Goal: Task Accomplishment & Management: Manage account settings

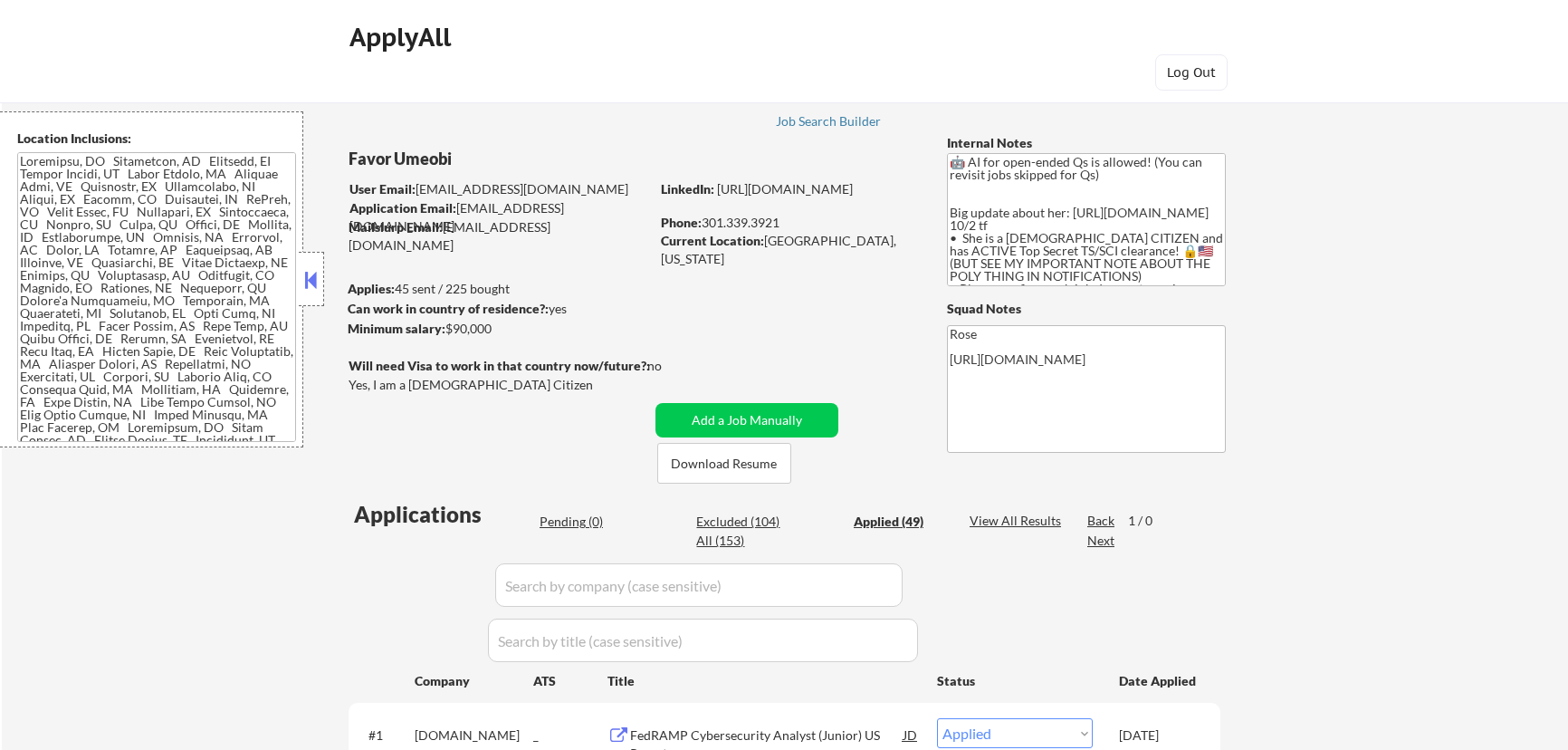
select select ""applied""
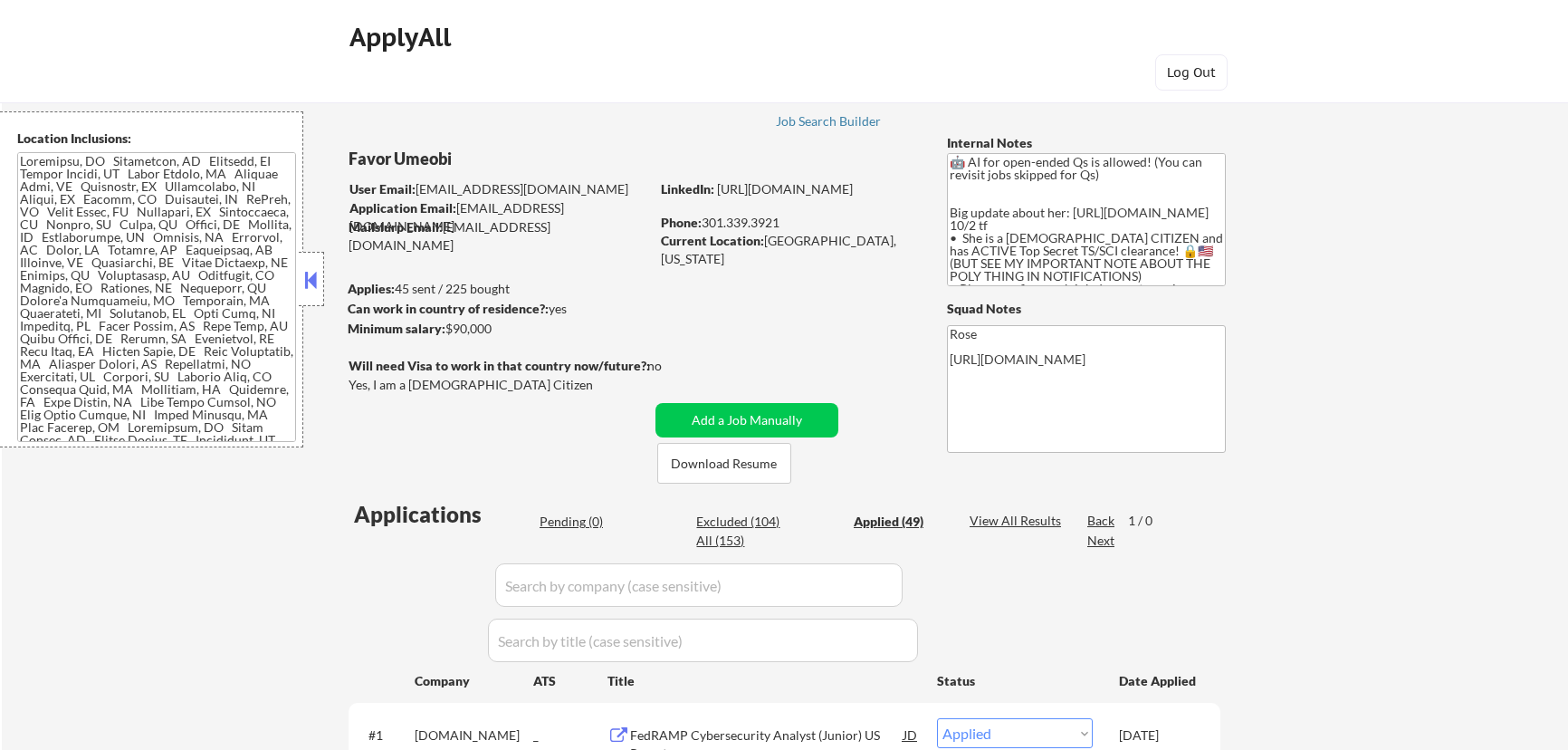
select select ""applied""
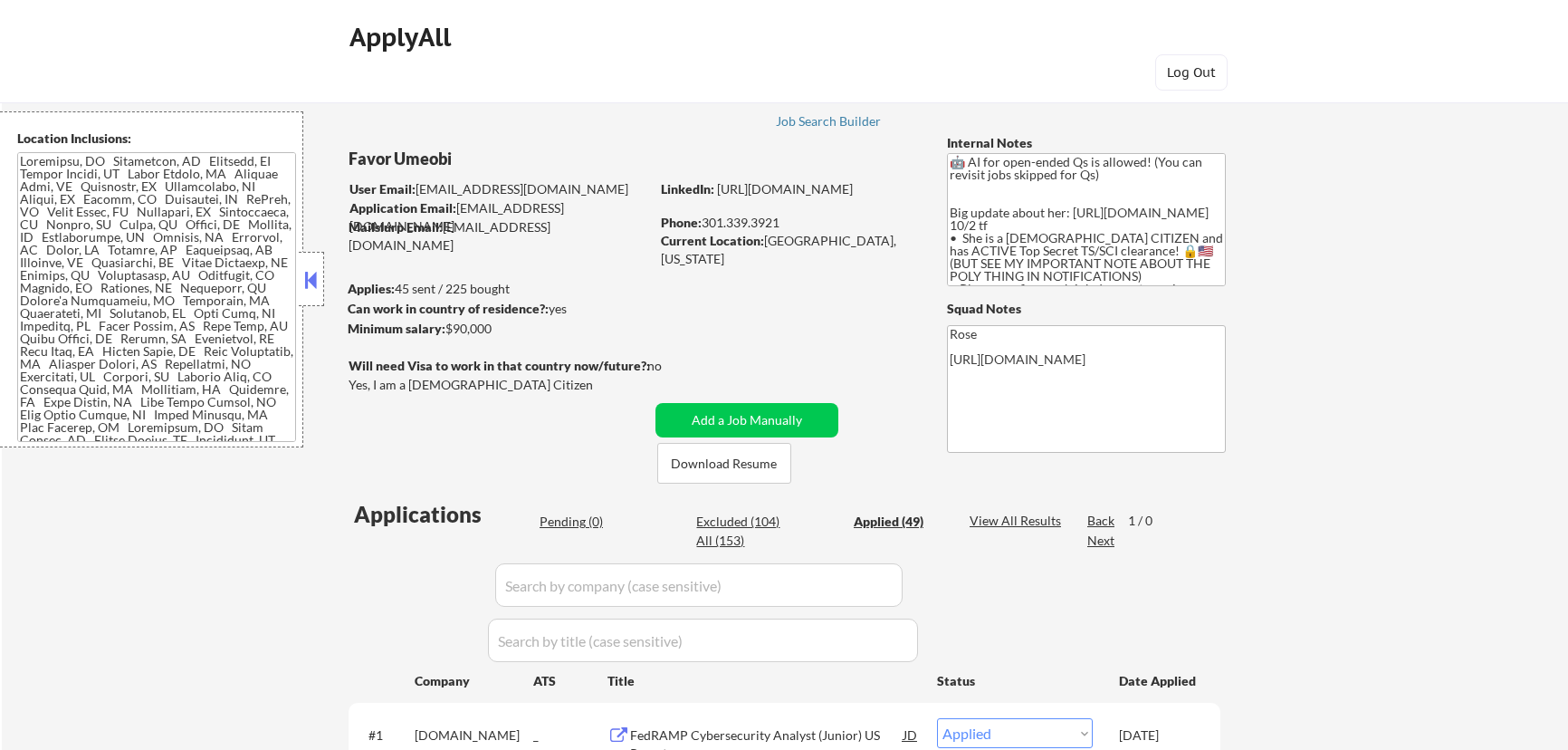
select select ""applied""
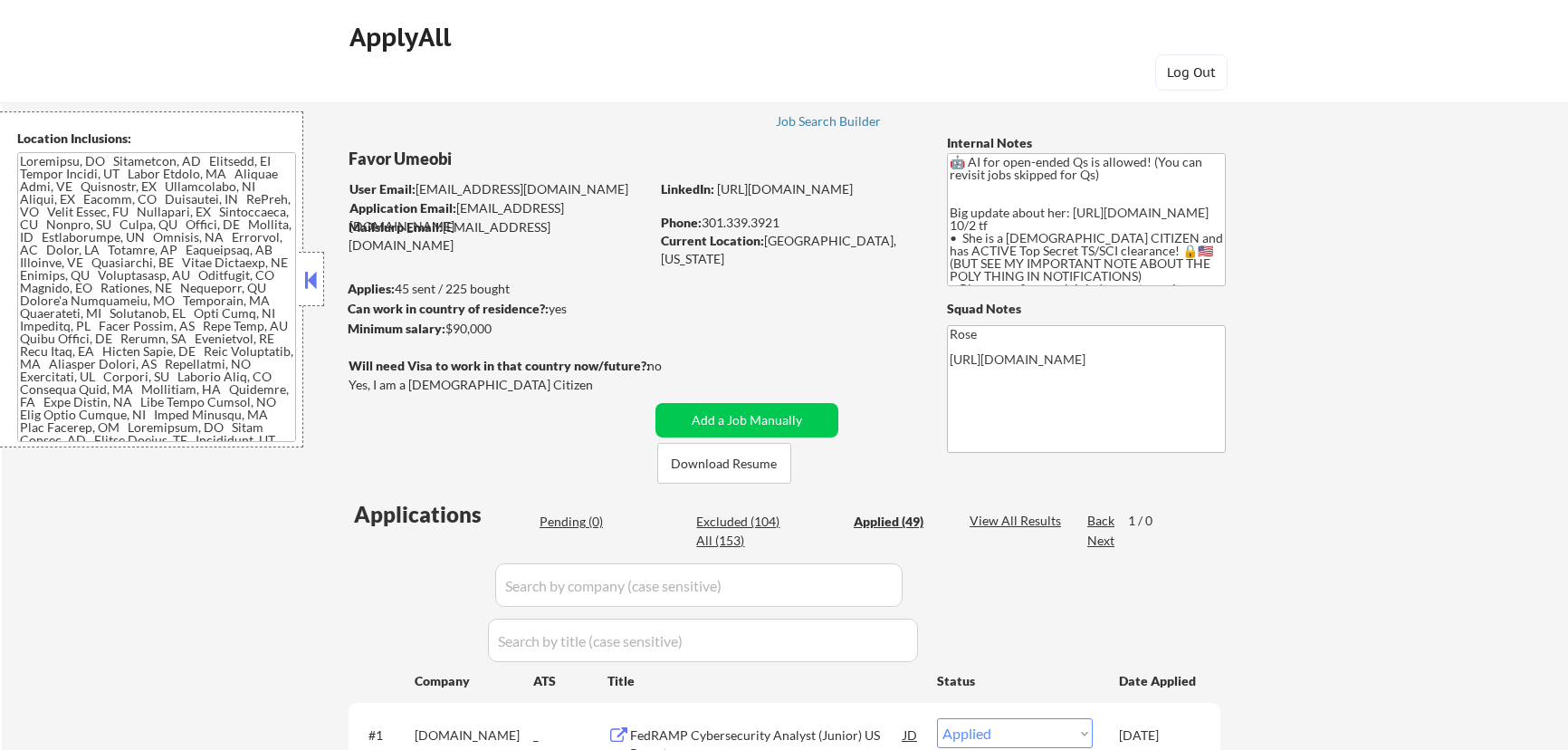
select select ""applied""
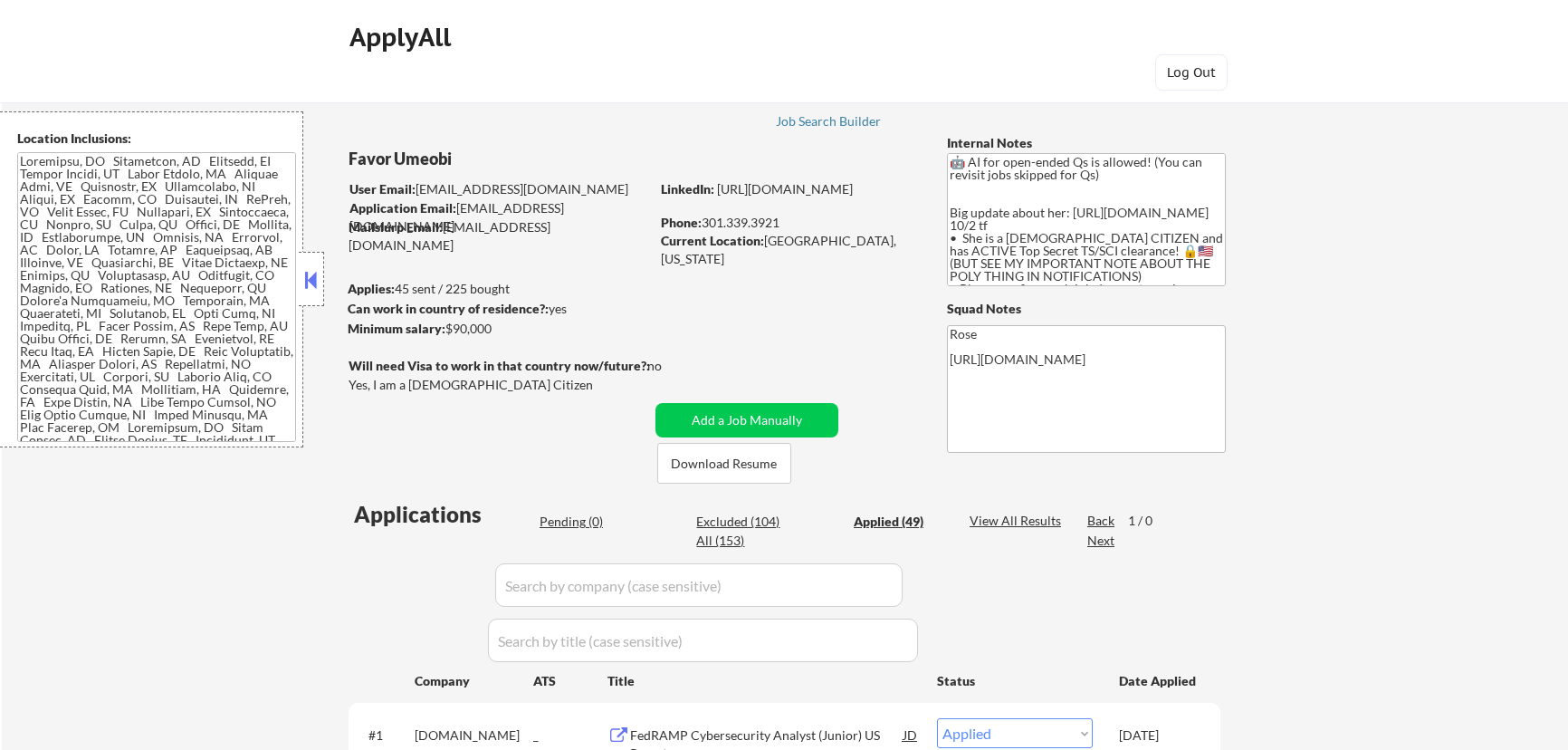
select select ""applied""
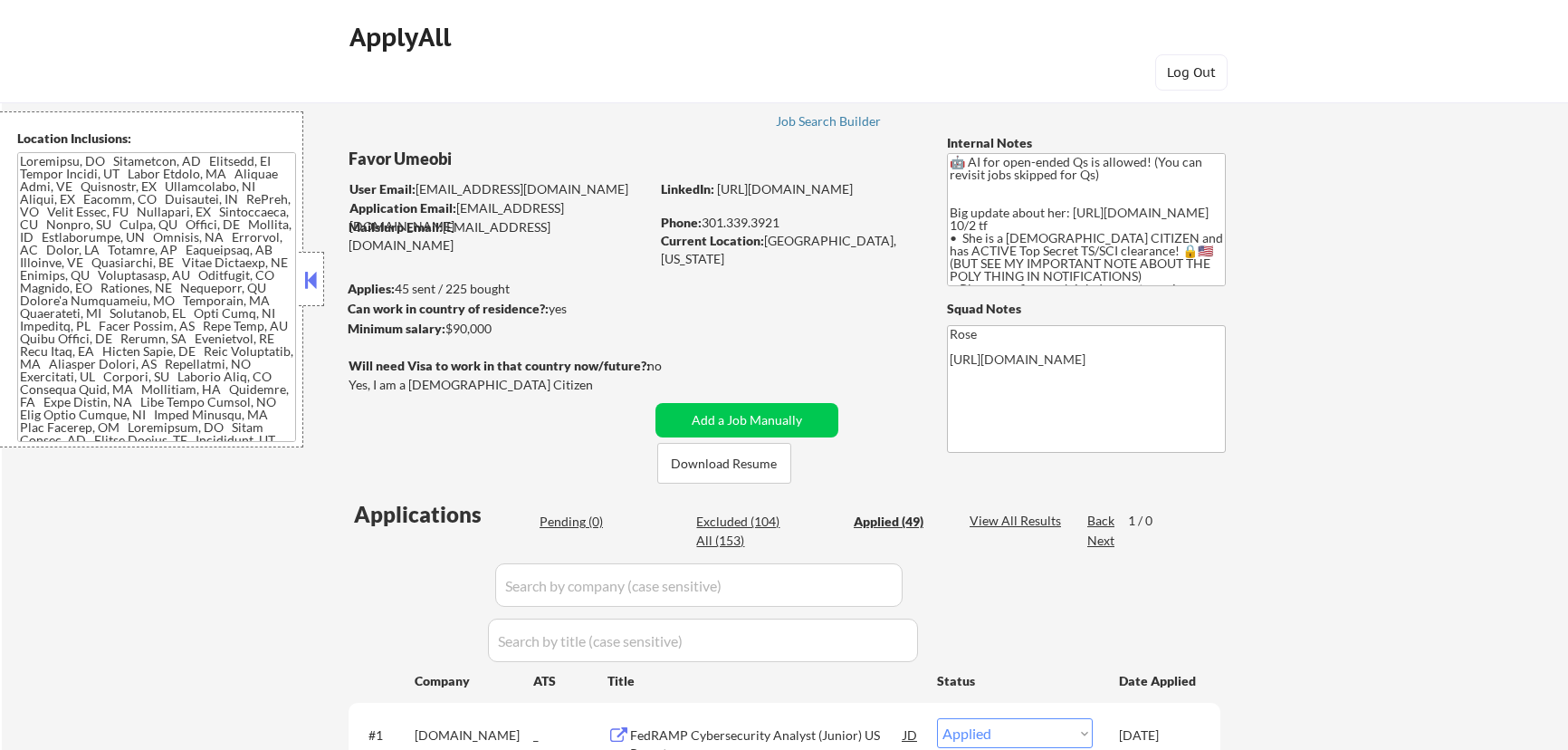
select select ""applied""
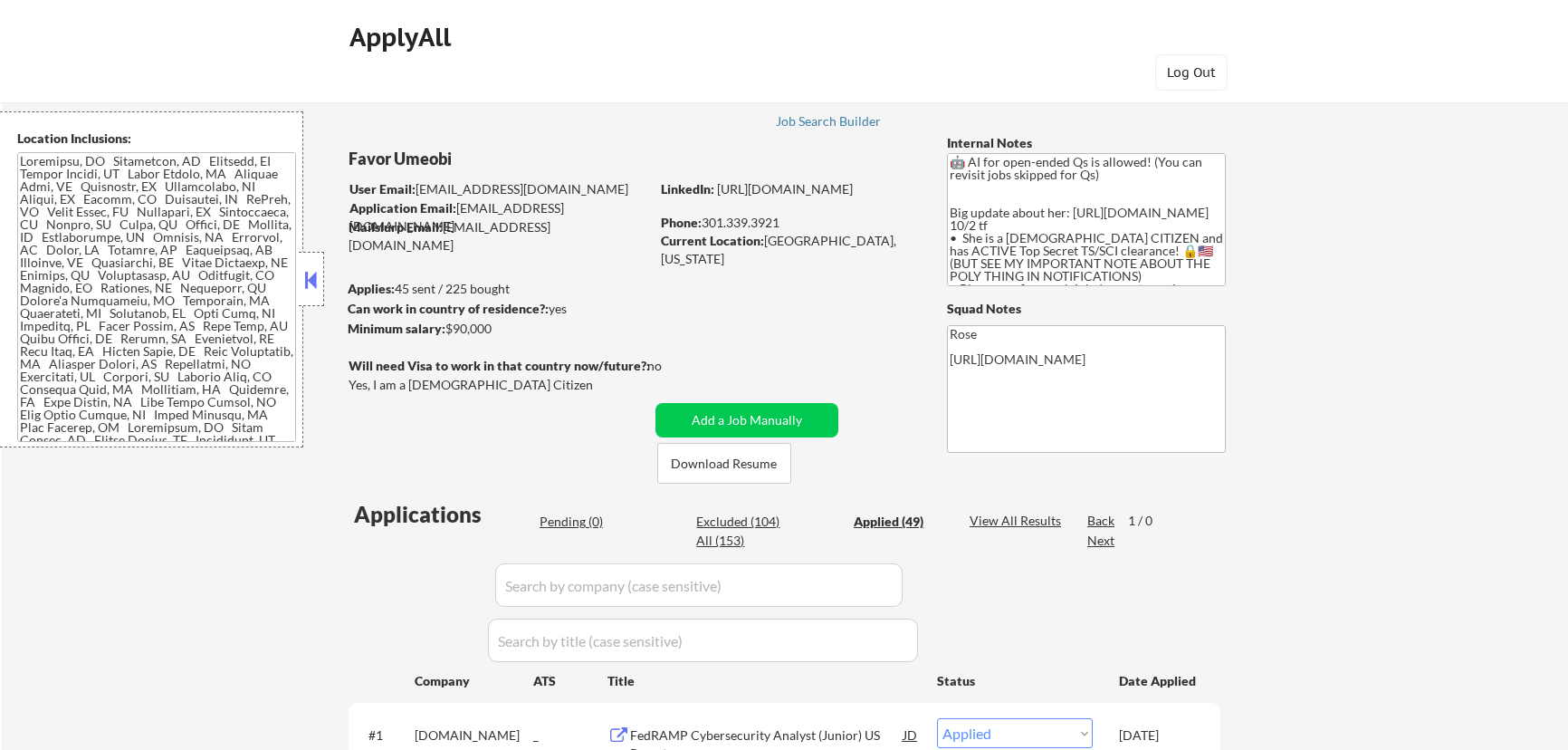
select select ""applied""
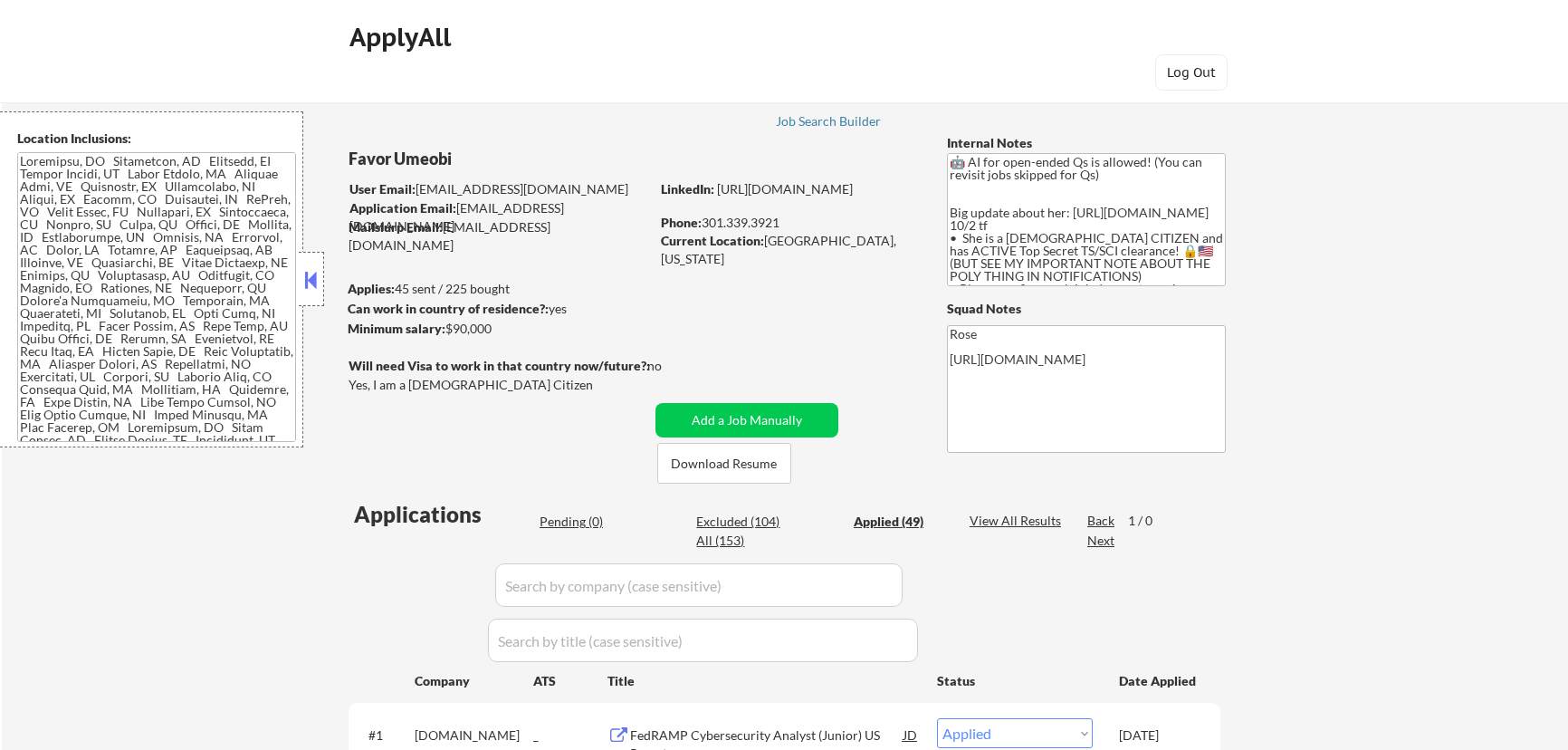
select select ""applied""
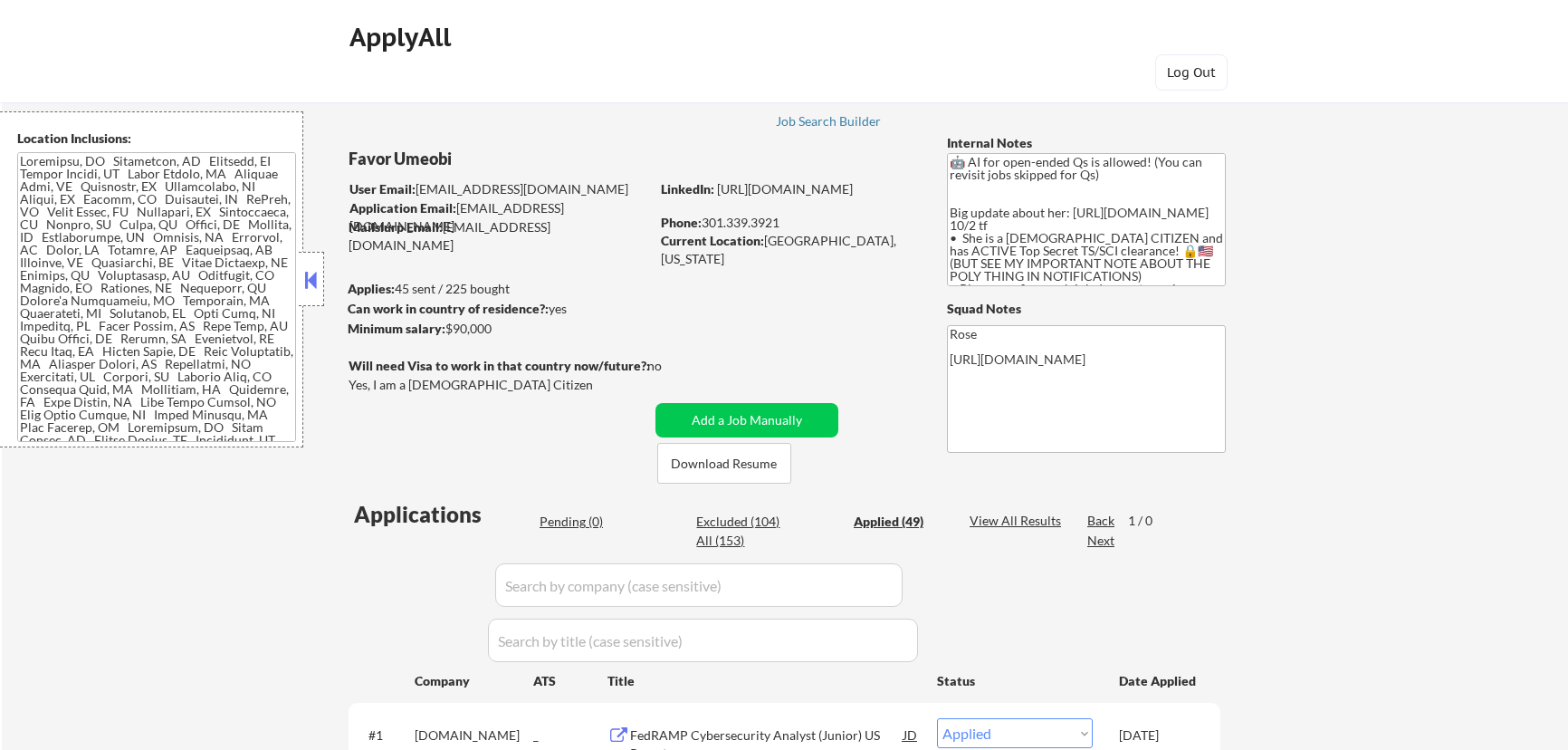
select select ""applied""
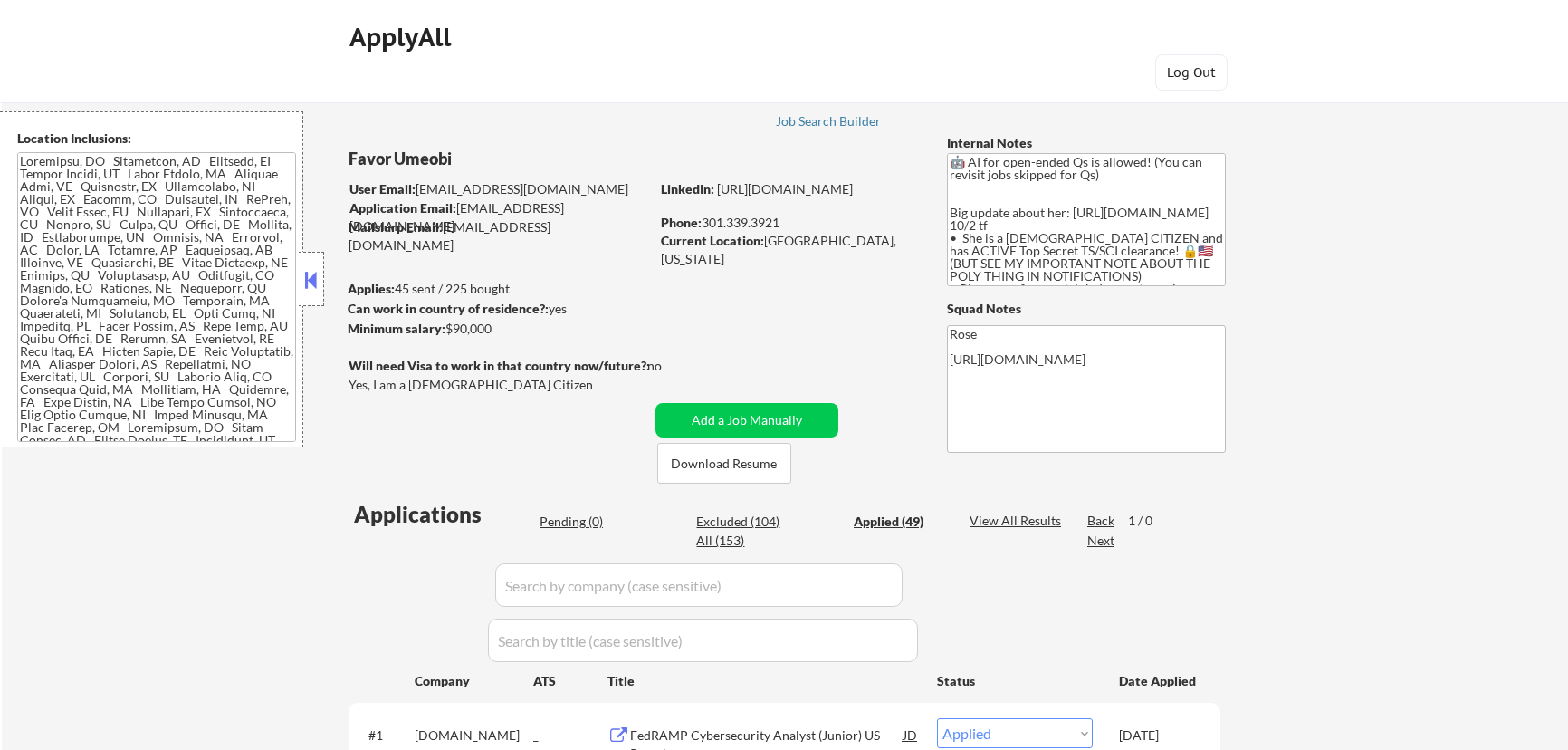
select select ""applied""
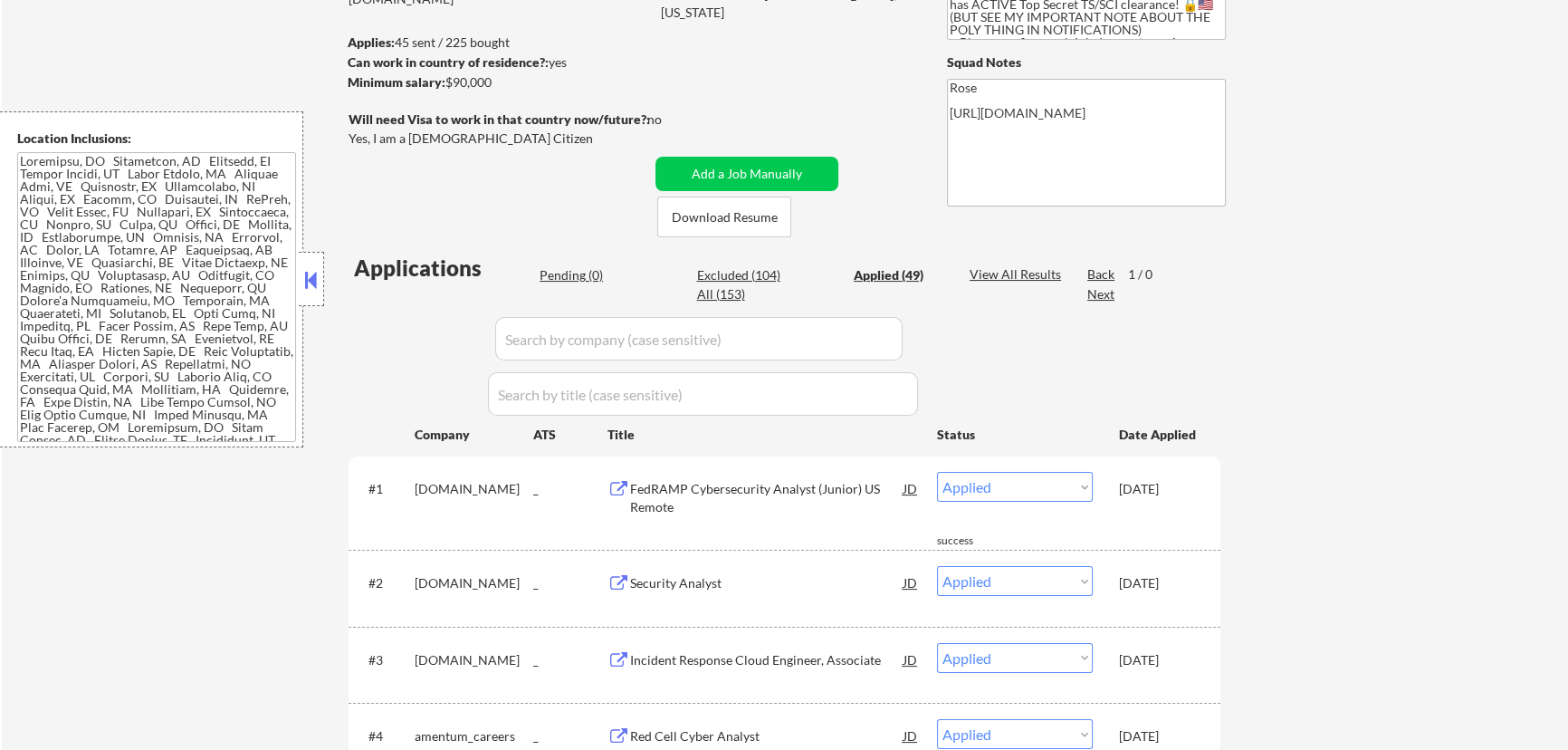
scroll to position [246, 0]
click at [877, 337] on input "input" at bounding box center [698, 339] width 407 height 43
paste input "/ecscybersecurityjobs"
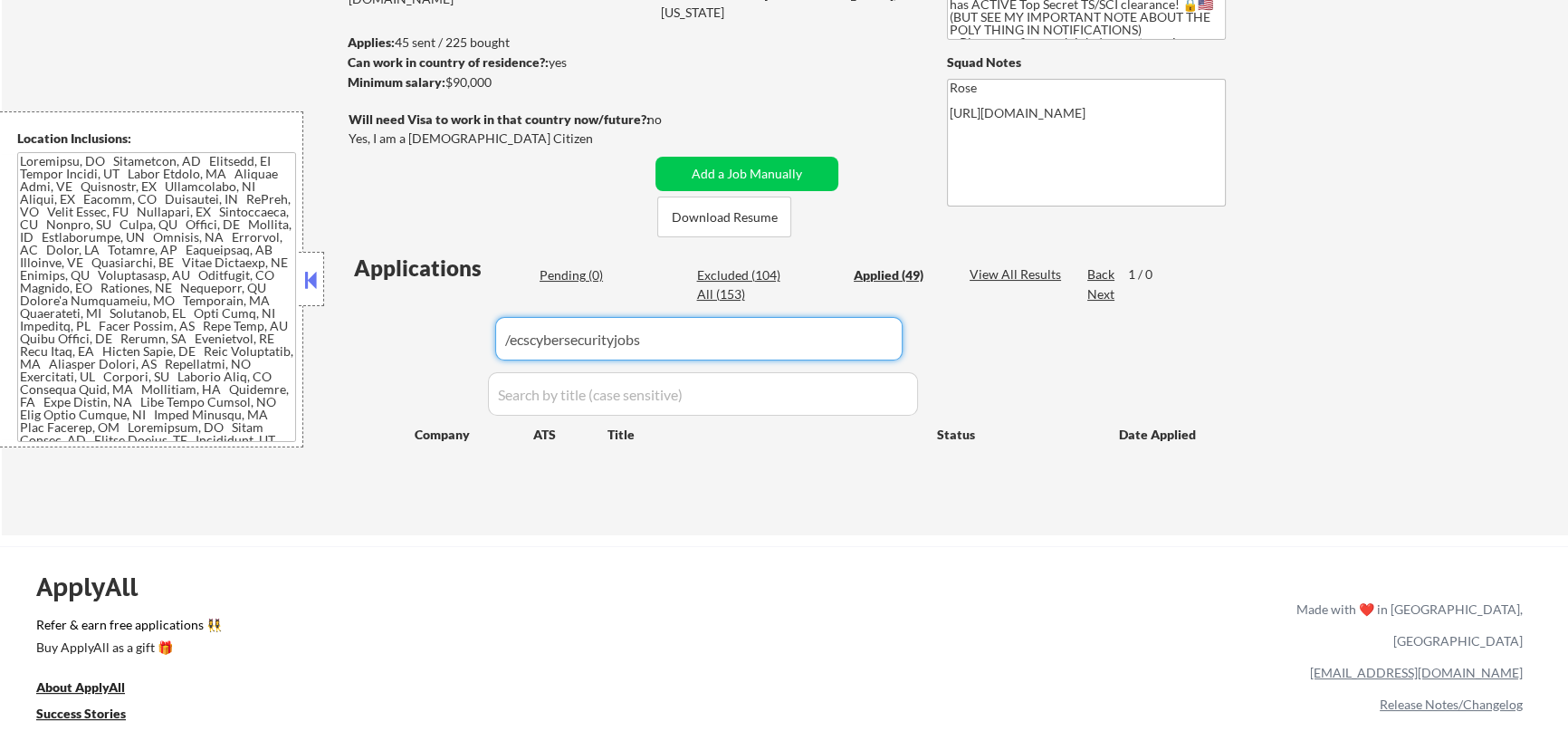
click at [511, 336] on input "input" at bounding box center [698, 339] width 407 height 43
type input "ecscybersecurityjobs"
click at [661, 340] on input "input" at bounding box center [698, 339] width 407 height 43
drag, startPoint x: 661, startPoint y: 340, endPoint x: 410, endPoint y: 339, distance: 251.0
click at [412, 341] on div "Applications Pending (0) Excluded (104) Applied (49) All (153) View All Results…" at bounding box center [784, 376] width 872 height 248
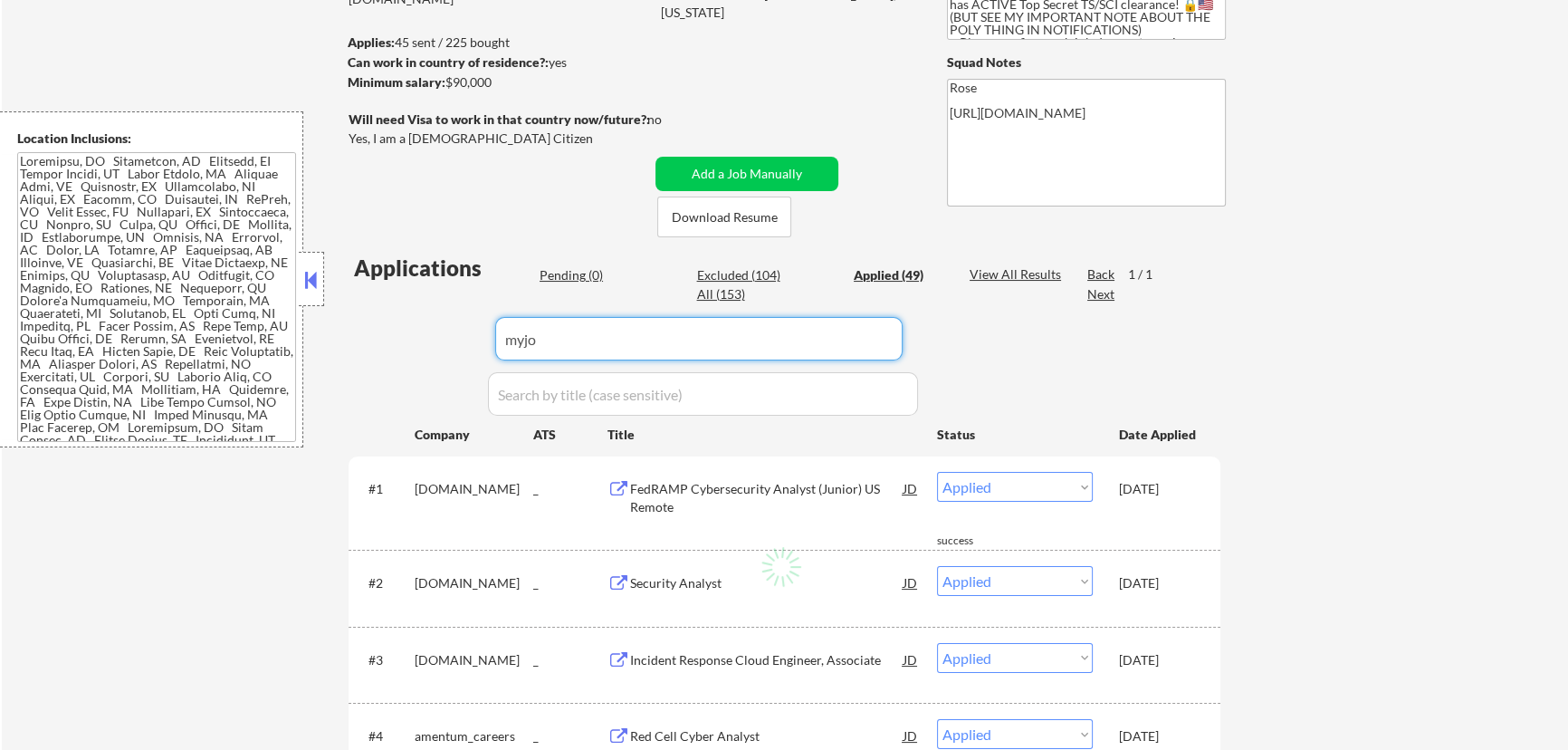
type input "myjob"
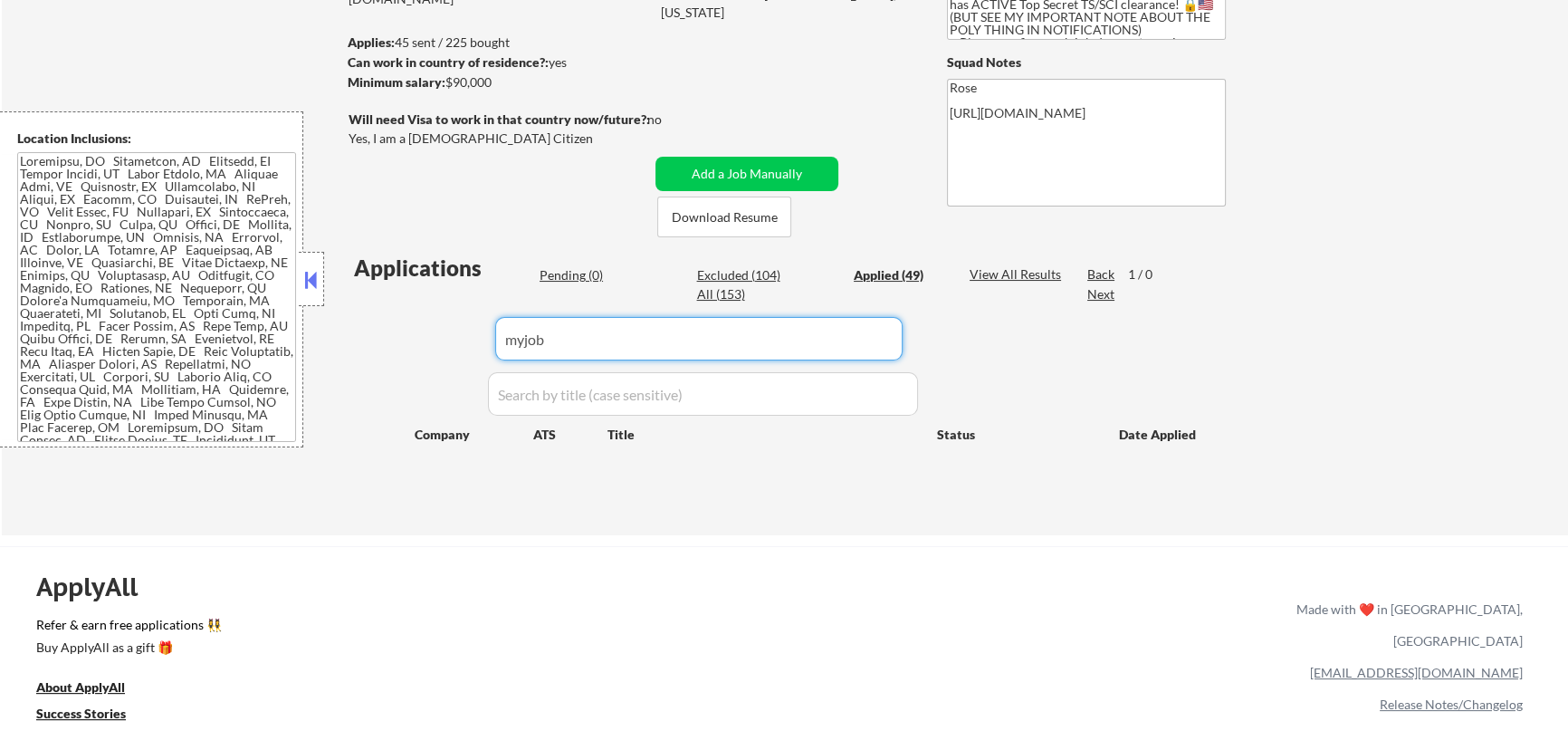
drag, startPoint x: 586, startPoint y: 351, endPoint x: 443, endPoint y: 351, distance: 143.0
click at [448, 351] on div "Applications Pending (0) Excluded (104) Applied (49) All (153) View All Results…" at bounding box center [784, 376] width 872 height 248
type input "ecs"
drag, startPoint x: 622, startPoint y: 331, endPoint x: 439, endPoint y: 340, distance: 183.2
click at [439, 340] on div "Applications Pending (0) Excluded (104) Applied (49) All (153) View All Results…" at bounding box center [784, 376] width 872 height 248
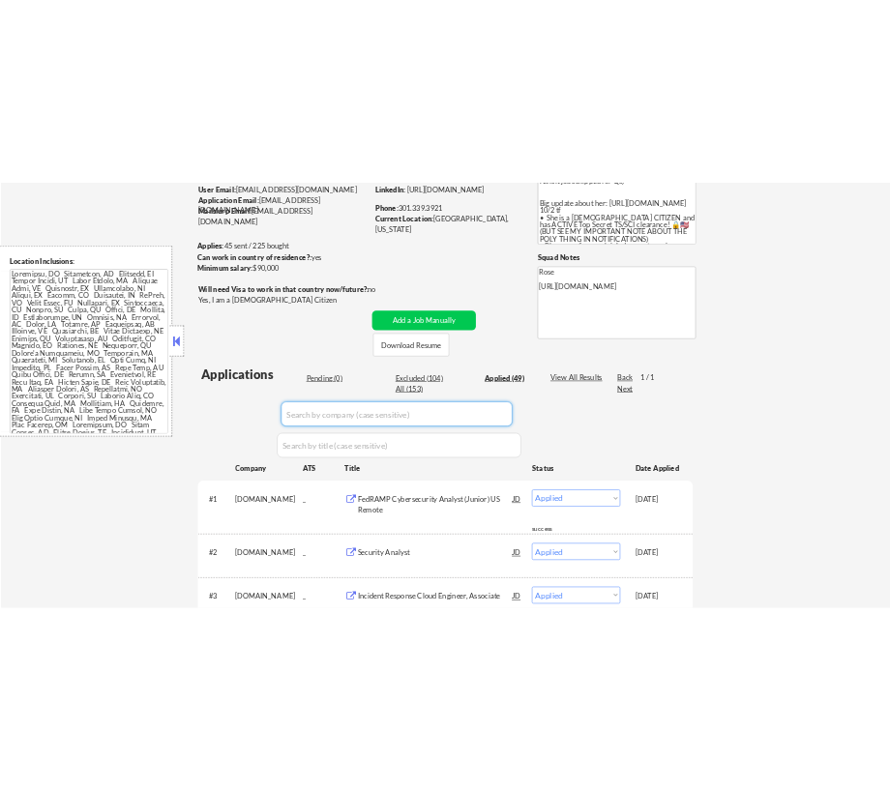
scroll to position [0, 0]
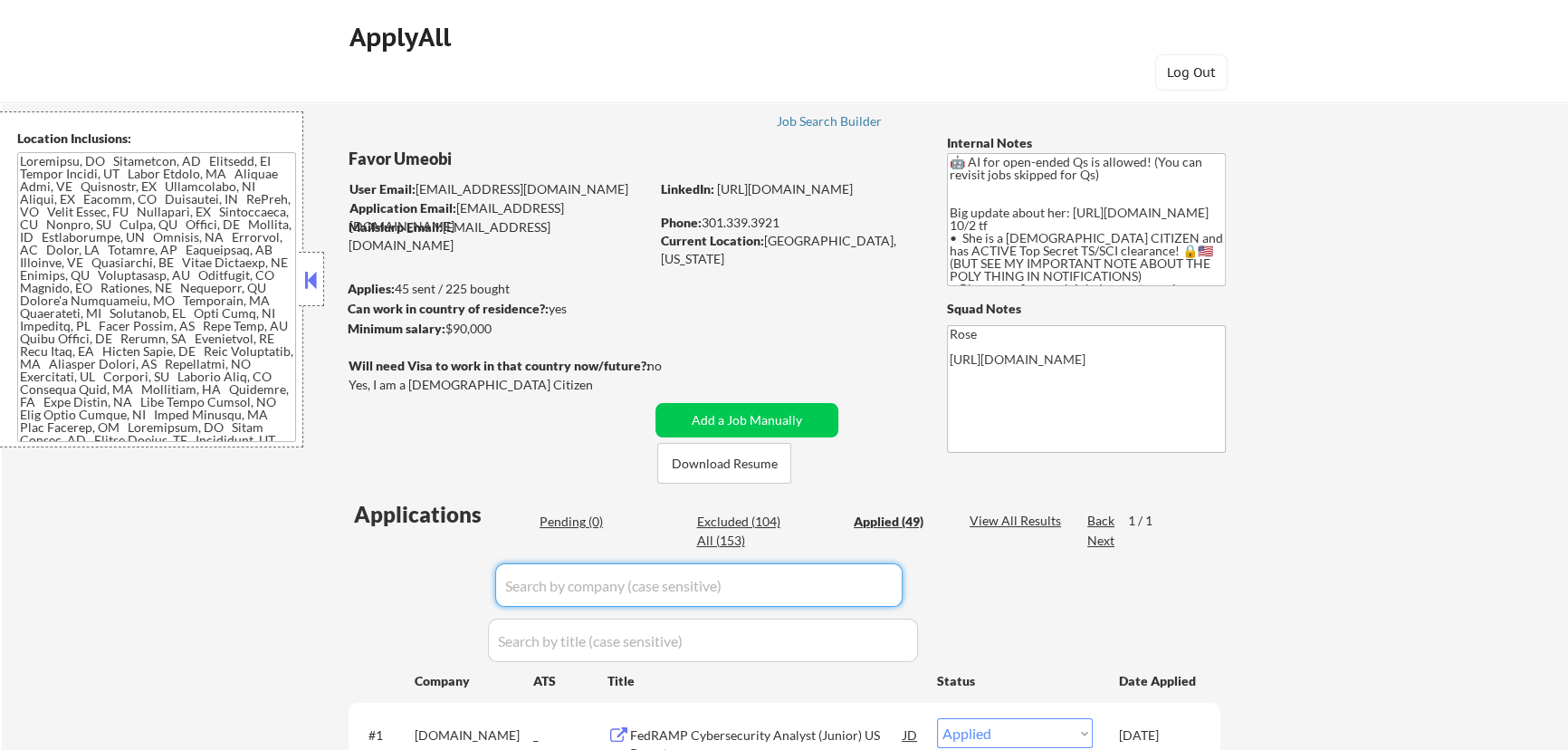
click at [572, 512] on div "Pending (0)" at bounding box center [584, 521] width 91 height 18
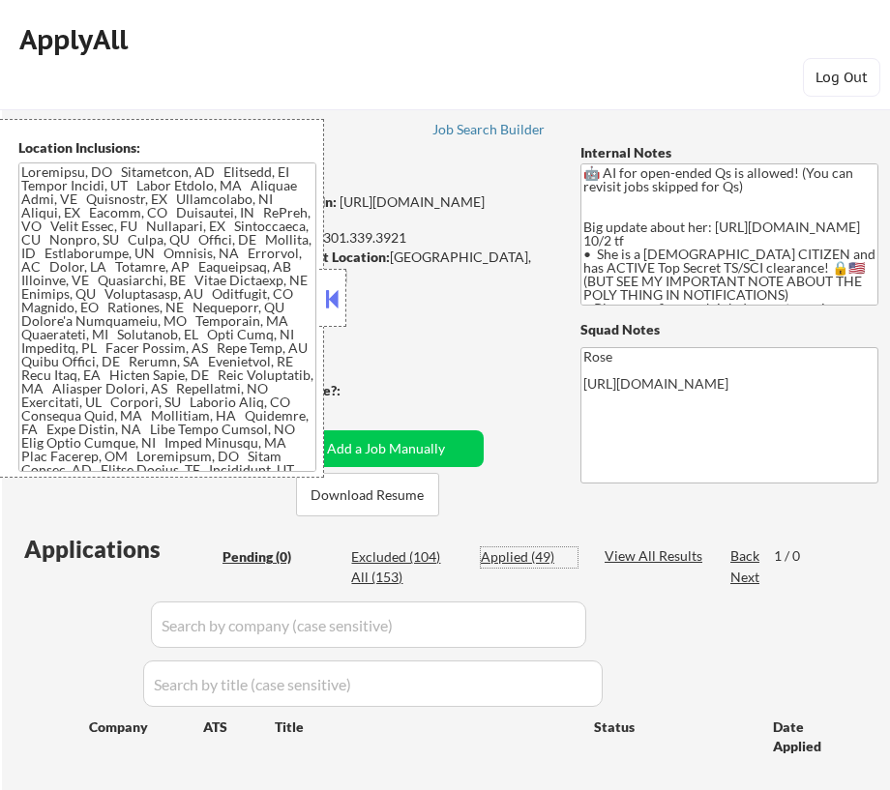
click at [525, 558] on div "Applied (49)" at bounding box center [529, 556] width 97 height 19
select select ""applied""
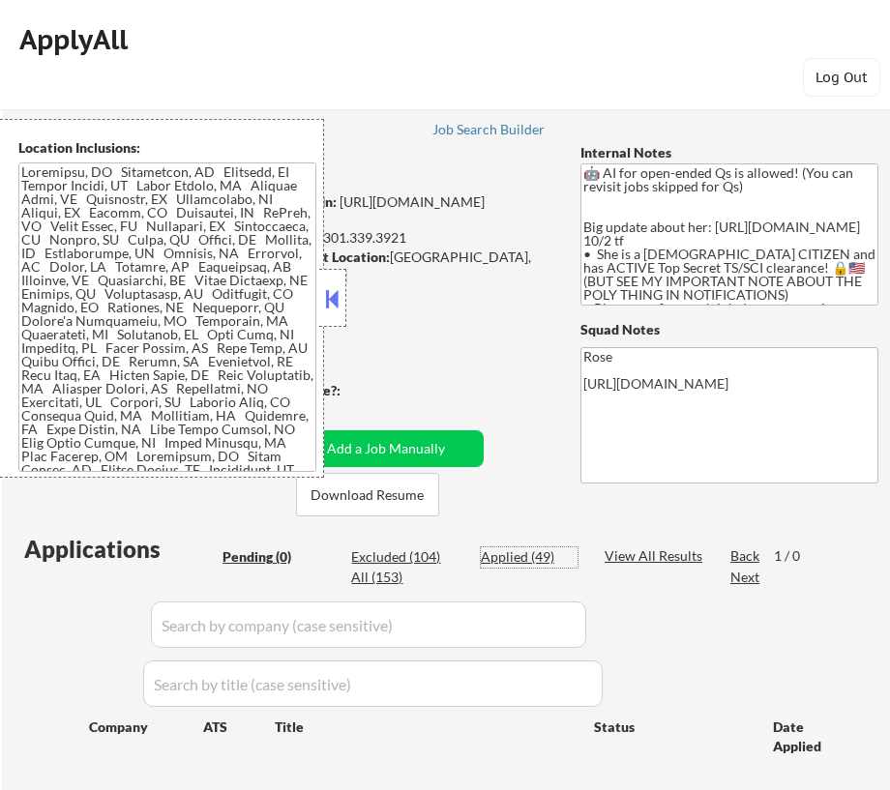
select select ""applied""
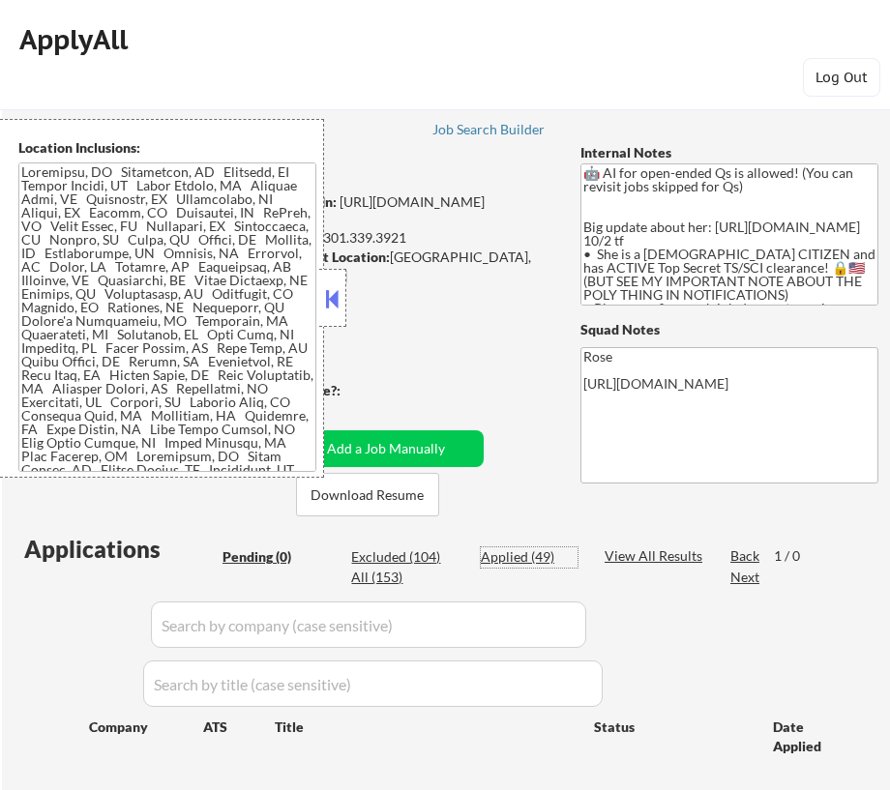
select select ""applied""
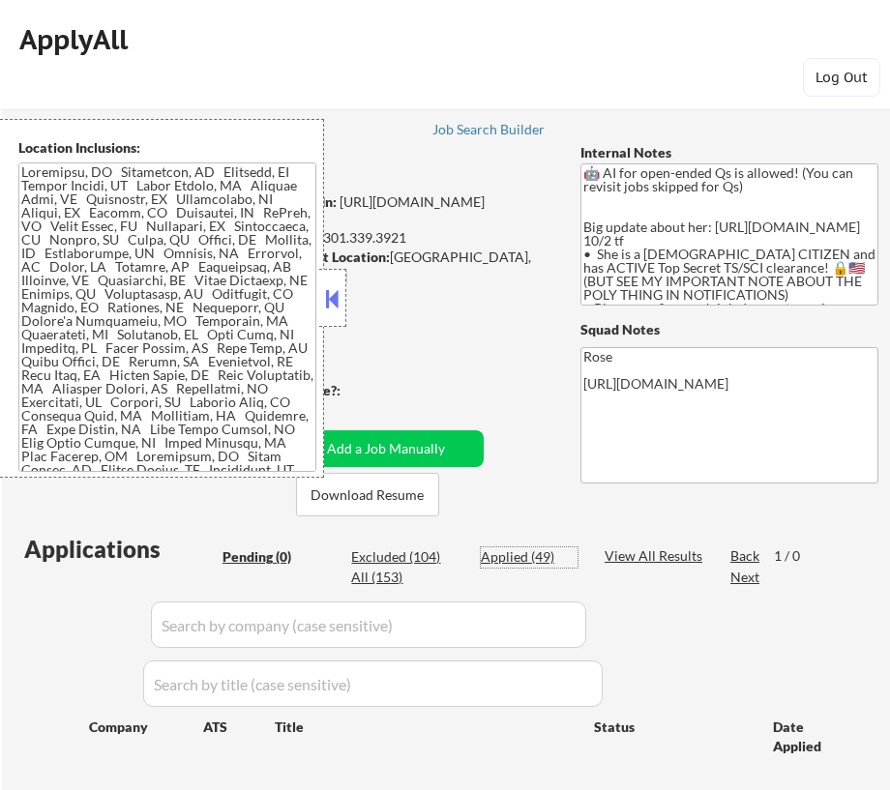
select select ""applied""
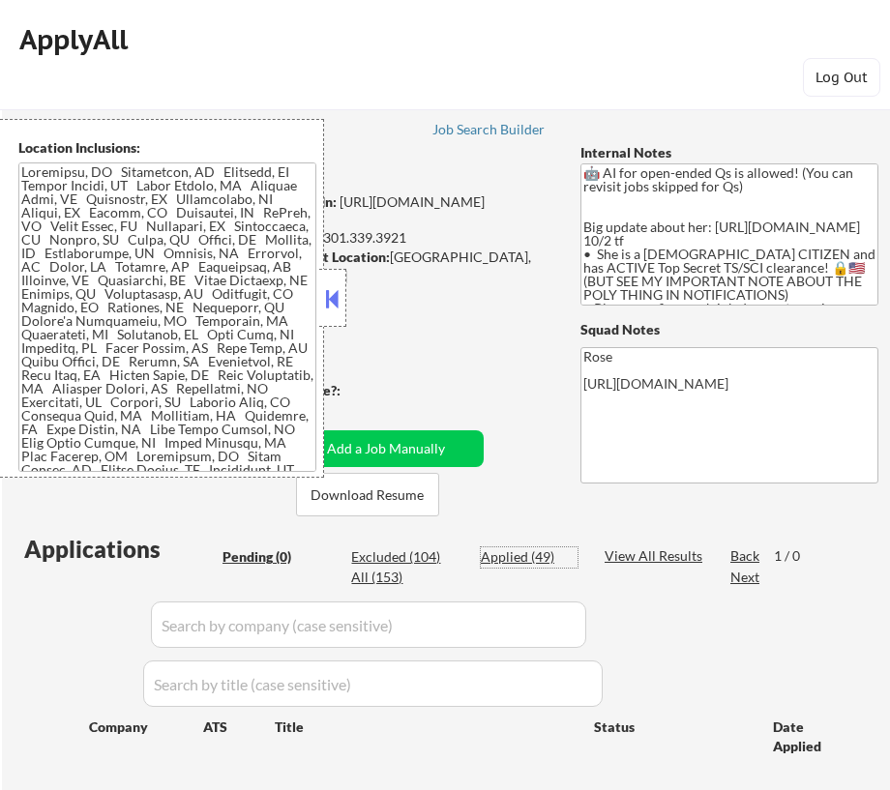
select select ""applied""
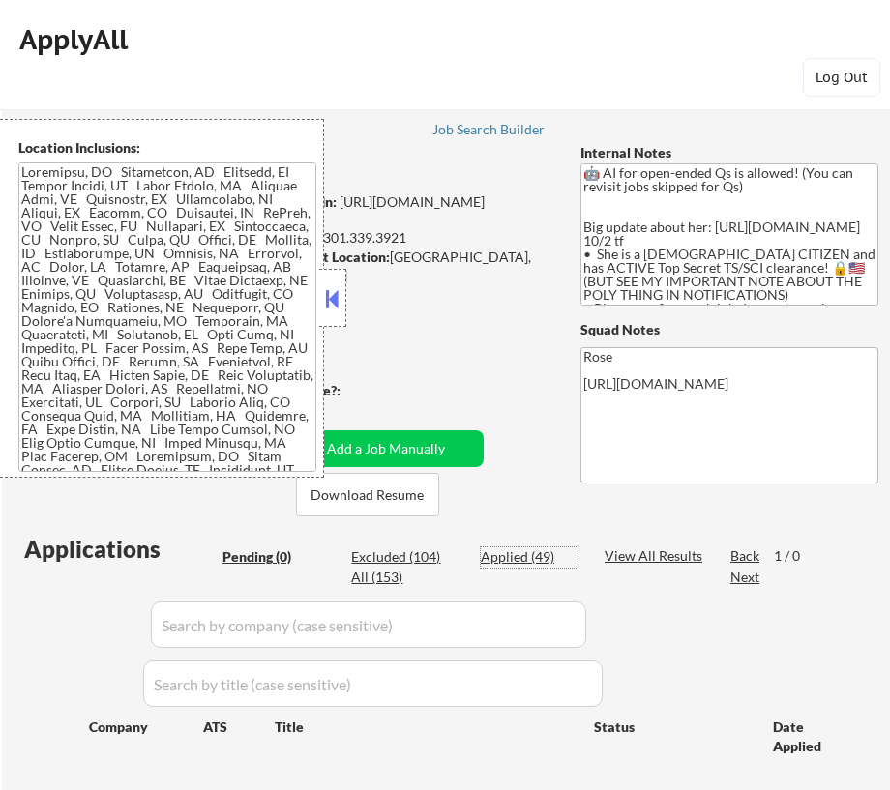
select select ""applied""
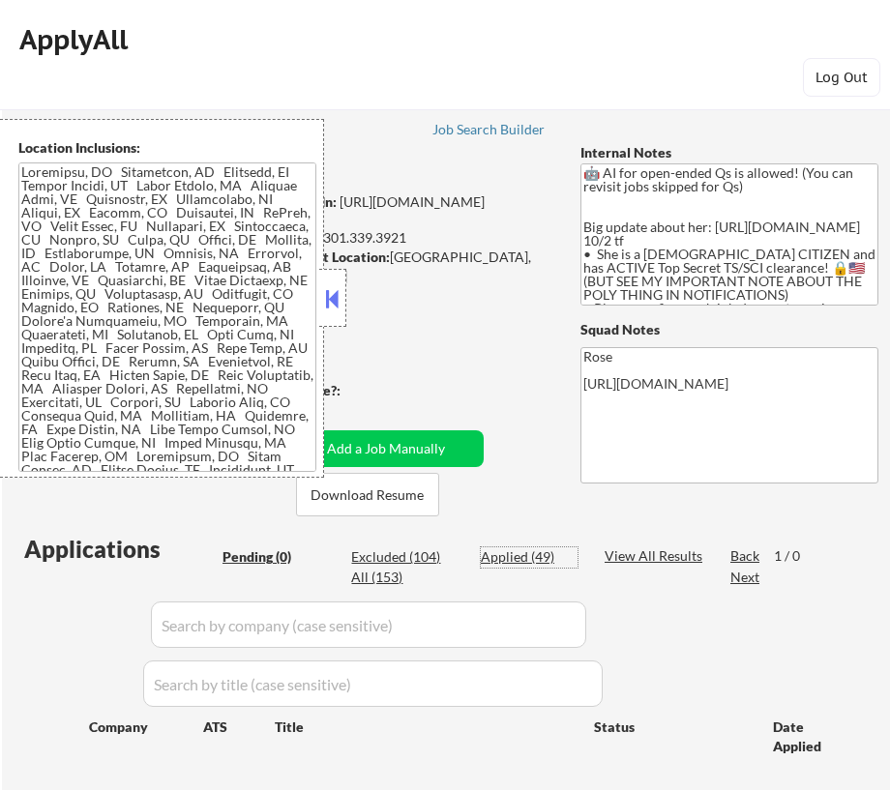
select select ""applied""
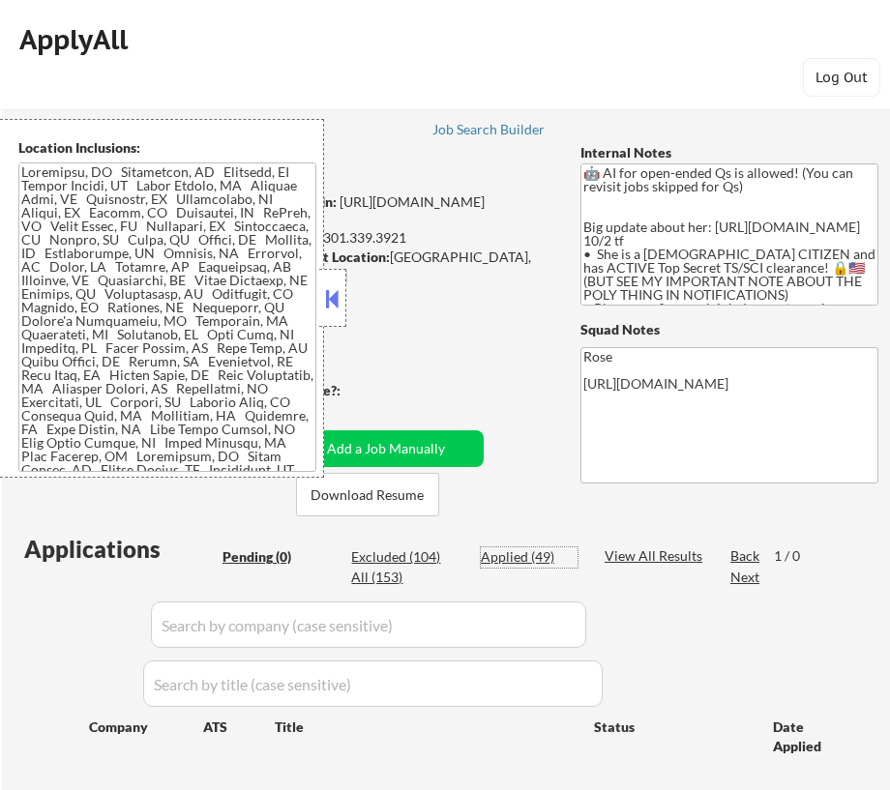
select select ""applied""
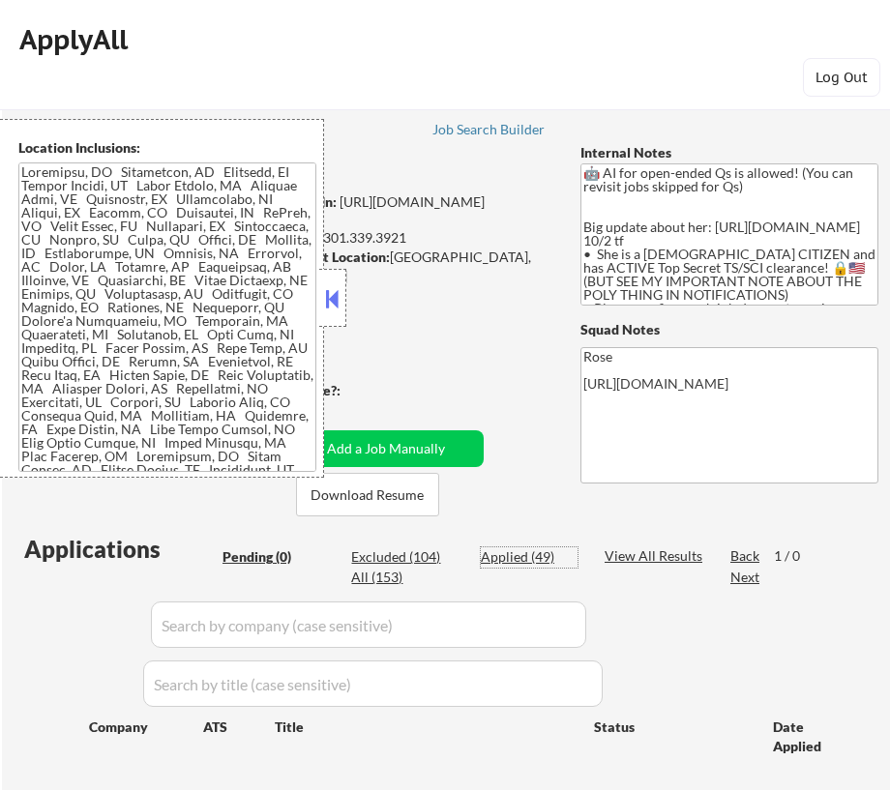
select select ""applied""
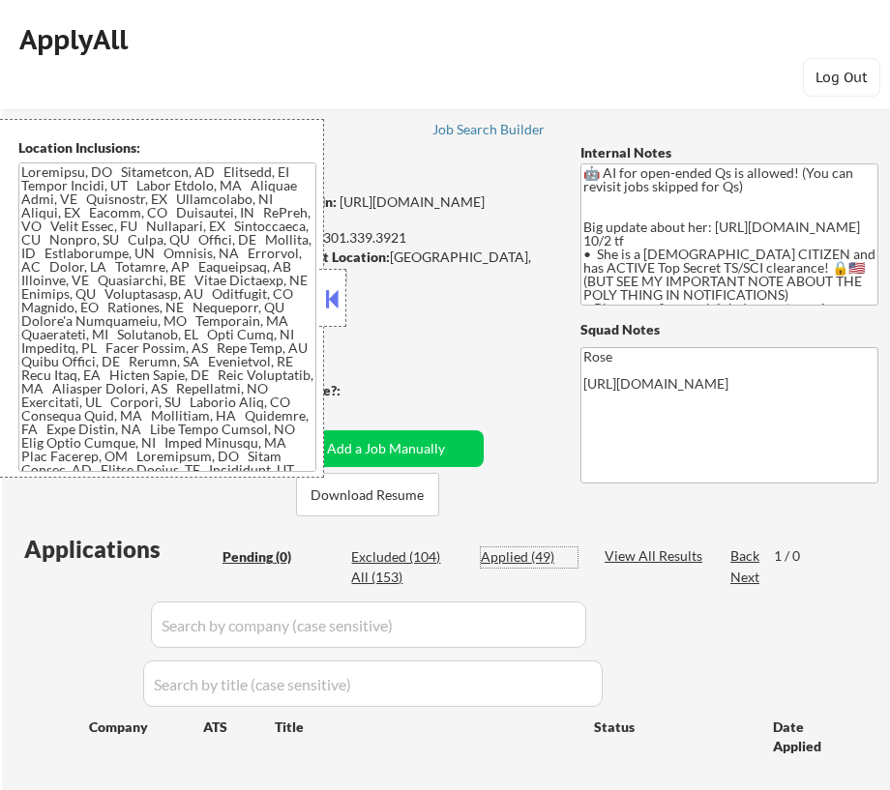
select select ""applied""
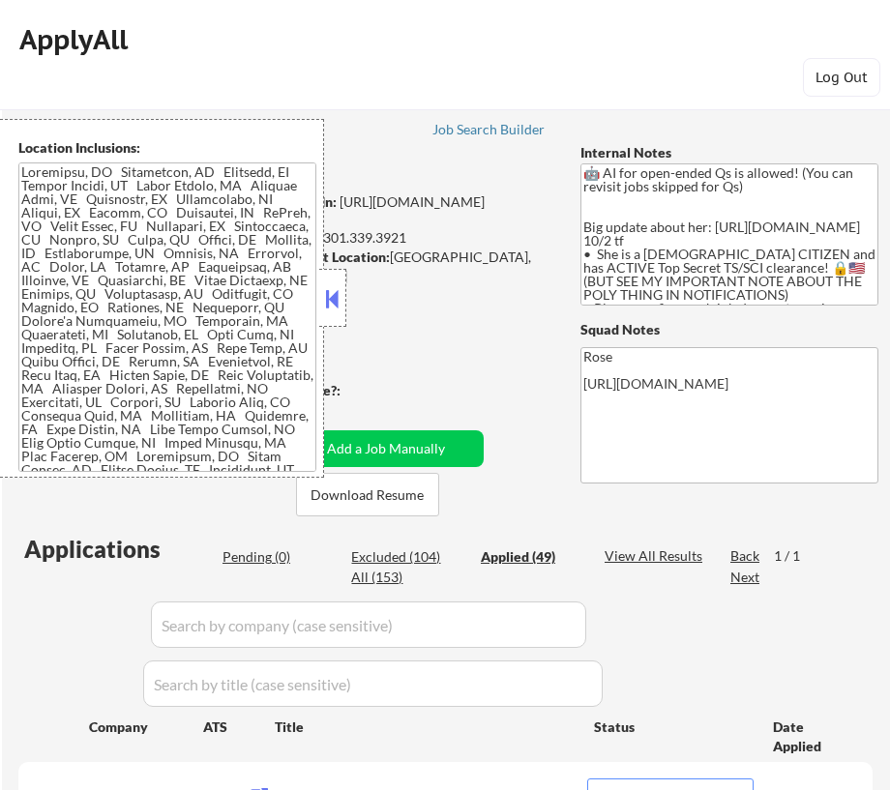
click at [565, 613] on input "input" at bounding box center [368, 625] width 435 height 46
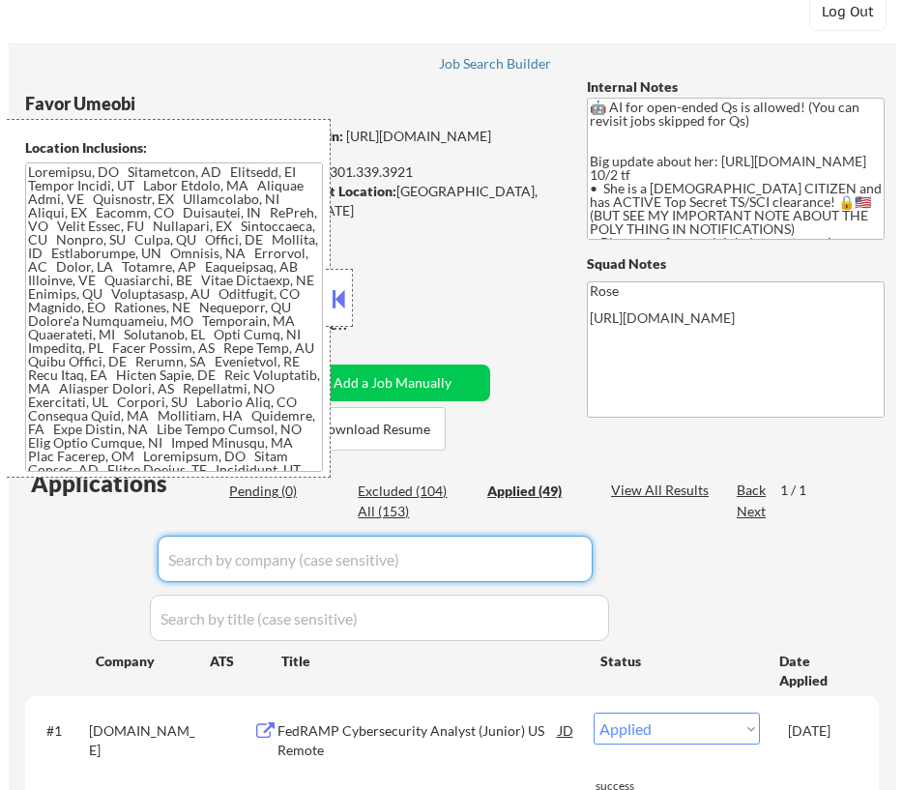
scroll to position [175, 0]
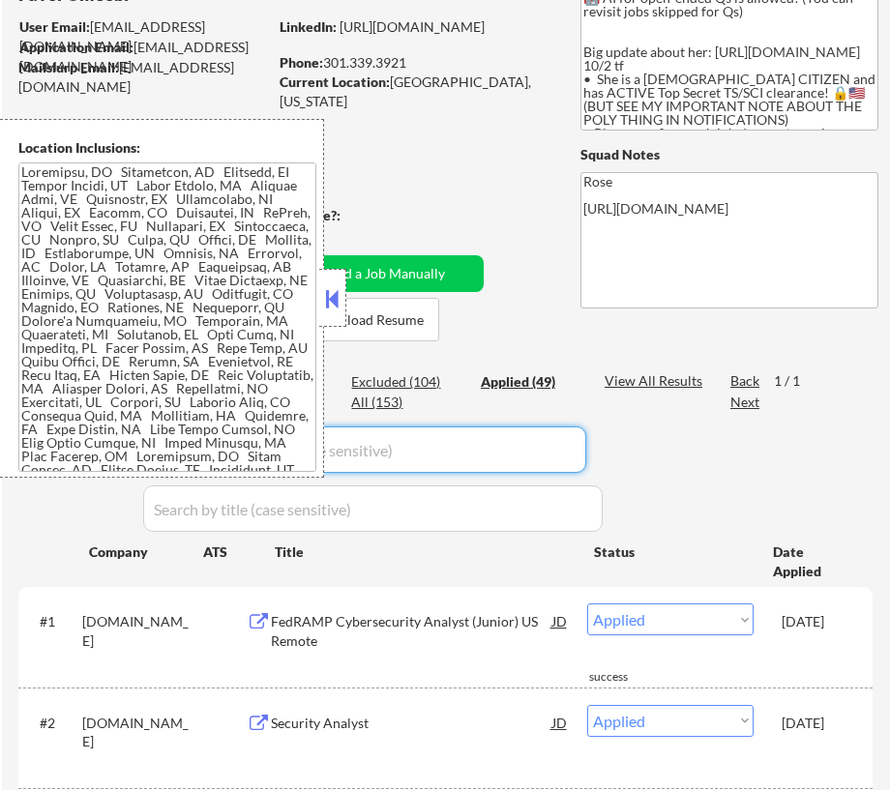
click at [332, 298] on button at bounding box center [332, 298] width 21 height 29
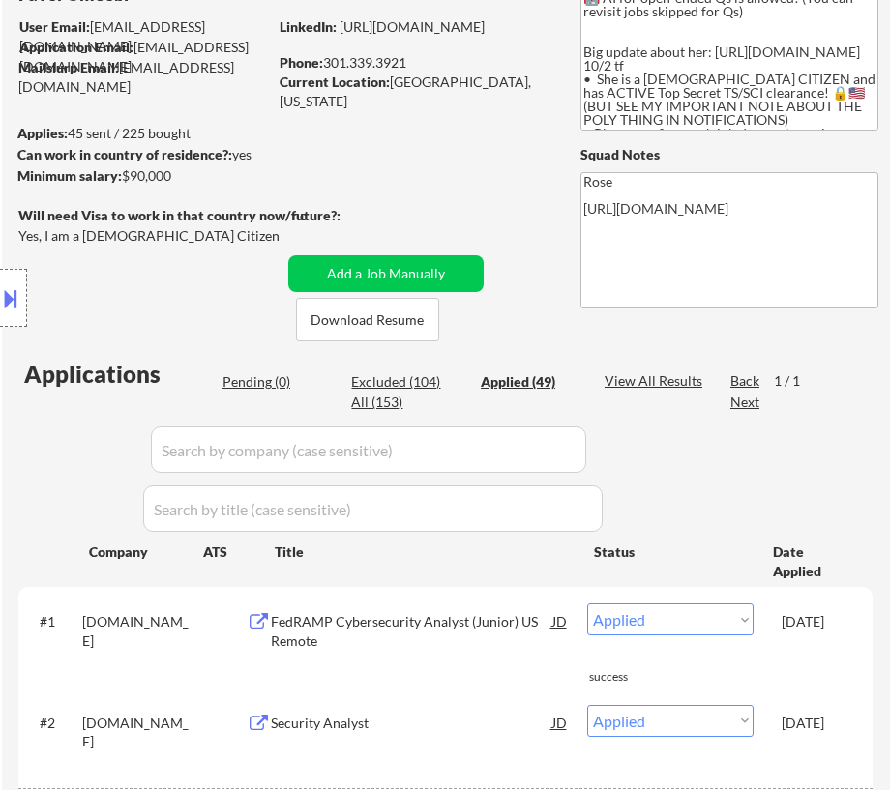
click at [417, 442] on input "input" at bounding box center [368, 450] width 435 height 46
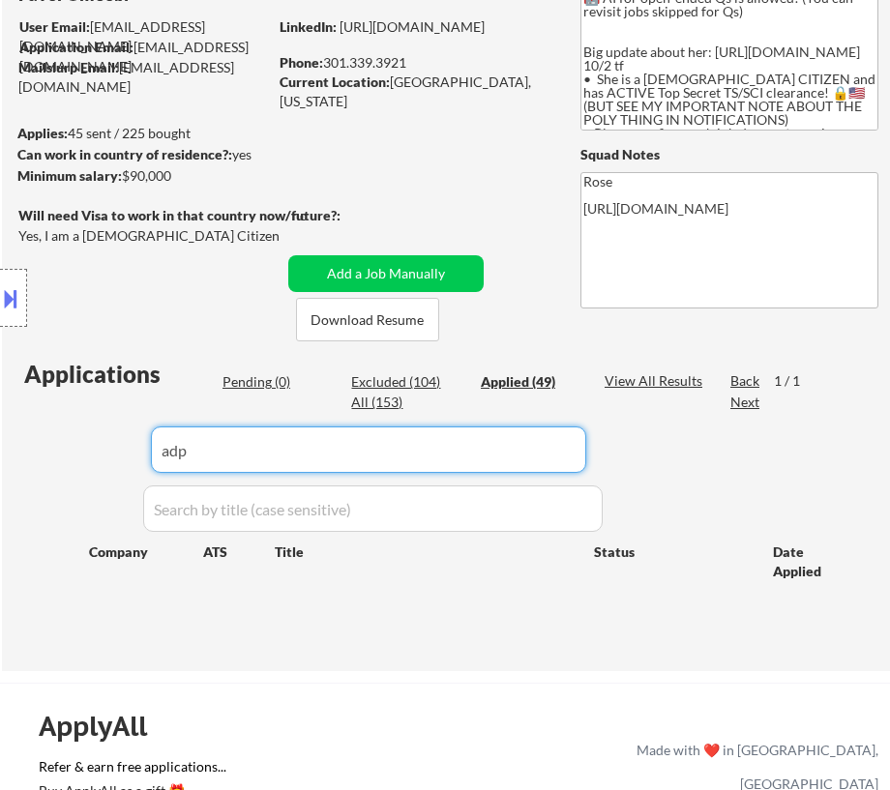
type input "adp"
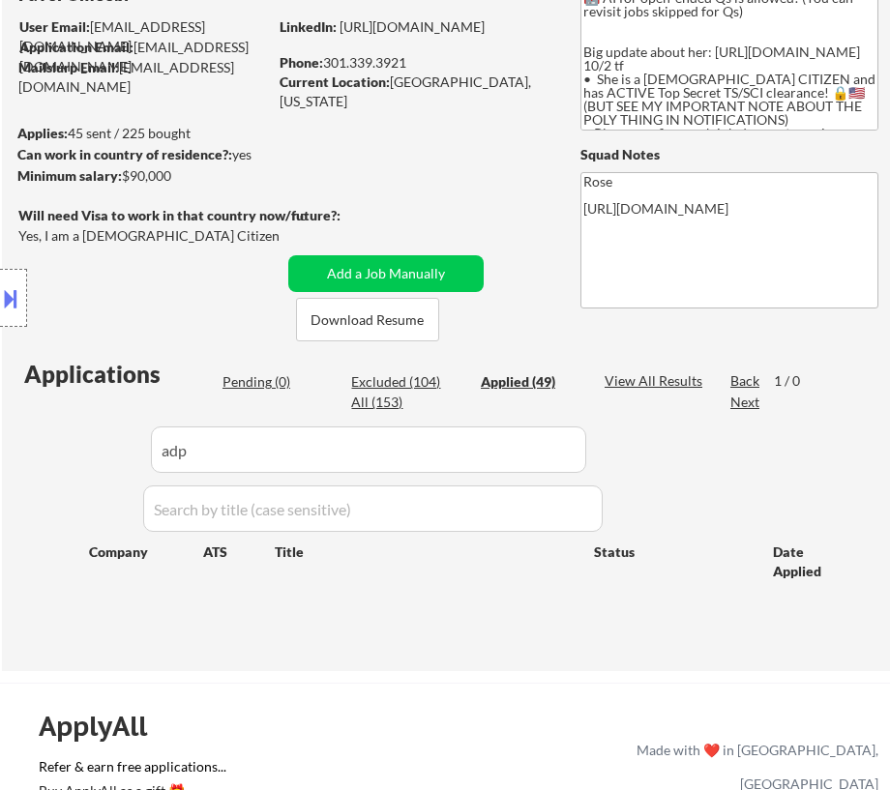
drag, startPoint x: 267, startPoint y: 456, endPoint x: 68, endPoint y: 476, distance: 200.3
click at [66, 476] on div "Location Inclusions:" at bounding box center [173, 298] width 346 height 359
drag, startPoint x: 183, startPoint y: 445, endPoint x: 129, endPoint y: 454, distance: 54.9
click at [129, 454] on div "Location Inclusions:" at bounding box center [173, 298] width 346 height 359
click at [415, 267] on button "Add a Job Manually" at bounding box center [385, 273] width 195 height 37
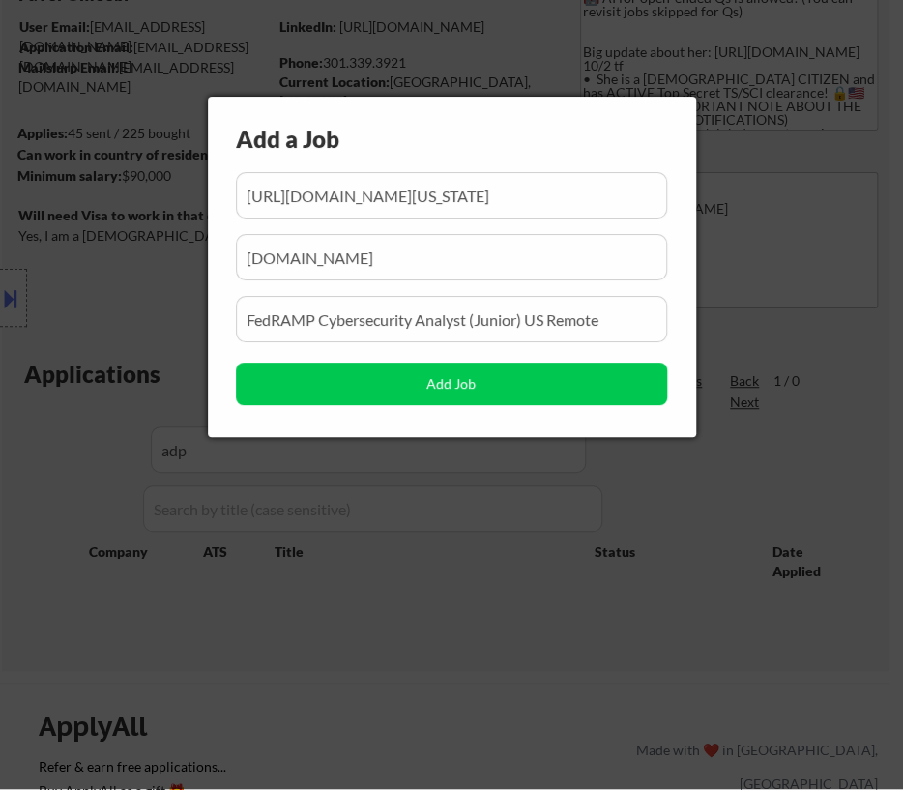
scroll to position [0, 538]
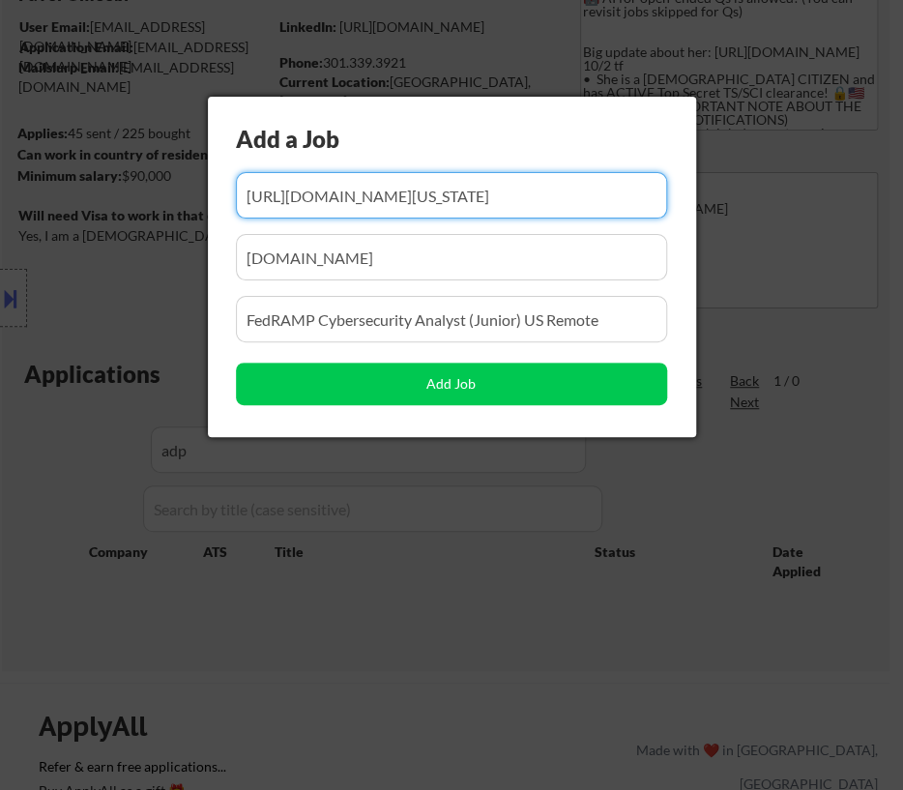
drag, startPoint x: 418, startPoint y: 202, endPoint x: 332, endPoint y: 199, distance: 86.1
click at [332, 199] on input "input" at bounding box center [451, 195] width 431 height 46
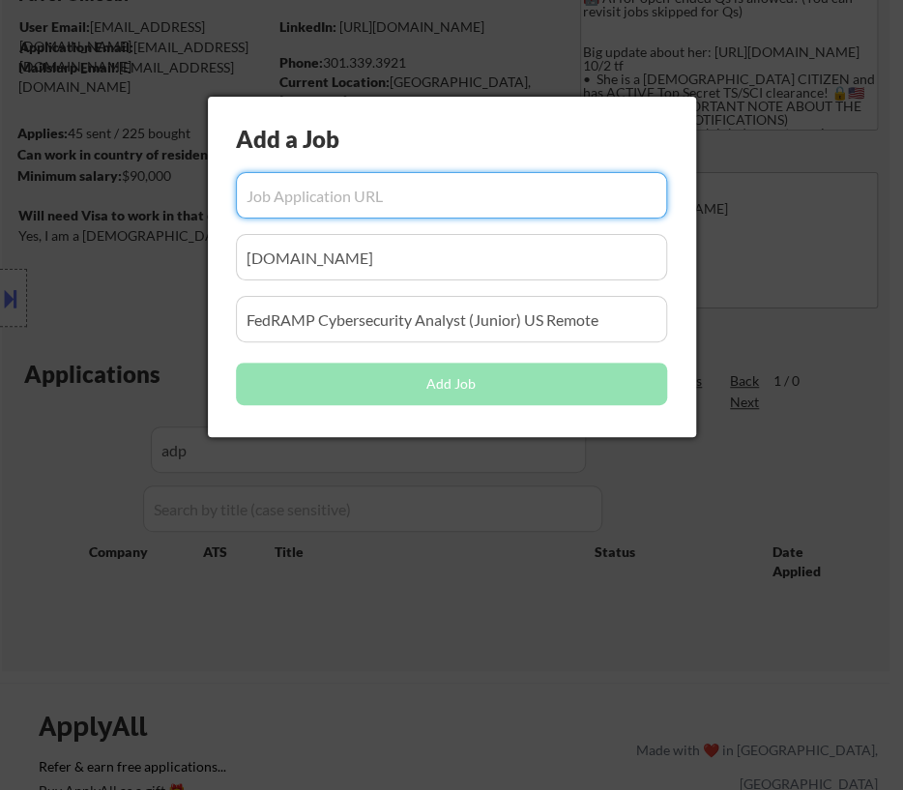
click at [411, 204] on input "input" at bounding box center [451, 195] width 431 height 46
paste input "[URL][DOMAIN_NAME]"
type input "[URL][DOMAIN_NAME]"
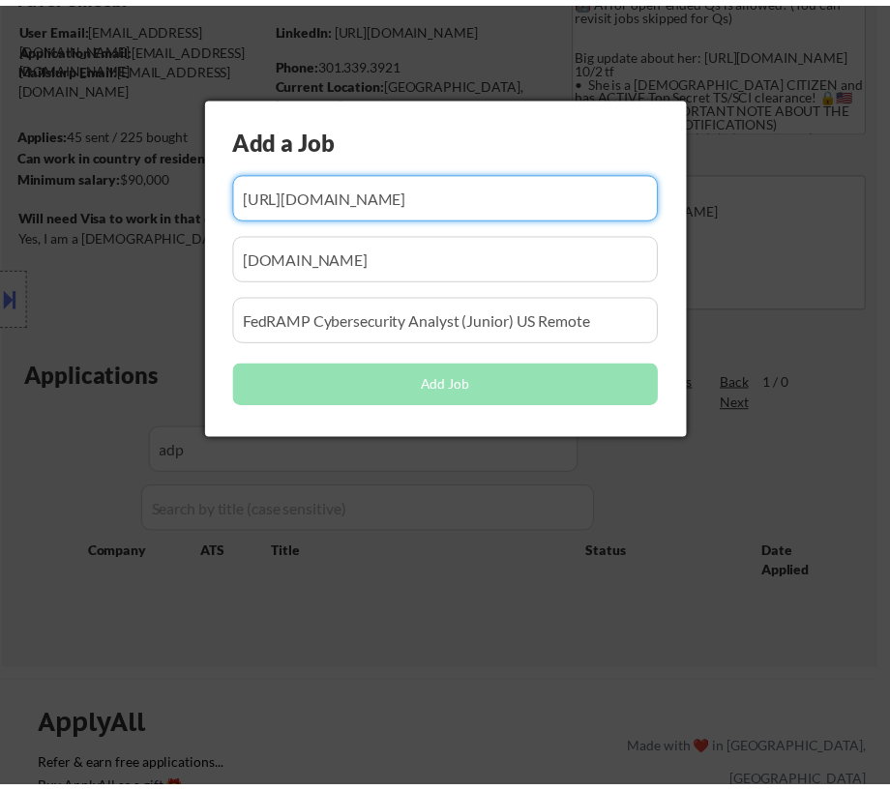
scroll to position [0, 0]
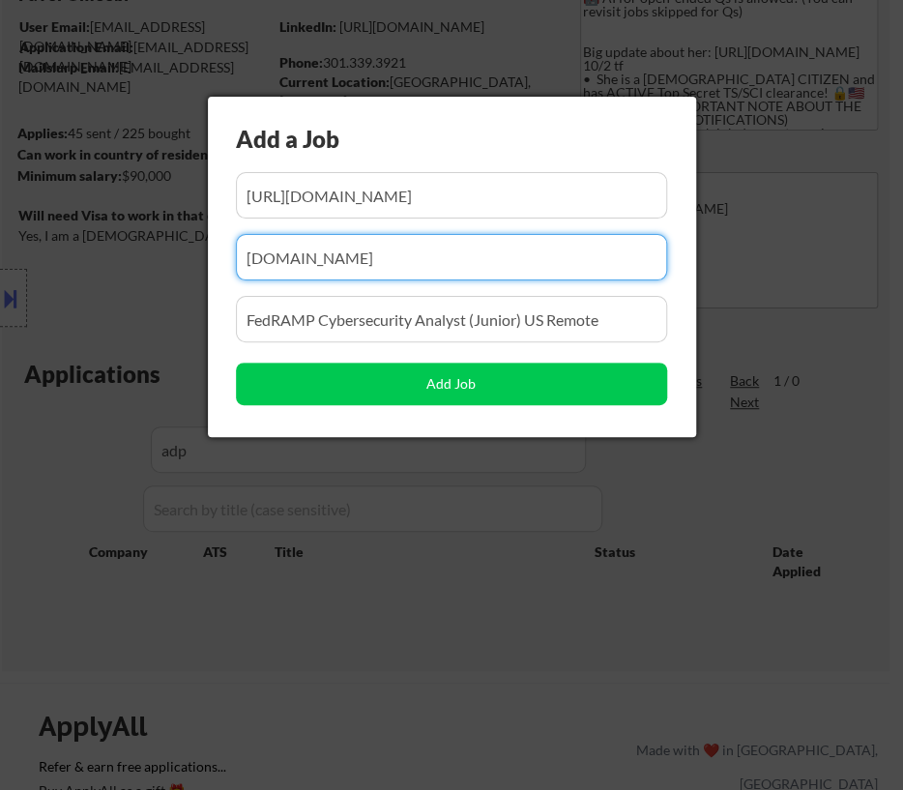
drag, startPoint x: 572, startPoint y: 253, endPoint x: 145, endPoint y: 280, distance: 427.4
click at [145, 280] on body "← Return to /applysquad Mailslurp Inbox Job Search Builder Favor Umeobi User Em…" at bounding box center [451, 220] width 903 height 790
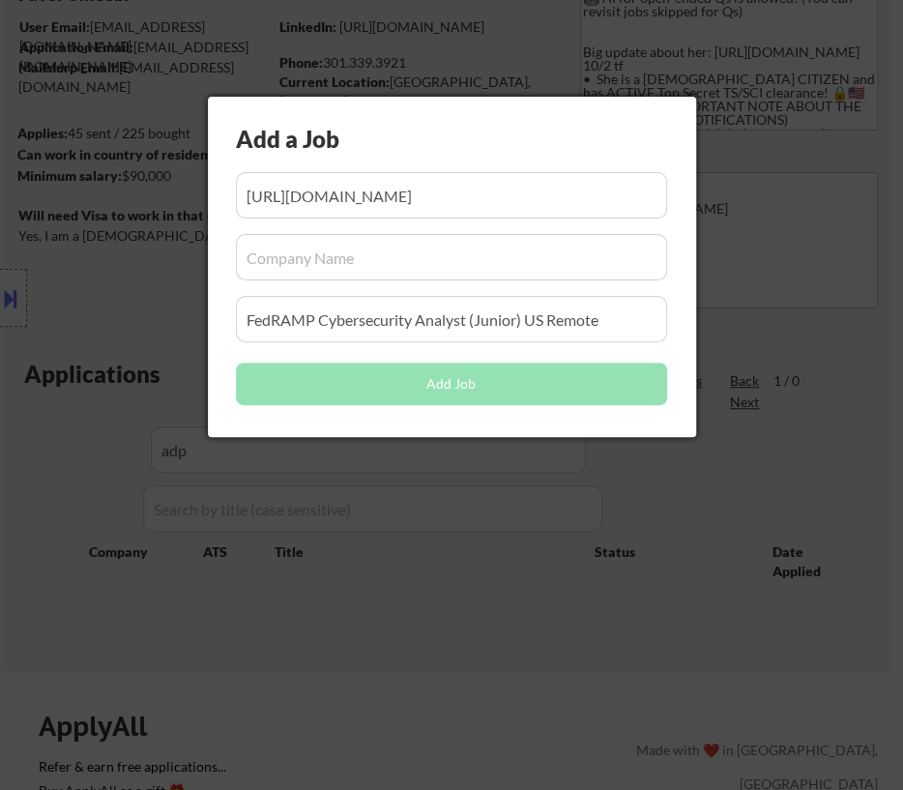
click at [329, 268] on input "input" at bounding box center [451, 257] width 431 height 46
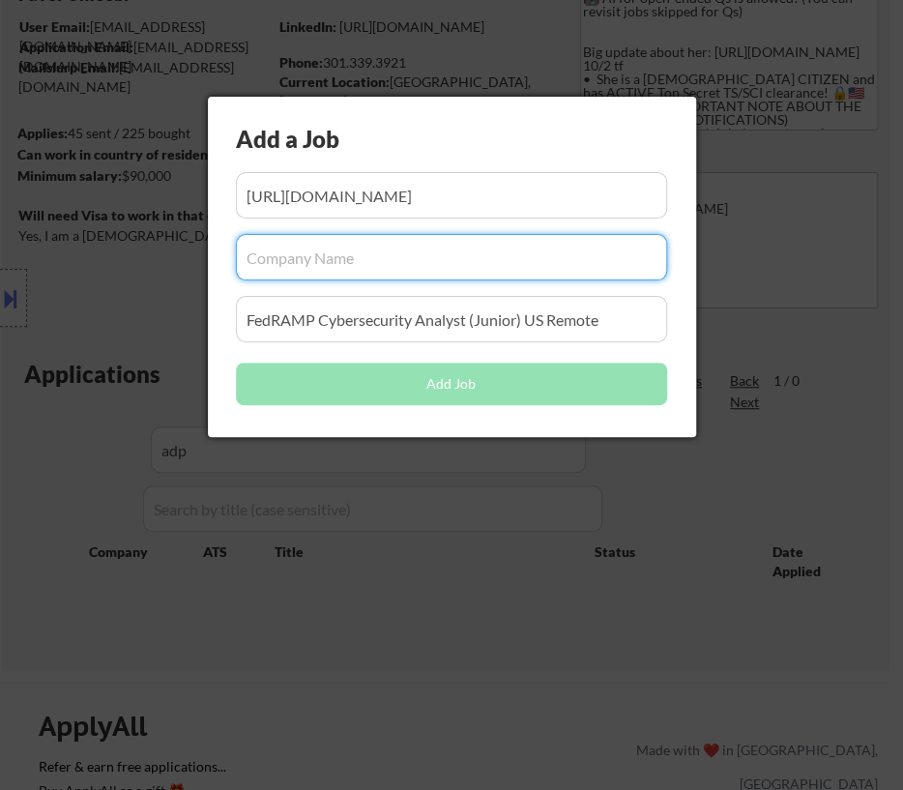
paste input "ecscybersecurityjobs"
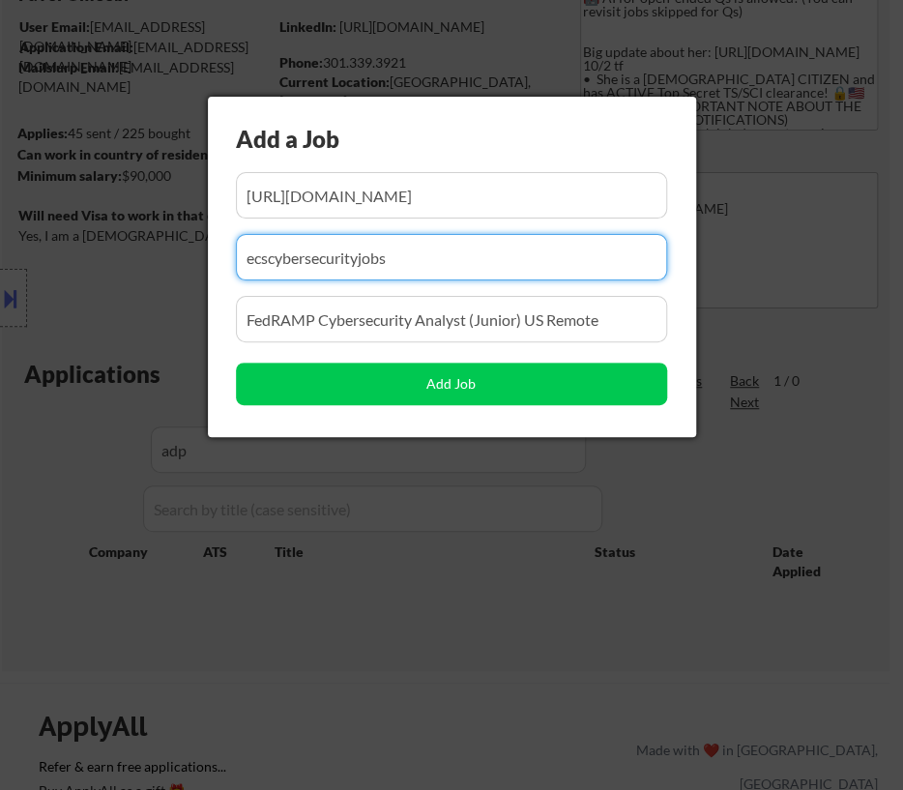
type input "ecscybersecurityjobs"
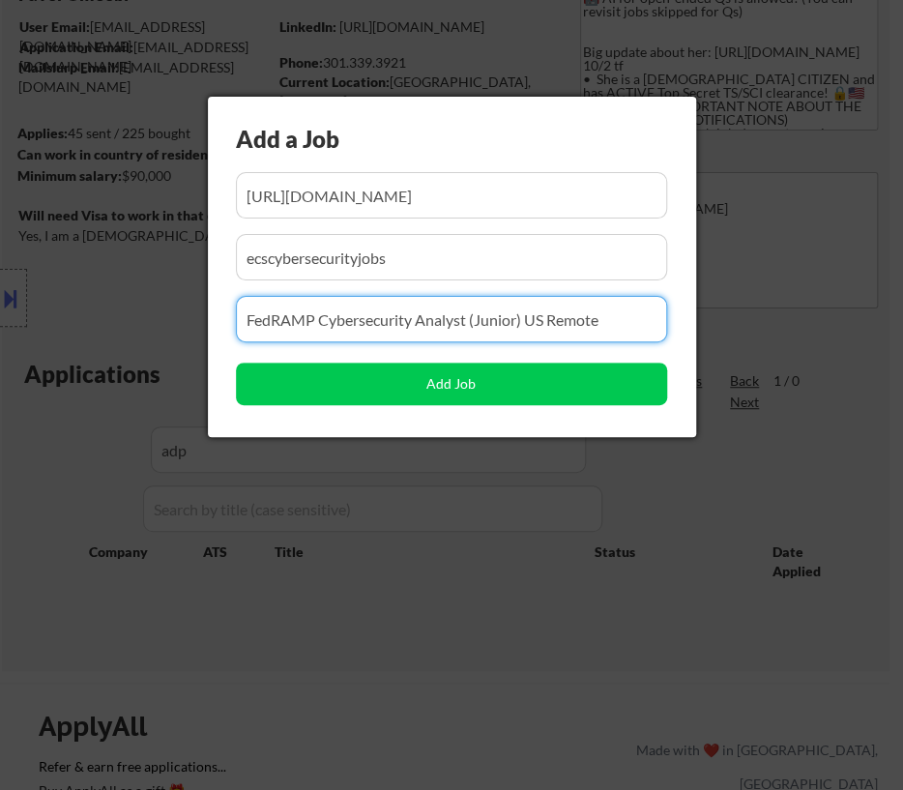
drag, startPoint x: 609, startPoint y: 320, endPoint x: 186, endPoint y: 318, distance: 423.7
click at [188, 320] on body "← Return to /applysquad Mailslurp Inbox Job Search Builder Favor Umeobi User Em…" at bounding box center [451, 220] width 903 height 790
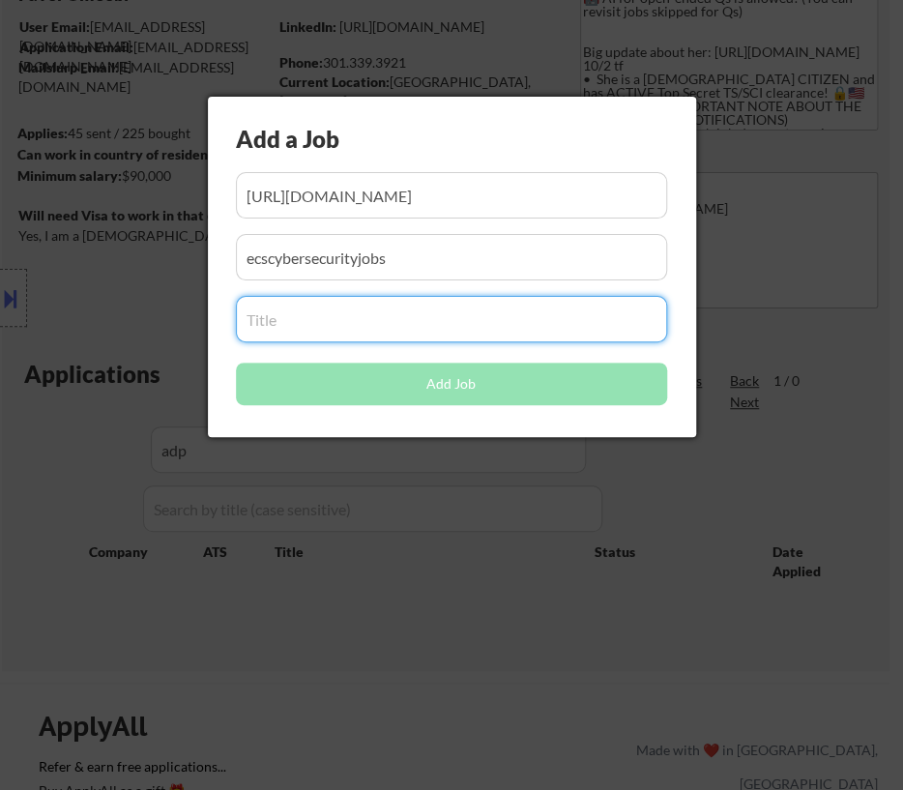
click at [476, 324] on input "input" at bounding box center [451, 319] width 431 height 46
paste input "Cyber Threat Analyst 1"
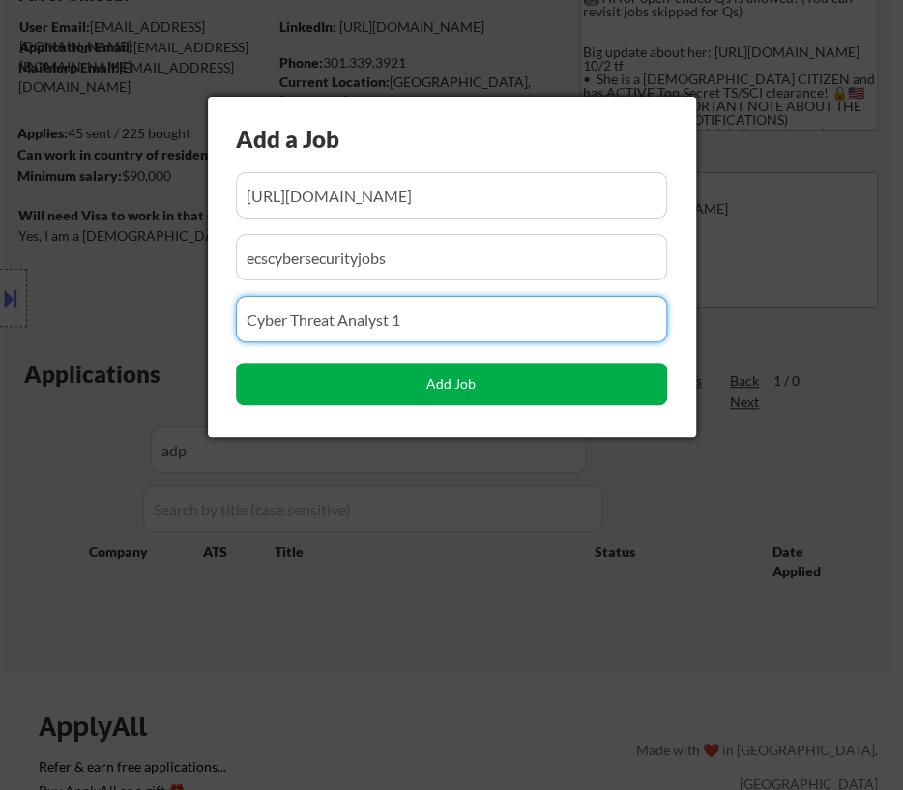
type input "Cyber Threat Analyst 1"
click at [483, 381] on button "Add Job" at bounding box center [451, 384] width 431 height 43
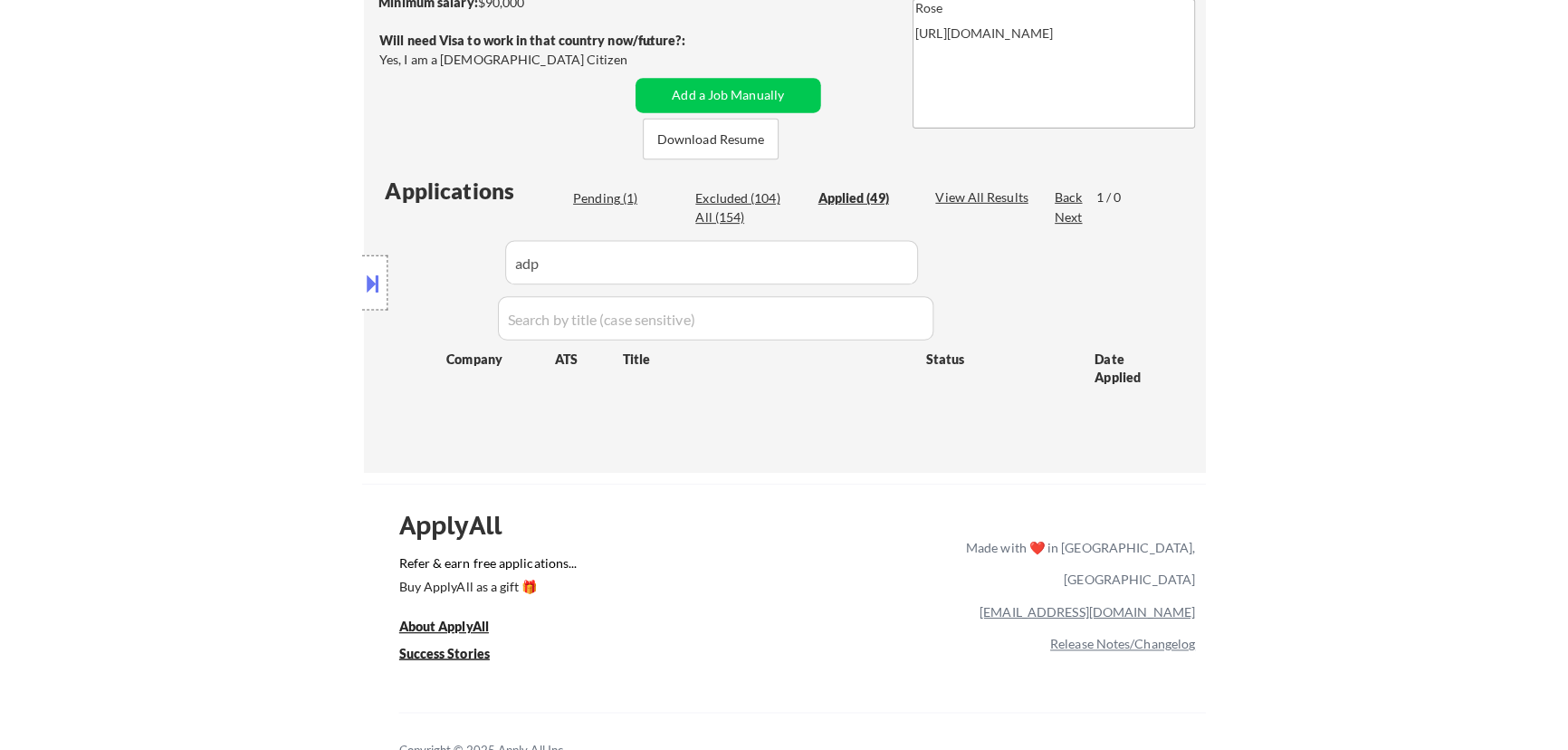
scroll to position [329, 0]
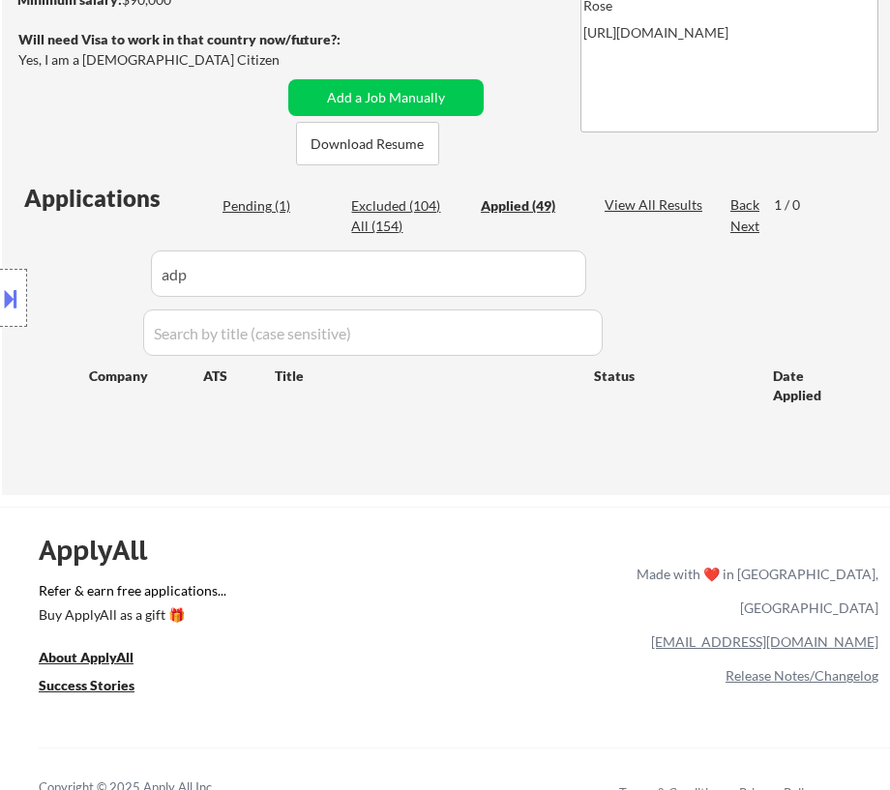
click at [264, 203] on div "Location Inclusions:" at bounding box center [173, 298] width 346 height 359
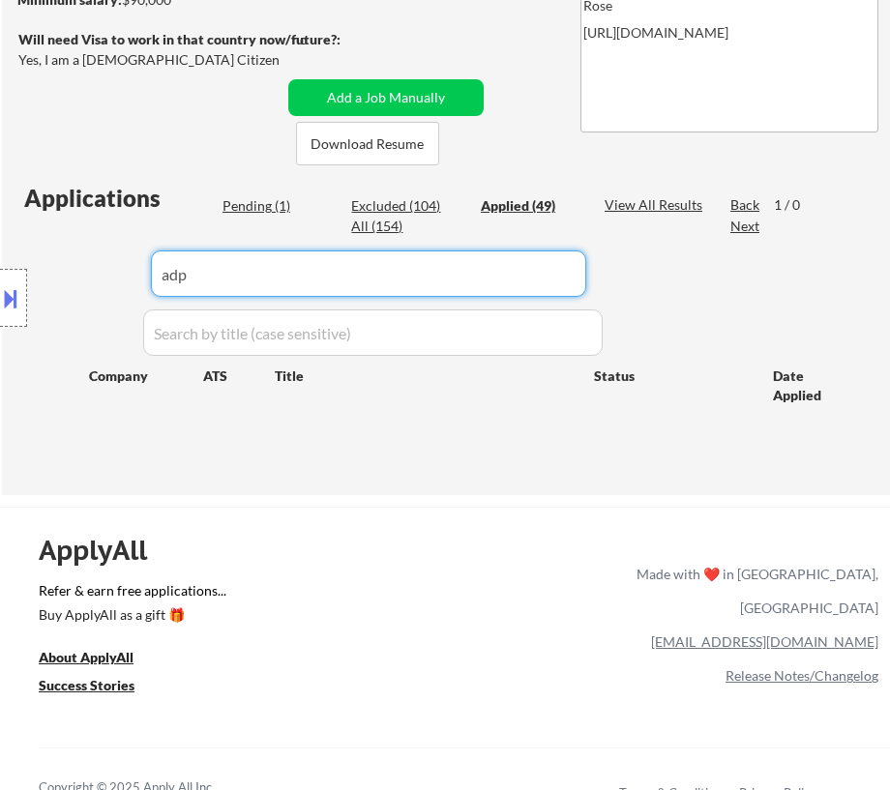
click at [480, 272] on input "input" at bounding box center [368, 274] width 435 height 46
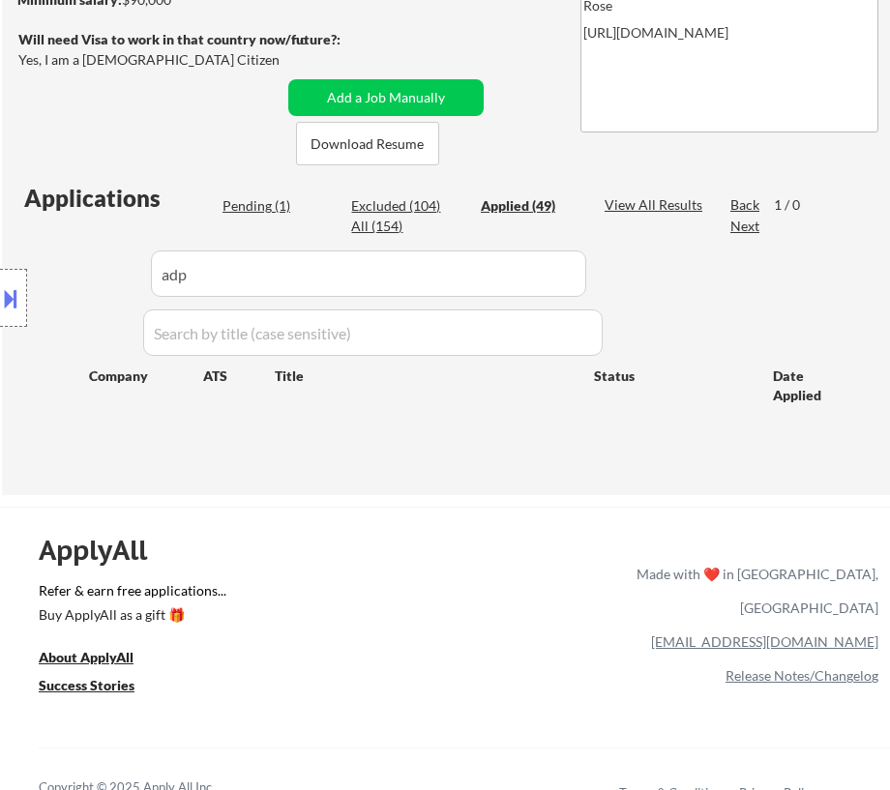
drag, startPoint x: 300, startPoint y: 272, endPoint x: 103, endPoint y: 280, distance: 196.5
click at [103, 280] on div "Location Inclusions:" at bounding box center [173, 298] width 346 height 359
click at [232, 267] on div "Location Inclusions:" at bounding box center [173, 298] width 346 height 359
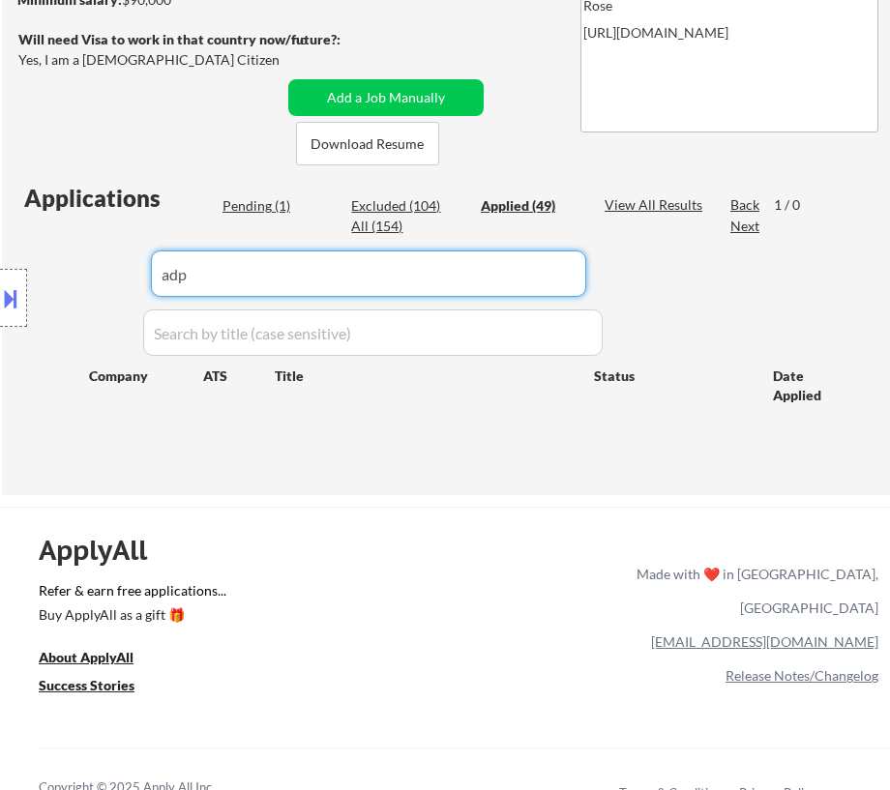
click at [568, 273] on input "input" at bounding box center [368, 274] width 435 height 46
type input "a"
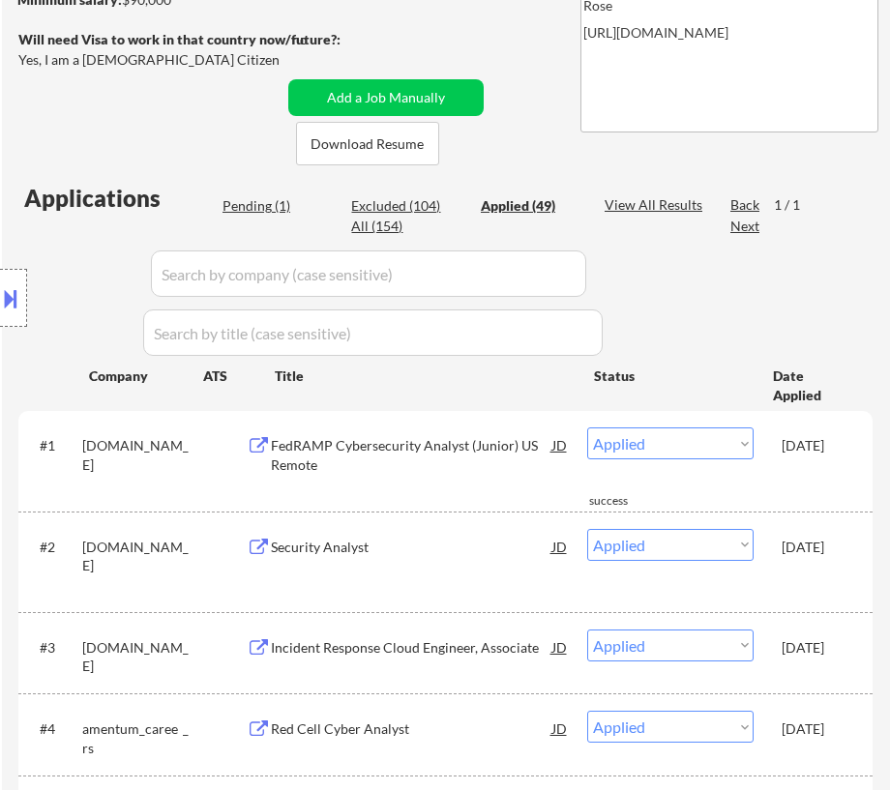
click at [261, 206] on div "Location Inclusions:" at bounding box center [173, 298] width 346 height 359
select select ""applied""
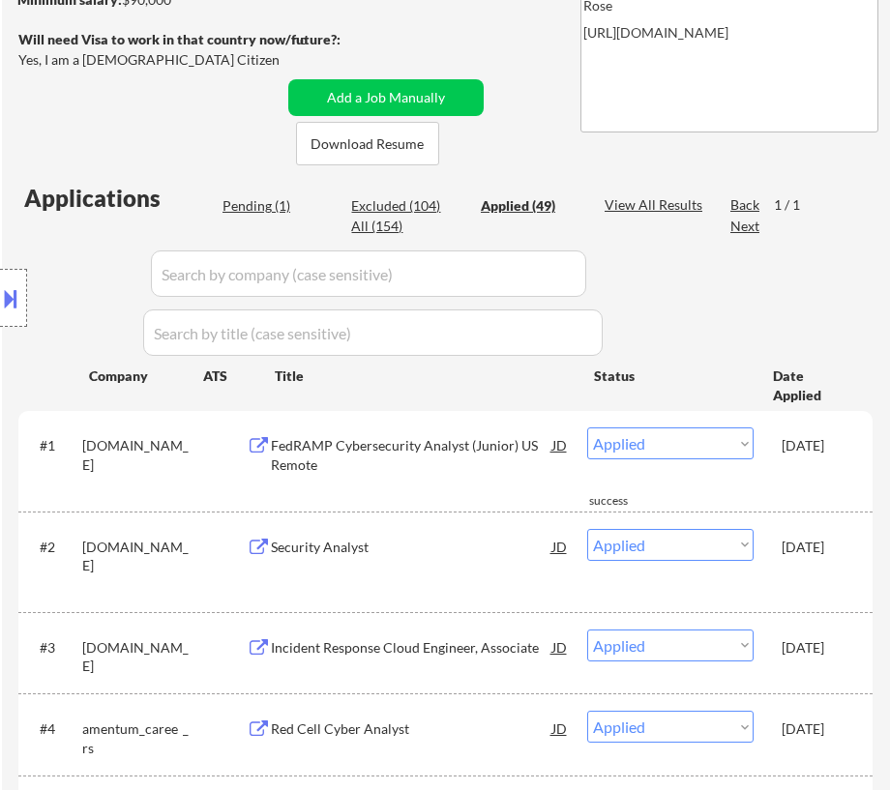
select select ""applied""
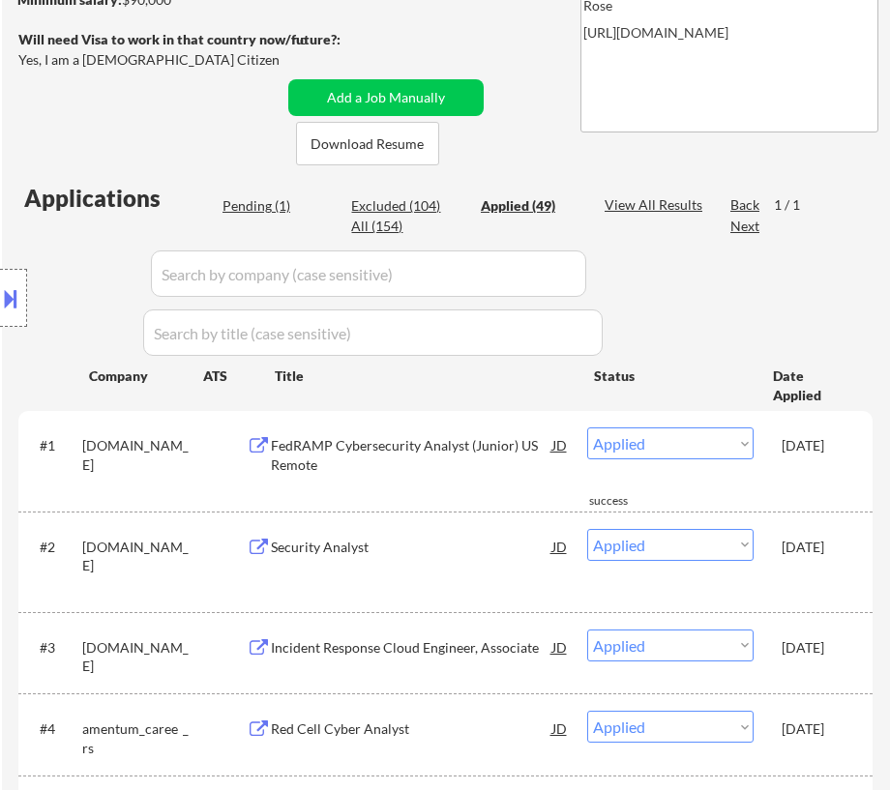
select select ""applied""
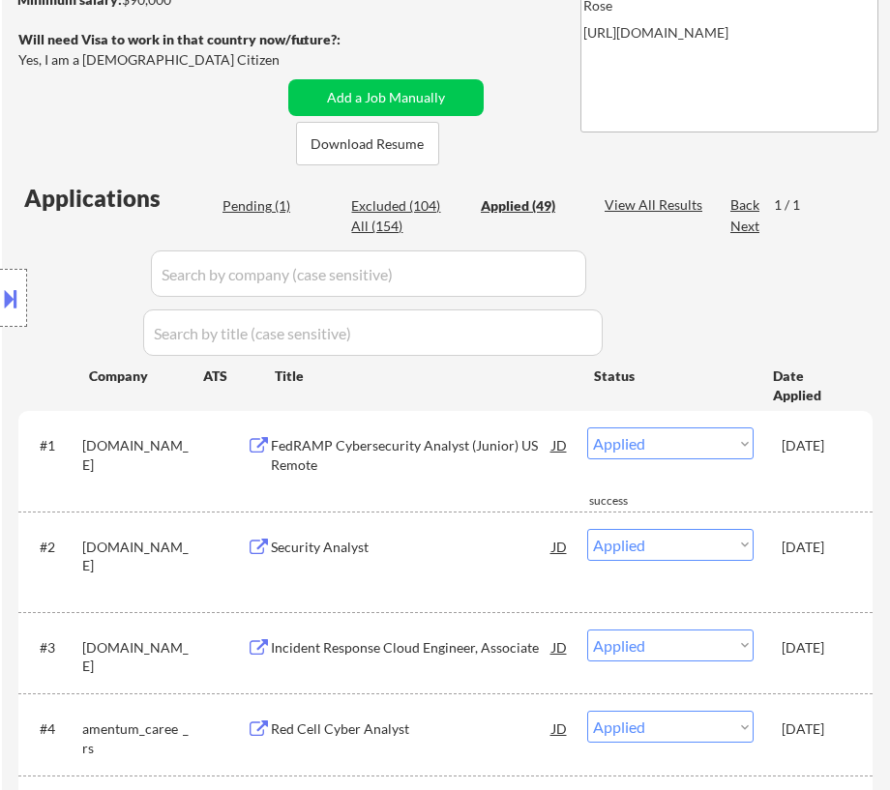
select select ""applied""
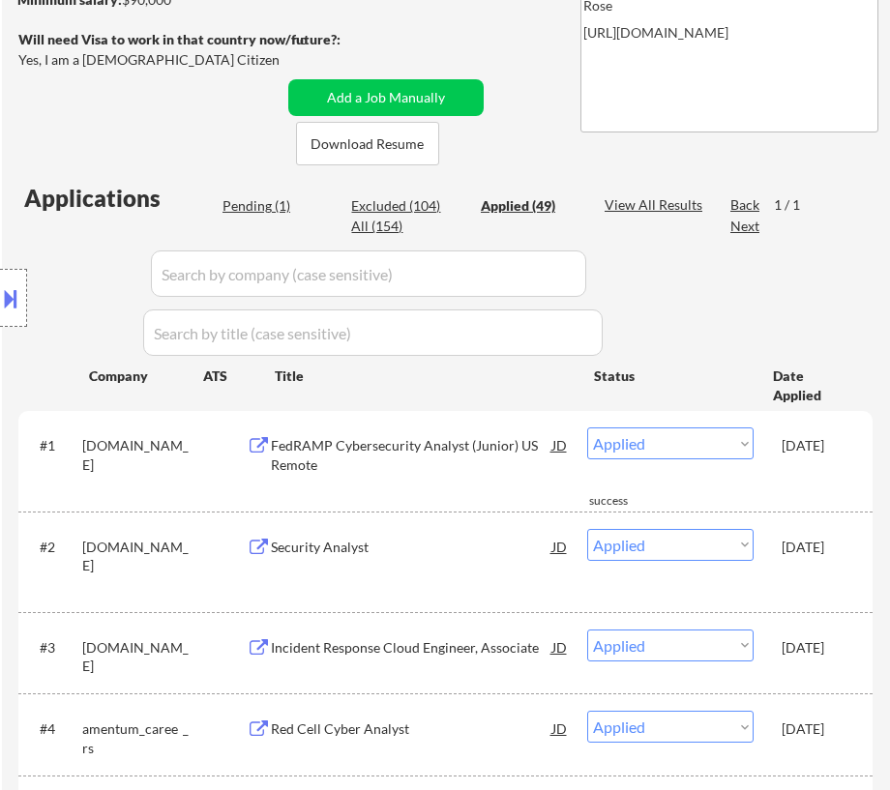
select select ""applied""
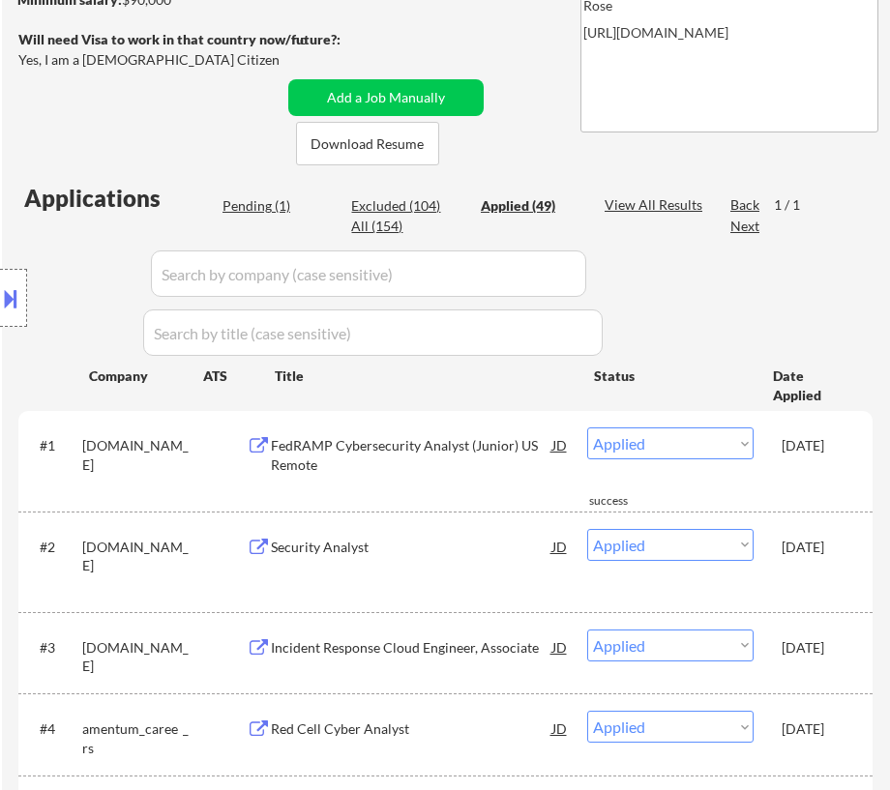
select select ""applied""
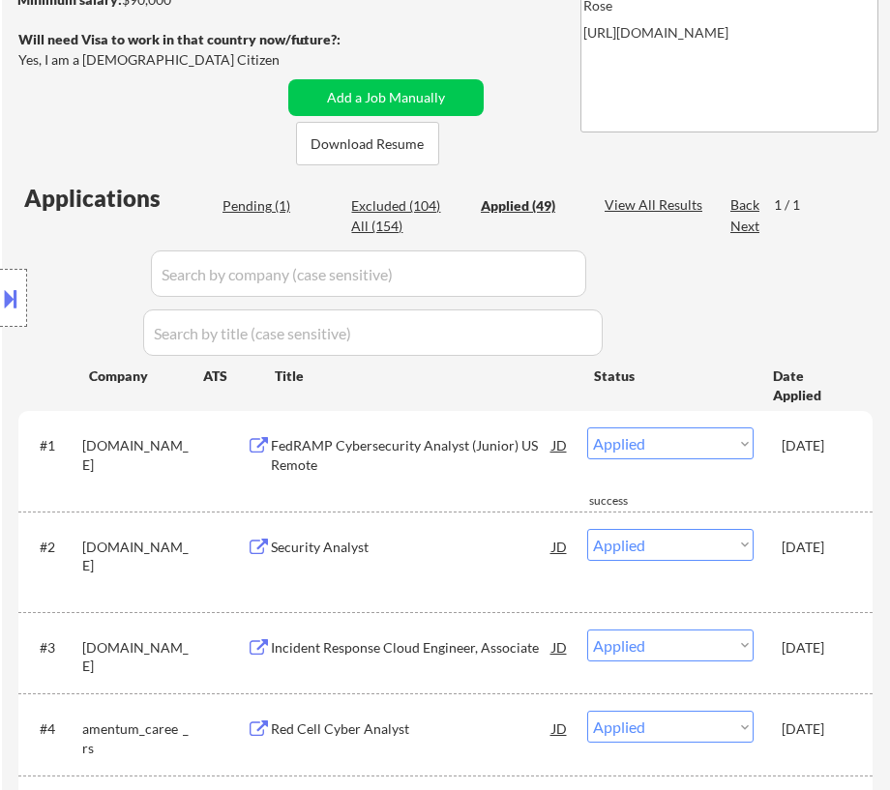
select select ""applied""
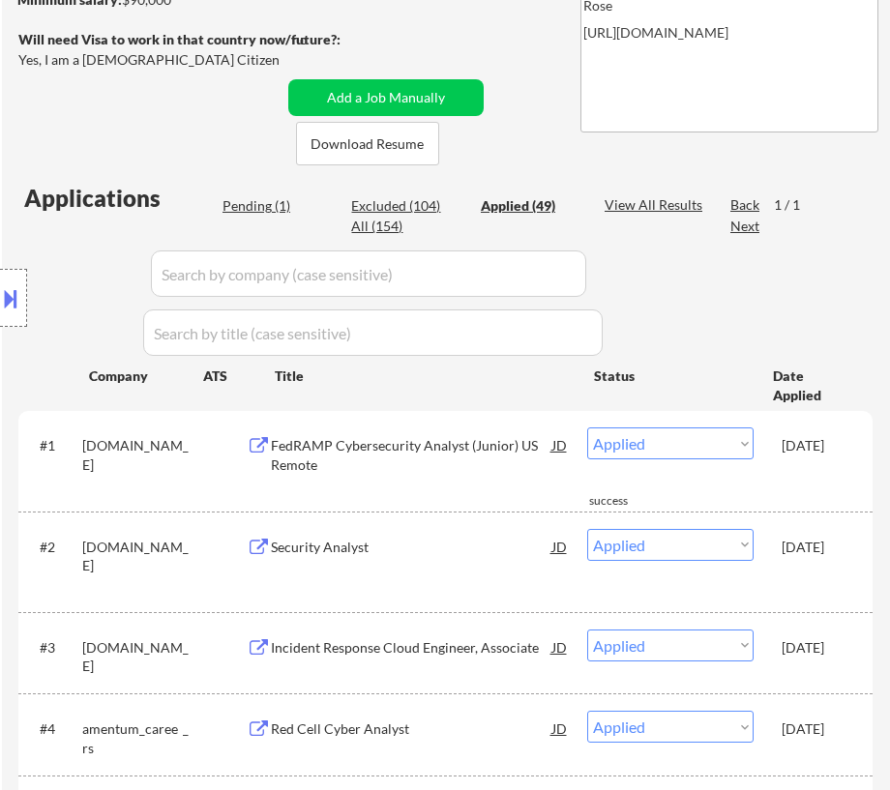
select select ""applied""
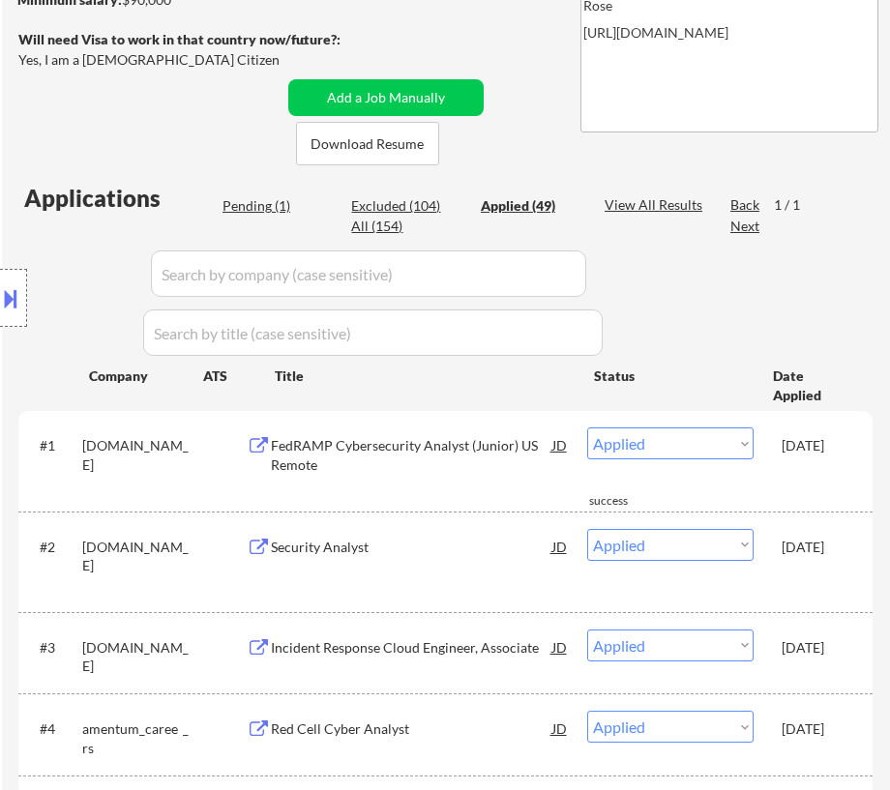
select select ""applied""
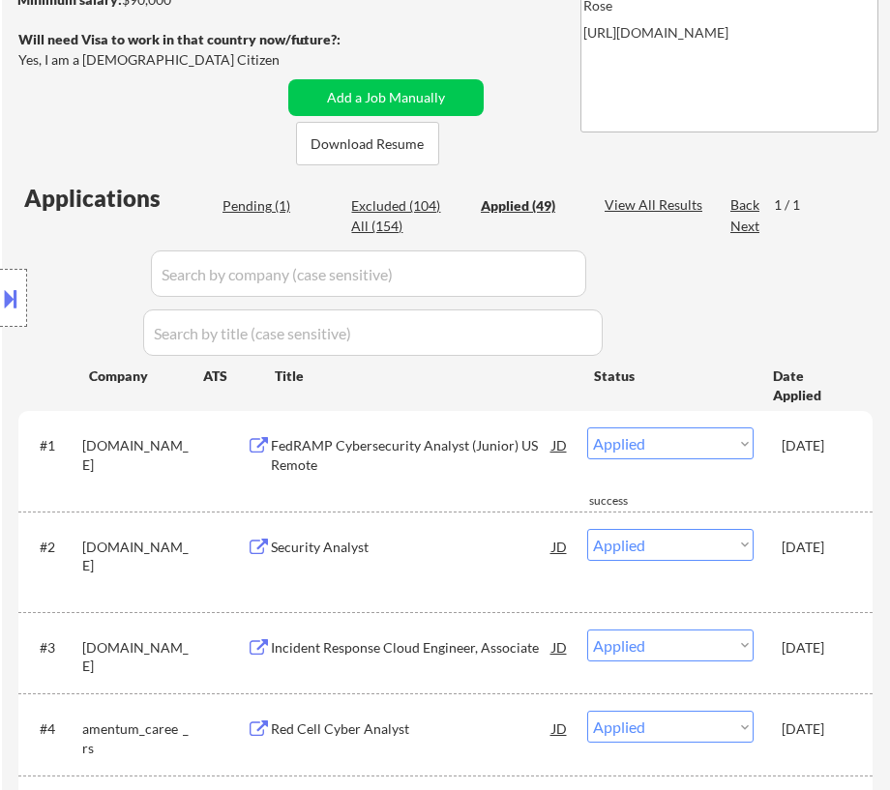
select select ""applied""
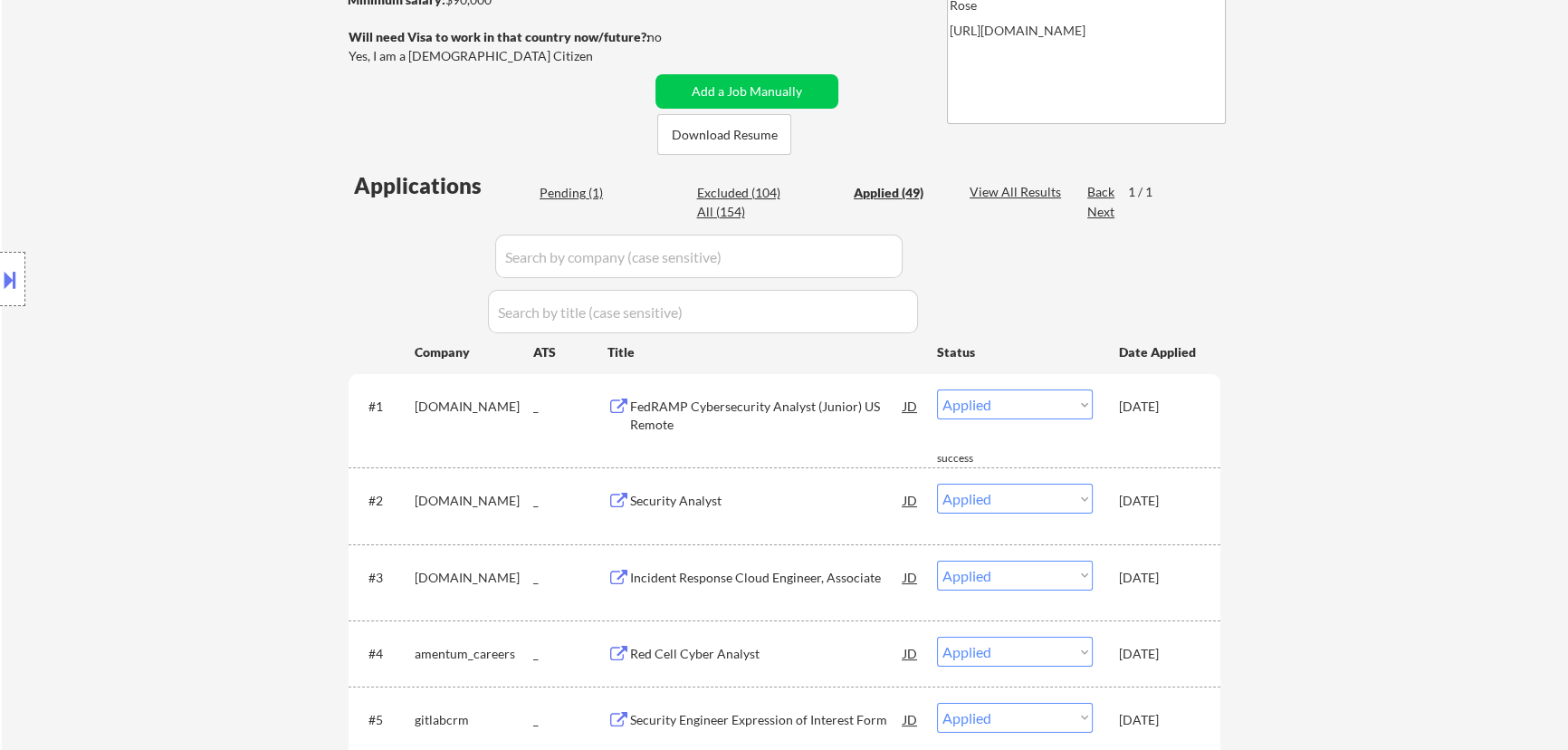
click at [573, 199] on div "Pending (1)" at bounding box center [584, 192] width 91 height 18
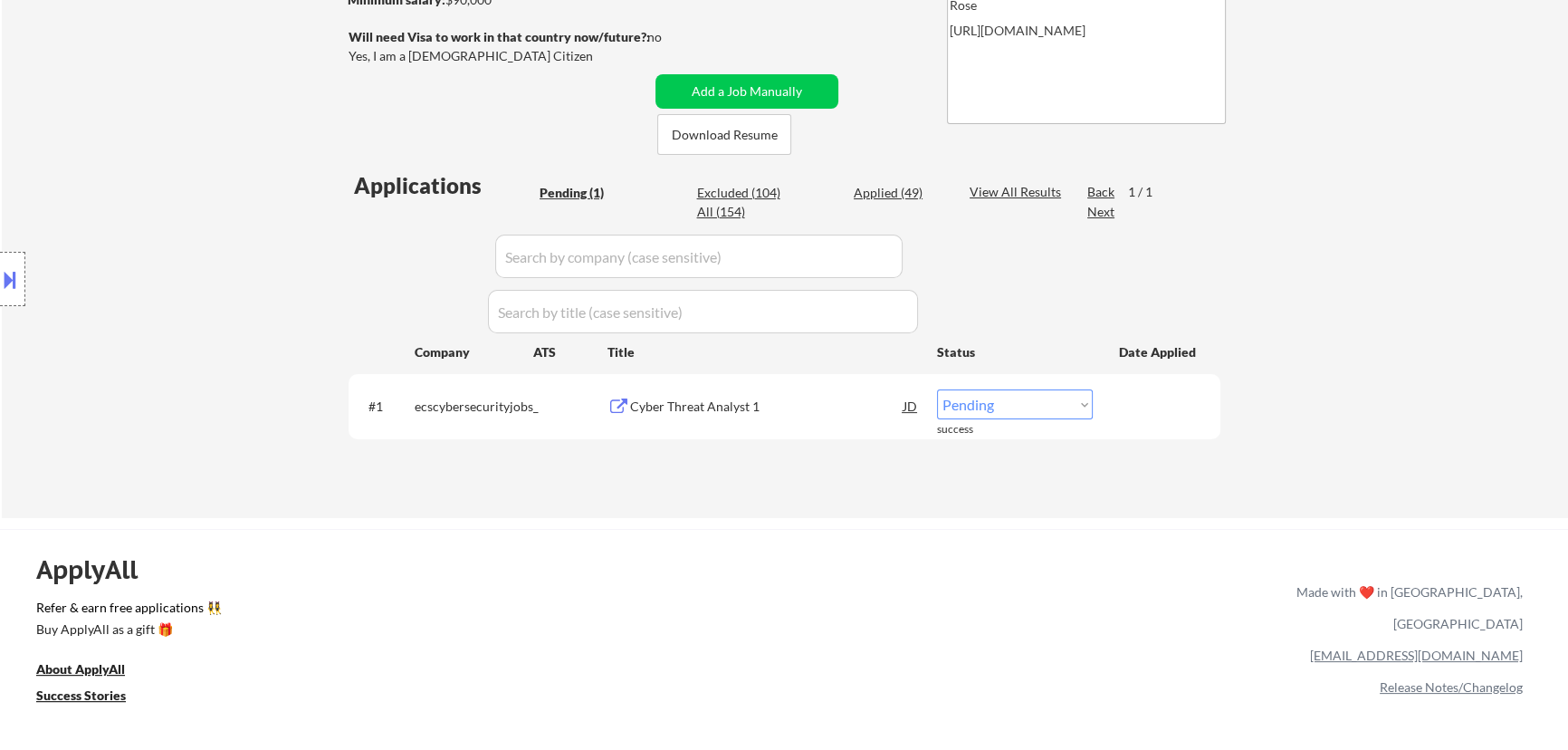
click at [1062, 405] on select "Choose an option... Pending Applied Excluded (Questions) Excluded (Expired) Exc…" at bounding box center [1015, 404] width 155 height 30
select select ""applied""
click at [937, 390] on select "Choose an option... Pending Applied Excluded (Questions) Excluded (Expired) Exc…" at bounding box center [1015, 404] width 155 height 30
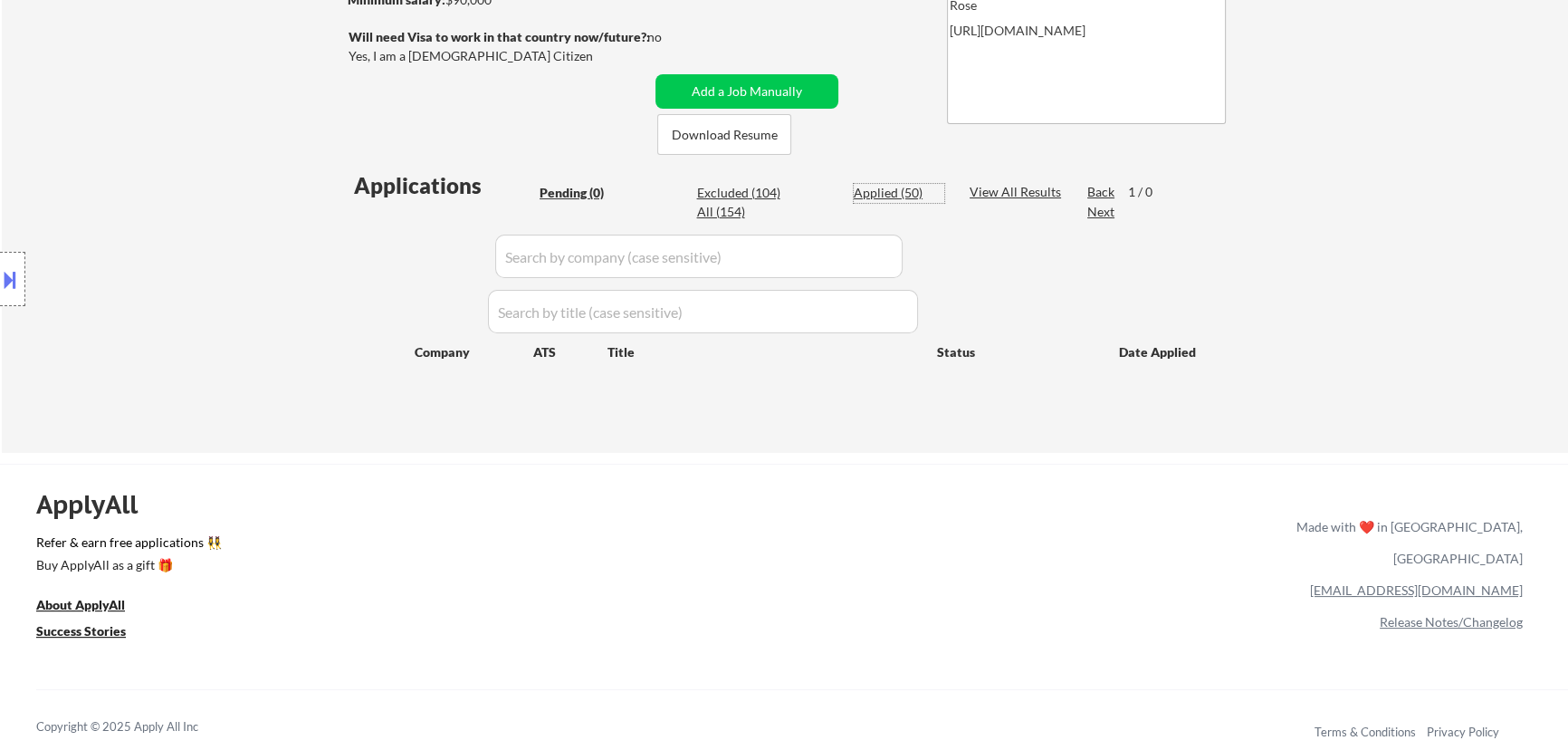
click at [872, 195] on div "Applied (50)" at bounding box center [899, 192] width 91 height 18
select select ""applied""
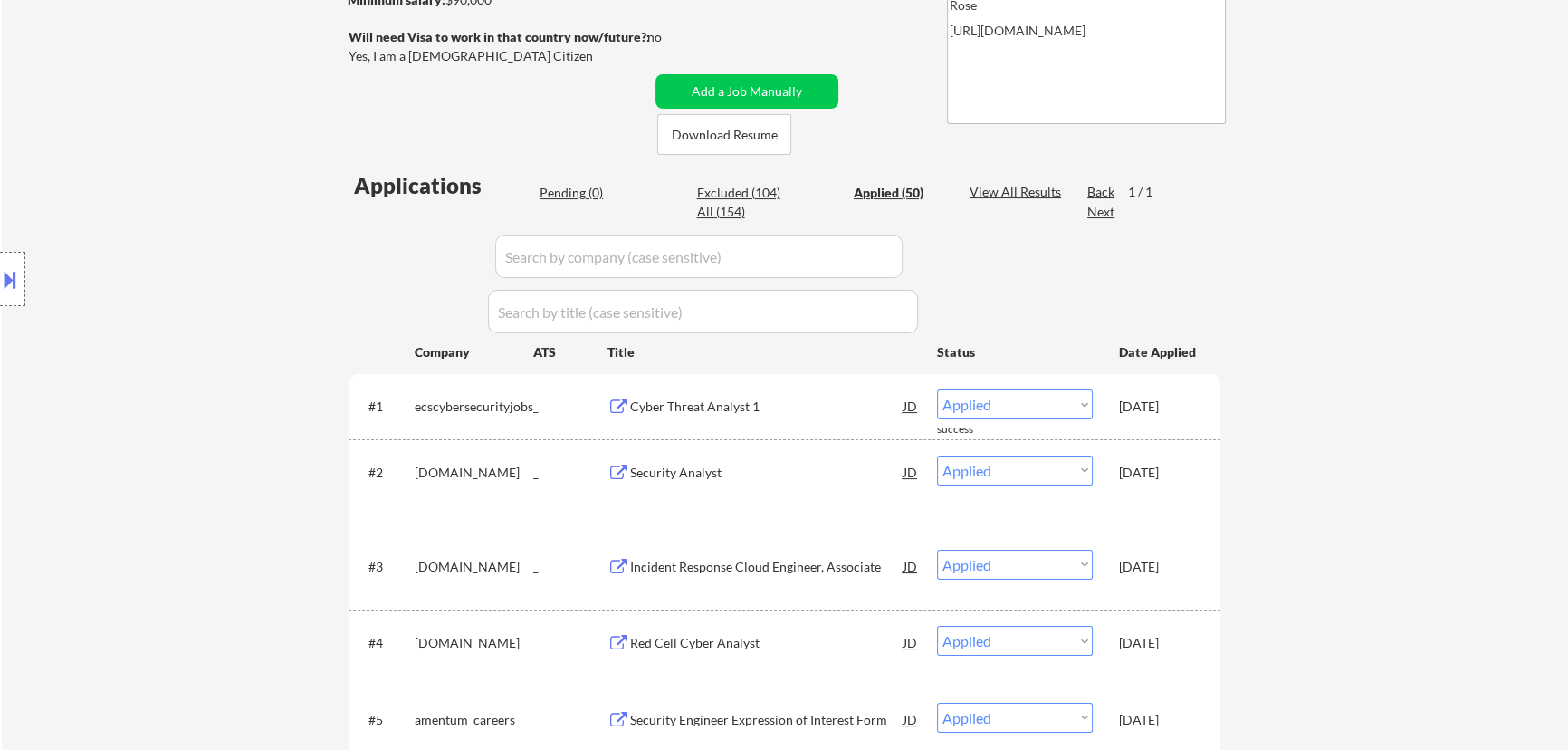
click at [878, 254] on input "input" at bounding box center [698, 257] width 407 height 43
paste input "peraton"
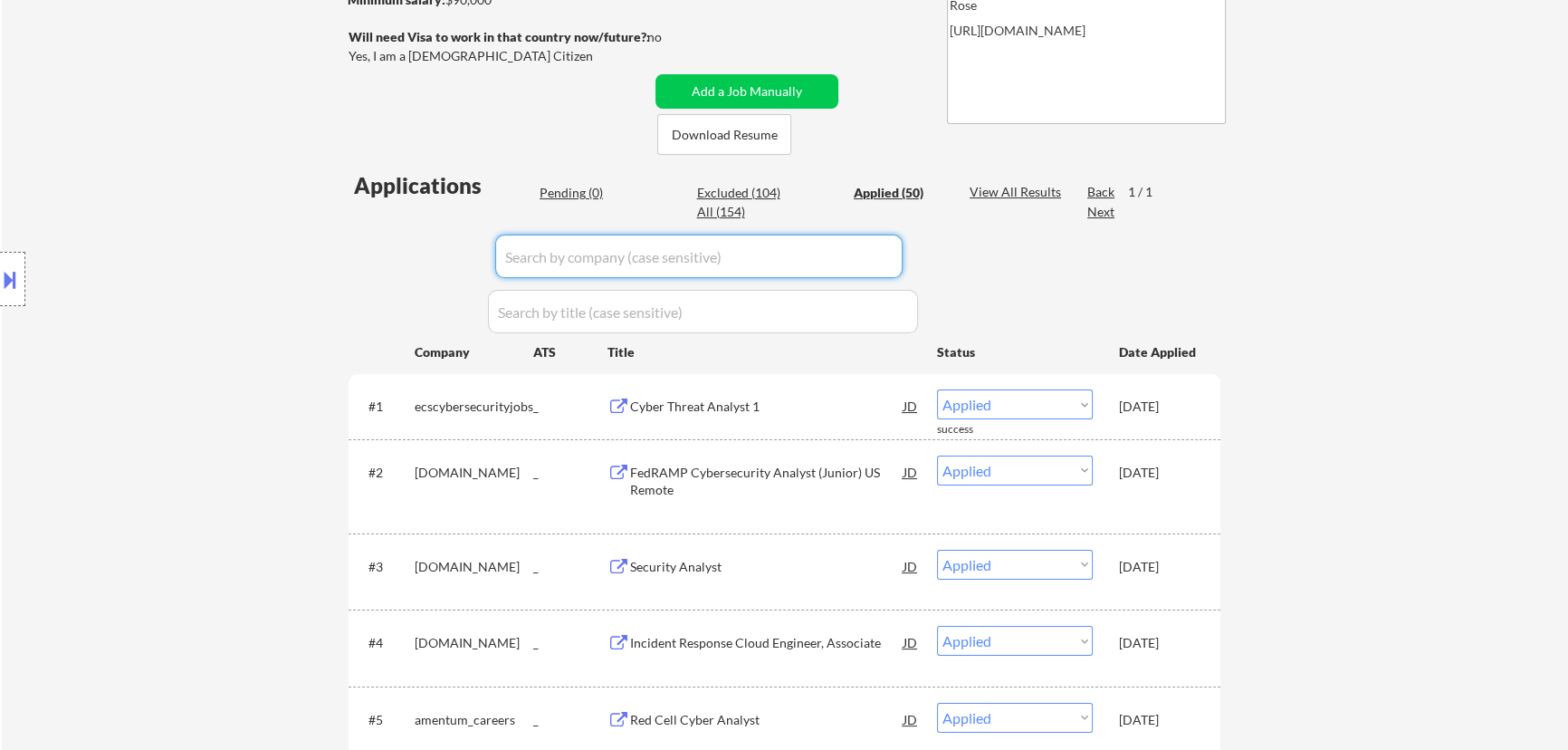
type input "peraton"
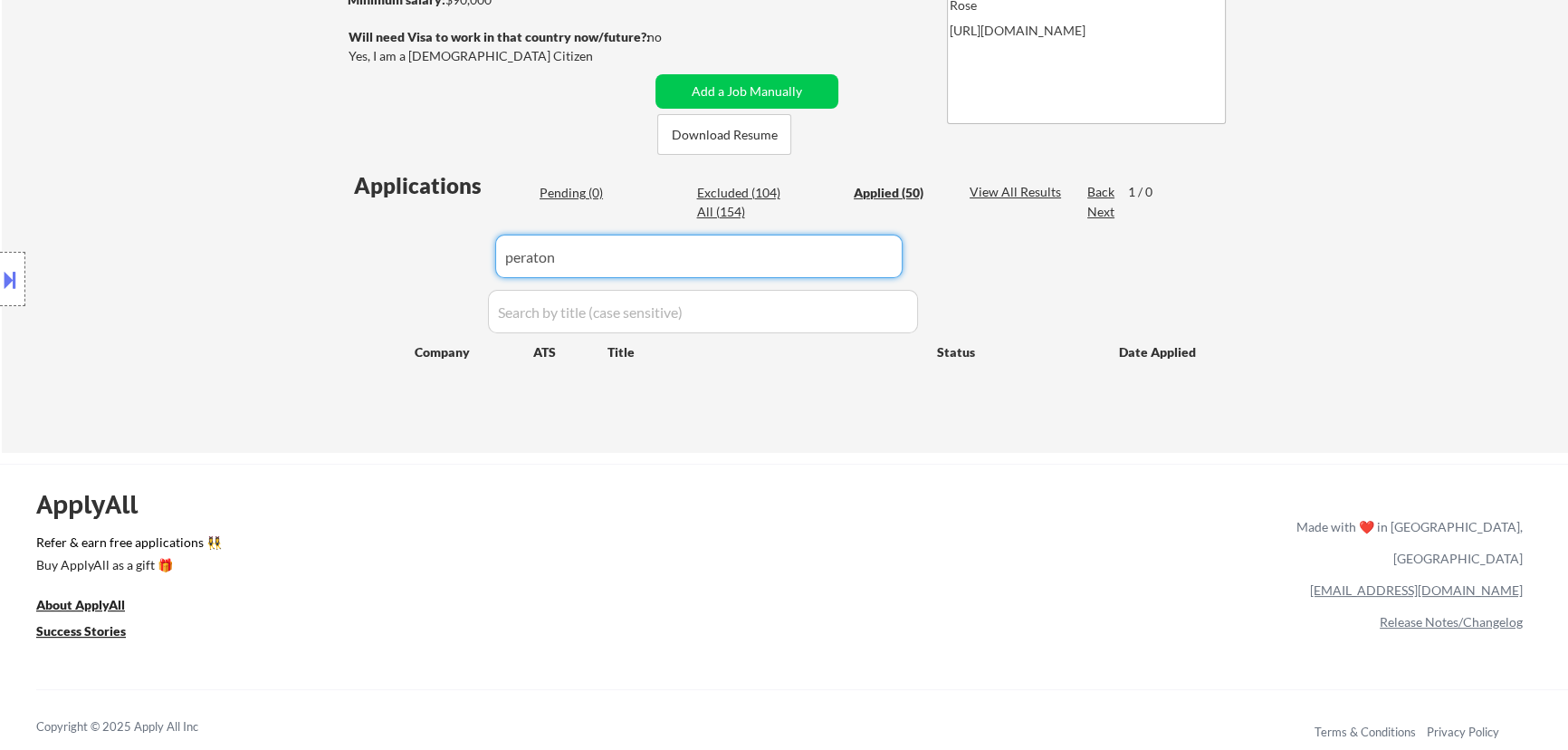
drag, startPoint x: 588, startPoint y: 259, endPoint x: 427, endPoint y: 253, distance: 161.1
click at [428, 254] on div "Applications Pending (0) Excluded (104) Applied (50) All (154) View All Results…" at bounding box center [784, 294] width 872 height 248
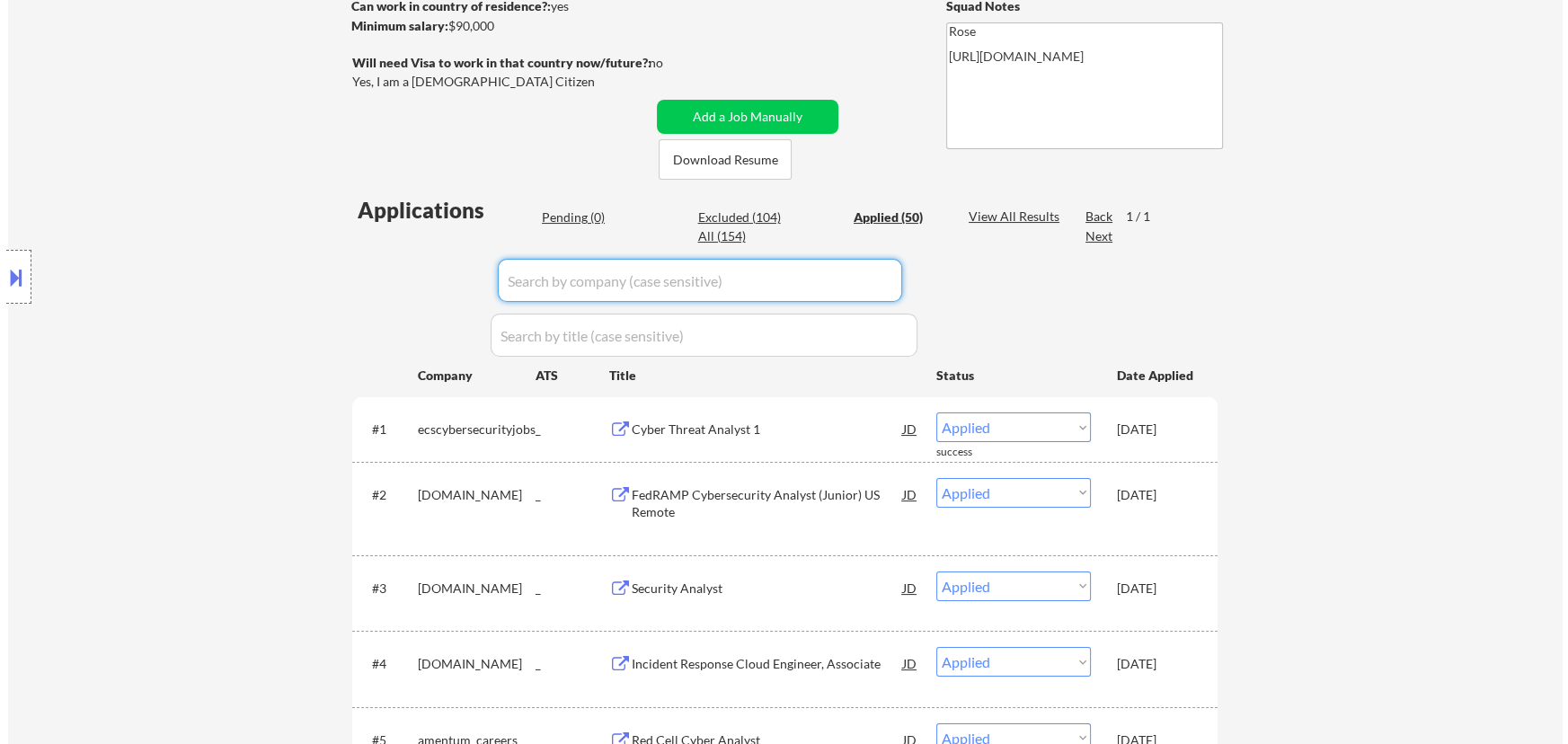
scroll to position [81, 0]
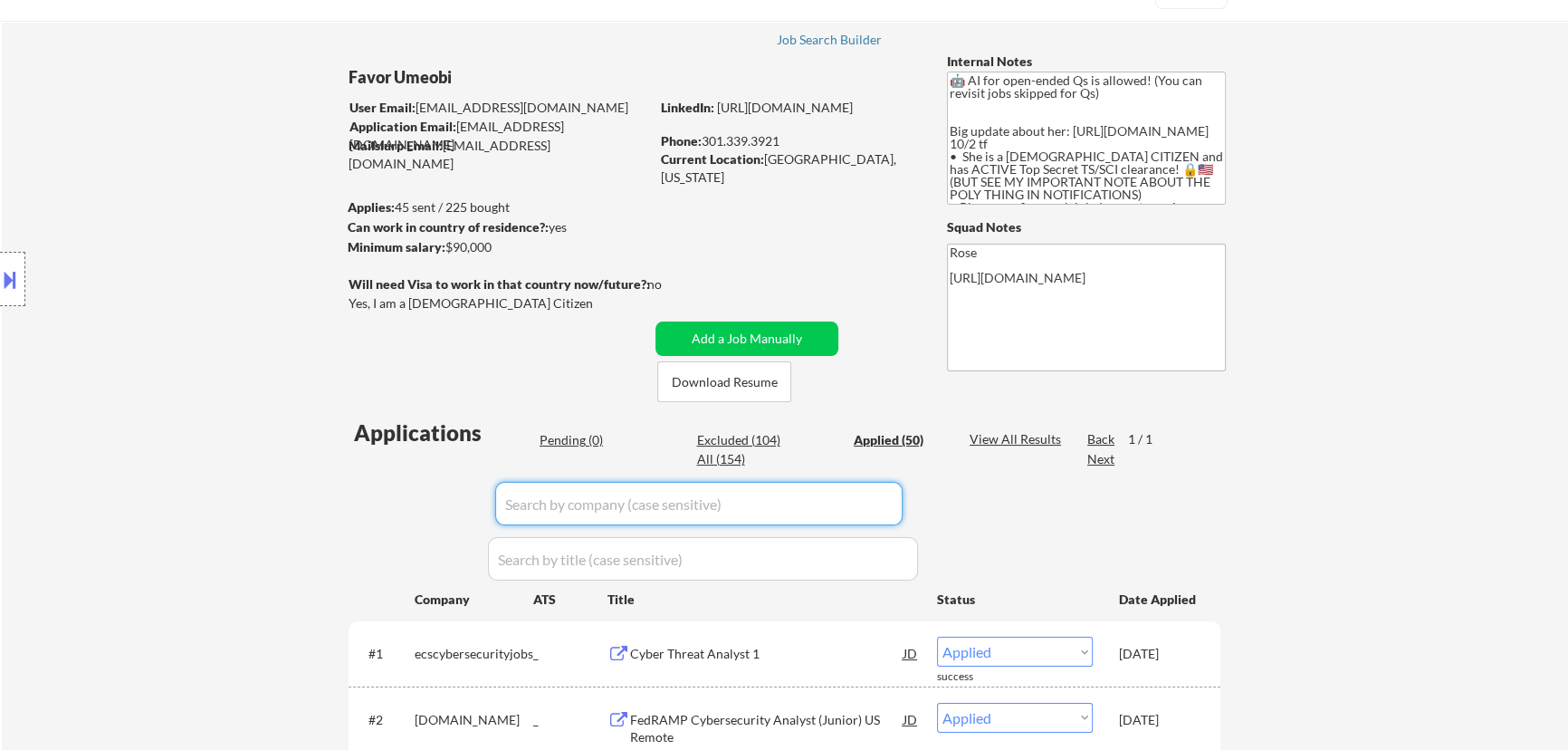
click at [579, 437] on div "Pending (0)" at bounding box center [584, 439] width 91 height 18
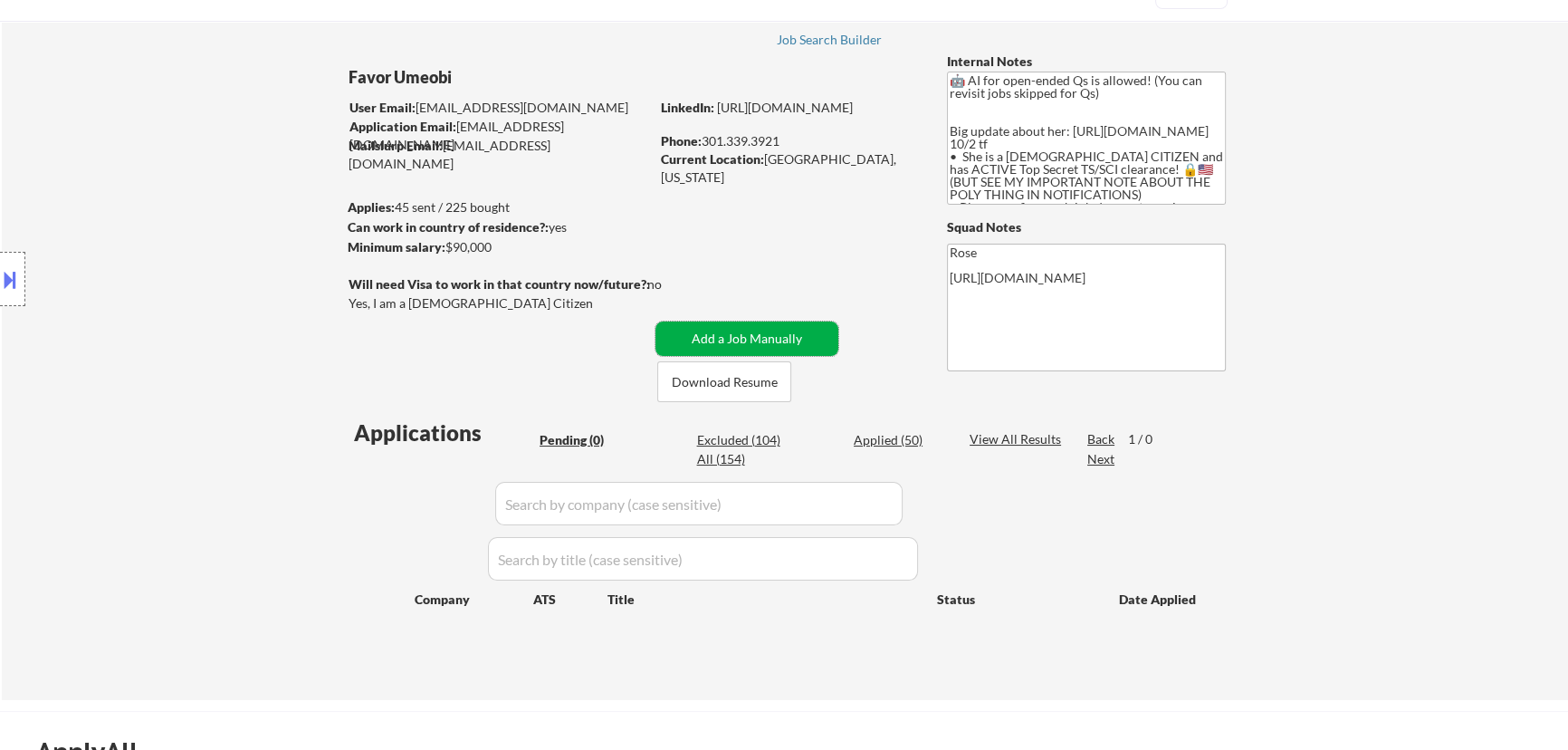
click at [703, 339] on button "Add a Job Manually" at bounding box center [746, 338] width 183 height 35
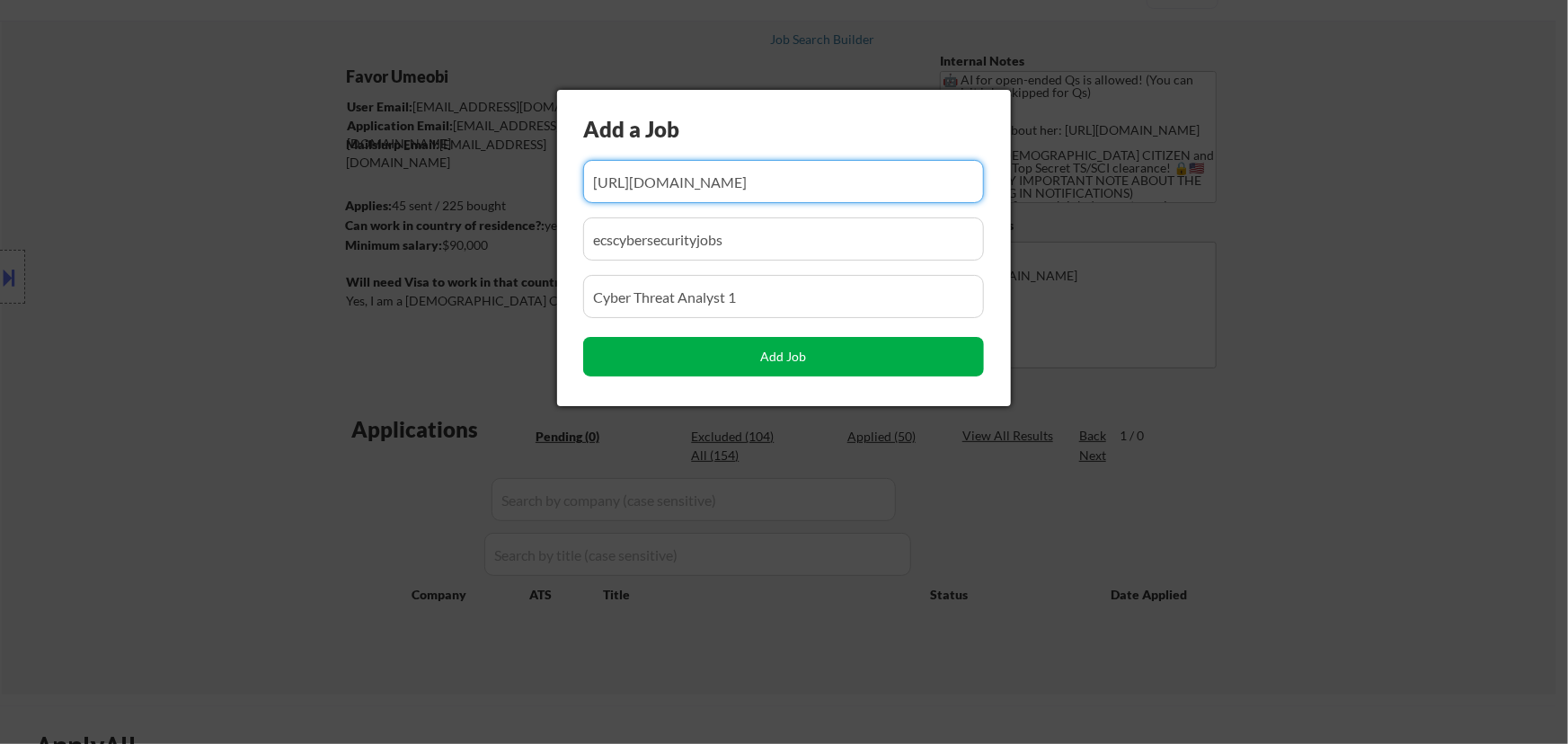
scroll to position [0, 149]
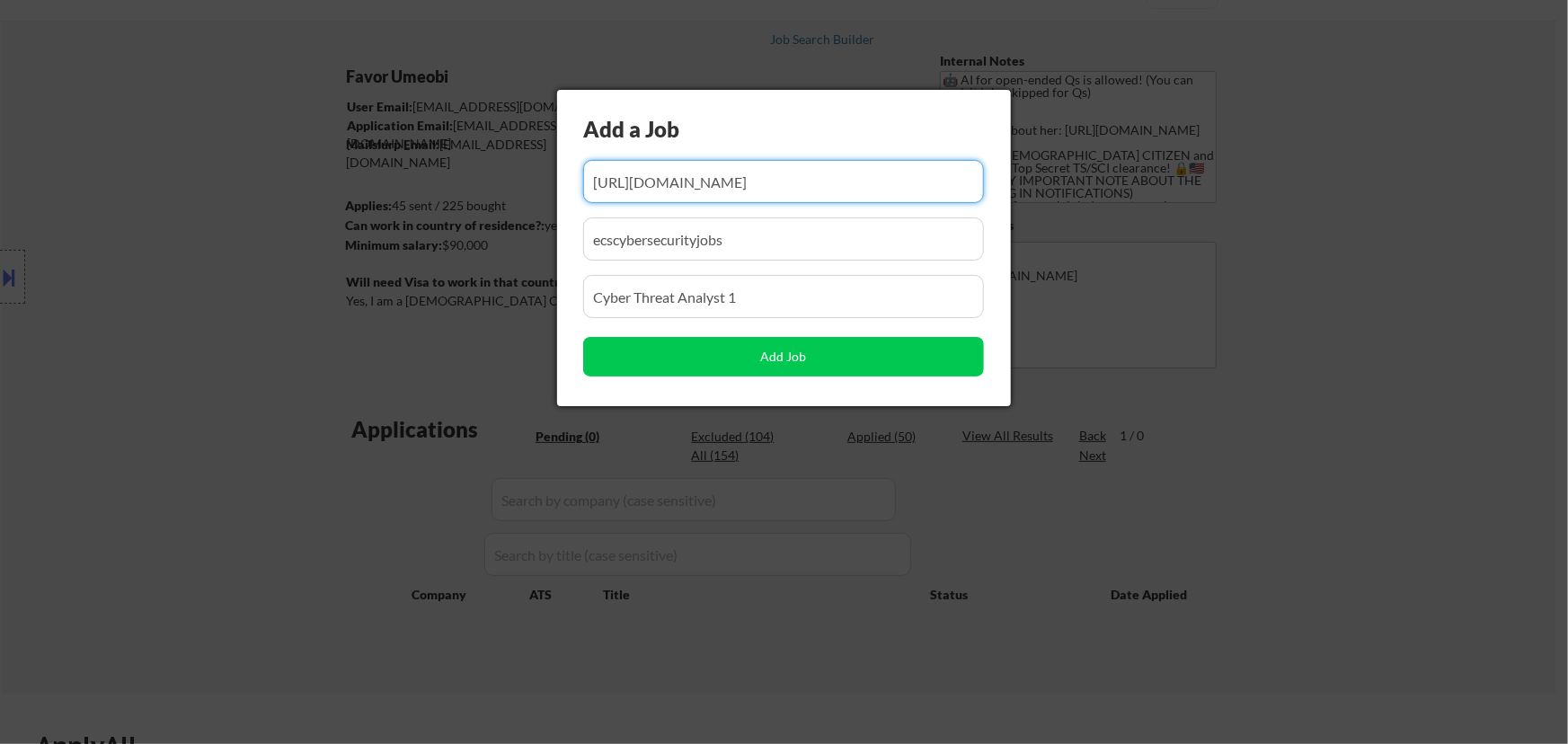
drag, startPoint x: 790, startPoint y: 191, endPoint x: 682, endPoint y: 190, distance: 108.0
click at [682, 190] on input "input" at bounding box center [783, 181] width 400 height 43
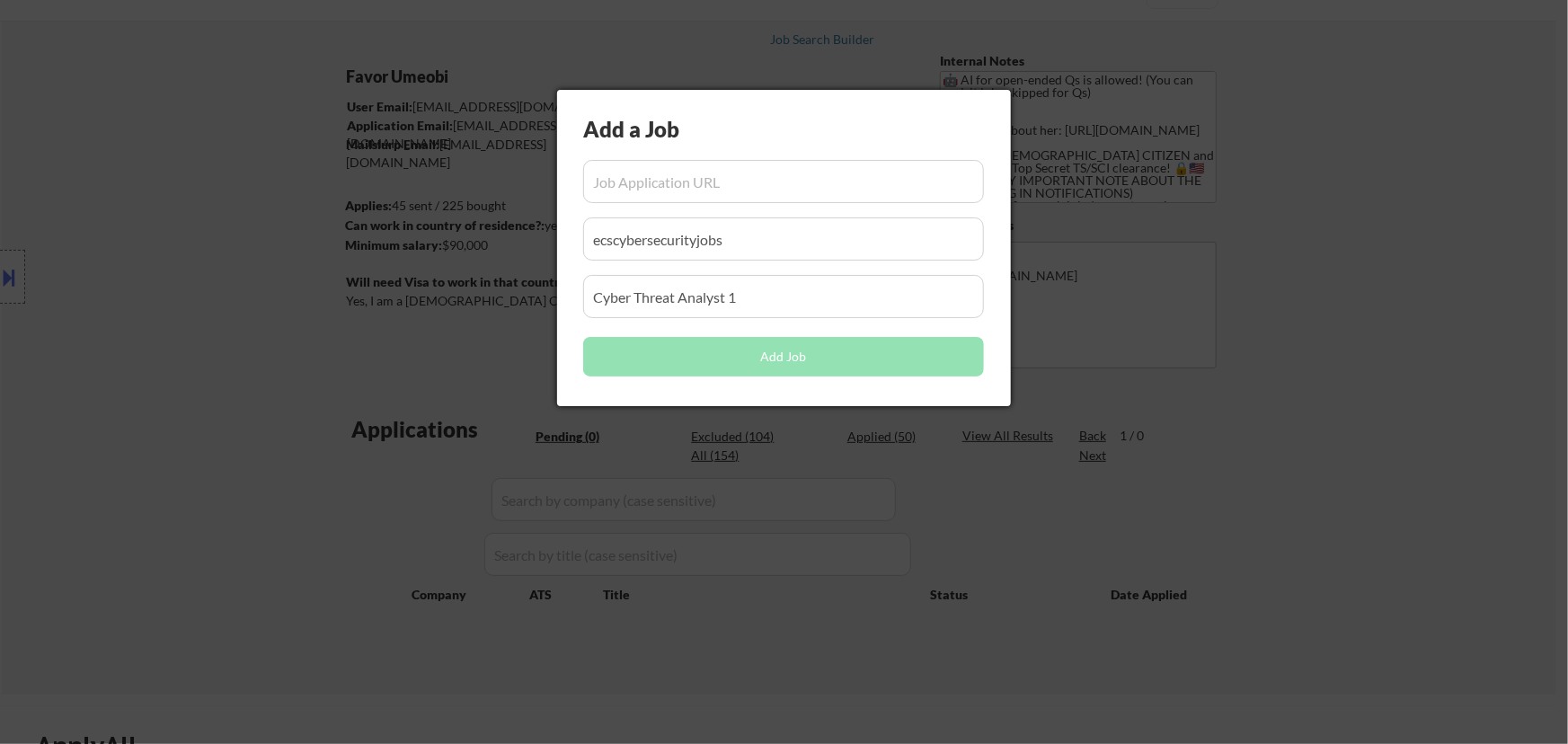
click at [803, 179] on input "input" at bounding box center [783, 181] width 400 height 43
paste input "[URL][DOMAIN_NAME]"
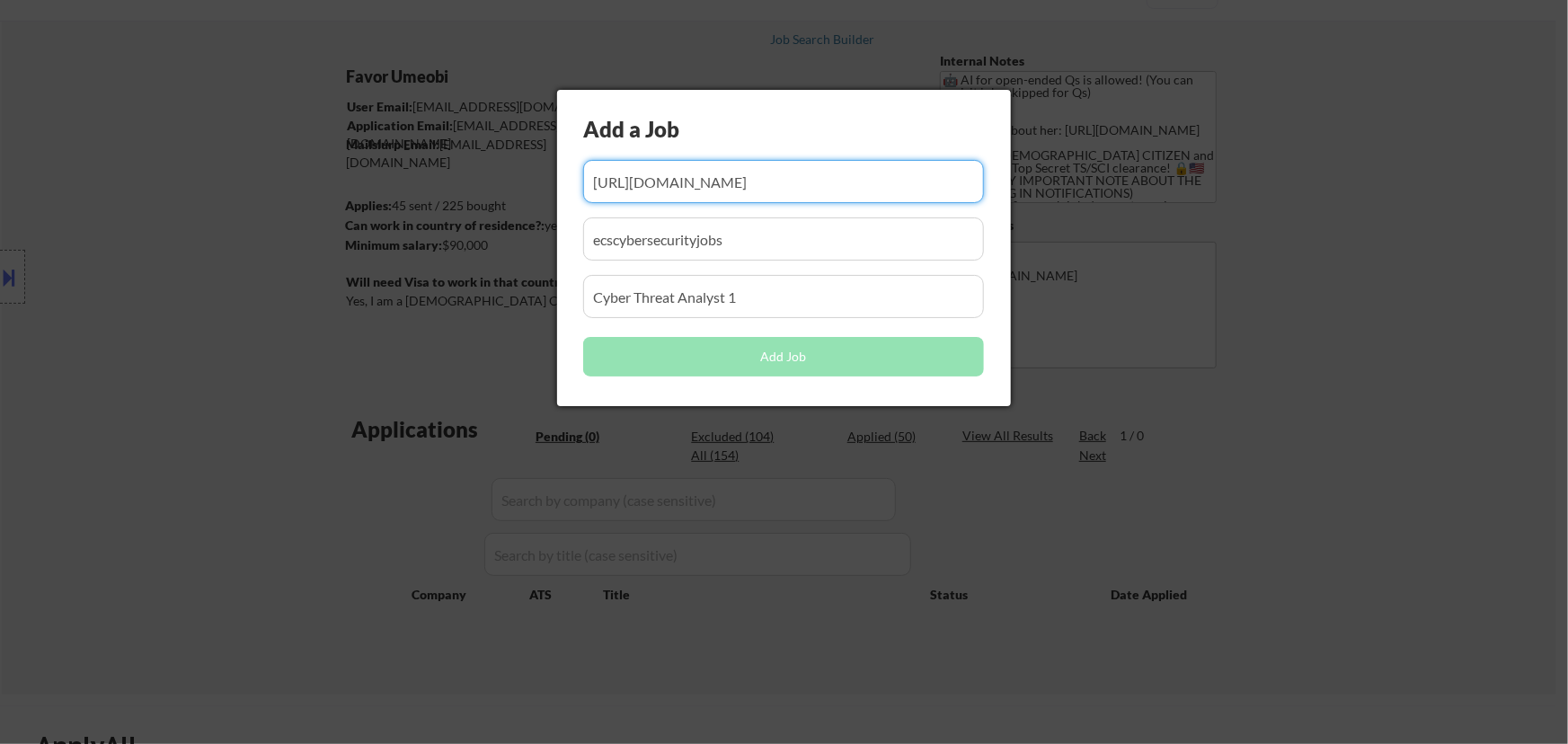
scroll to position [0, 800]
type input "[URL][DOMAIN_NAME]"
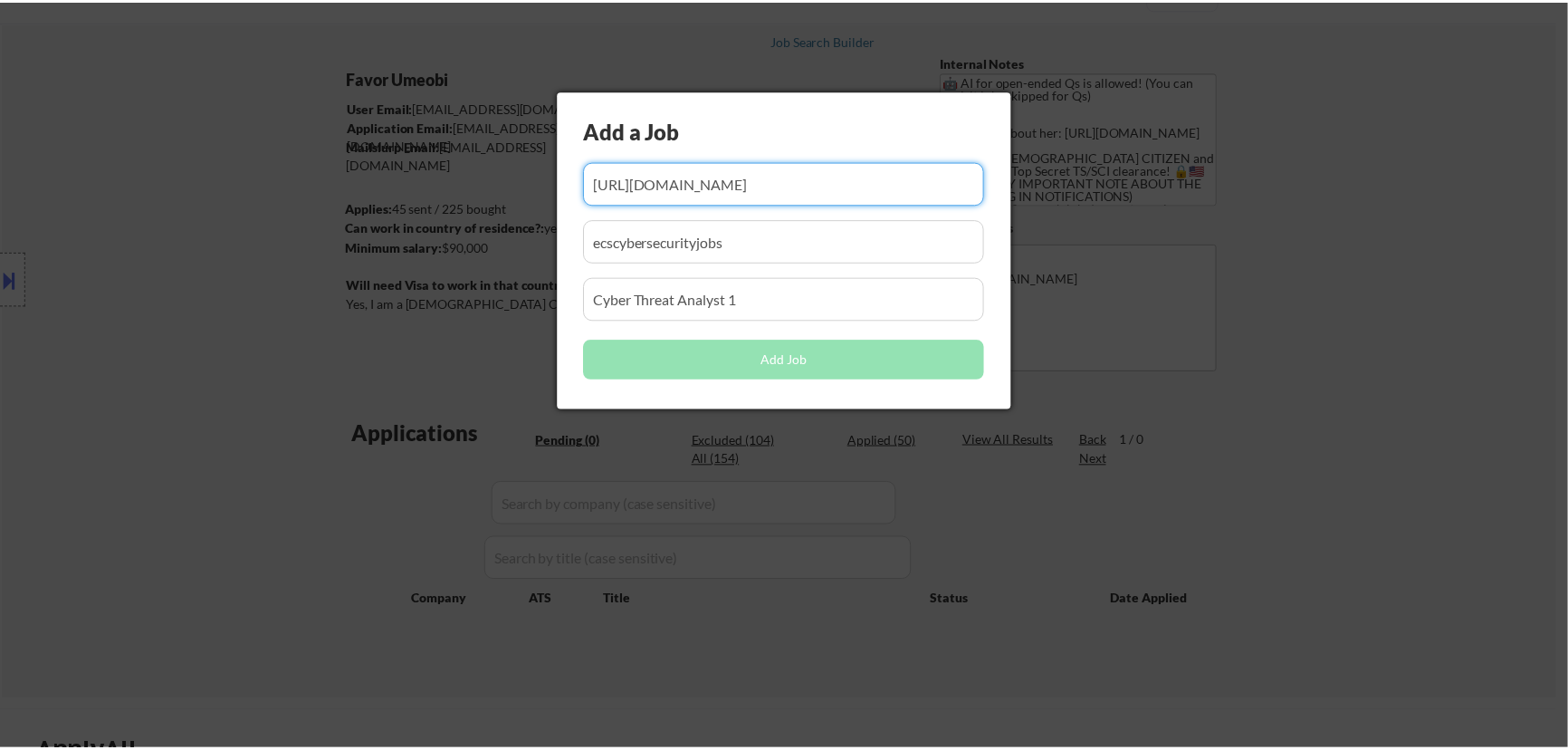
scroll to position [0, 0]
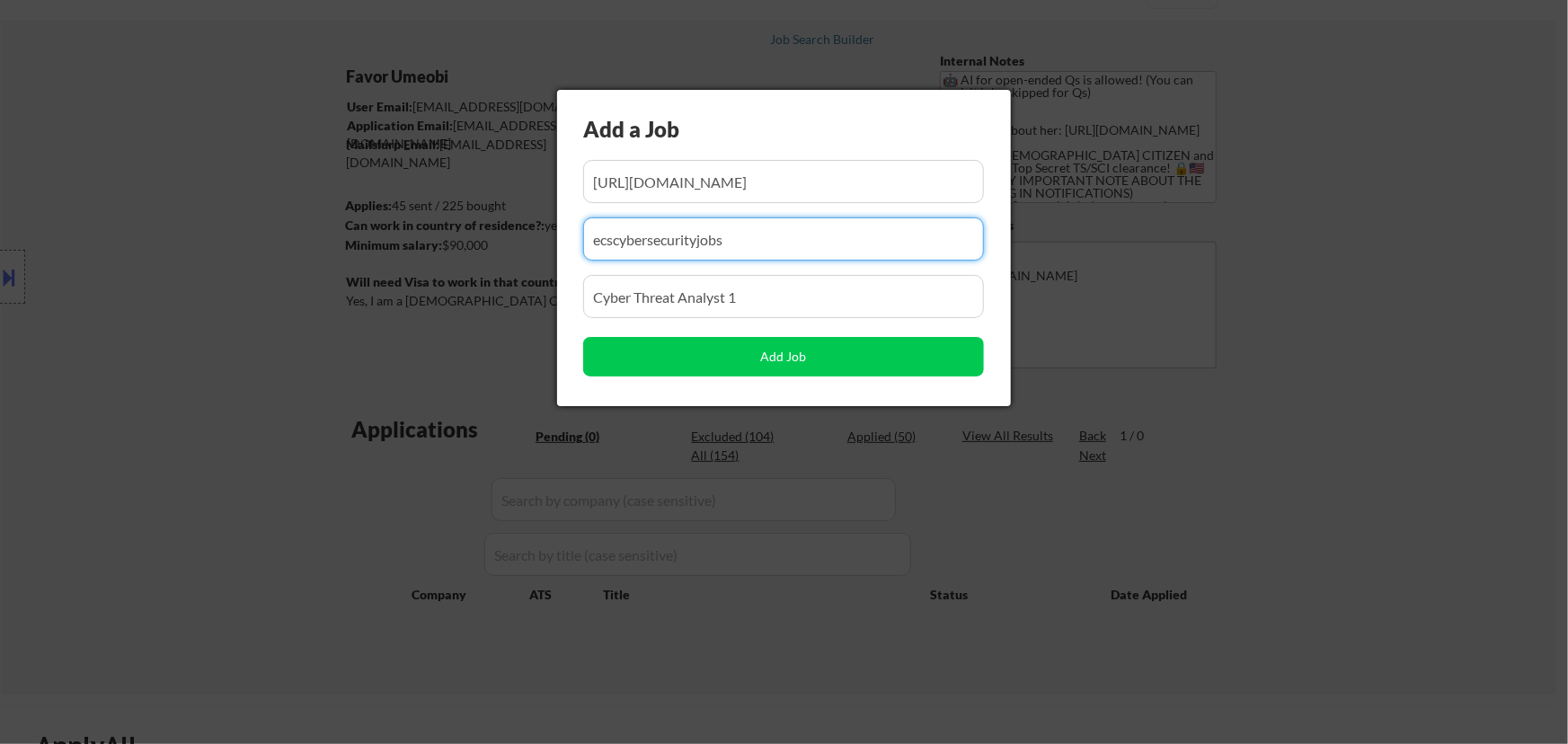
drag, startPoint x: 672, startPoint y: 252, endPoint x: 494, endPoint y: 255, distance: 178.0
click at [494, 255] on body "← Return to /applysquad Mailslurp Inbox Job Search Builder Favor Umeobi User Em…" at bounding box center [784, 291] width 1568 height 744
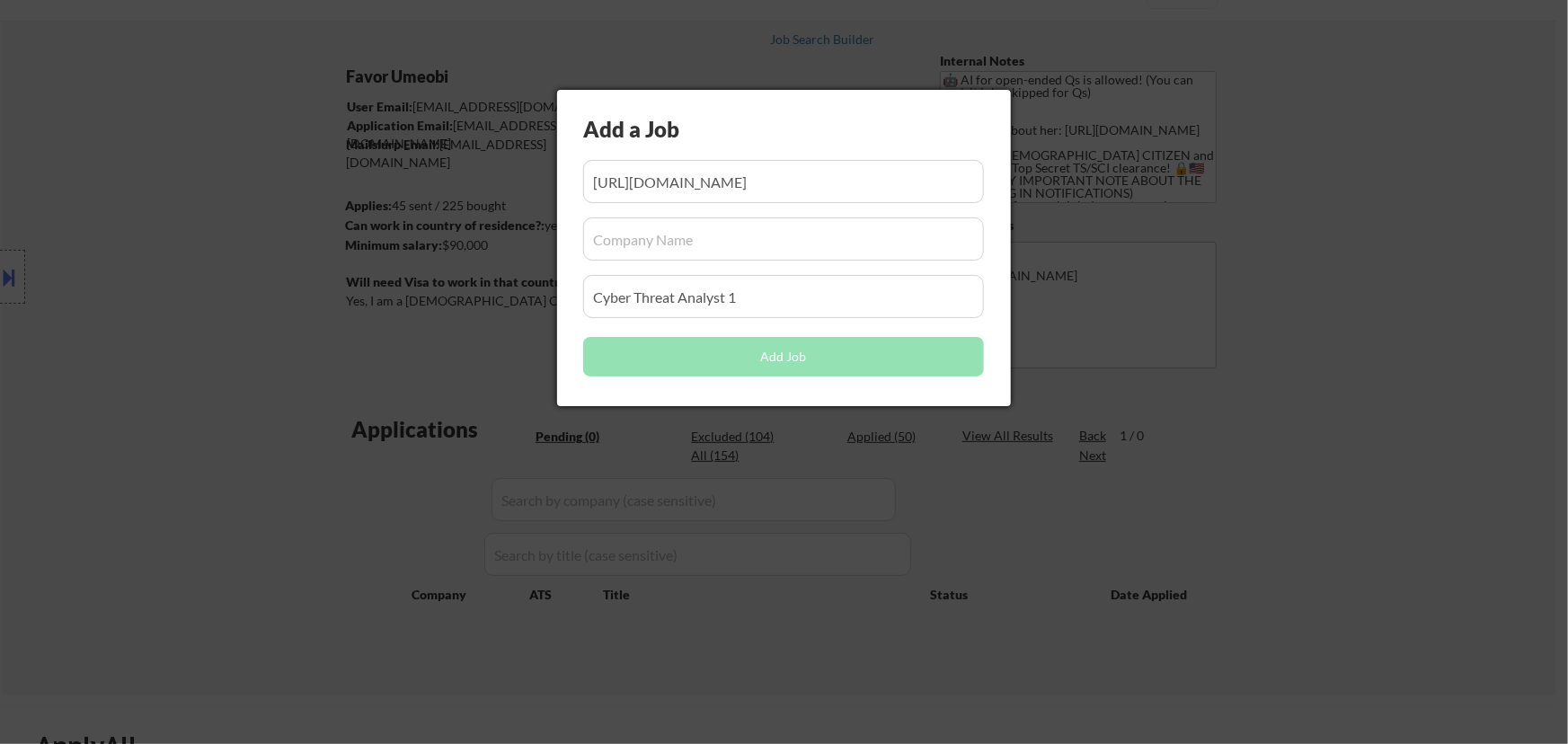
click at [692, 236] on input "input" at bounding box center [783, 239] width 400 height 43
paste input "[DOMAIN_NAME][URL]"
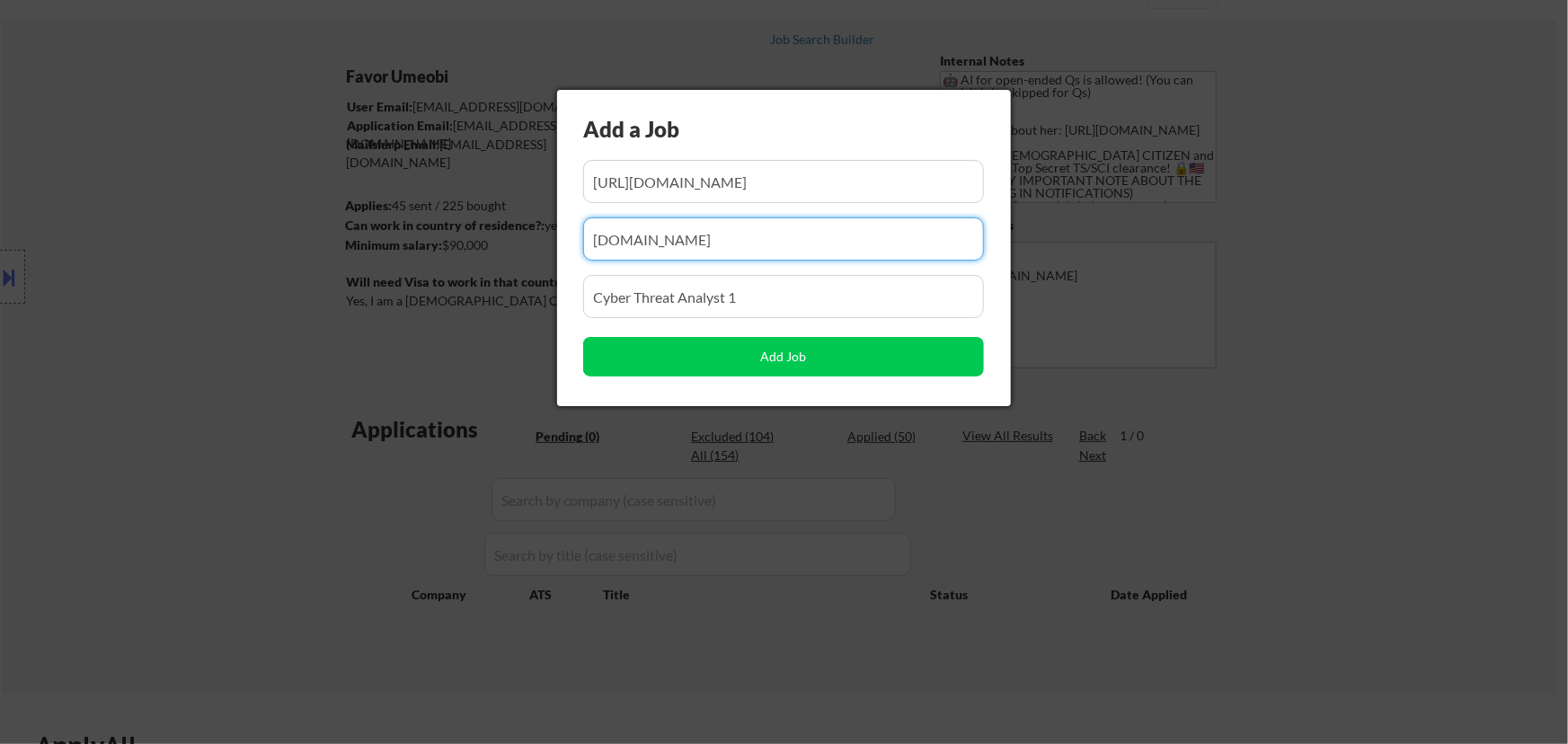
type input "[DOMAIN_NAME]"
drag, startPoint x: 763, startPoint y: 305, endPoint x: 477, endPoint y: 330, distance: 287.1
click at [477, 330] on body "← Return to /applysquad Mailslurp Inbox Job Search Builder Favor Umeobi User Em…" at bounding box center [784, 291] width 1568 height 744
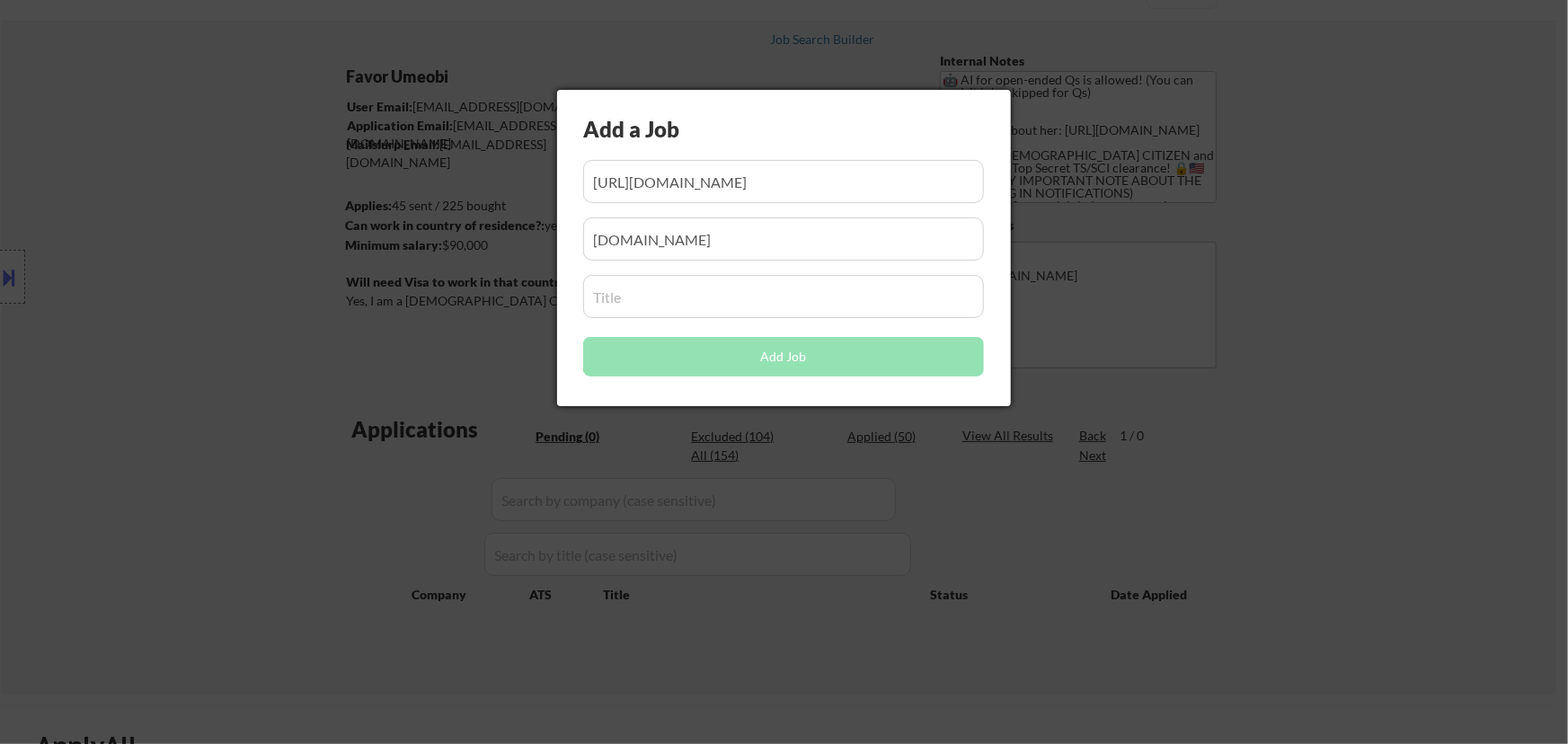
click at [720, 309] on input "input" at bounding box center [783, 296] width 400 height 43
paste input "Jr Cyber Penetration Tester"
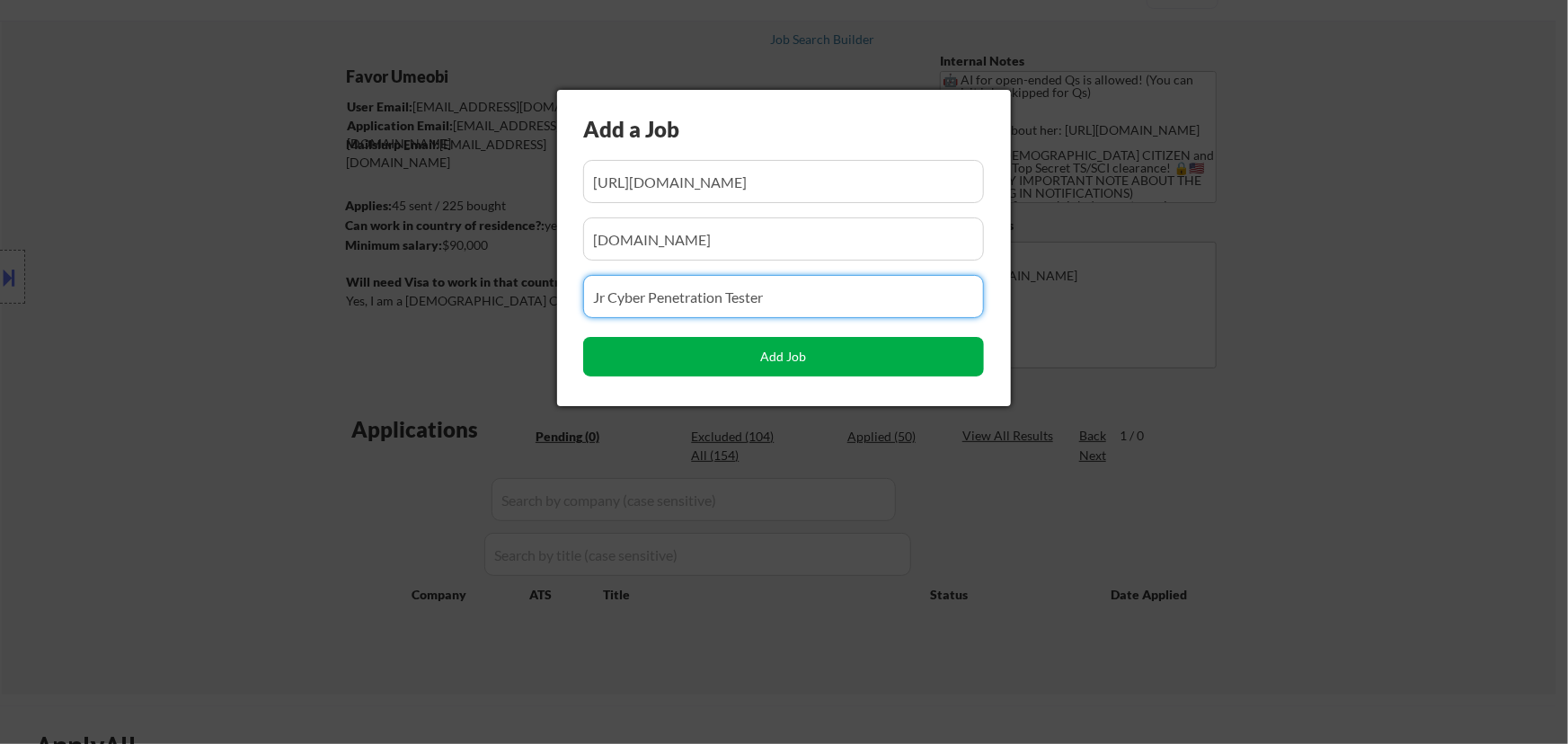
type input "Jr Cyber Penetration Tester"
click at [794, 361] on button "Add Job" at bounding box center [783, 357] width 400 height 40
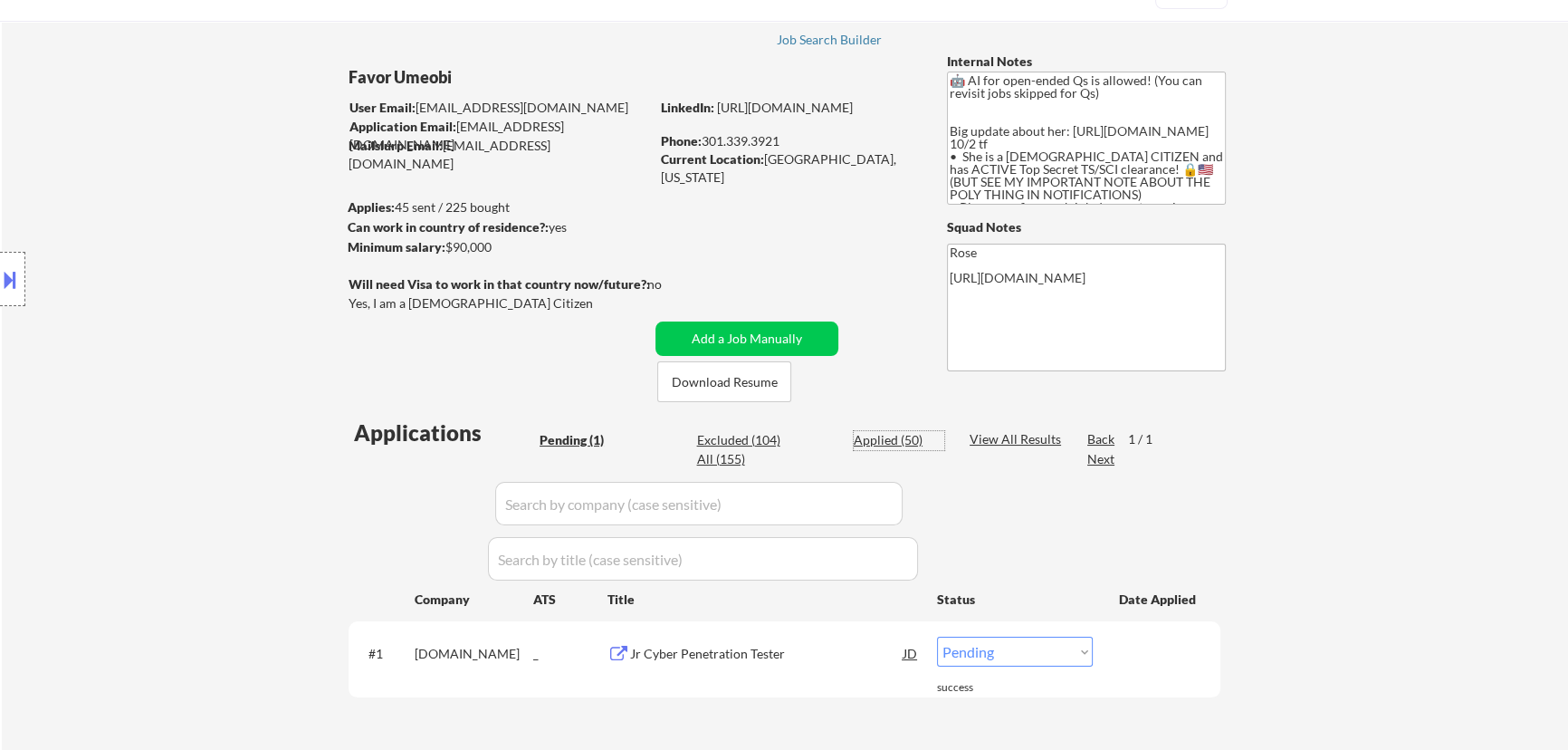
click at [875, 438] on div "Applied (50)" at bounding box center [899, 439] width 91 height 18
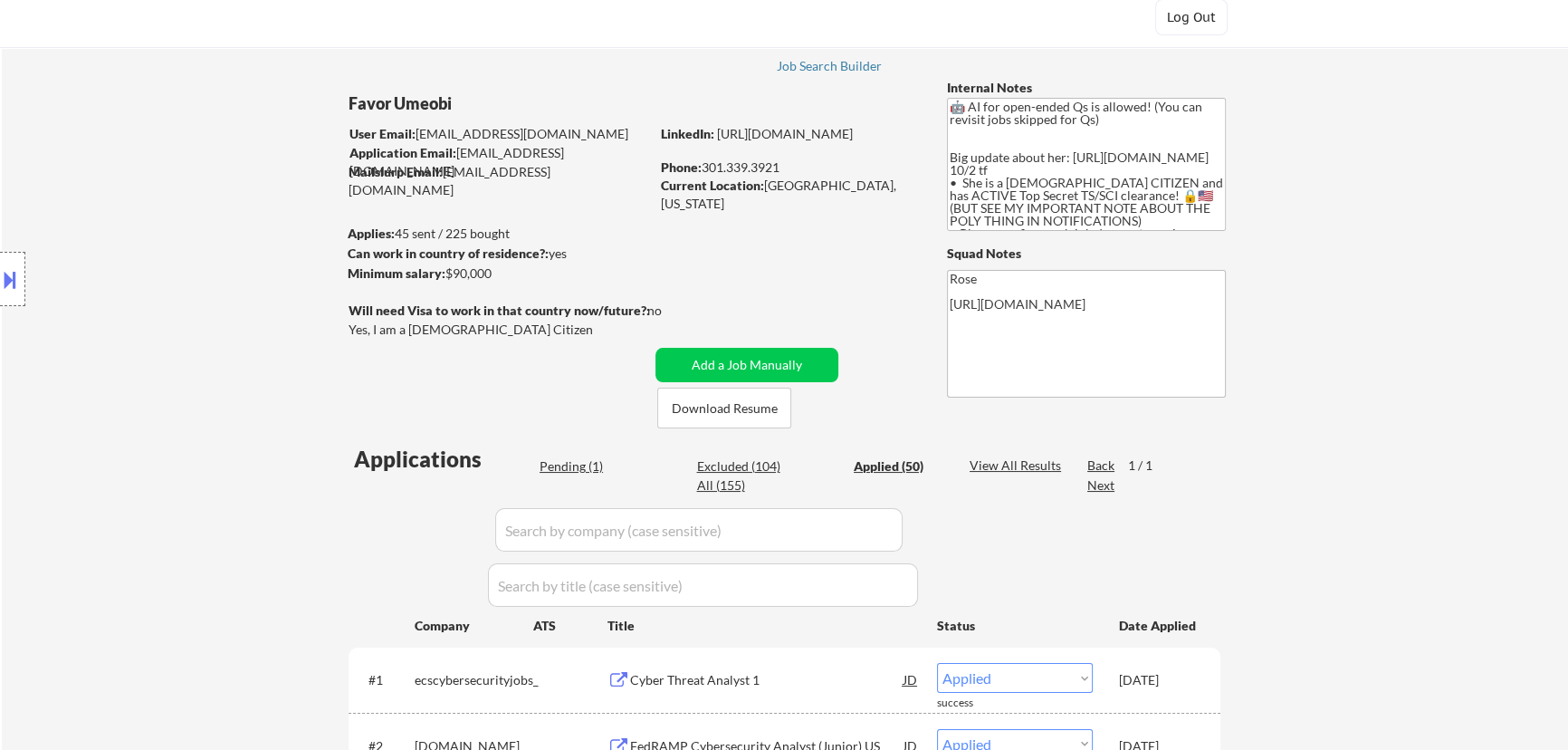
scroll to position [81, 0]
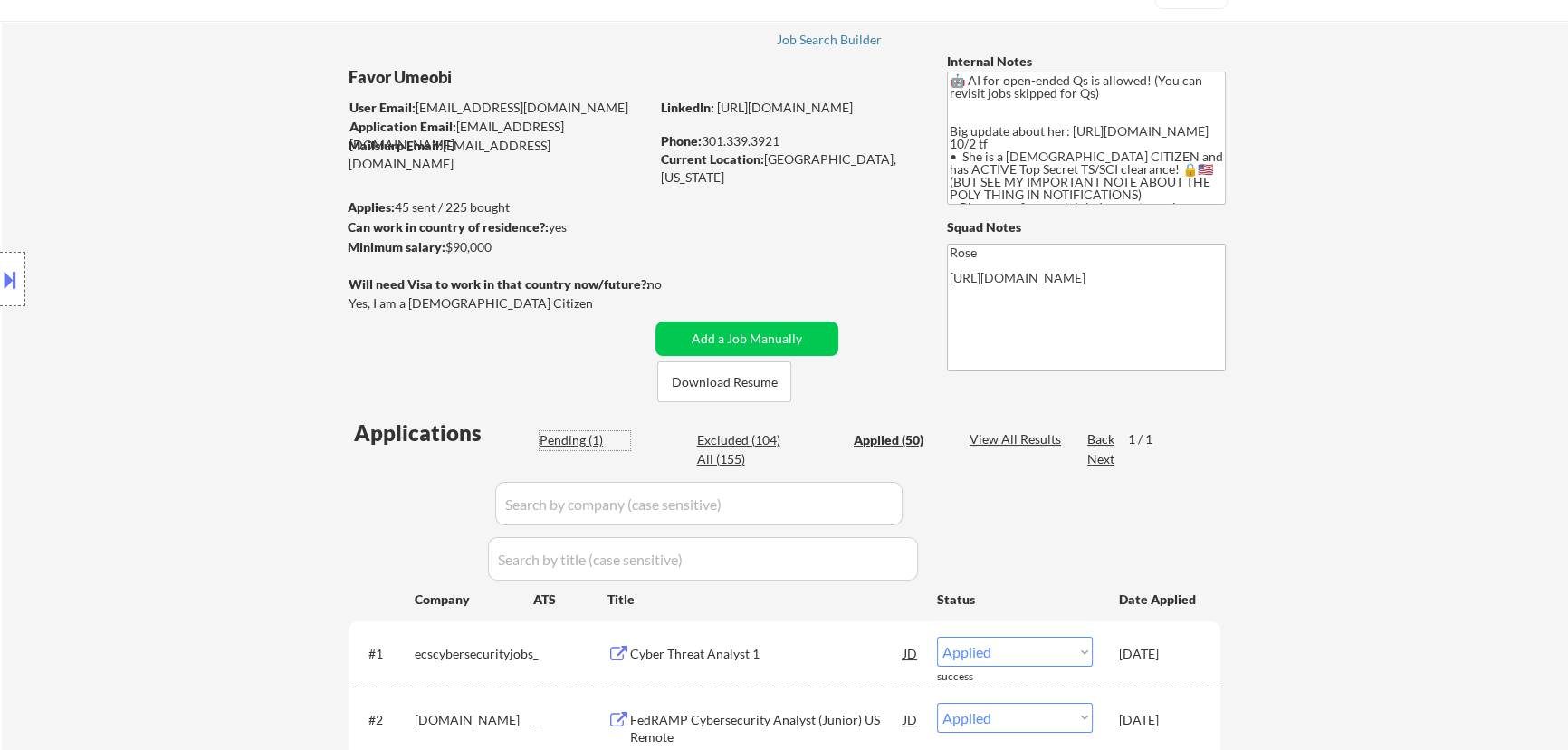
click at [569, 435] on div "Pending (1)" at bounding box center [584, 439] width 91 height 18
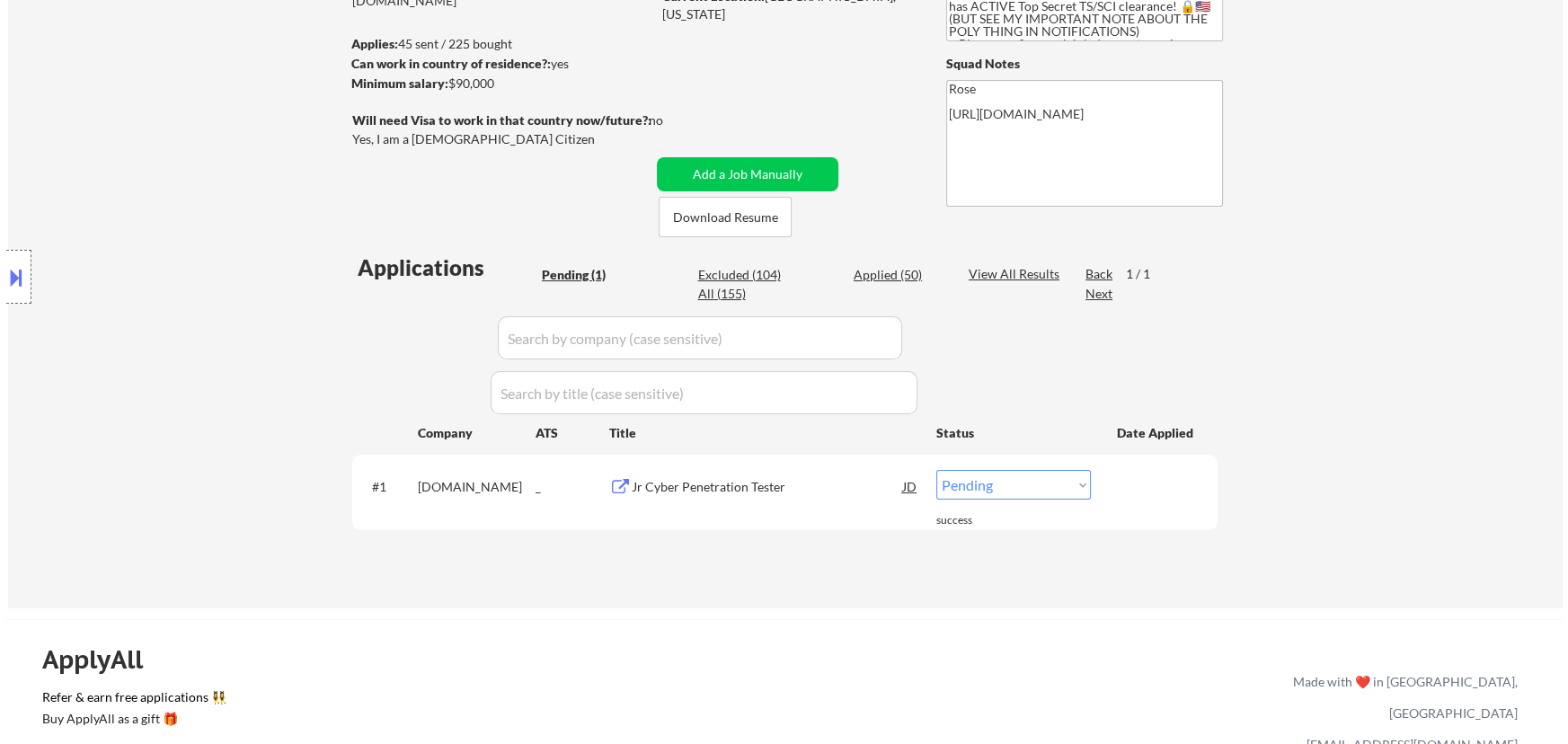
scroll to position [244, 0]
click at [1019, 486] on select "Choose an option... Pending Applied Excluded (Questions) Excluded (Expired) Exc…" at bounding box center [1007, 483] width 154 height 30
select select ""applied""
click at [930, 468] on select "Choose an option... Pending Applied Excluded (Questions) Excluded (Expired) Exc…" at bounding box center [1007, 483] width 154 height 30
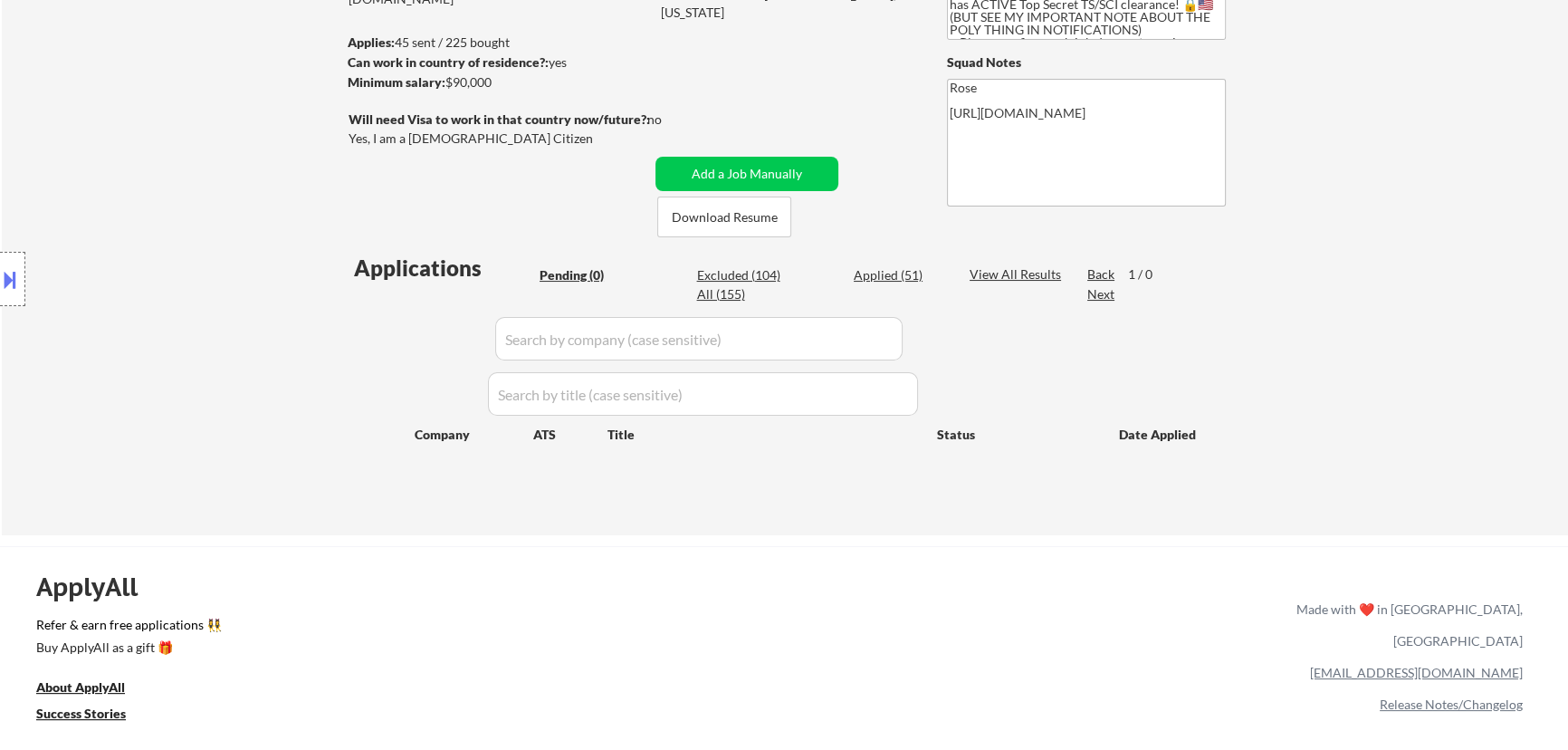
click at [899, 274] on div "Applied (51)" at bounding box center [899, 274] width 91 height 18
select select ""applied""
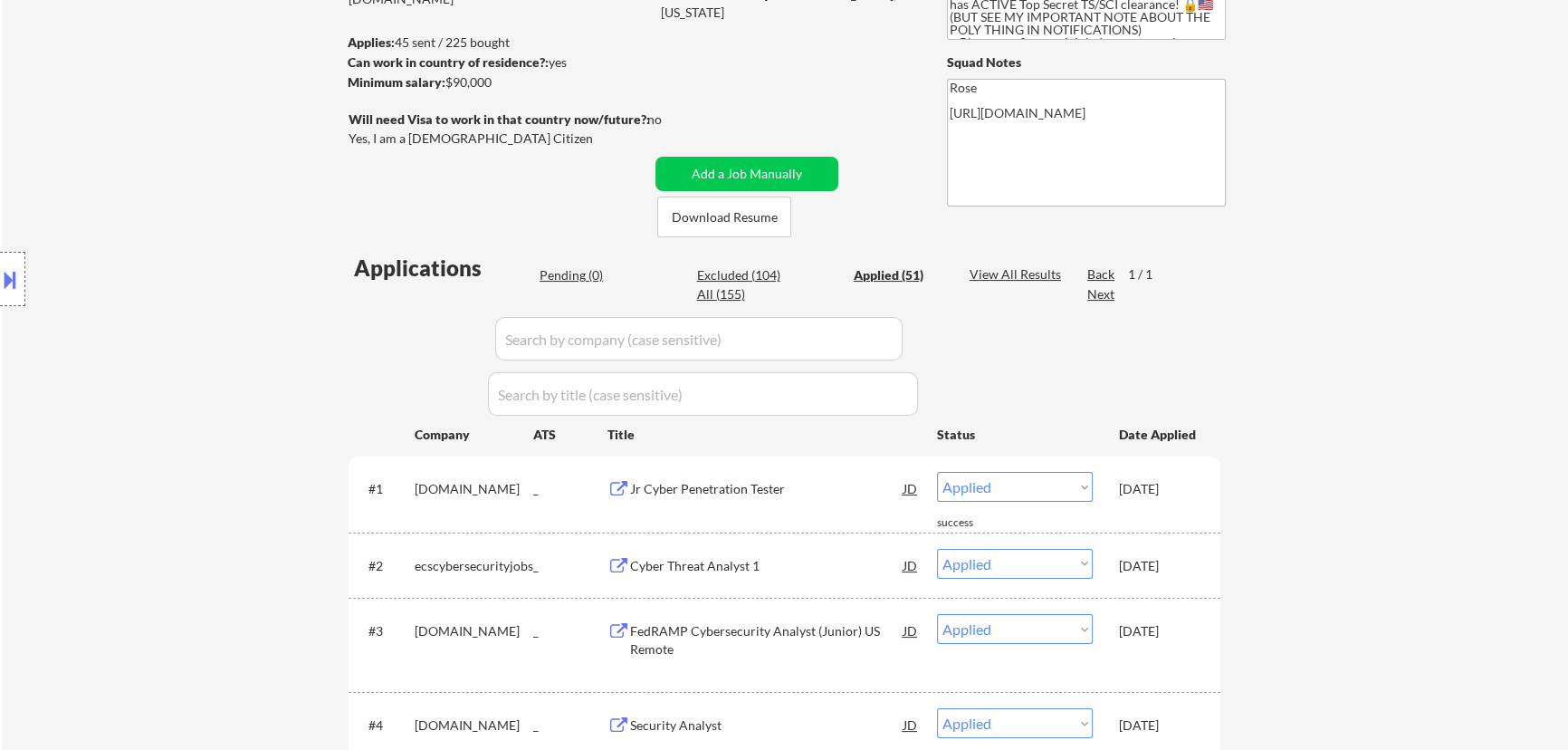
click at [863, 341] on input "input" at bounding box center [698, 339] width 407 height 43
paste input "/ensemblehealth"
click at [512, 335] on input "input" at bounding box center [698, 339] width 407 height 43
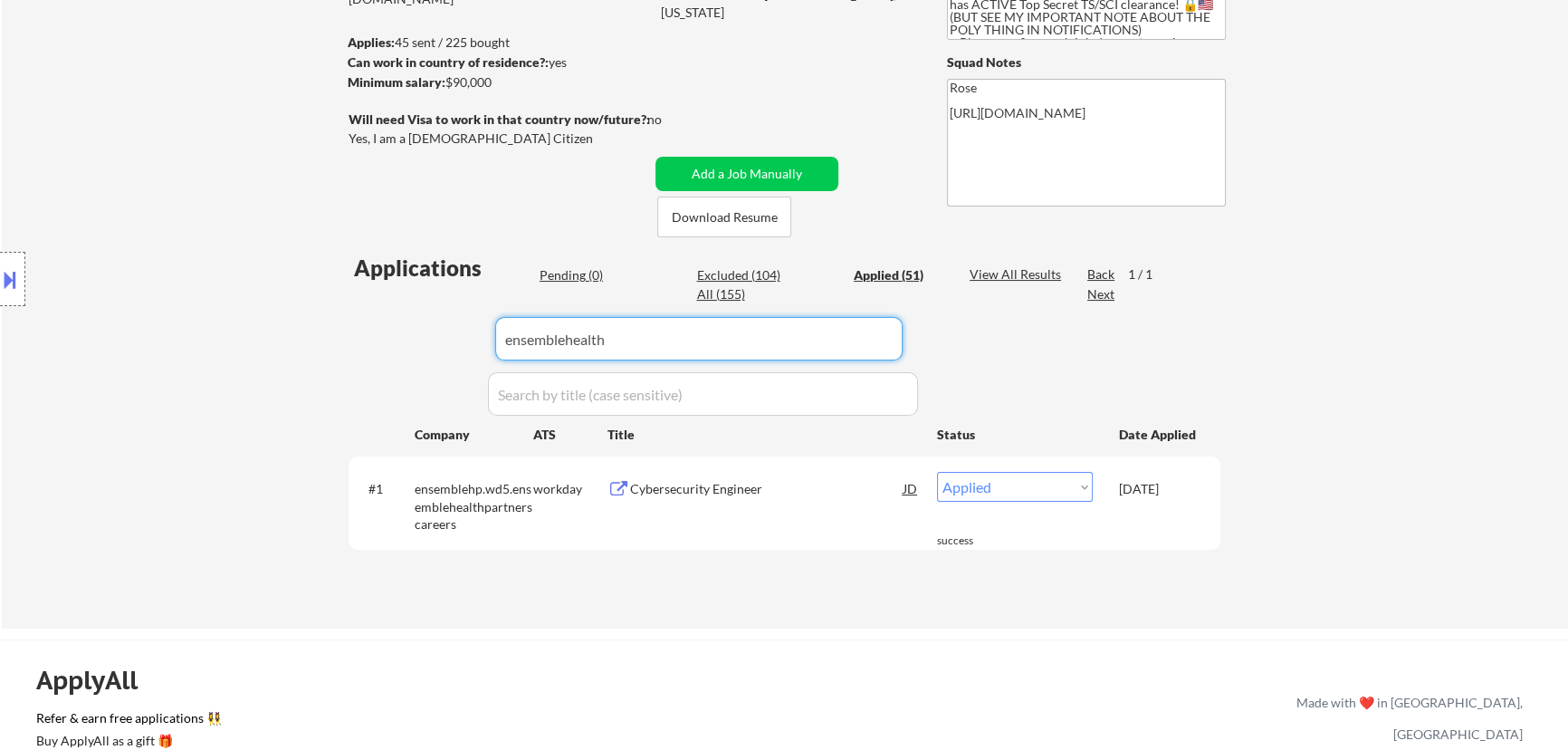
drag, startPoint x: 642, startPoint y: 345, endPoint x: 632, endPoint y: 338, distance: 12.2
click at [632, 338] on input "input" at bounding box center [698, 339] width 407 height 43
drag, startPoint x: 695, startPoint y: 335, endPoint x: 447, endPoint y: 338, distance: 248.0
click at [447, 338] on div "Applications Pending (0) Excluded (103) Applied (51) All (154) View All Results…" at bounding box center [784, 423] width 872 height 342
paste input "certik/"
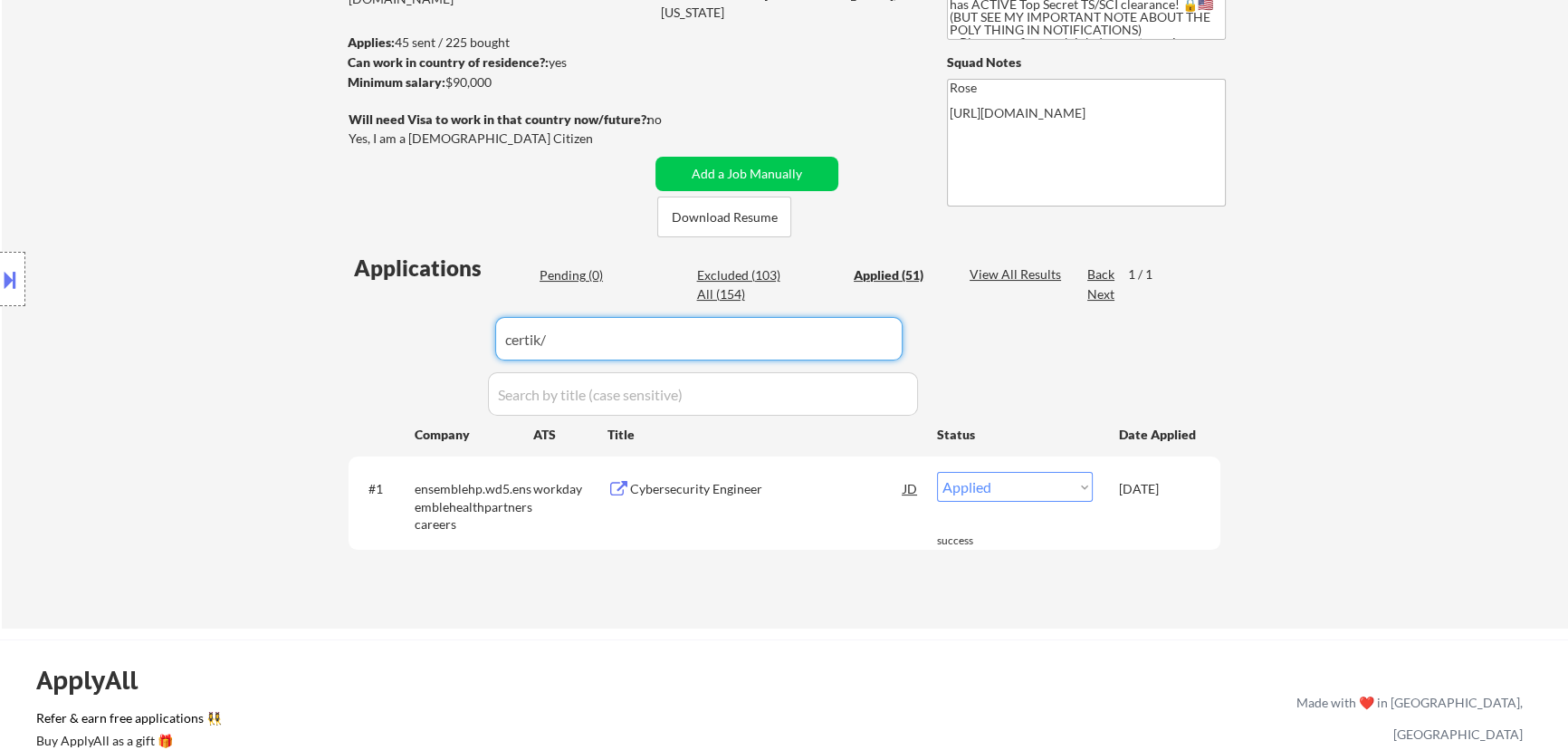
type input "certik"
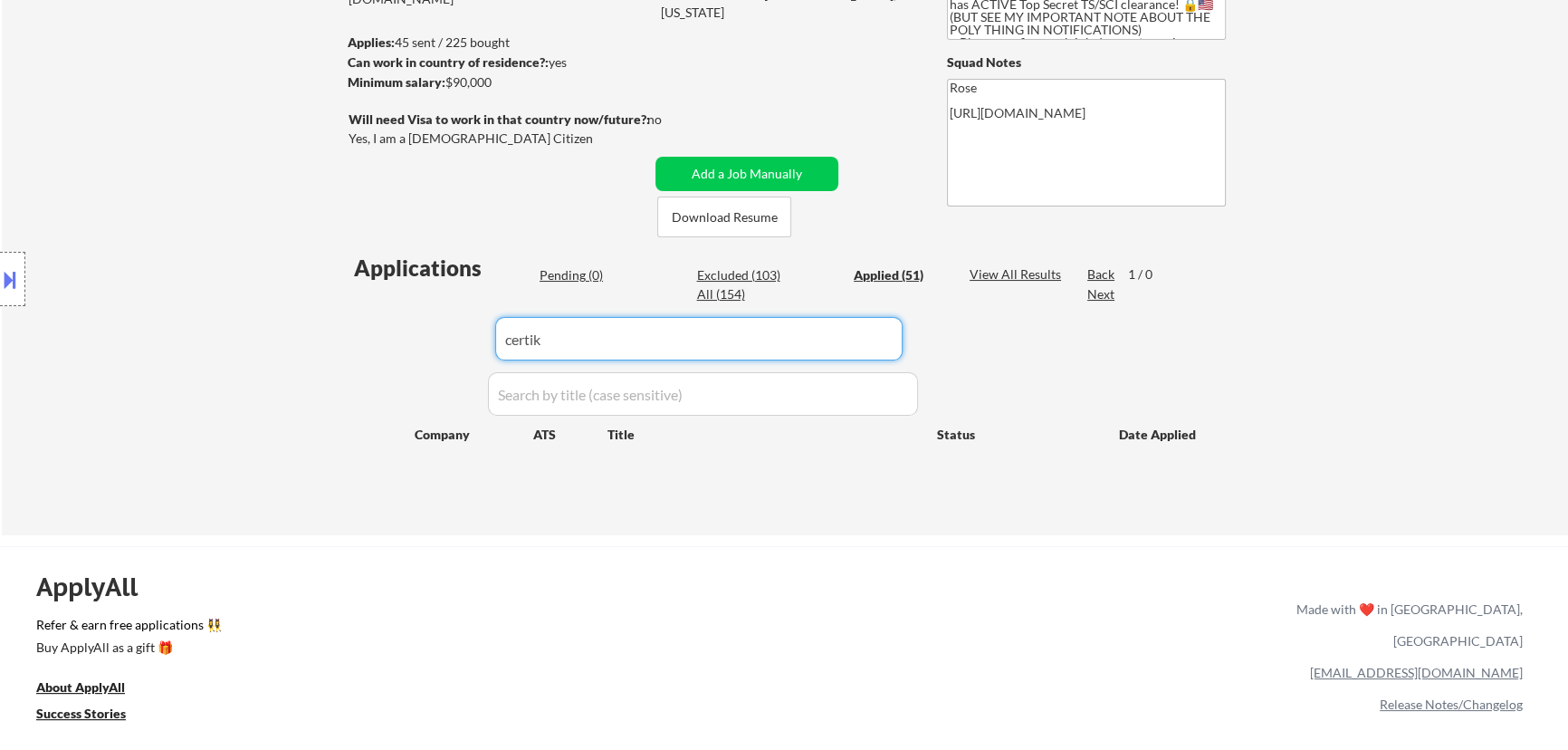
drag, startPoint x: 562, startPoint y: 346, endPoint x: 456, endPoint y: 347, distance: 106.0
click at [456, 347] on div "Applications Pending (0) Excluded (103) Applied (51) All (154) View All Results…" at bounding box center [784, 376] width 872 height 248
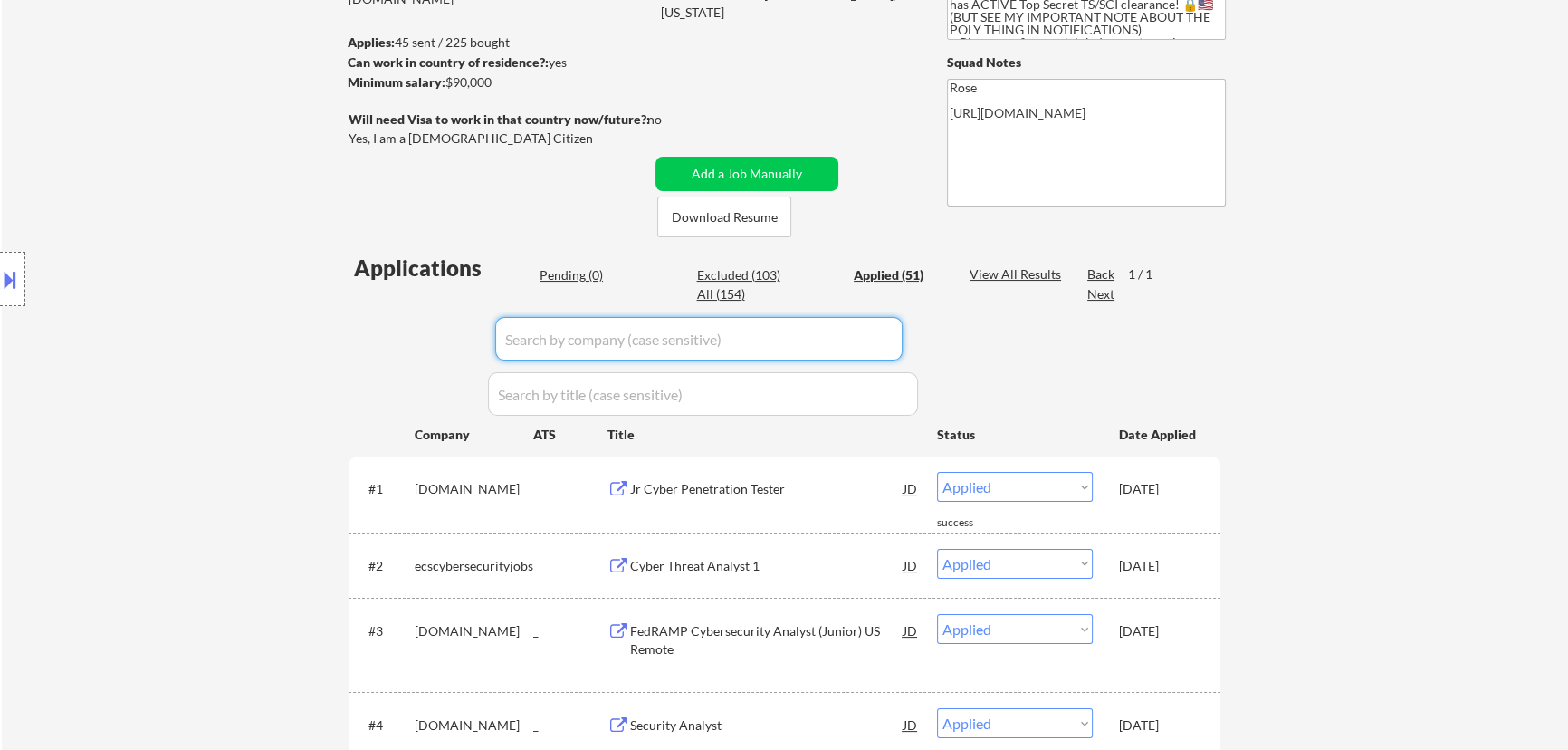
click at [579, 272] on div "Pending (0)" at bounding box center [584, 274] width 91 height 18
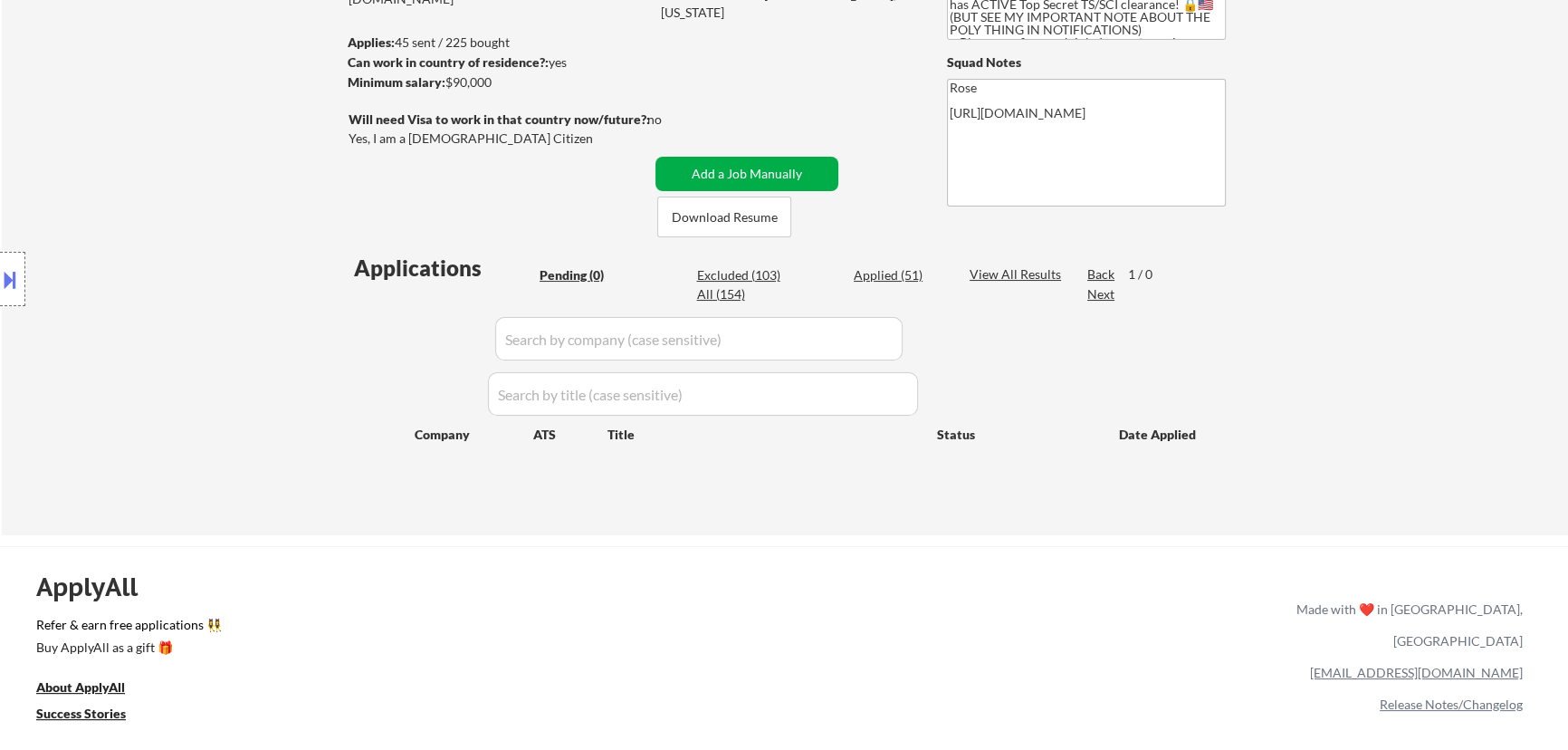
click at [781, 169] on button "Add a Job Manually" at bounding box center [746, 173] width 183 height 35
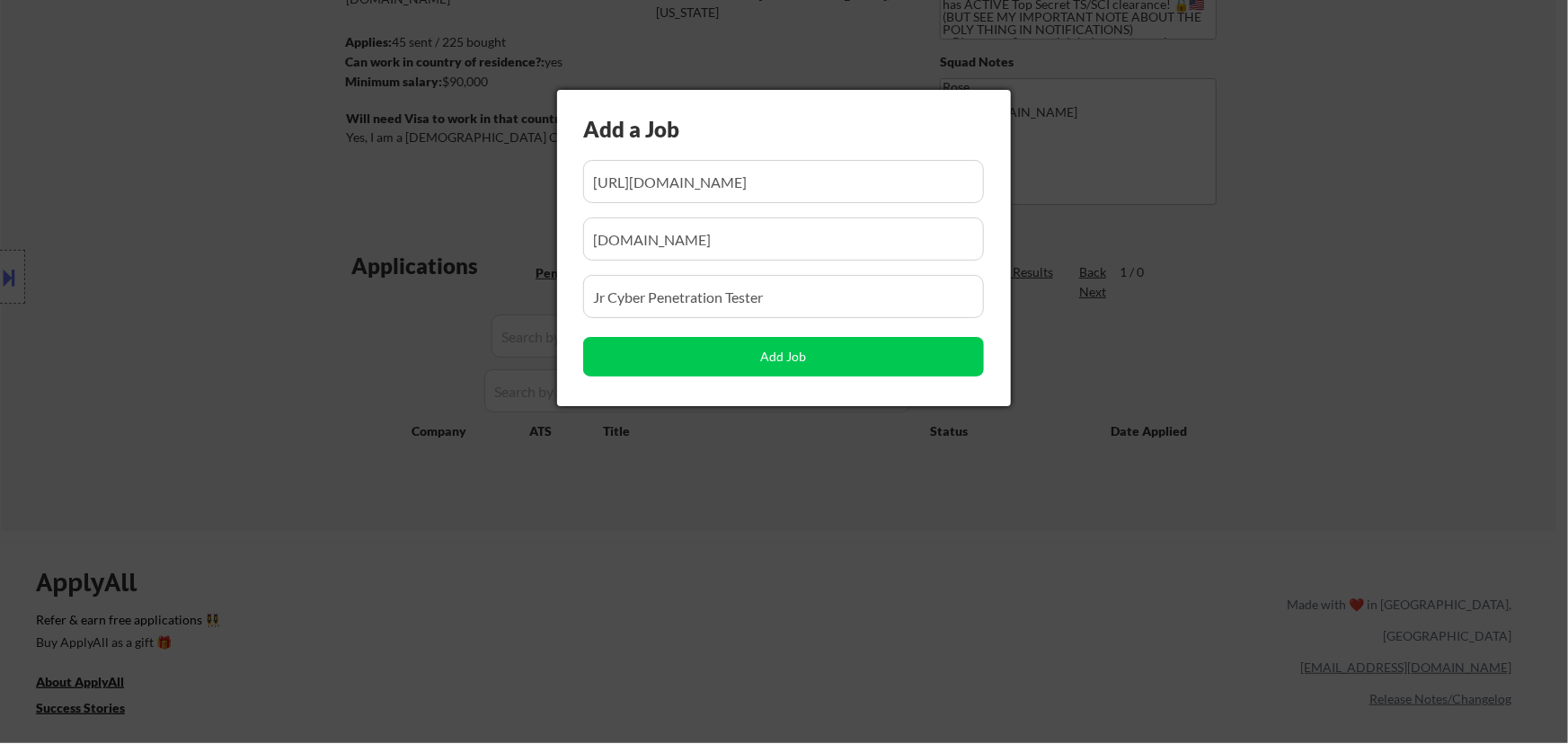
scroll to position [0, 800]
drag, startPoint x: 801, startPoint y: 174, endPoint x: 661, endPoint y: 201, distance: 142.6
click at [661, 201] on input "input" at bounding box center [783, 181] width 400 height 43
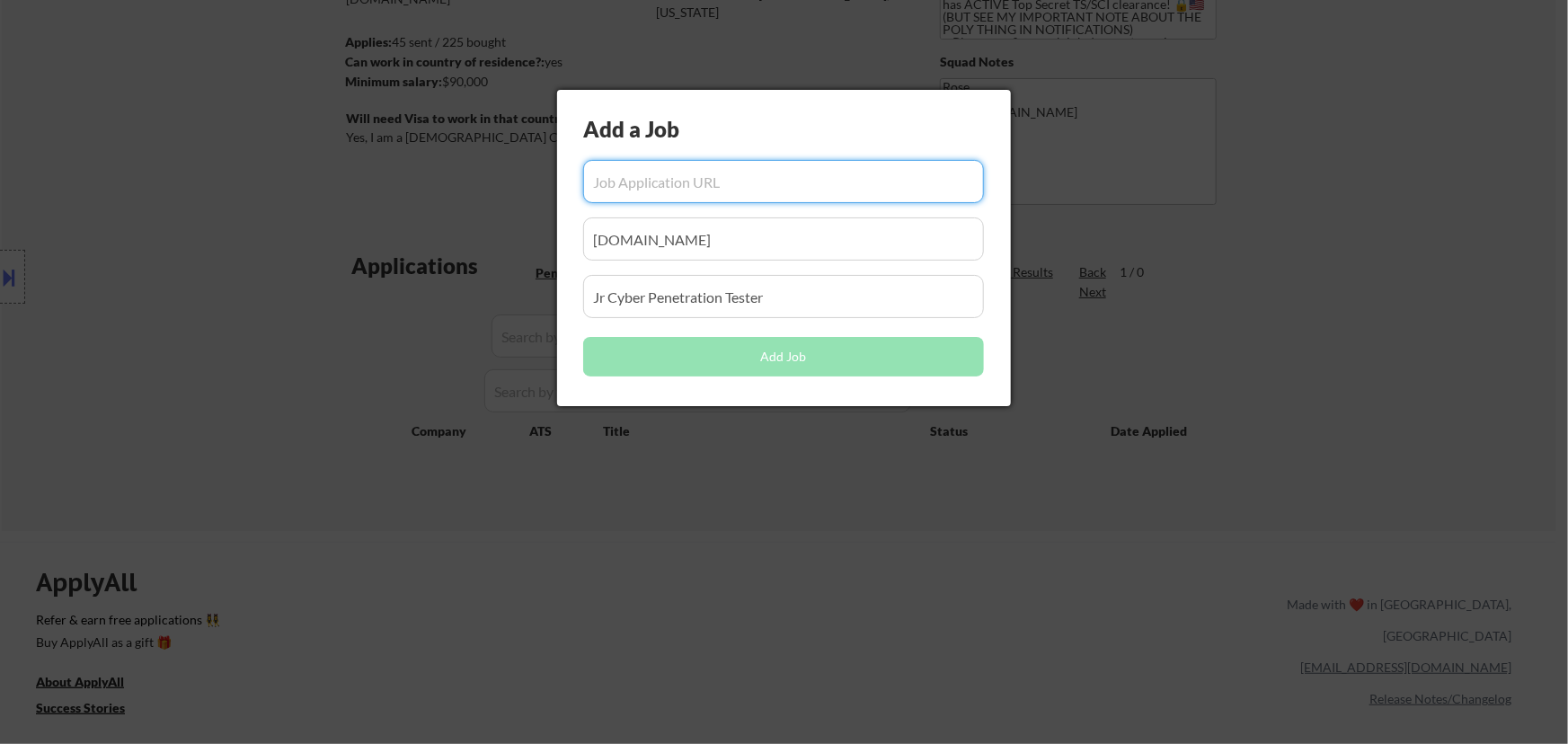
scroll to position [0, 0]
click at [690, 169] on input "input" at bounding box center [783, 181] width 400 height 43
paste input "[URL][DOMAIN_NAME]"
type input "[URL][DOMAIN_NAME]"
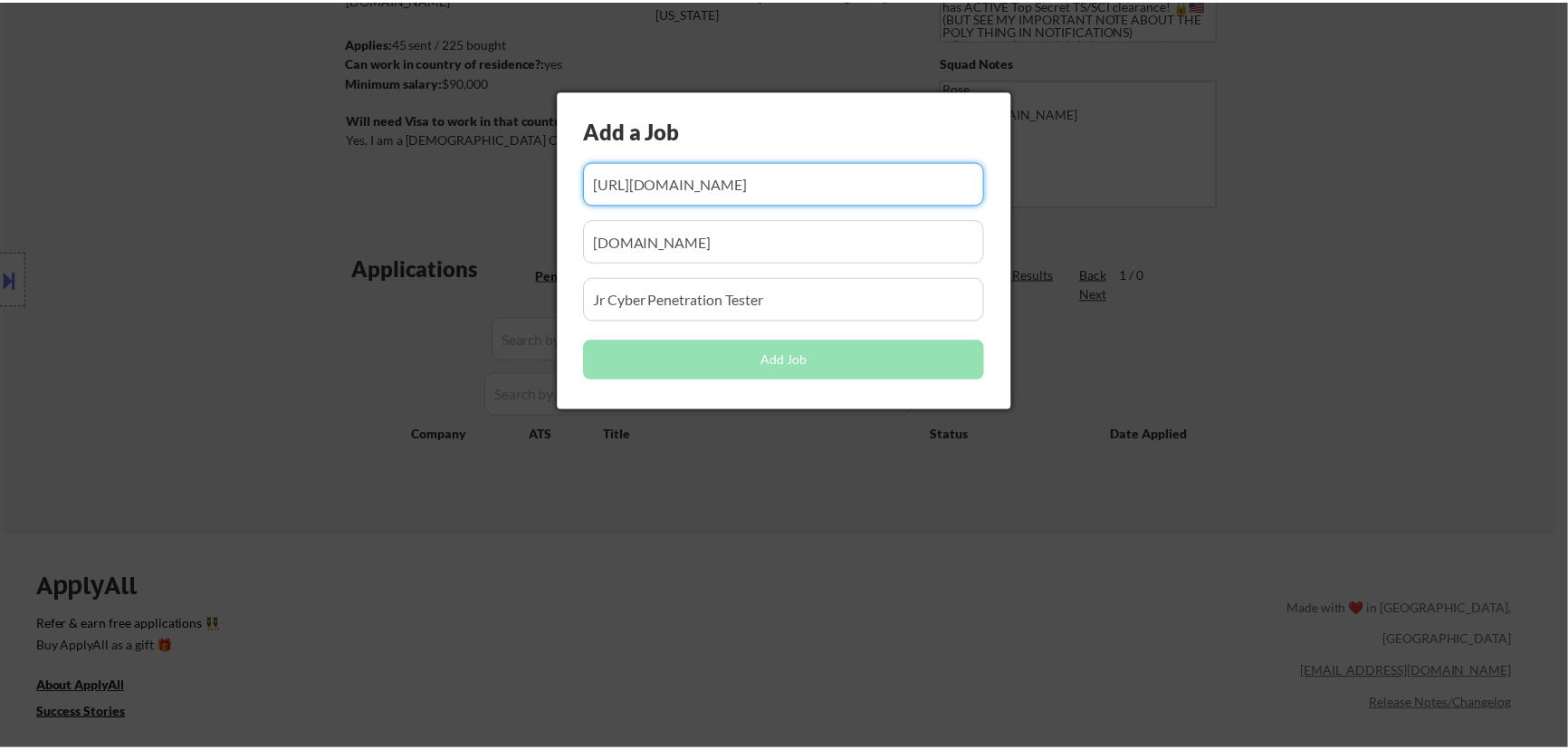
scroll to position [0, 0]
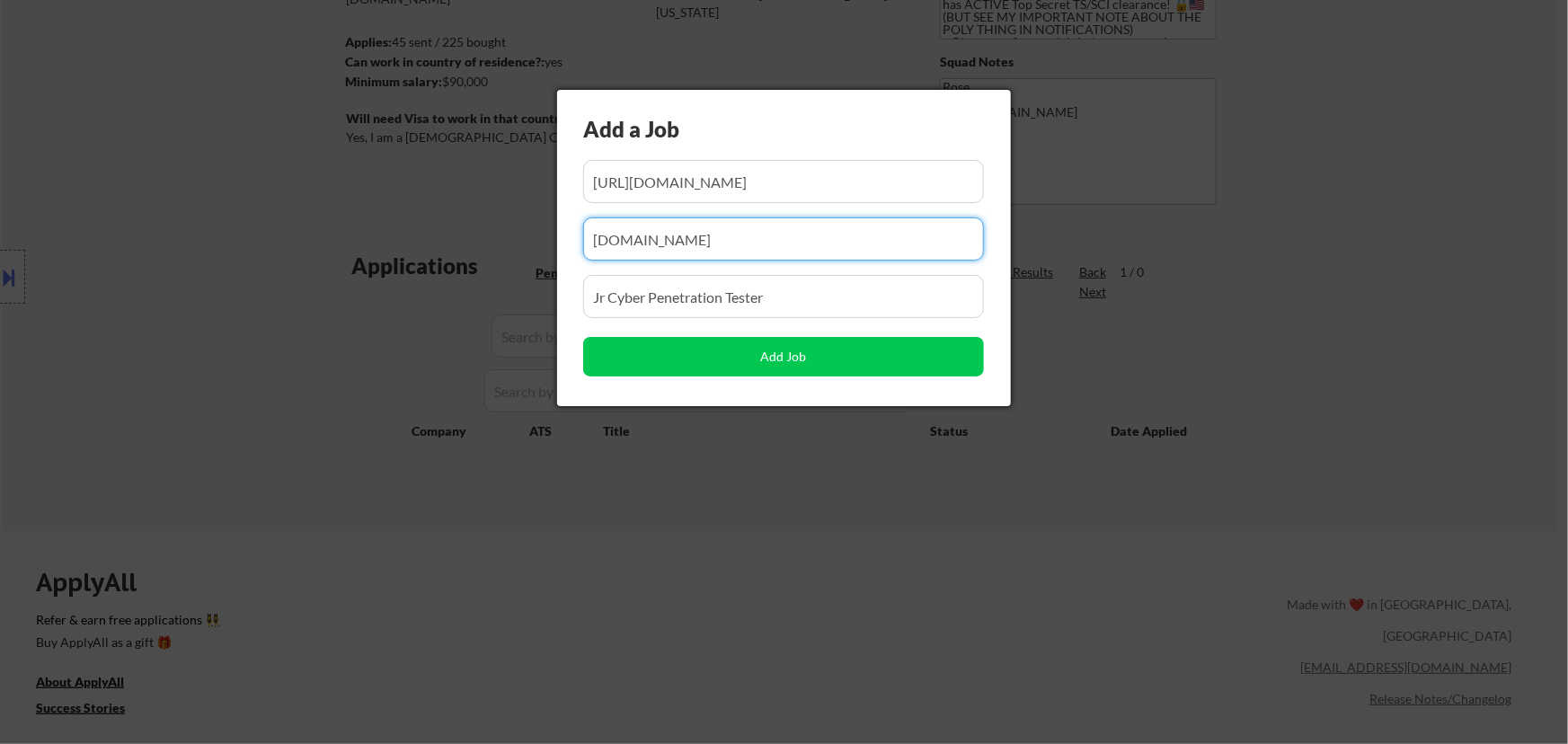
drag, startPoint x: 781, startPoint y: 242, endPoint x: 503, endPoint y: 239, distance: 278.0
click at [503, 240] on body "← Return to /applysquad Mailslurp Inbox Job Search Builder Favor Umeobi User Em…" at bounding box center [784, 127] width 1568 height 744
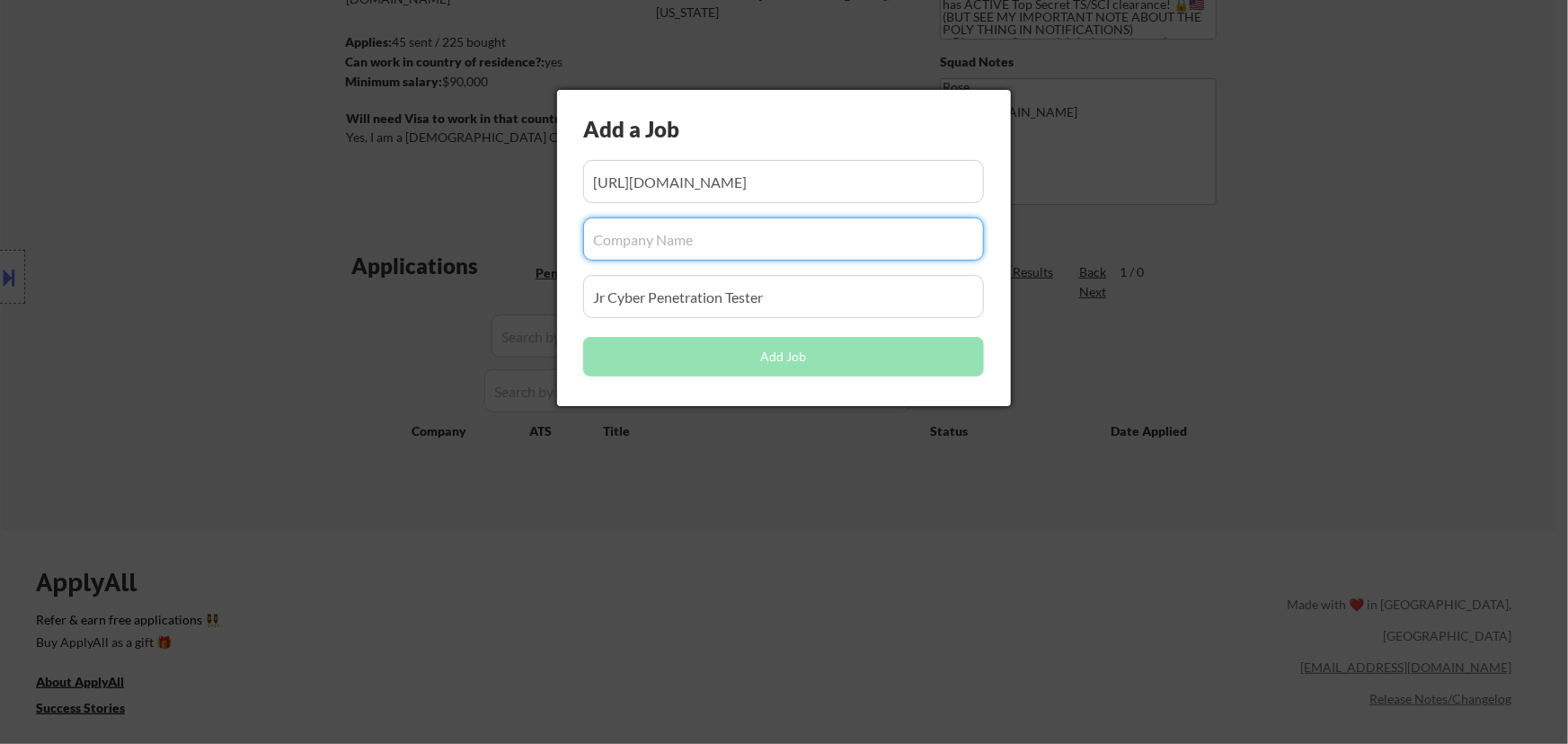
click at [651, 243] on input "input" at bounding box center [783, 239] width 400 height 43
paste input "certik"
type input "certik"
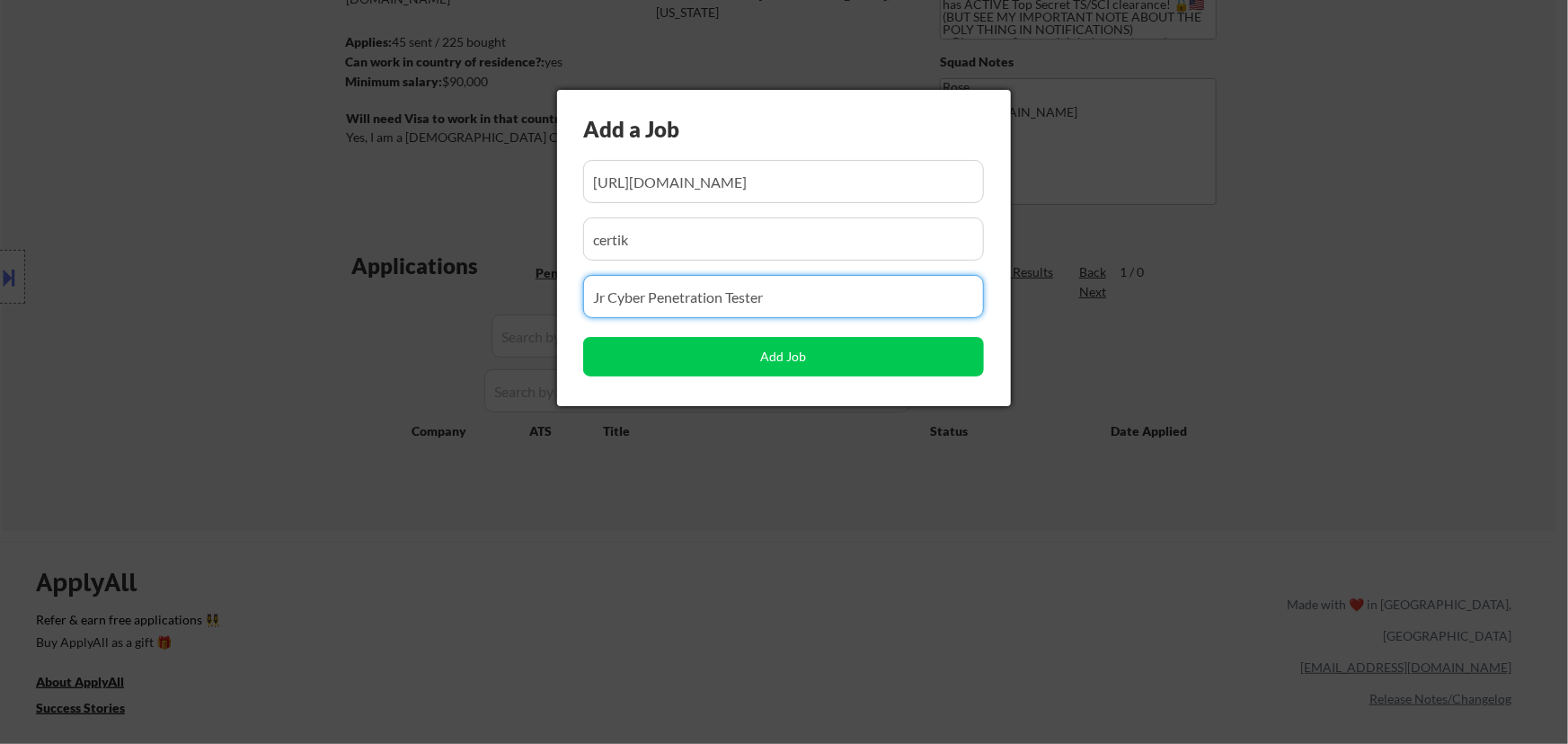
drag, startPoint x: 711, startPoint y: 294, endPoint x: 542, endPoint y: 295, distance: 169.0
click at [542, 295] on body "← Return to /applysquad Mailslurp Inbox Job Search Builder Favor Umeobi User Em…" at bounding box center [784, 127] width 1568 height 744
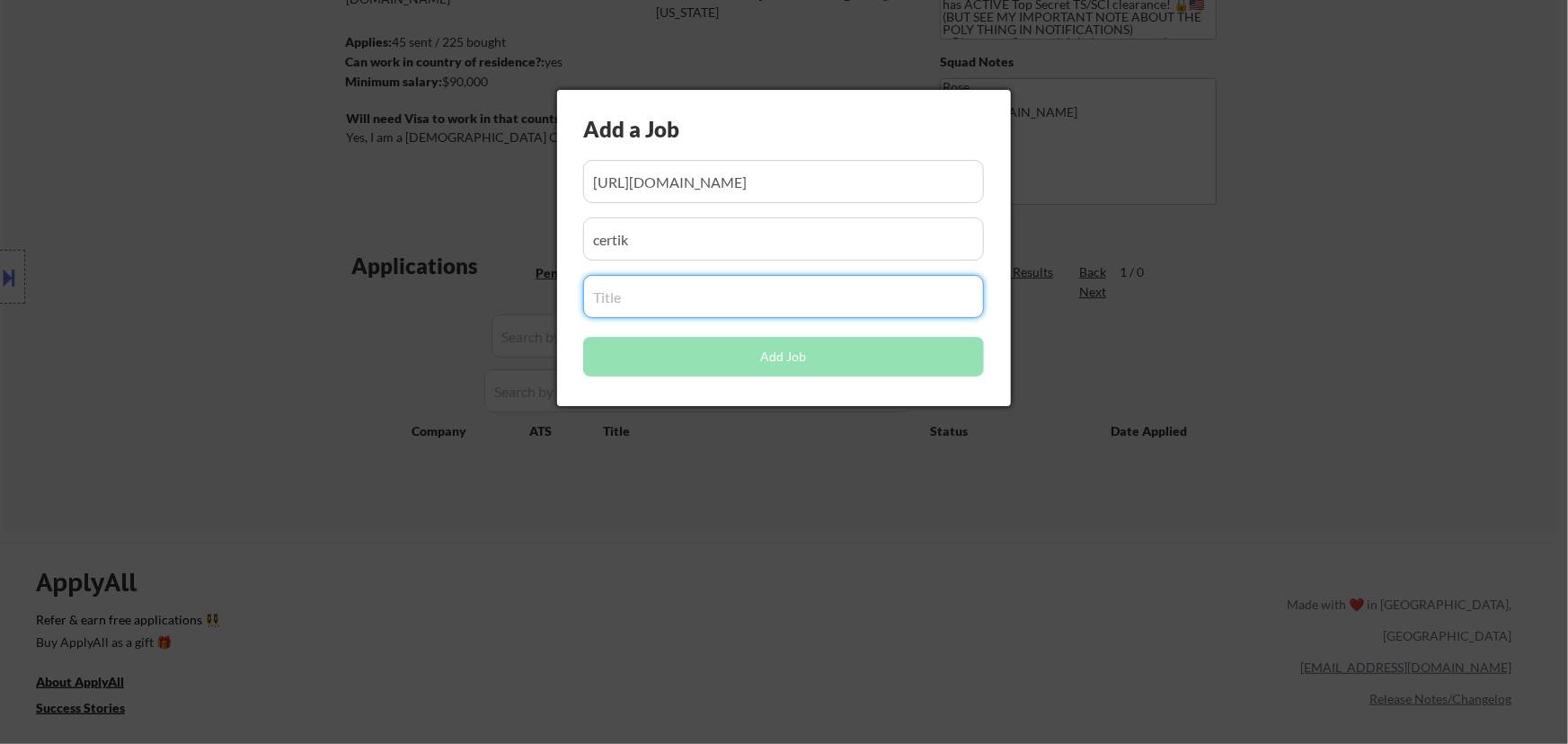
click at [627, 306] on input "input" at bounding box center [783, 296] width 400 height 43
paste input "Blockchain Security Engineer - (Solidity / Rust / Golang)"
type input "Blockchain Security Engineer - (Solidity / Rust / Golang)"
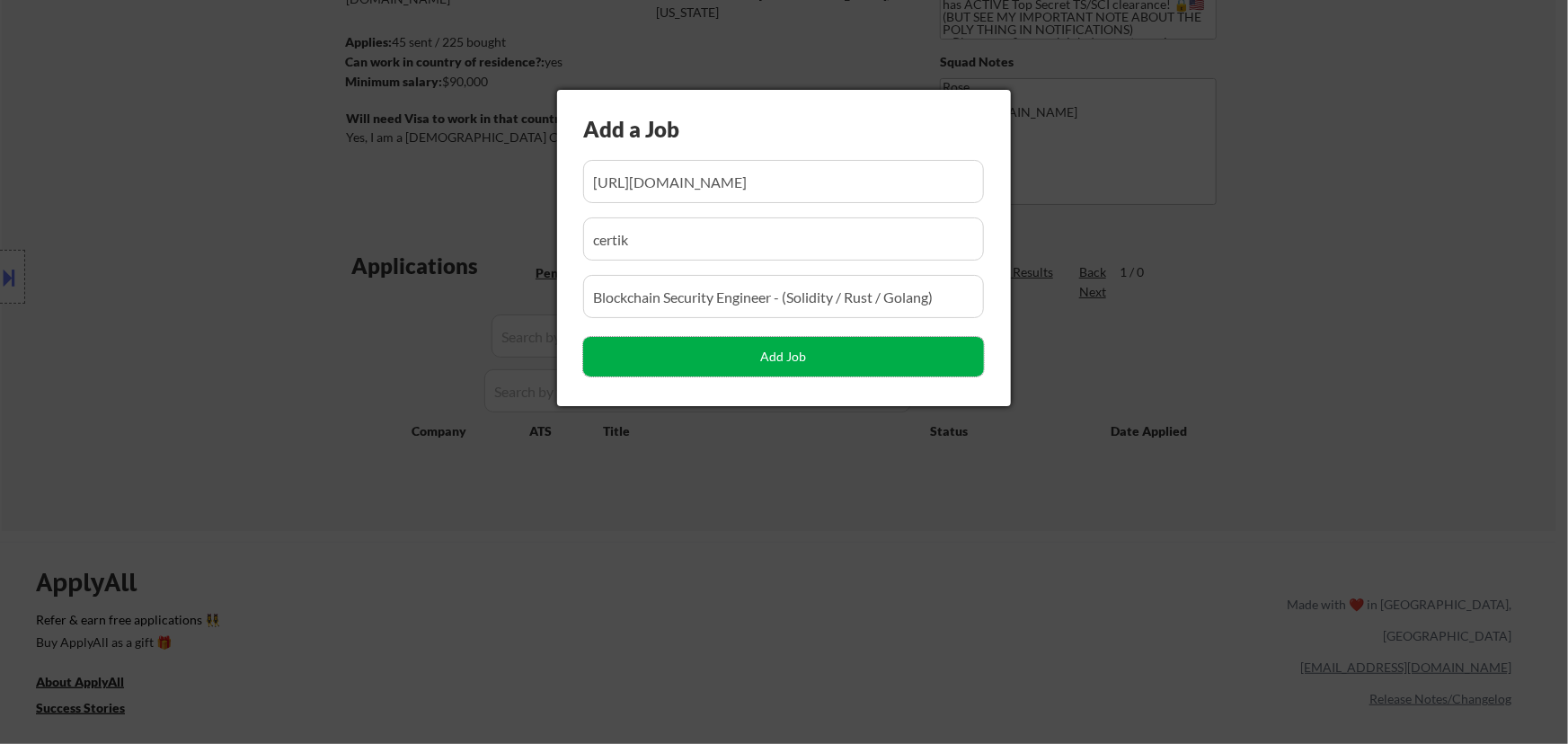
click at [800, 358] on button "Add Job" at bounding box center [783, 357] width 400 height 40
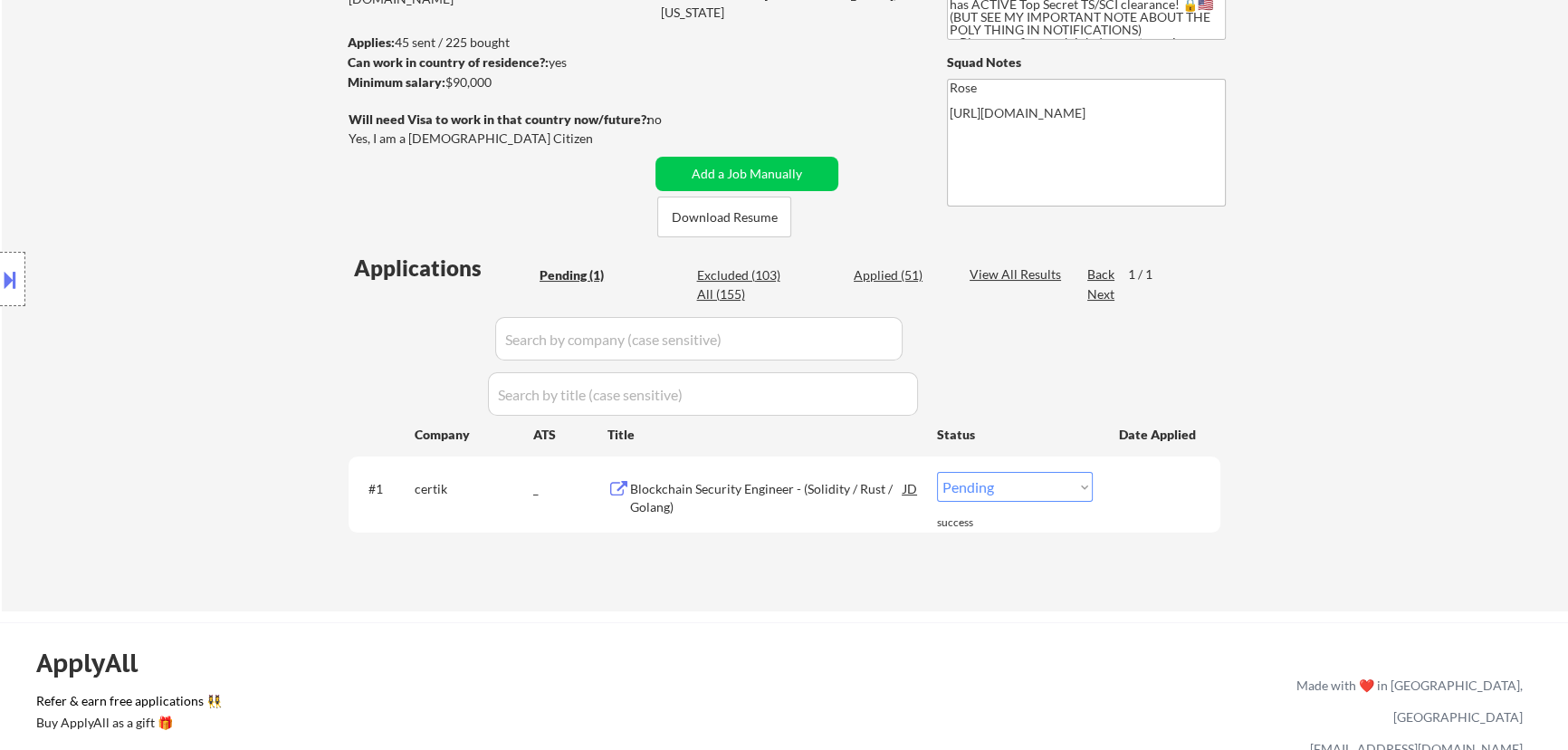
click at [1066, 485] on select "Choose an option... Pending Applied Excluded (Questions) Excluded (Expired) Exc…" at bounding box center [1015, 487] width 155 height 30
select select ""applied""
click at [937, 472] on select "Choose an option... Pending Applied Excluded (Questions) Excluded (Expired) Exc…" at bounding box center [1015, 487] width 155 height 30
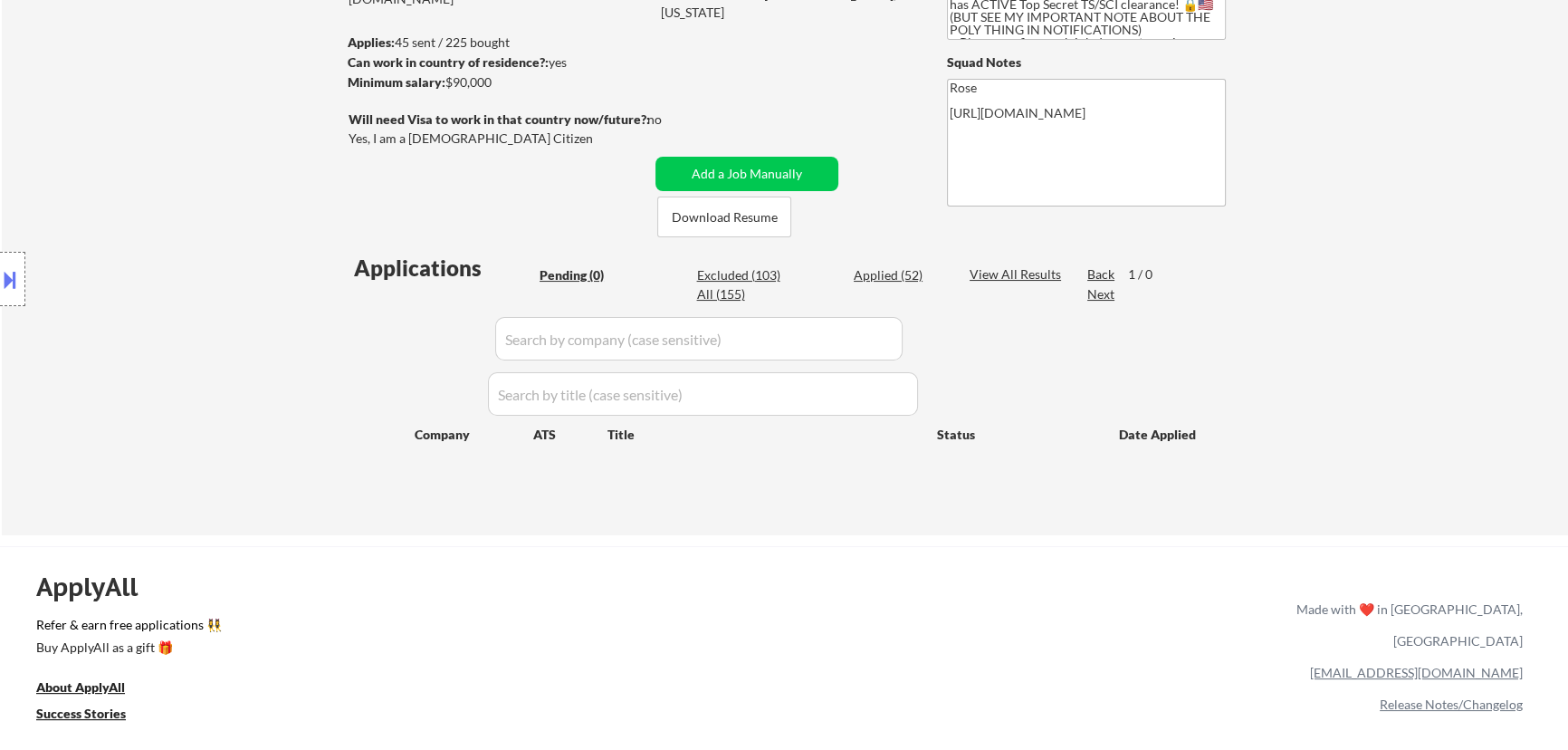
click at [861, 340] on input "input" at bounding box center [698, 339] width 407 height 43
type input "ecs"
click at [895, 274] on div "Applied (52)" at bounding box center [899, 274] width 91 height 18
drag, startPoint x: 589, startPoint y: 338, endPoint x: 425, endPoint y: 346, distance: 164.2
click at [425, 346] on div "Applications Pending (0) Excluded (103) Applied (52) All (155) View All Results…" at bounding box center [784, 376] width 872 height 248
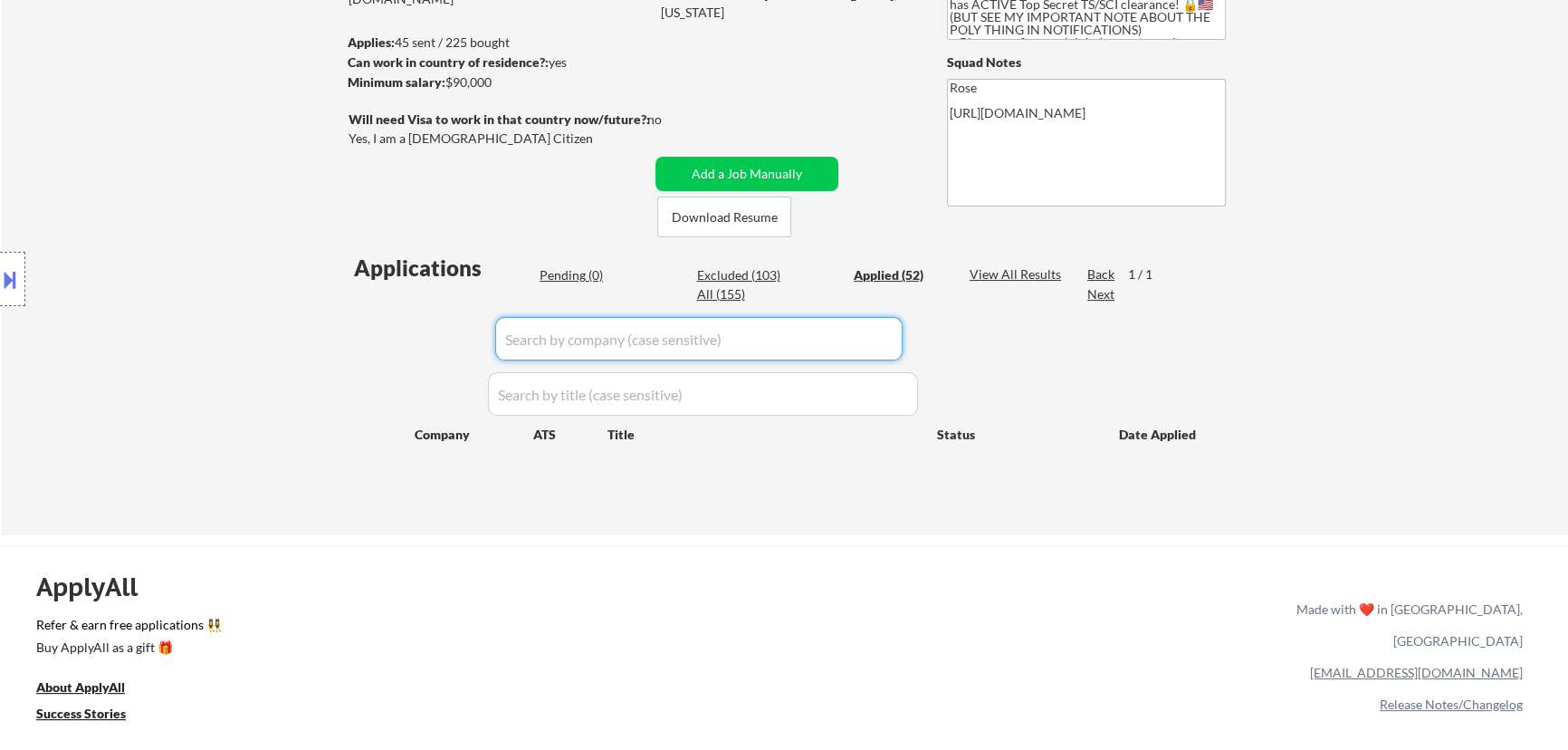
select select ""applied""
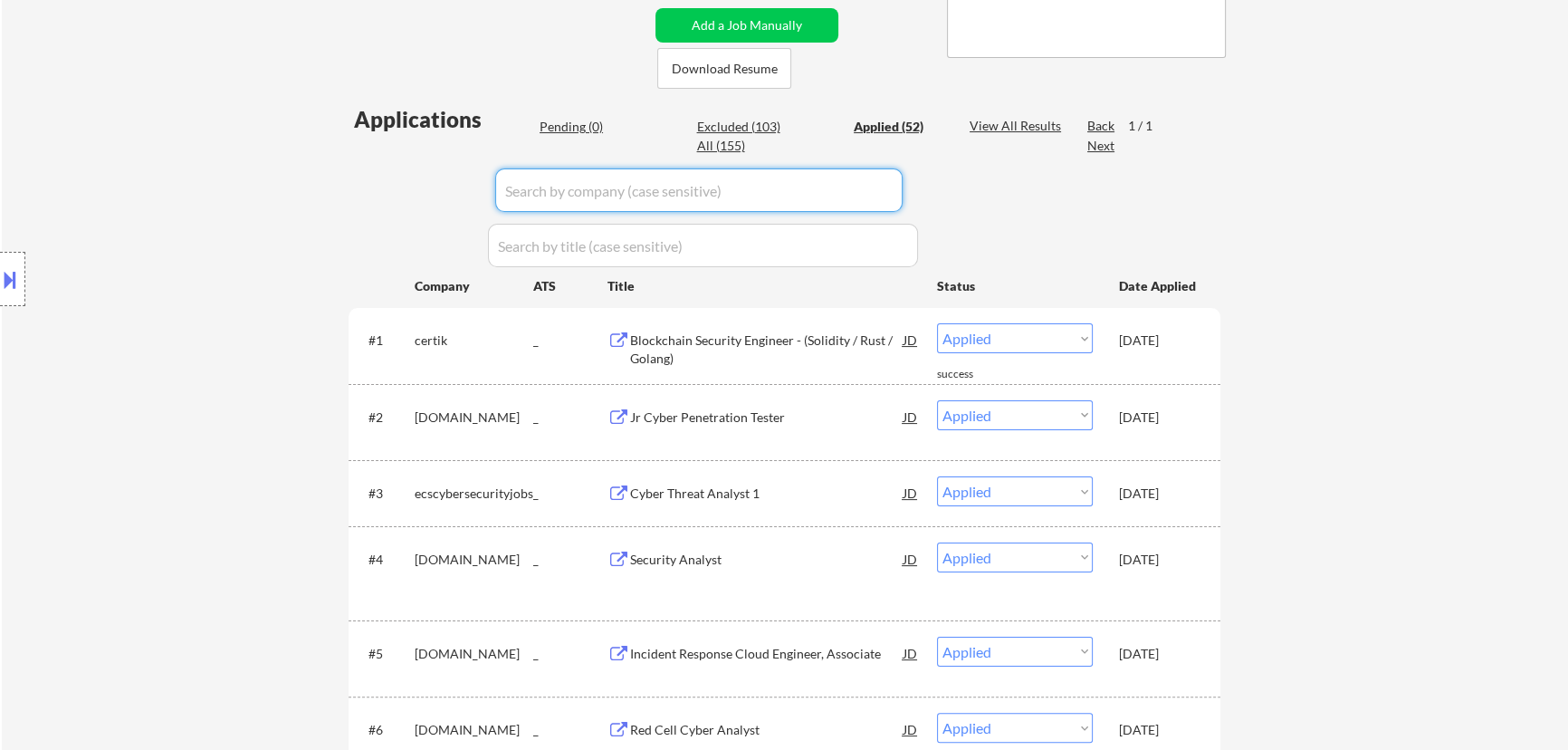
scroll to position [411, 0]
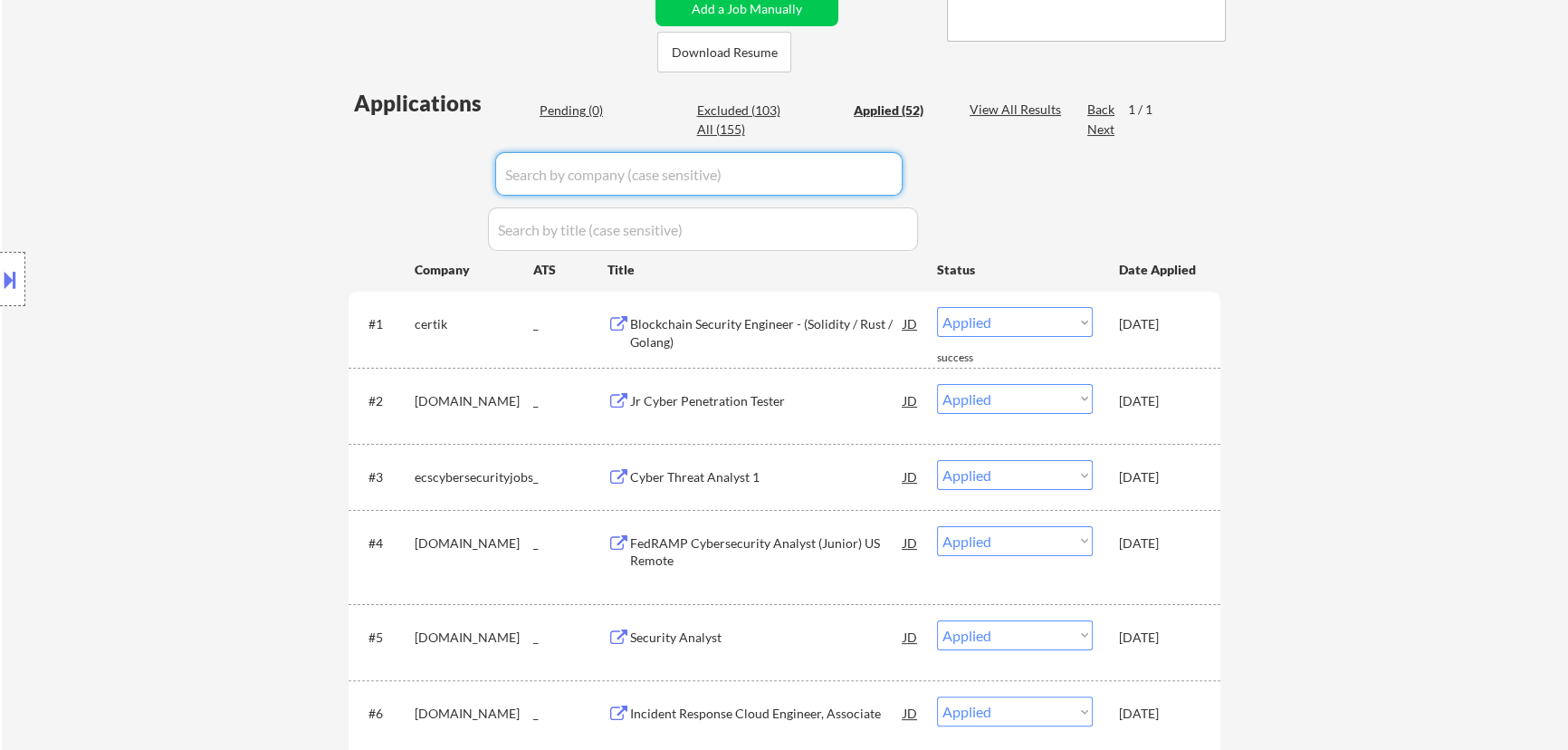
click at [810, 173] on input "input" at bounding box center [698, 173] width 407 height 43
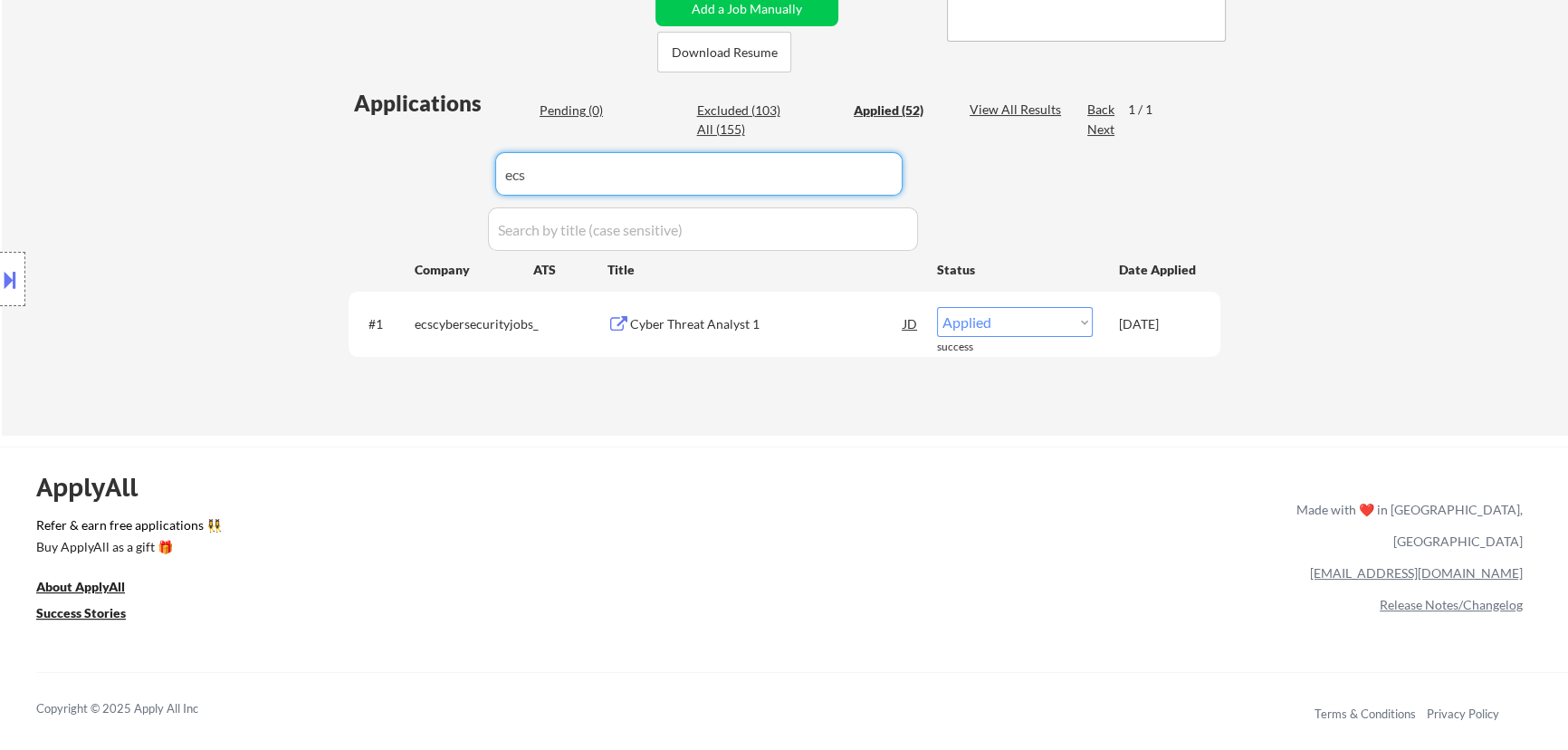
drag, startPoint x: 509, startPoint y: 176, endPoint x: 412, endPoint y: 180, distance: 97.1
click at [415, 180] on div "Applications Pending (0) Excluded (103) Applied (52) All (155) View All Results…" at bounding box center [784, 244] width 872 height 313
click at [592, 181] on input "input" at bounding box center [698, 173] width 407 height 43
type input "e"
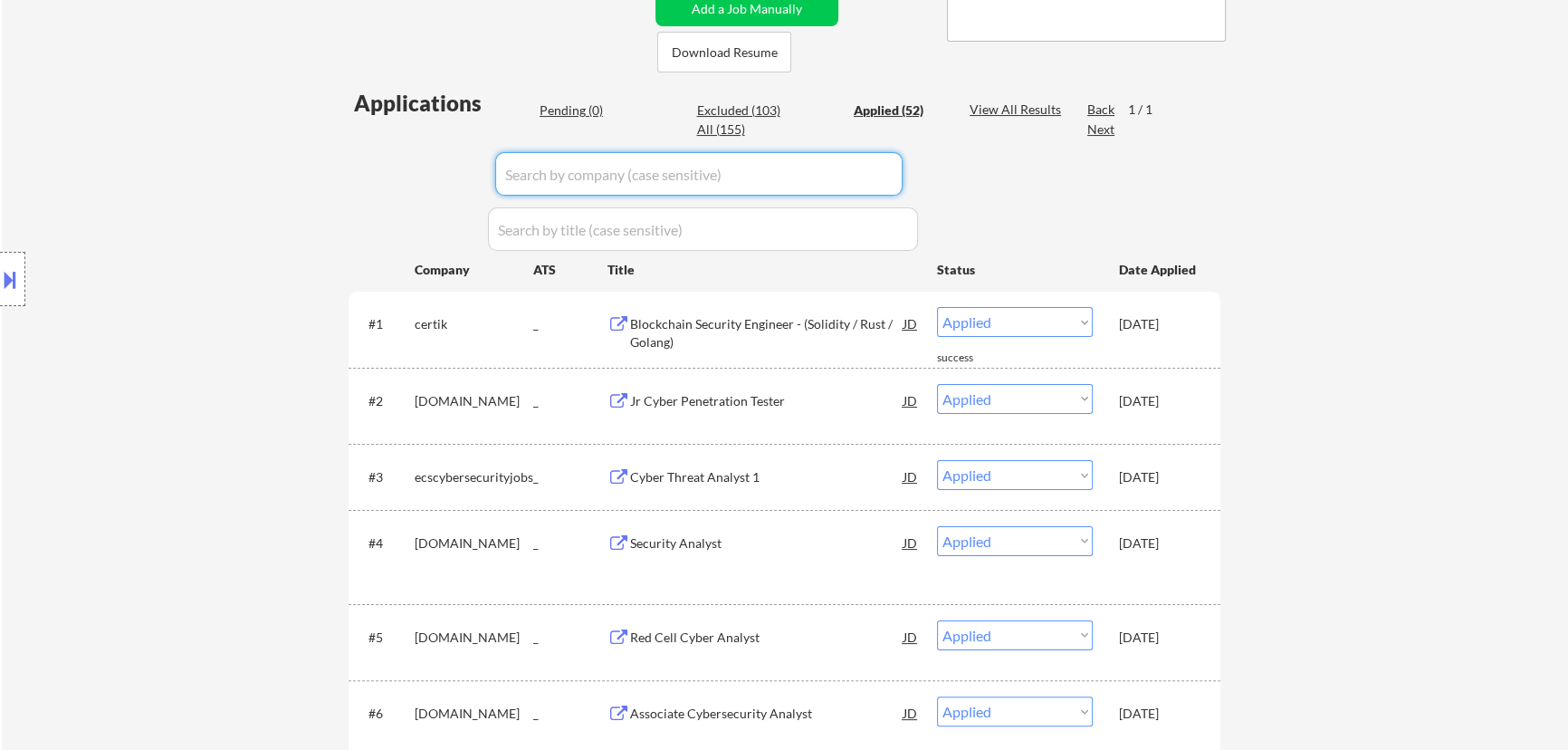
paste input "[PERSON_NAME]"
type input "[PERSON_NAME]"
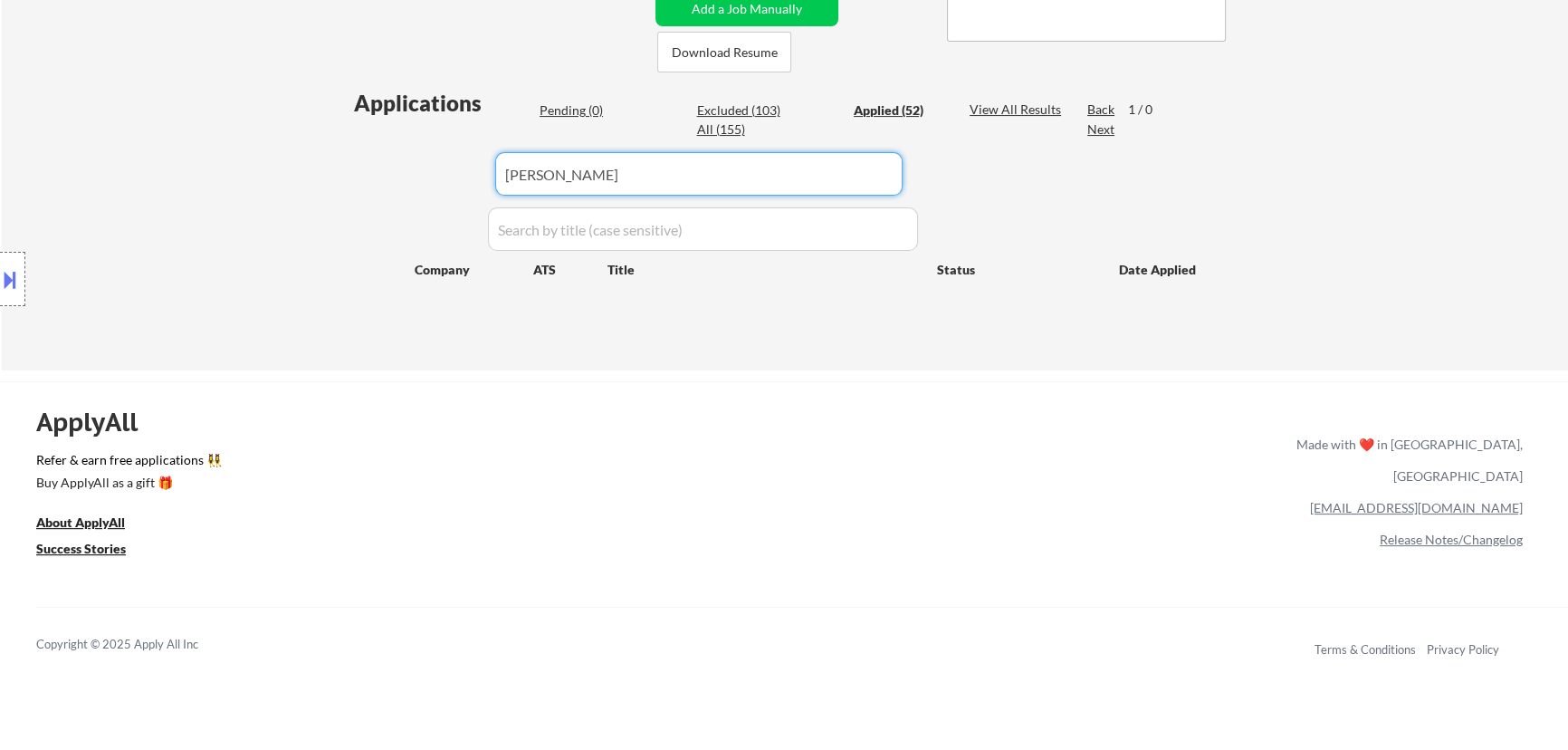
drag, startPoint x: 527, startPoint y: 178, endPoint x: 498, endPoint y: 178, distance: 29.0
click at [498, 178] on input "input" at bounding box center [698, 173] width 407 height 43
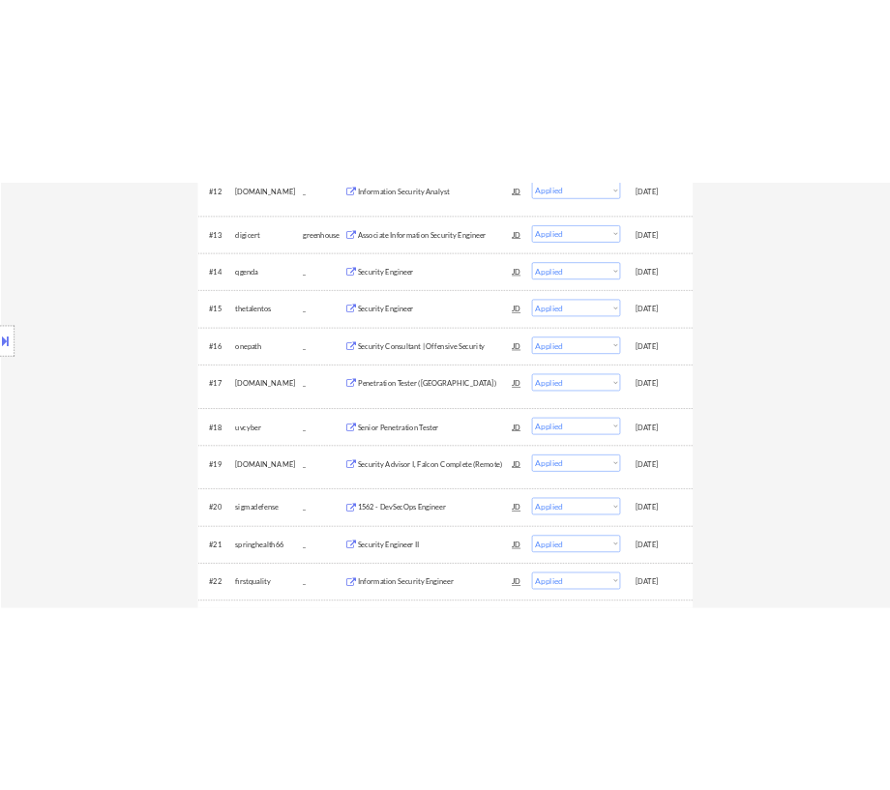
scroll to position [1494, 0]
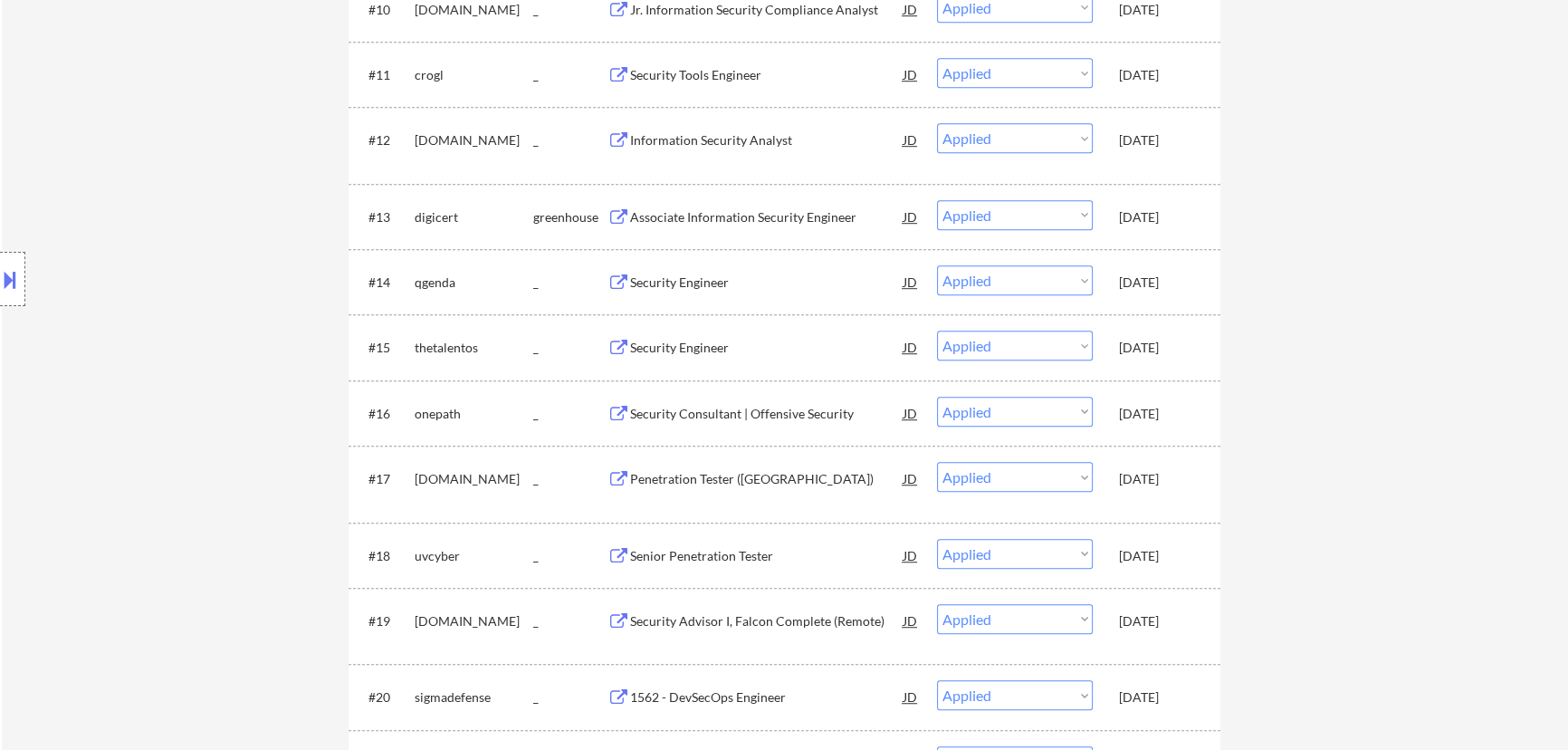
select select ""applied""
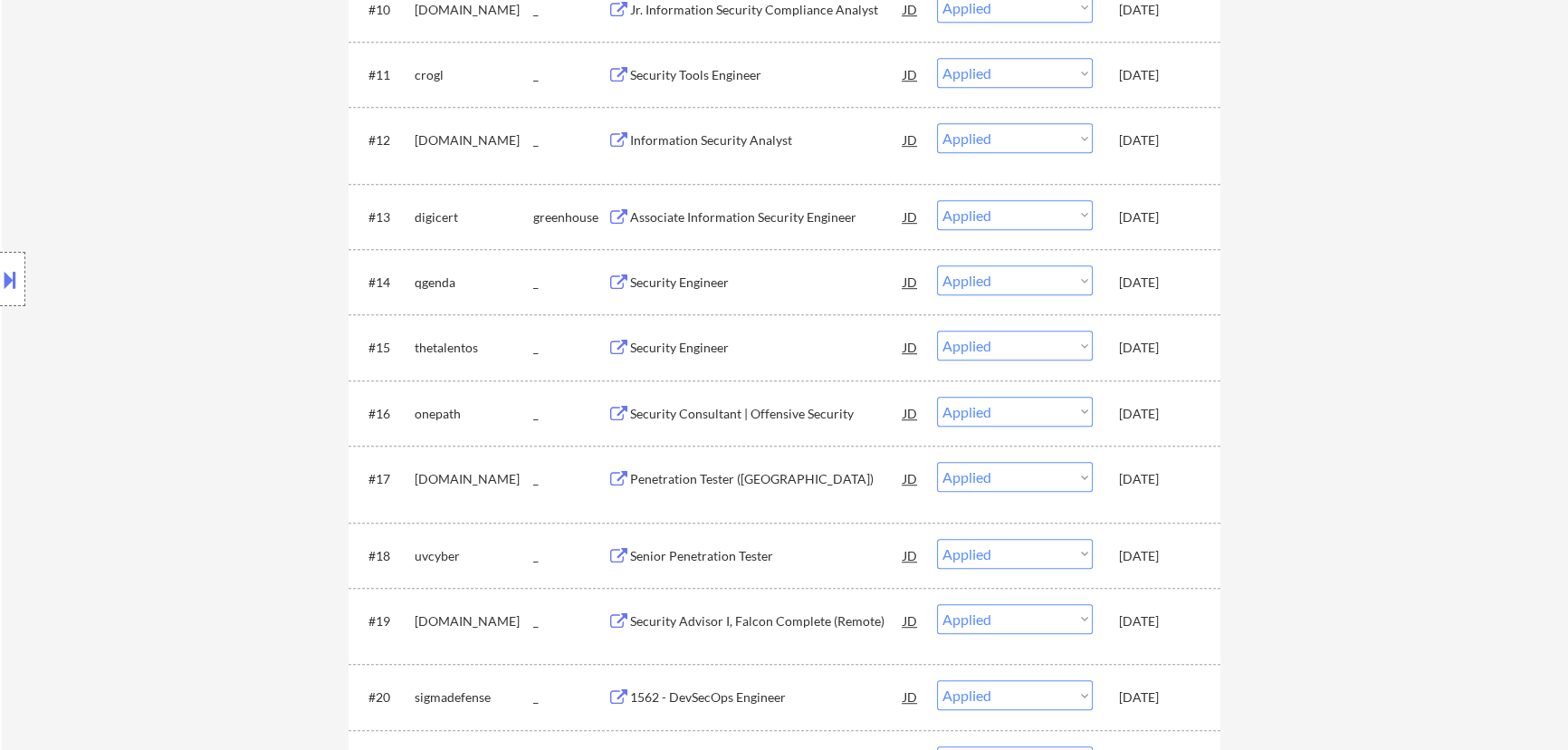
select select ""applied""
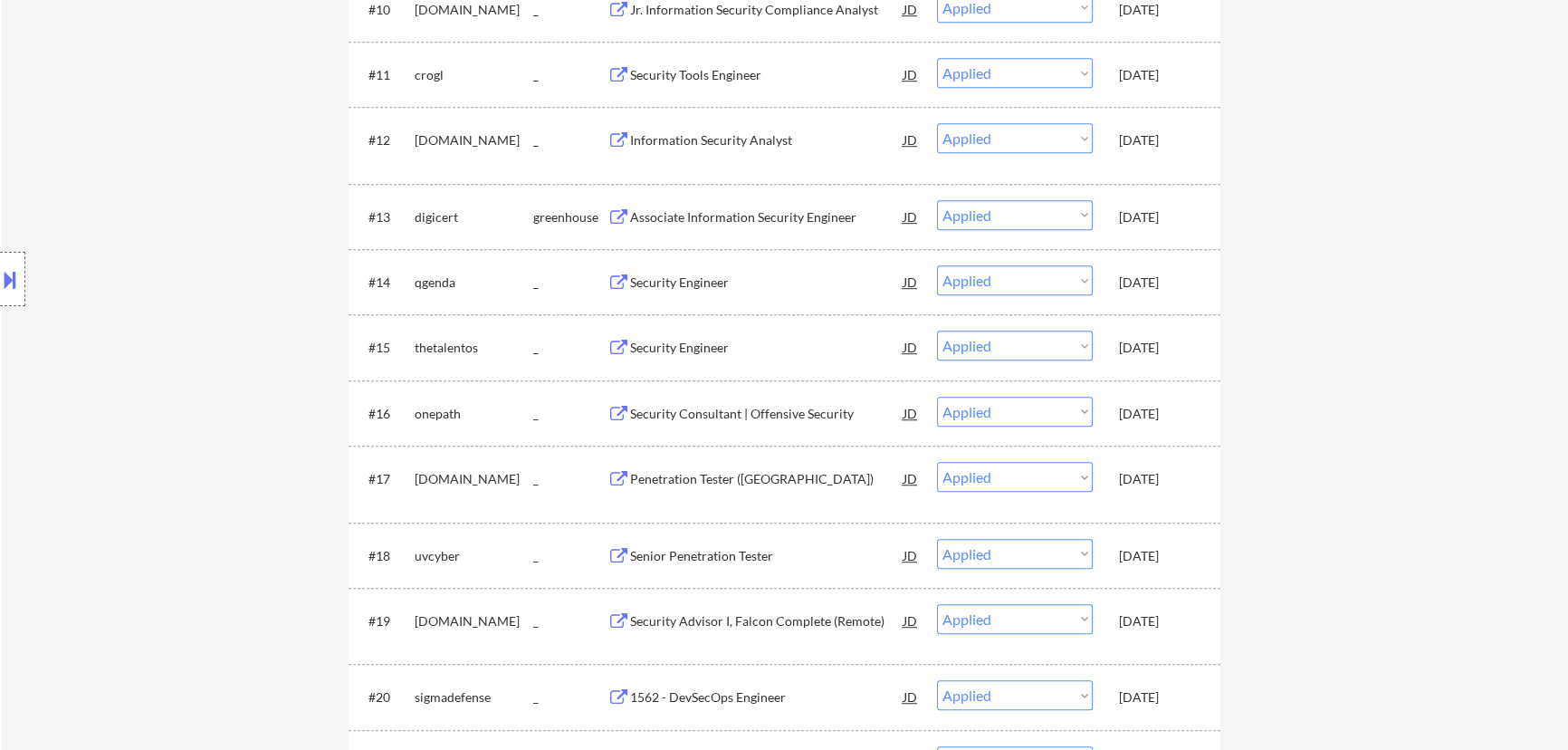
select select ""applied""
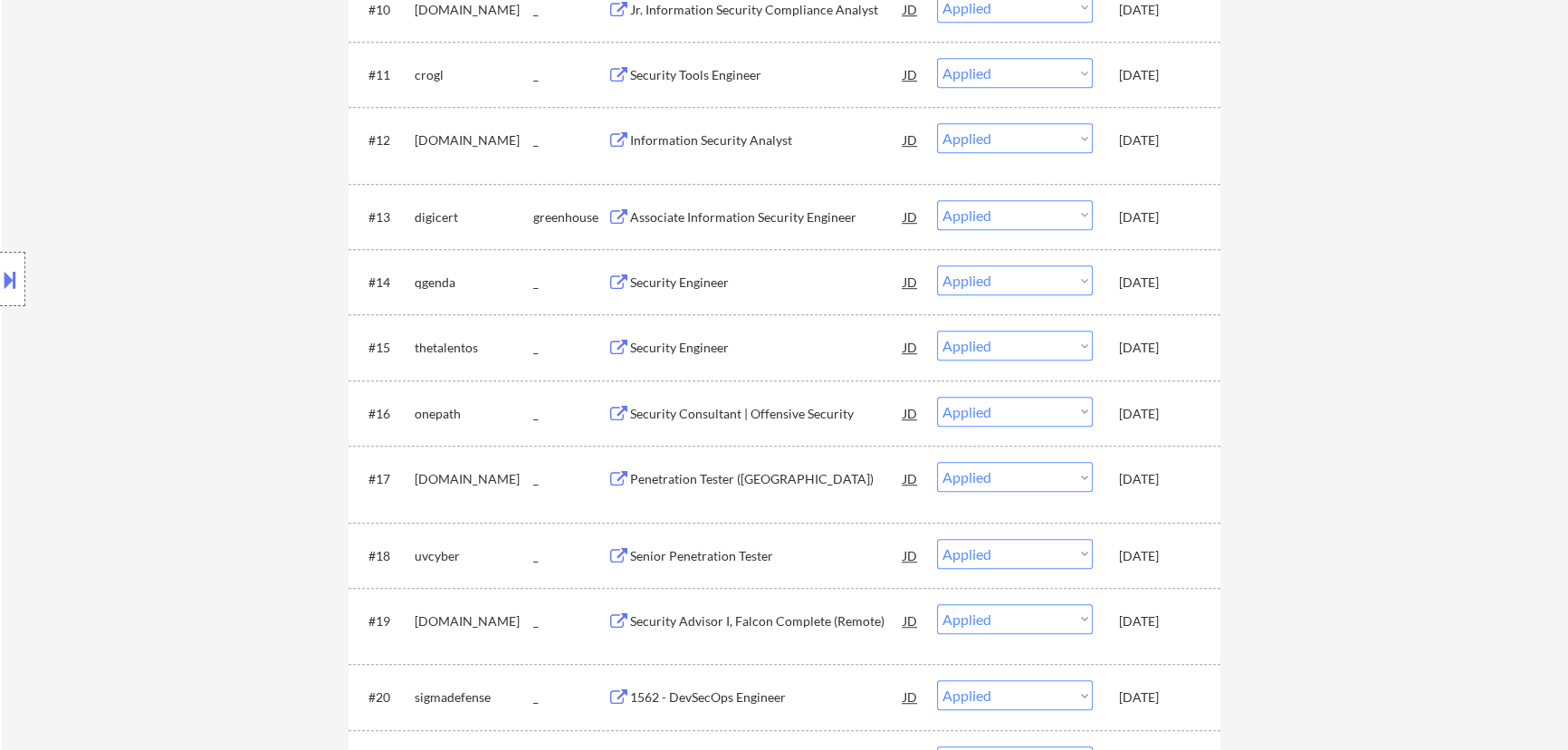
select select ""applied""
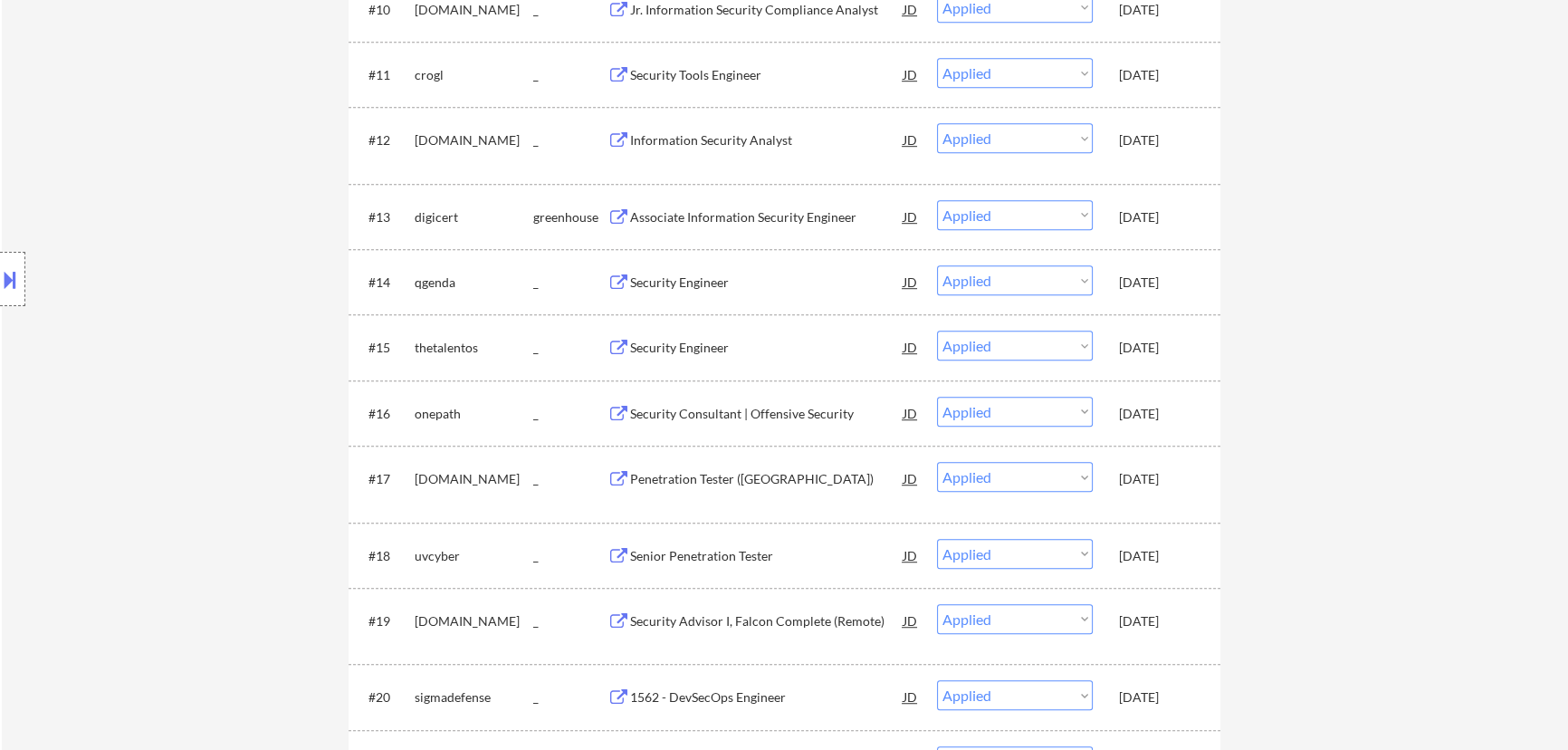
select select ""applied""
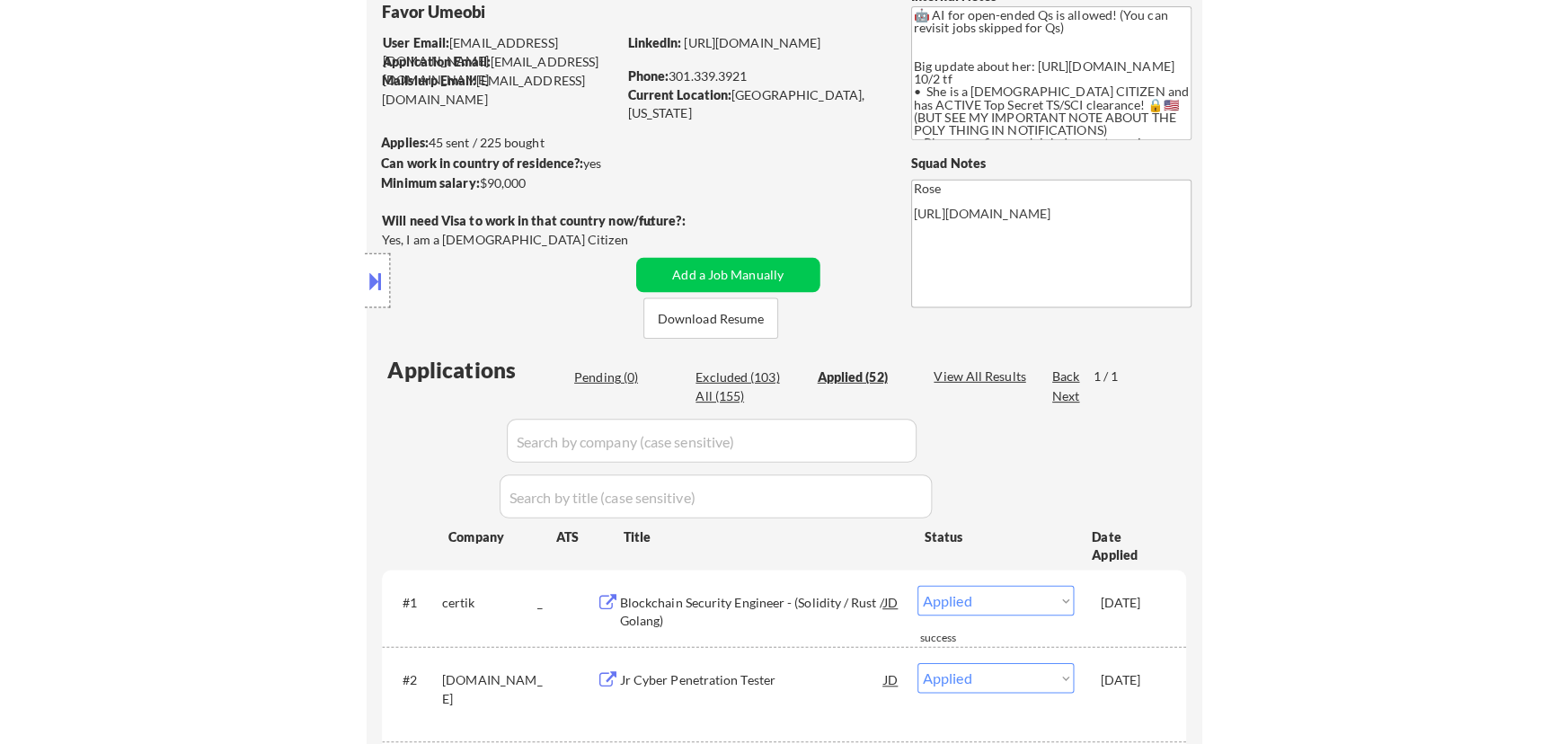
scroll to position [0, 0]
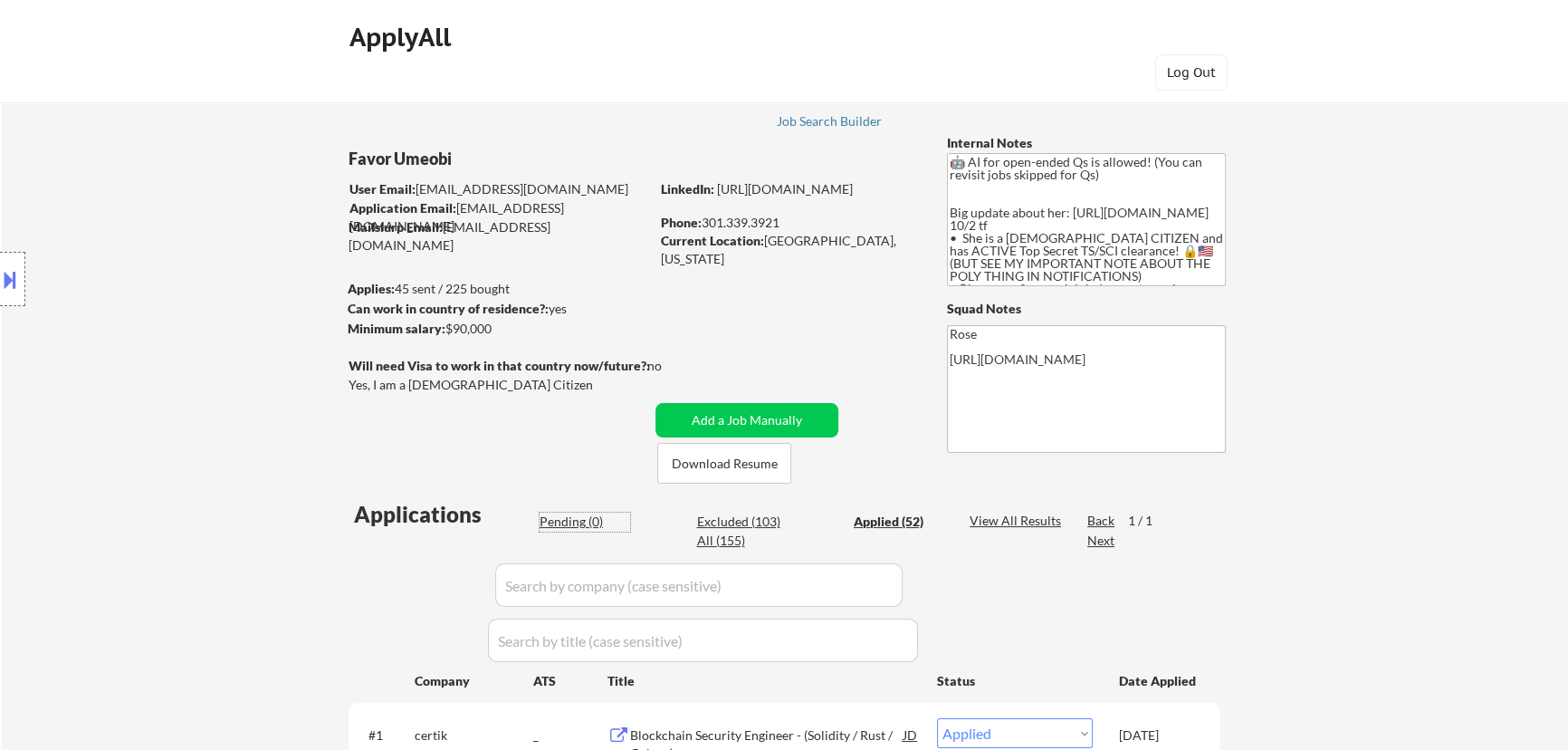
click at [579, 524] on div "Pending (0)" at bounding box center [584, 521] width 91 height 18
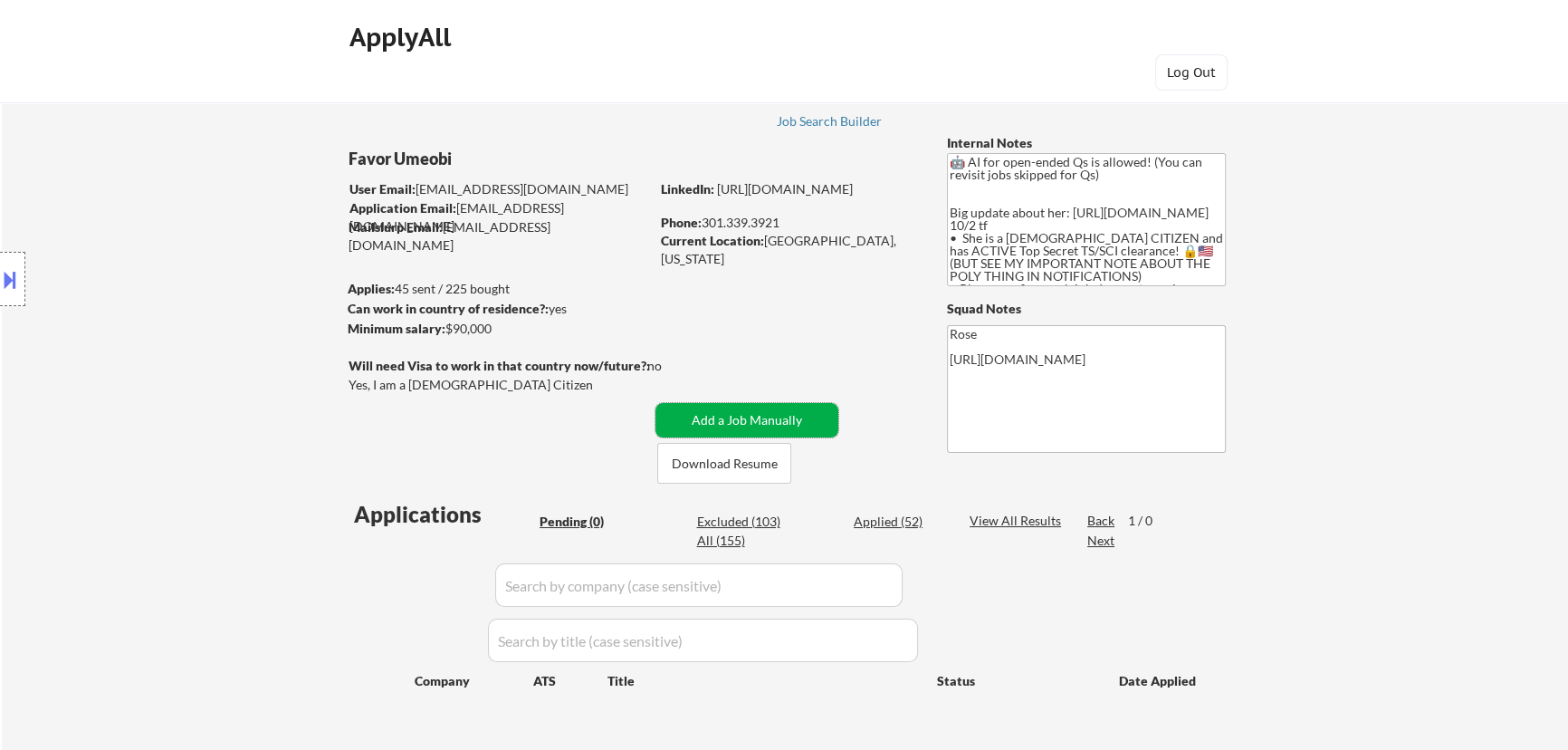
click at [769, 422] on button "Add a Job Manually" at bounding box center [746, 419] width 183 height 35
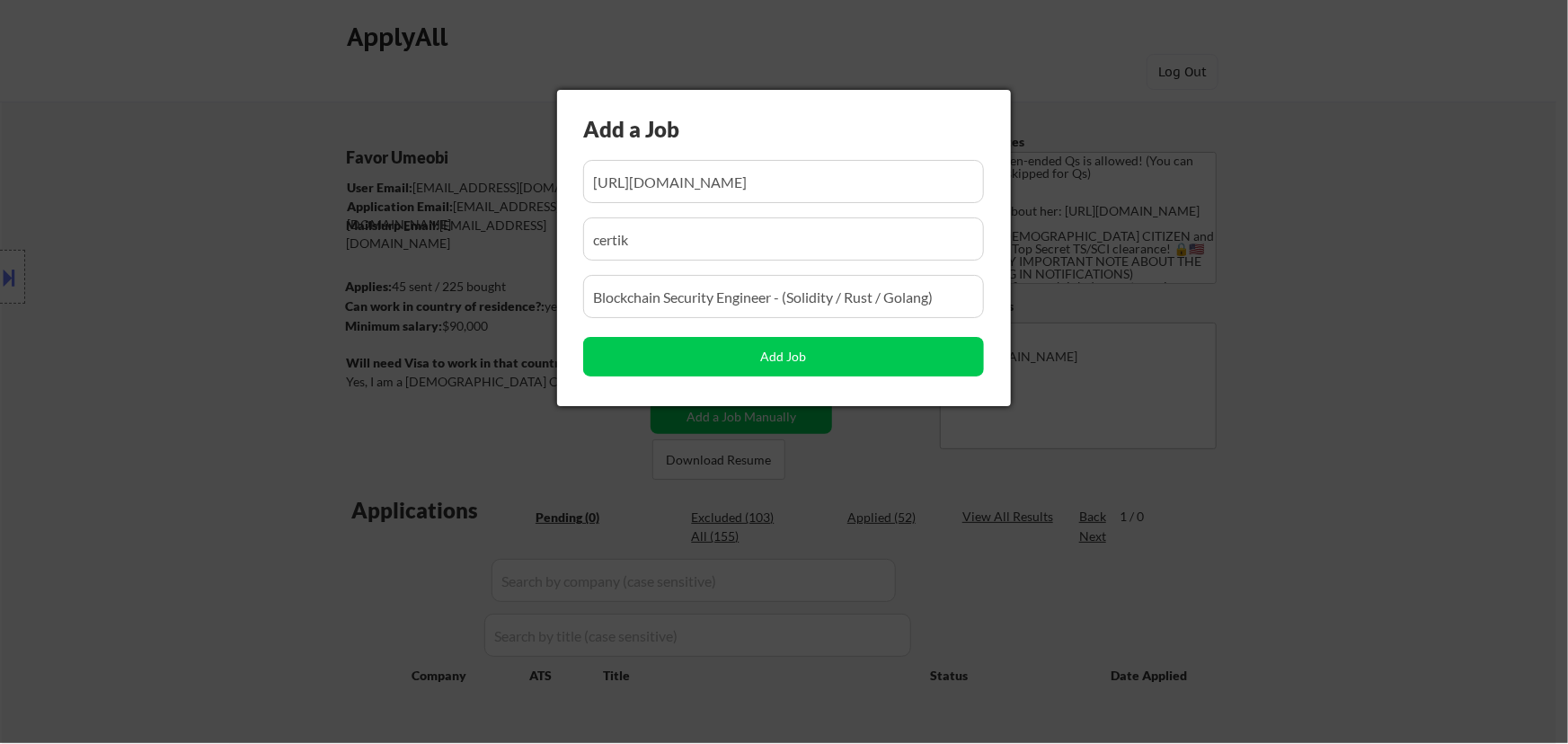
scroll to position [0, 100]
drag, startPoint x: 738, startPoint y: 185, endPoint x: 712, endPoint y: 184, distance: 26.0
click at [712, 184] on input "input" at bounding box center [783, 181] width 400 height 43
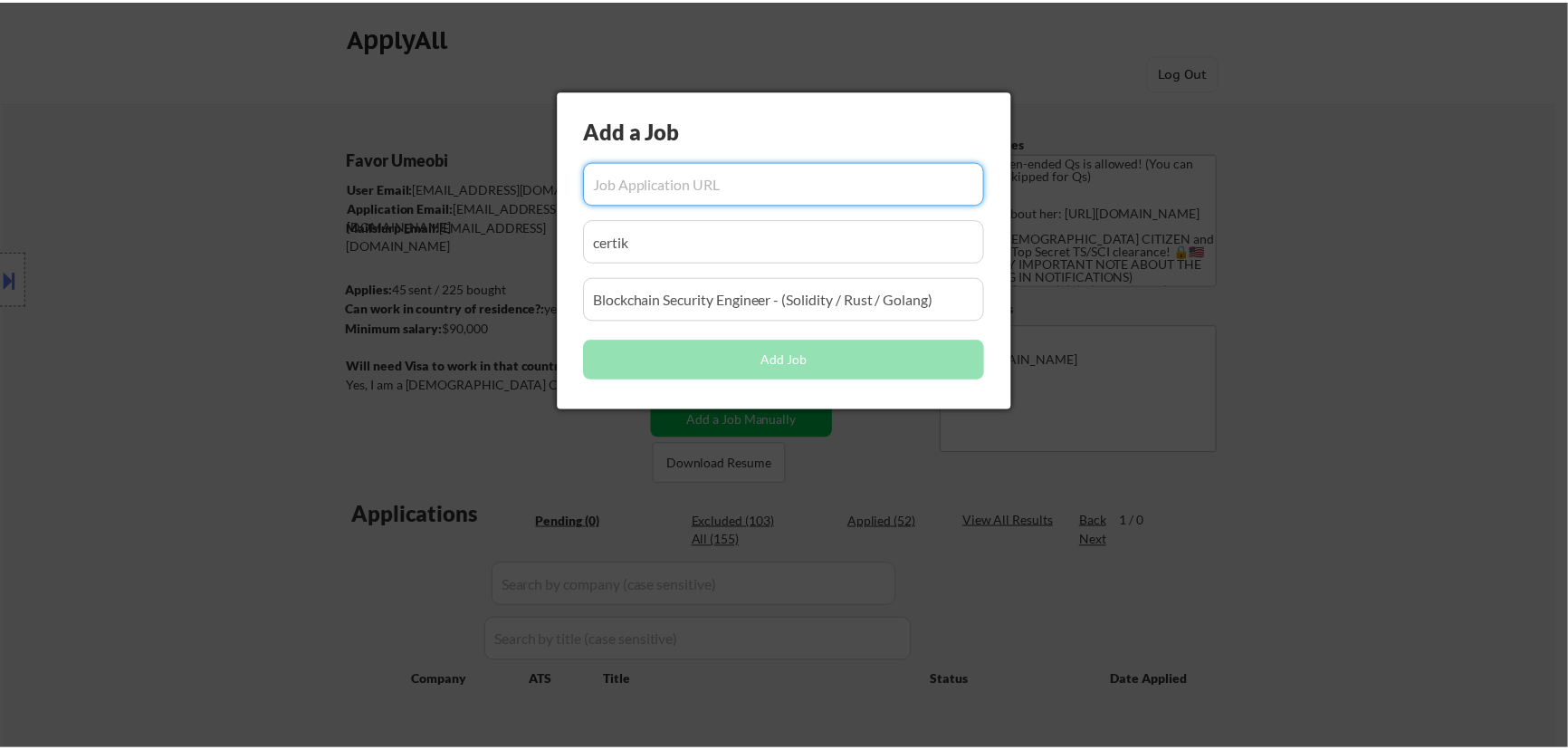
scroll to position [0, 0]
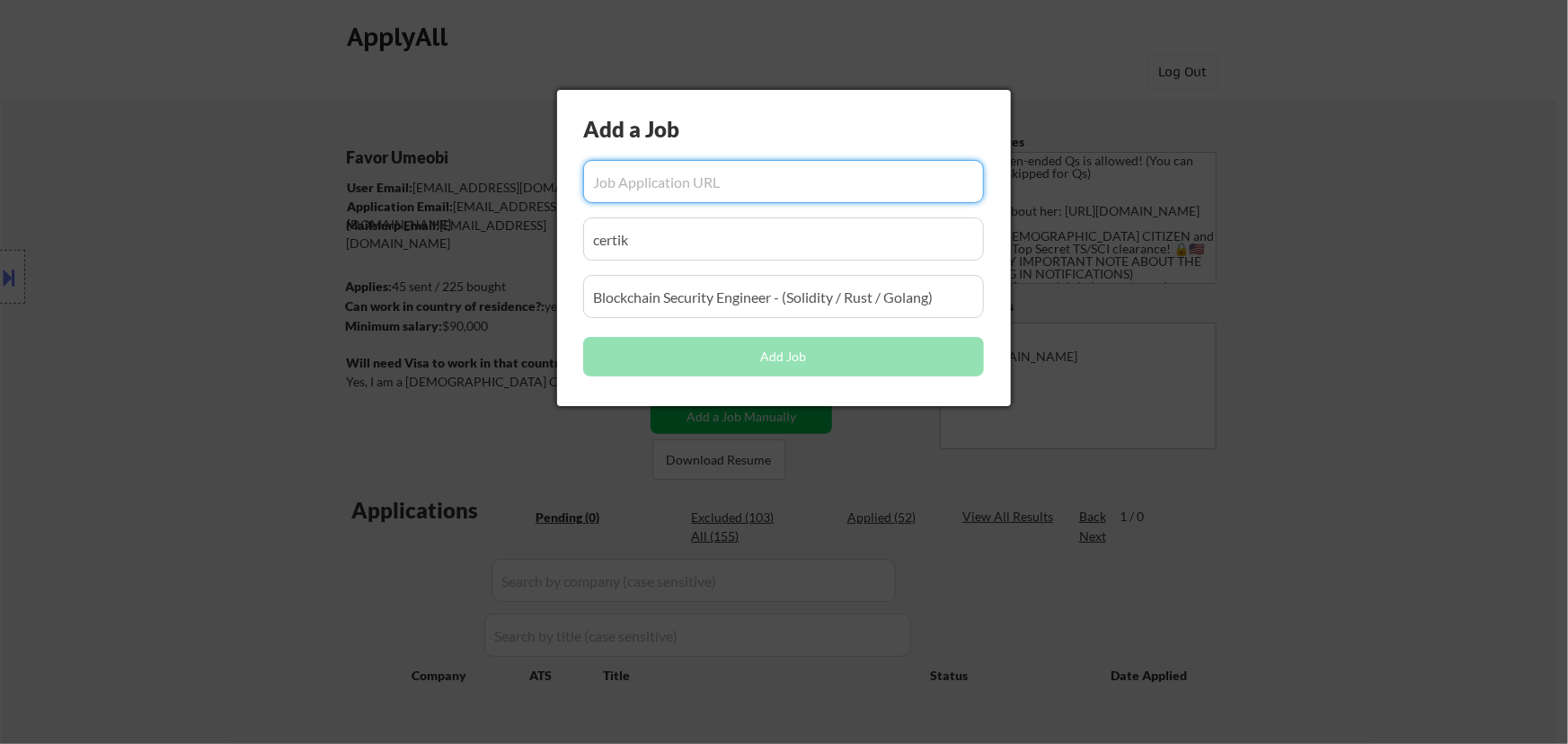
click at [721, 182] on input "input" at bounding box center [783, 181] width 400 height 43
paste input "[URL][DOMAIN_NAME][PERSON_NAME]"
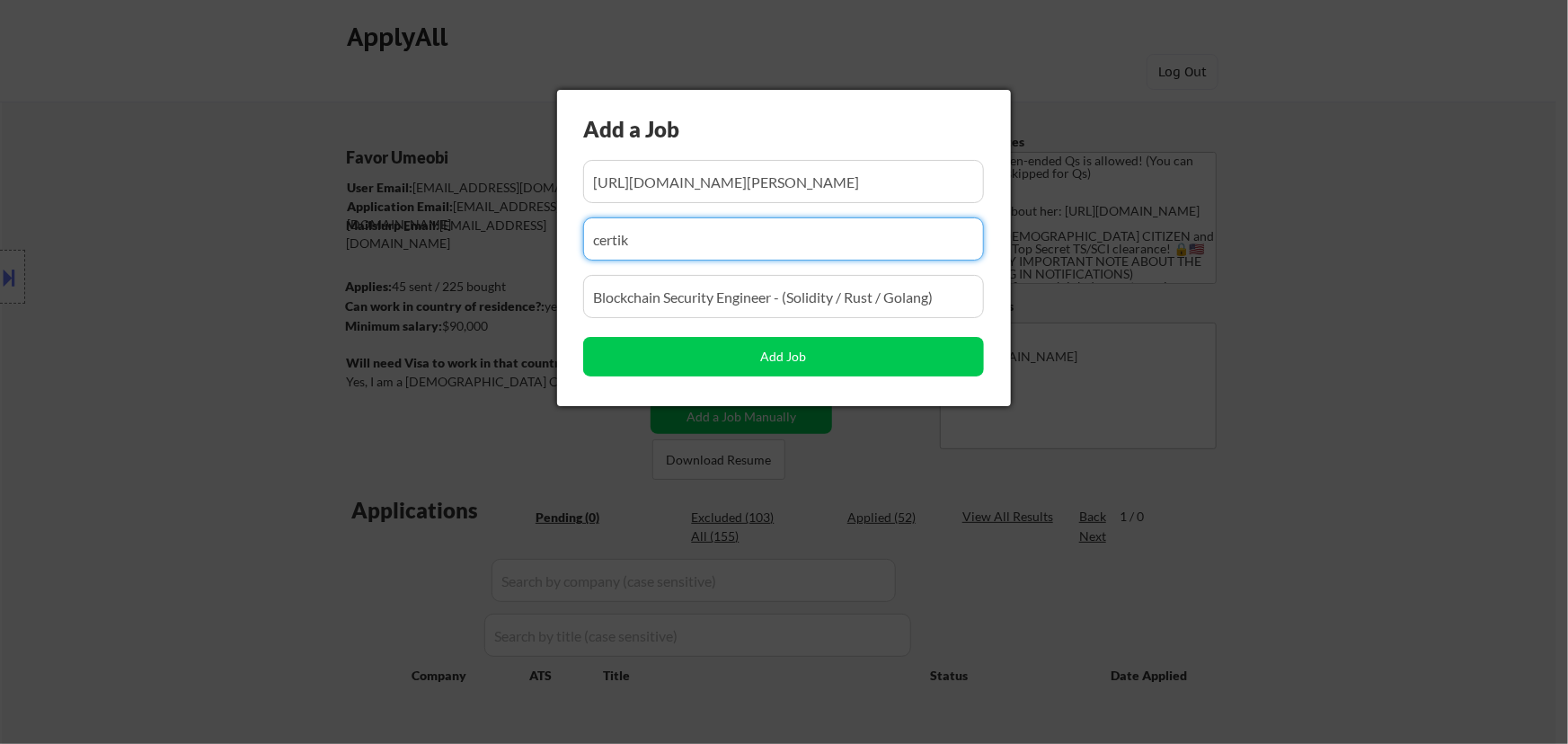
drag, startPoint x: 712, startPoint y: 244, endPoint x: 511, endPoint y: 254, distance: 201.2
click at [512, 254] on body "← Return to /applysquad Mailslurp Inbox Job Search Builder Favor Umeobi User Em…" at bounding box center [784, 372] width 1568 height 744
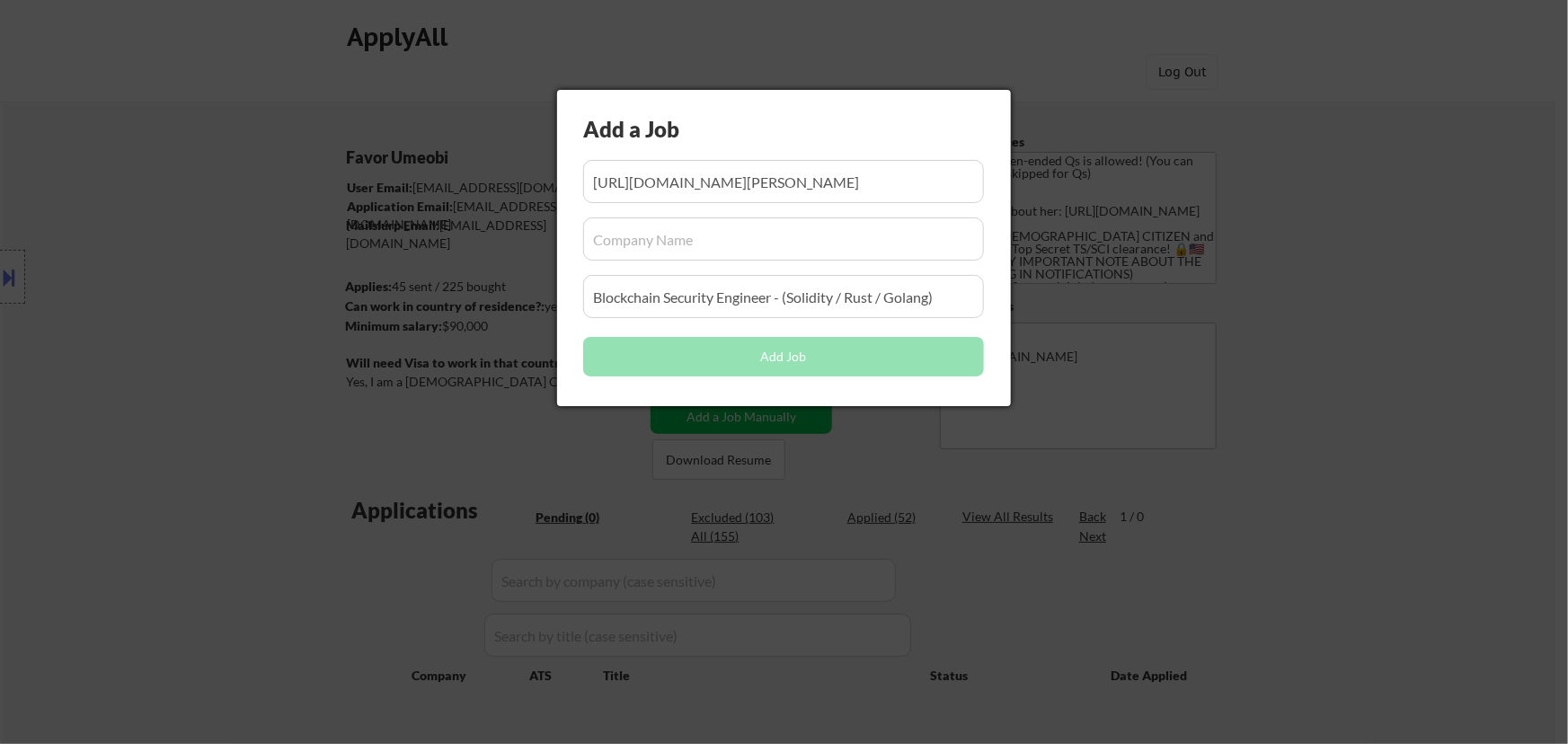
click at [704, 243] on input "input" at bounding box center [783, 239] width 400 height 43
paste input "AI Security Engineer"
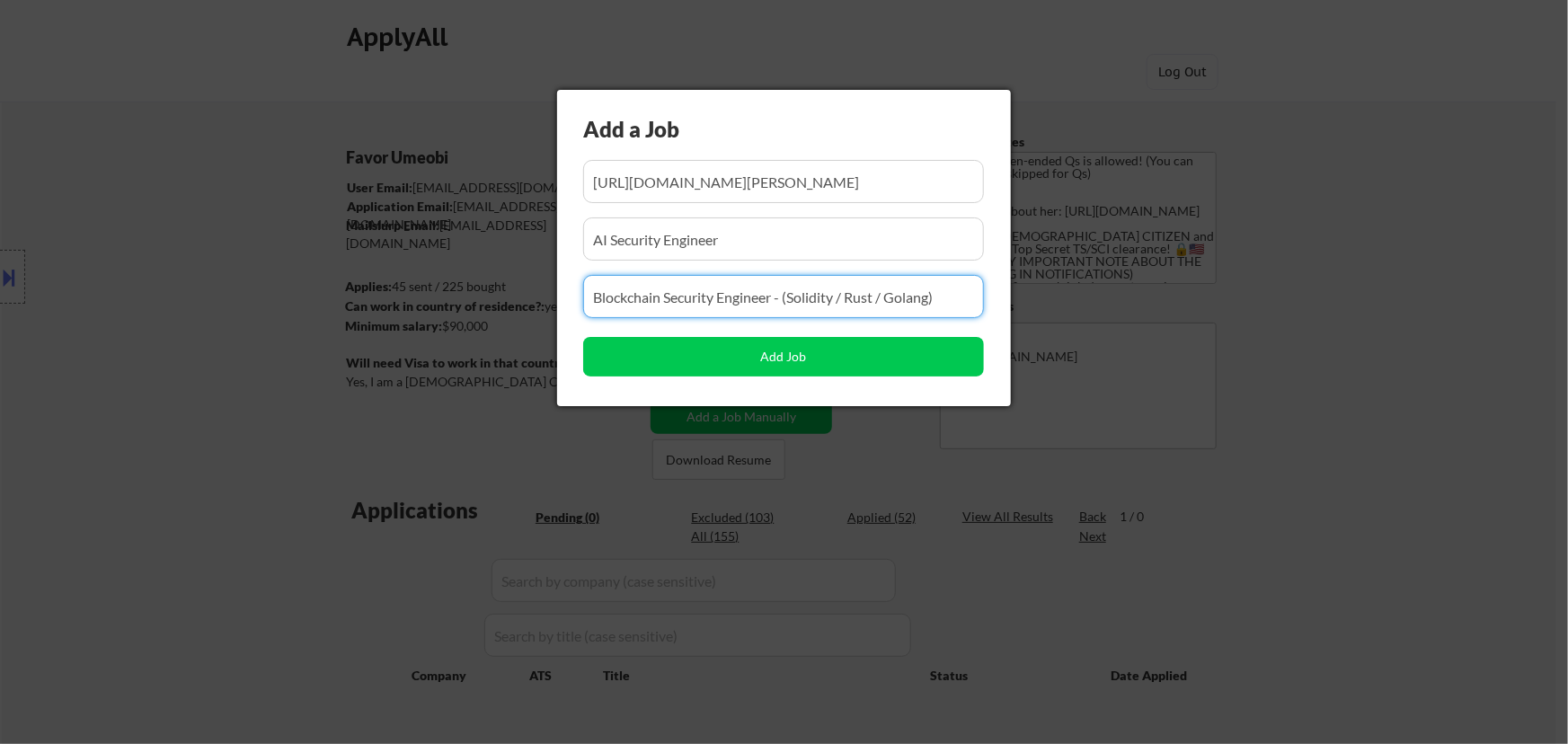
drag, startPoint x: 952, startPoint y: 299, endPoint x: 453, endPoint y: 301, distance: 499.0
click at [453, 301] on body "← Return to /applysquad Mailslurp Inbox Job Search Builder Favor Umeobi User Em…" at bounding box center [784, 372] width 1568 height 744
paste input "AI Security Engineer"
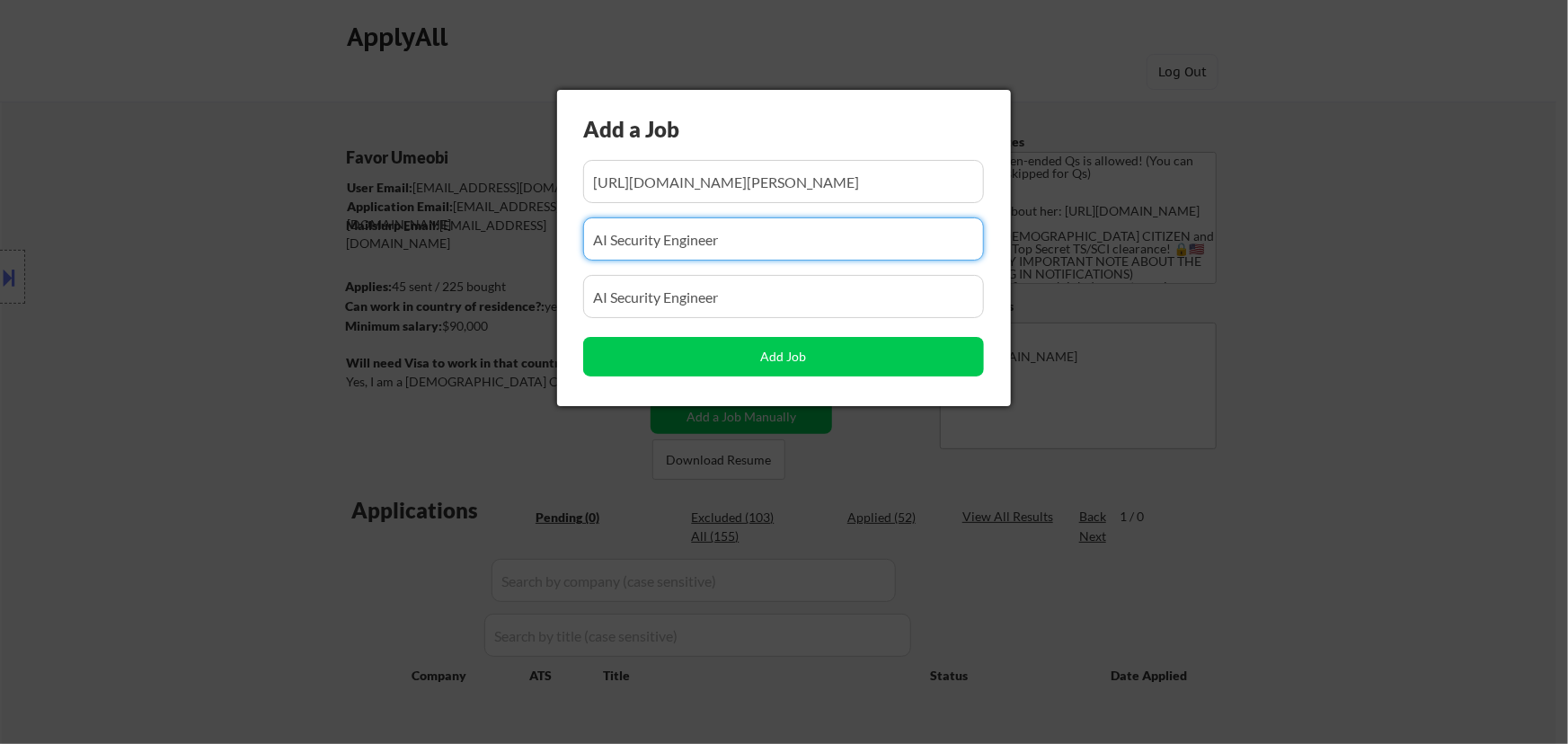
drag, startPoint x: 714, startPoint y: 243, endPoint x: 507, endPoint y: 256, distance: 207.4
click at [507, 256] on body "← Return to /applysquad Mailslurp Inbox Job Search Builder Favor Umeobi User Em…" at bounding box center [784, 372] width 1568 height 744
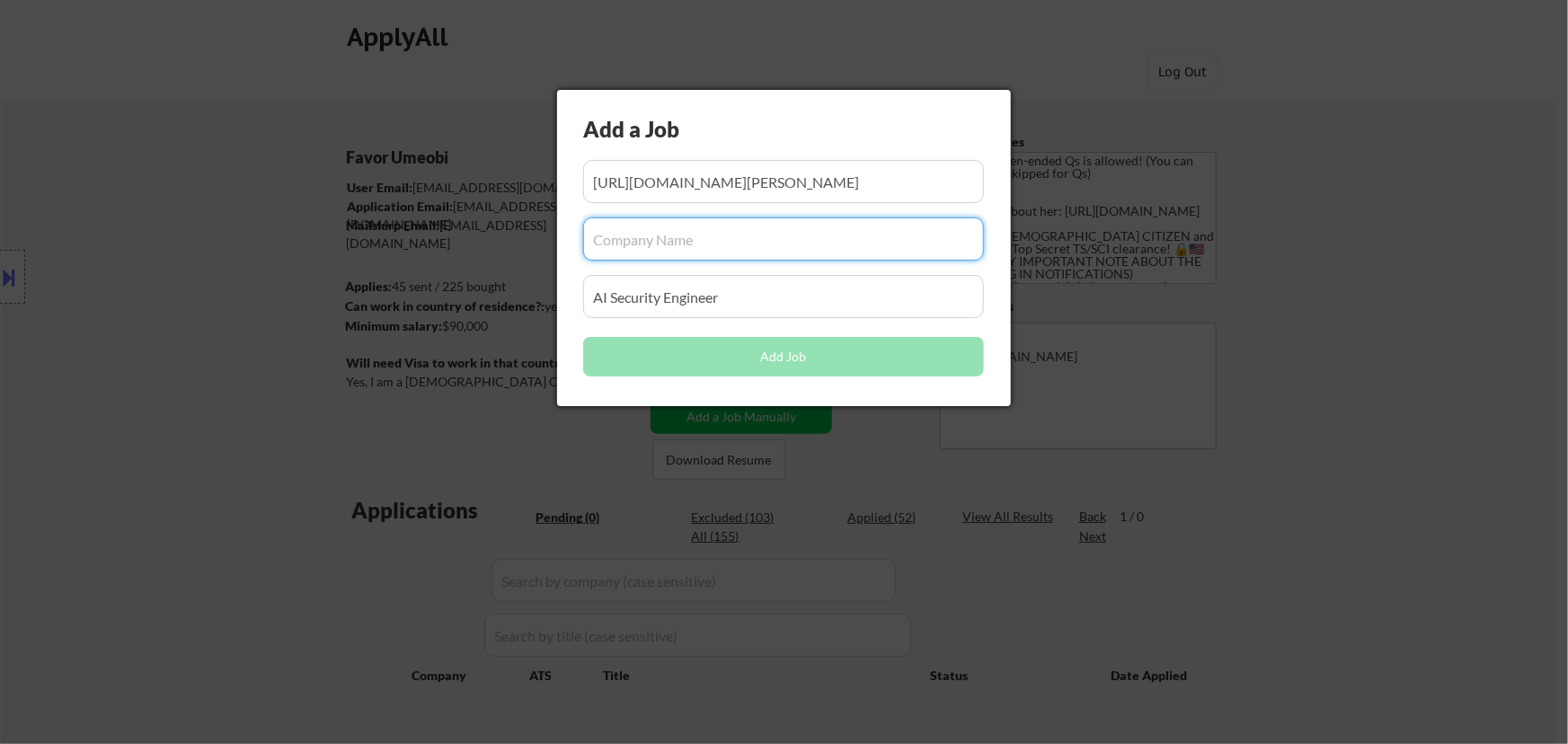
click at [668, 241] on input "input" at bounding box center [783, 239] width 400 height 43
paste input "[PERSON_NAME]"
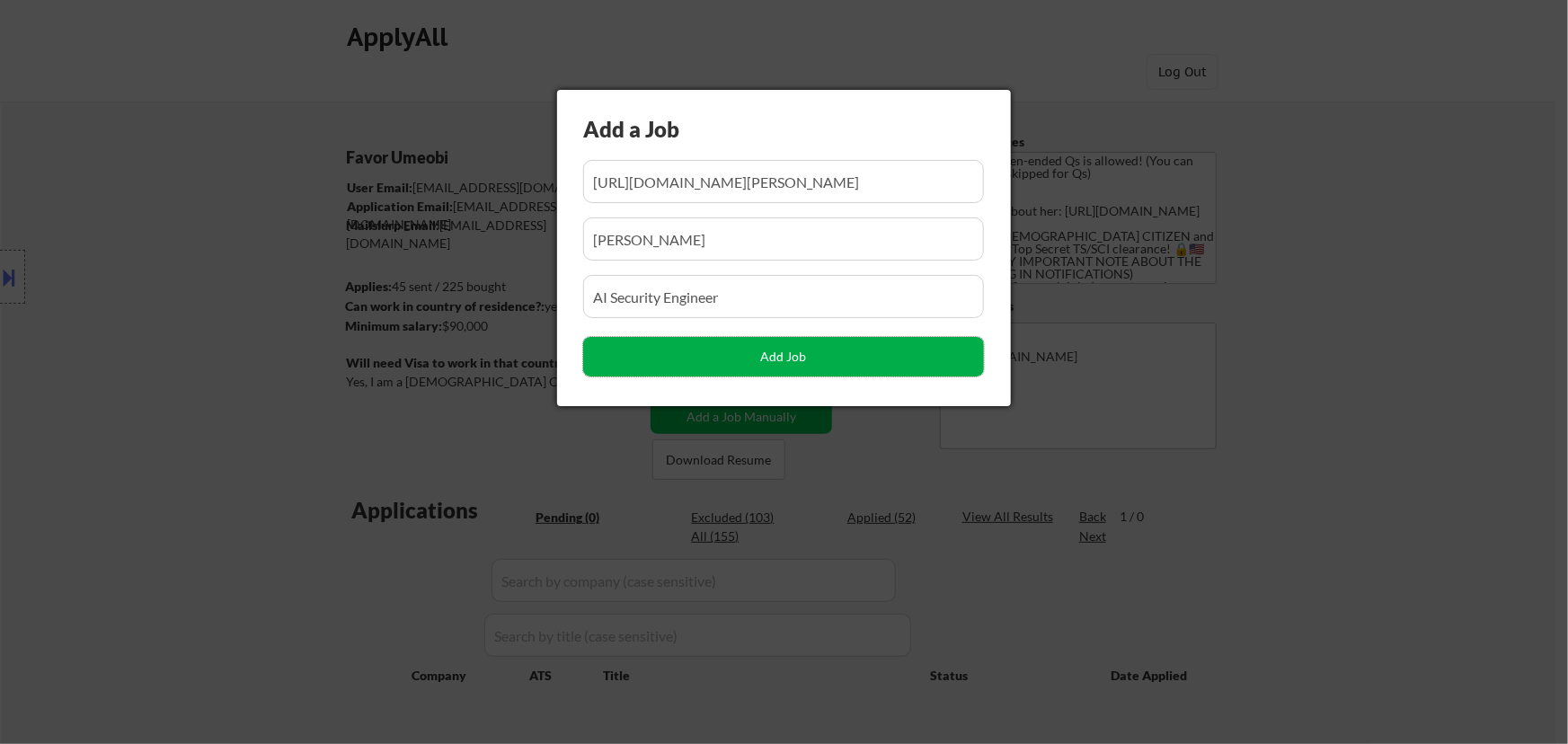
click at [845, 368] on button "Add Job" at bounding box center [783, 357] width 400 height 40
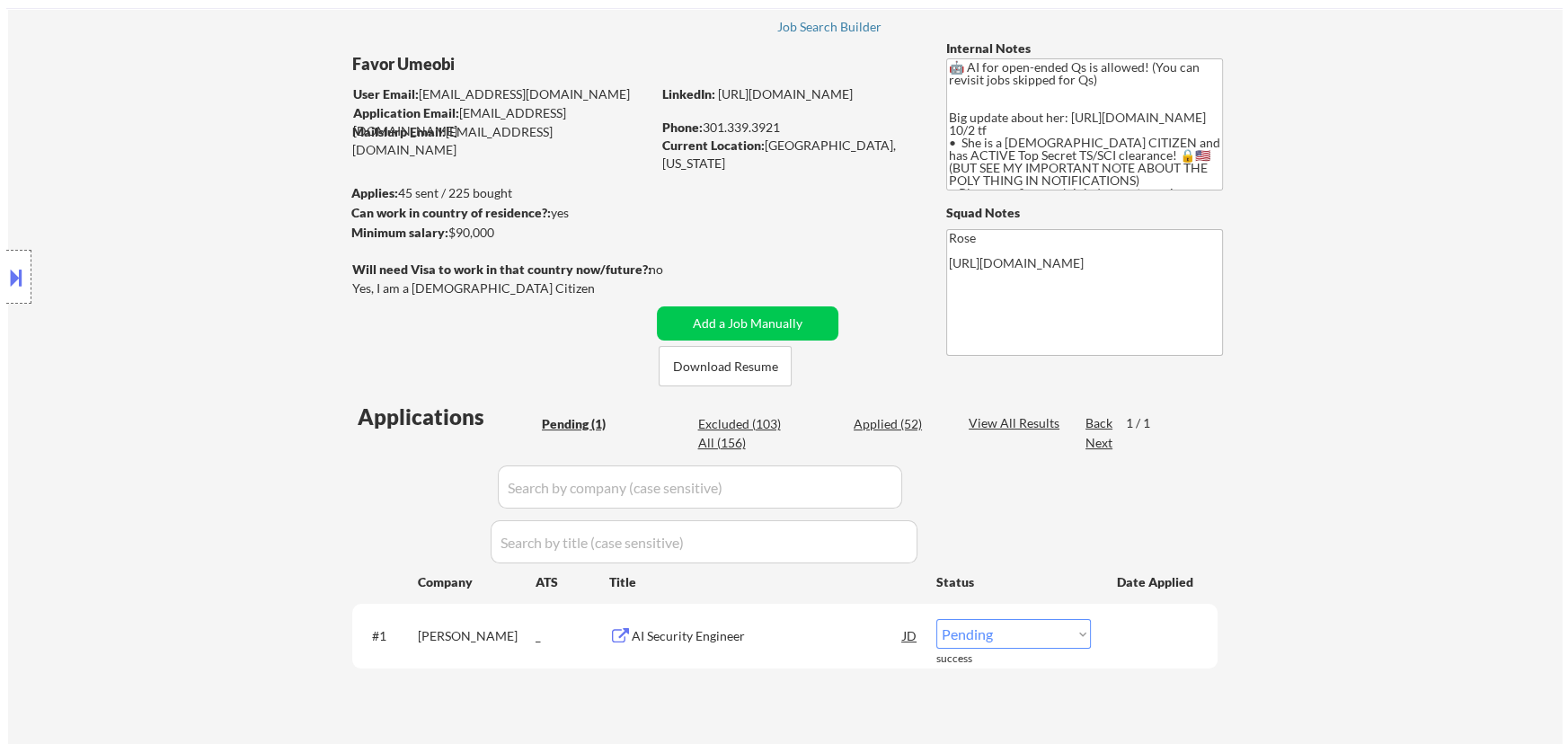
scroll to position [244, 0]
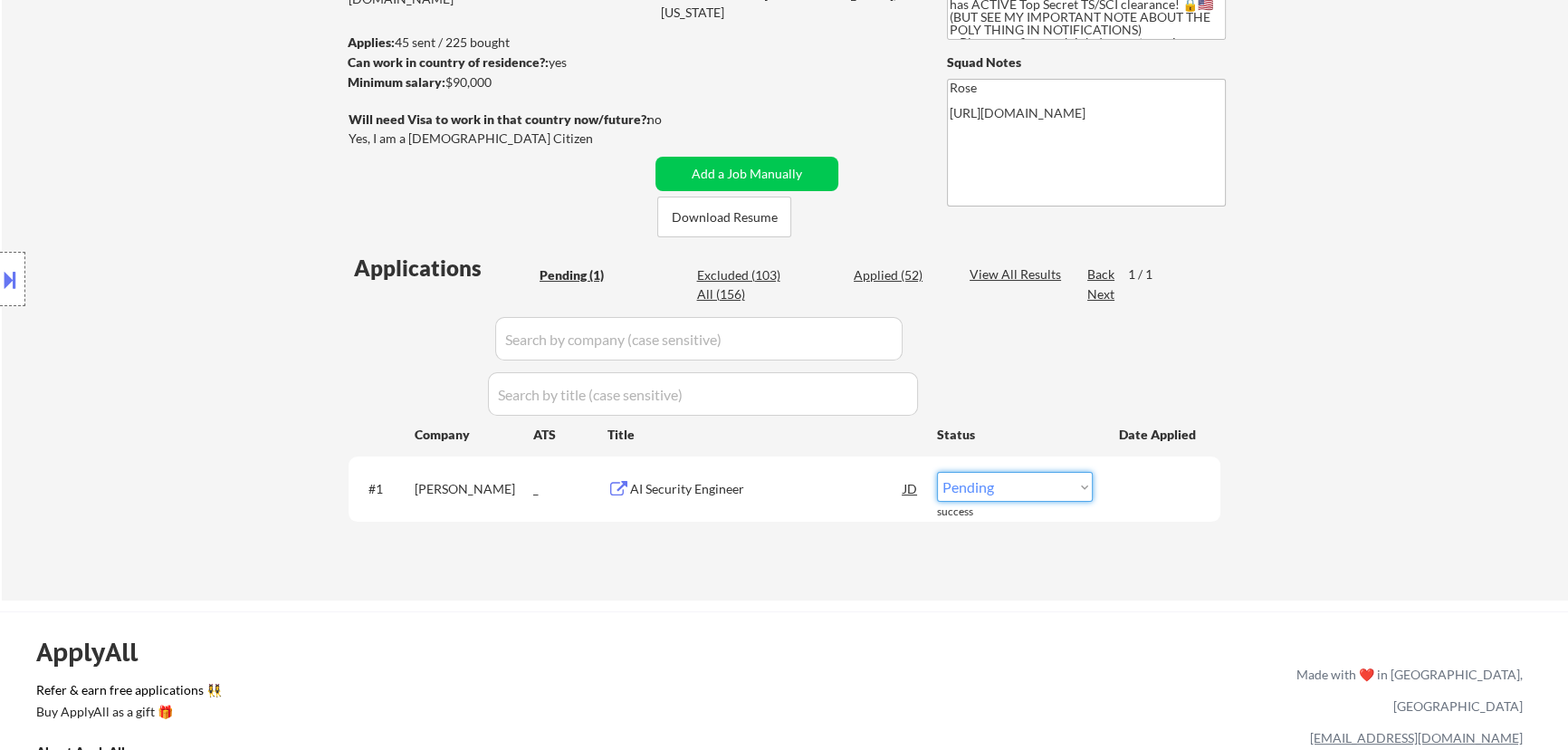
click at [1063, 489] on select "Choose an option... Pending Applied Excluded (Questions) Excluded (Expired) Exc…" at bounding box center [1015, 487] width 155 height 30
click at [937, 472] on select "Choose an option... Pending Applied Excluded (Questions) Excluded (Expired) Exc…" at bounding box center [1015, 487] width 155 height 30
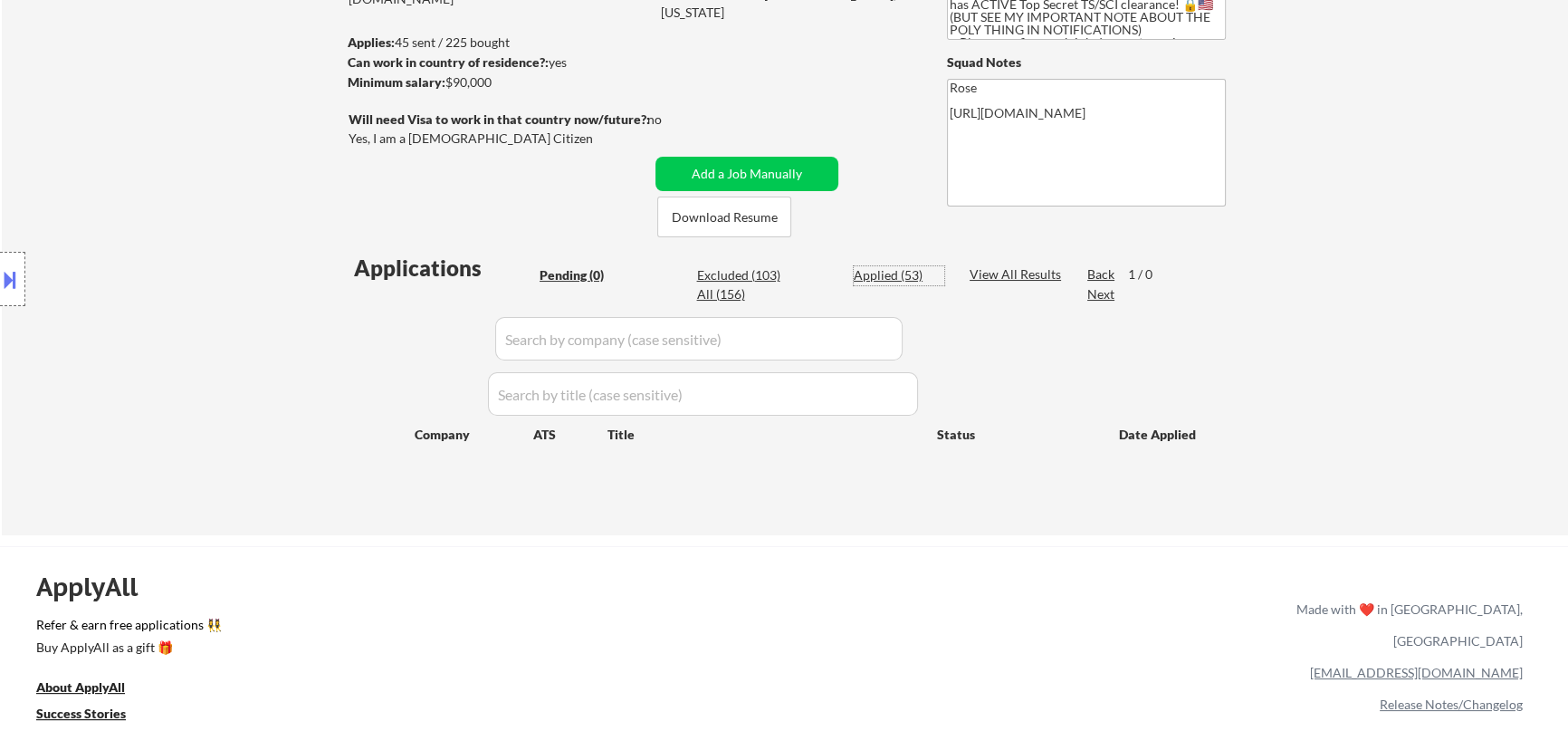
click at [906, 272] on div "Applied (53)" at bounding box center [899, 274] width 91 height 18
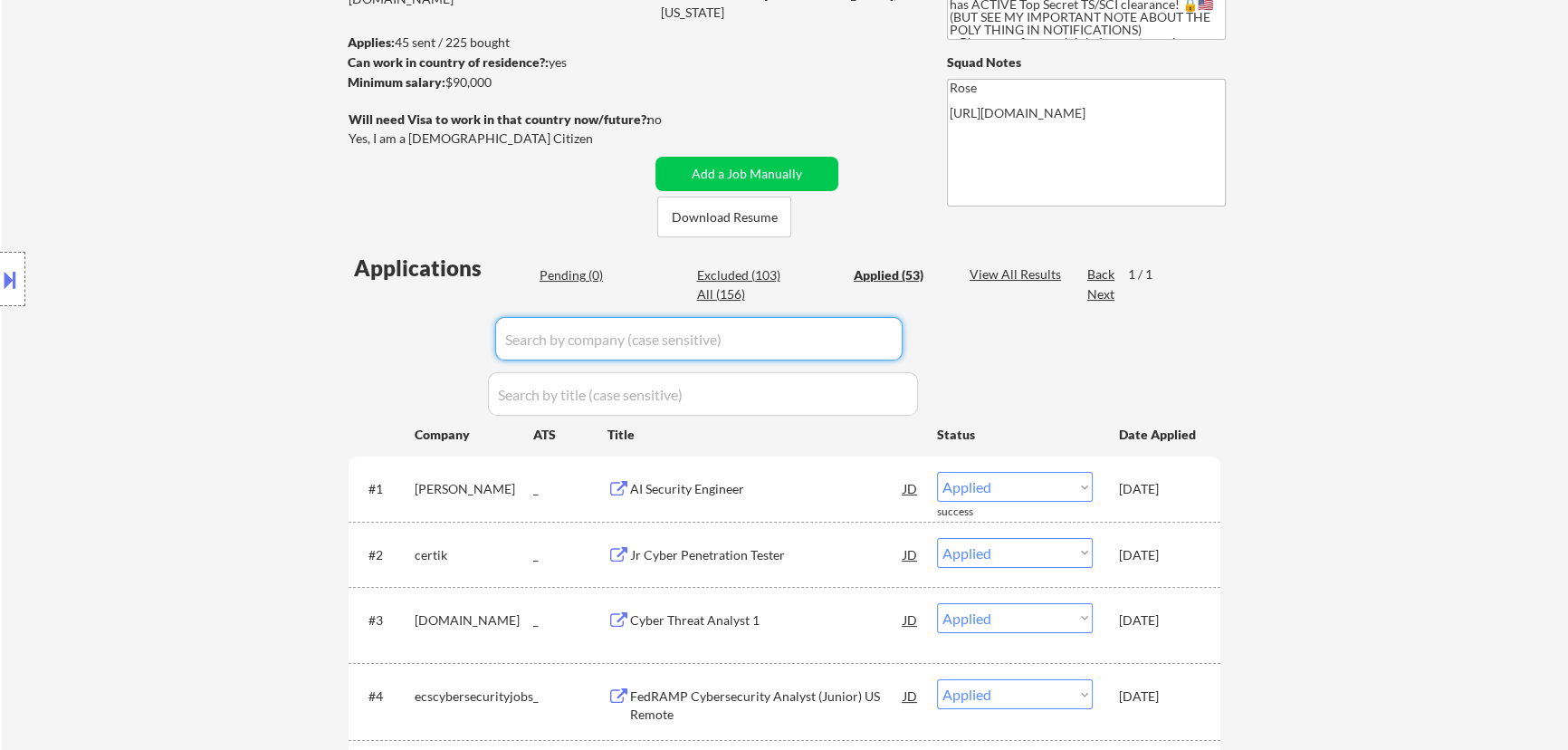
click at [887, 340] on input "input" at bounding box center [698, 339] width 407 height 43
paste input "healthequity"
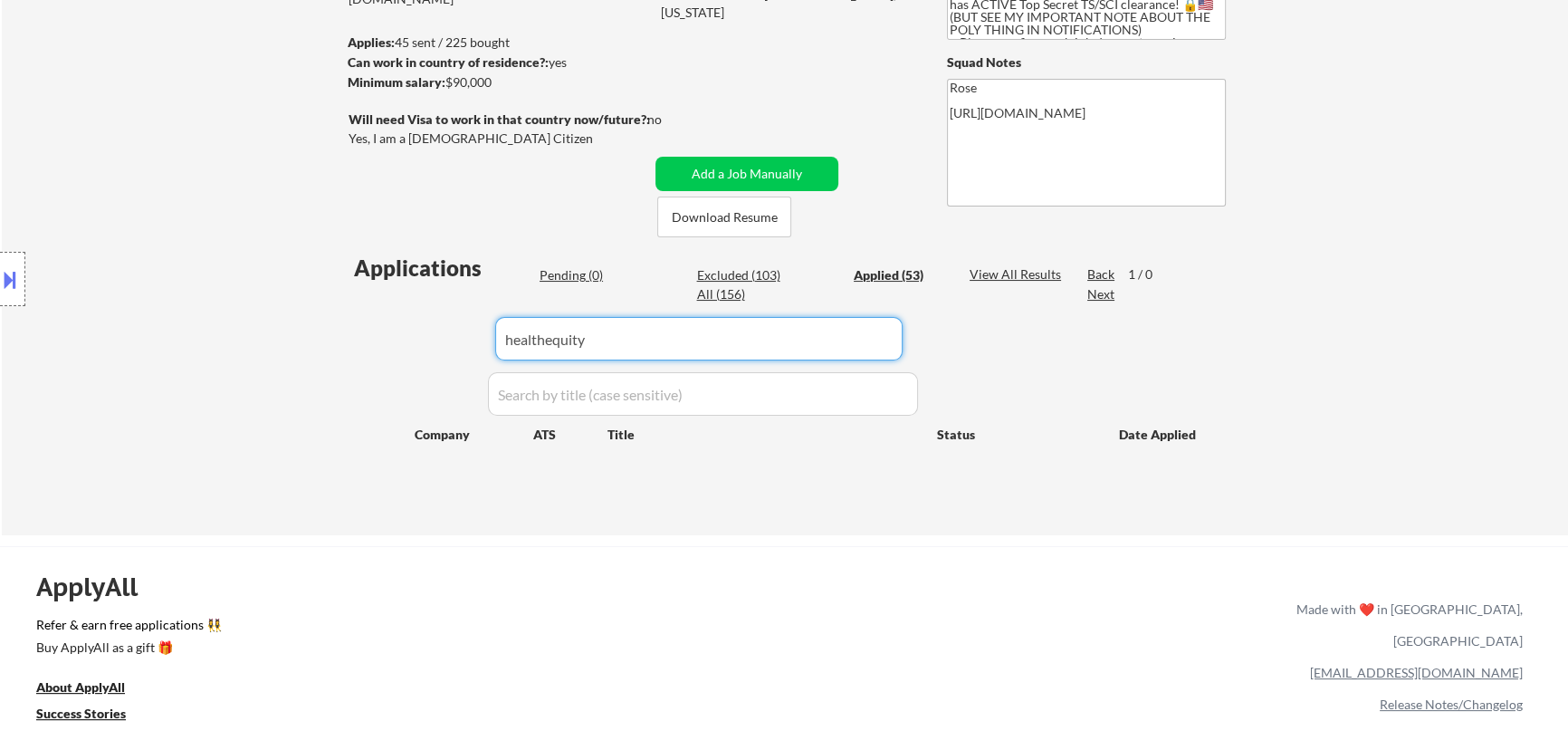
drag, startPoint x: 618, startPoint y: 342, endPoint x: 412, endPoint y: 355, distance: 206.4
click at [414, 355] on div "Applications Pending (0) Excluded (103) Applied (53) All (156) View All Results…" at bounding box center [784, 376] width 872 height 248
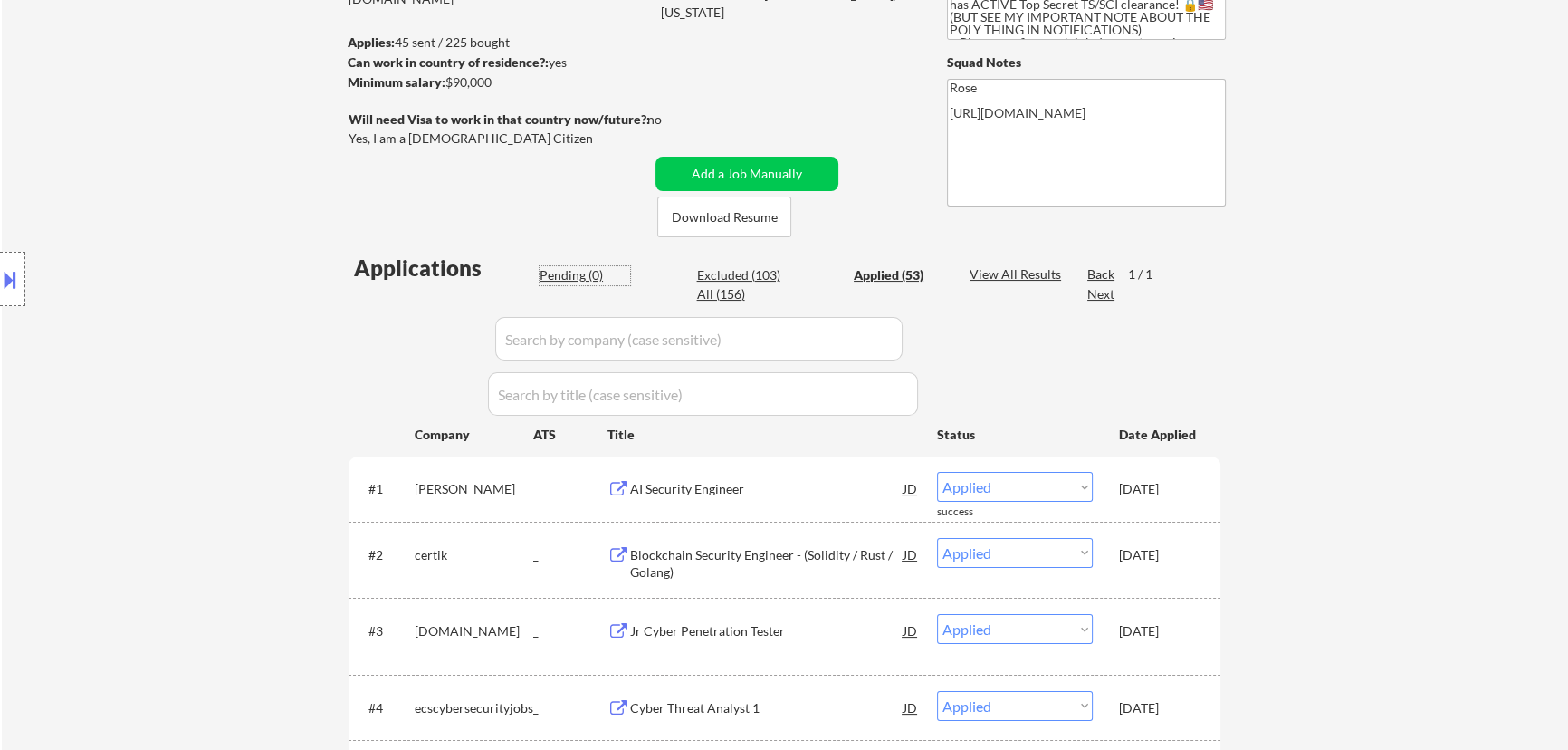
click at [583, 273] on div "Pending (0)" at bounding box center [584, 274] width 91 height 18
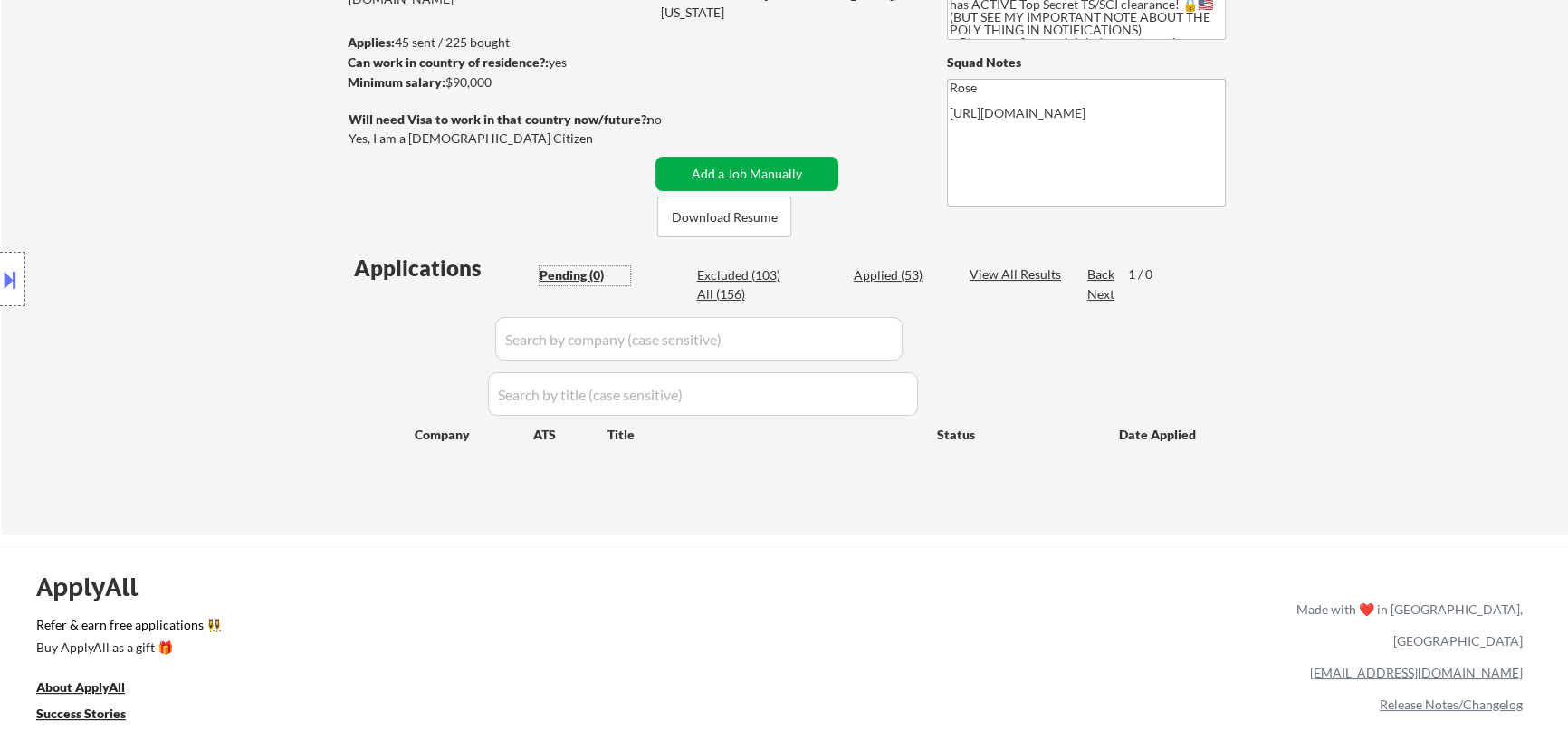
drag, startPoint x: 749, startPoint y: 165, endPoint x: 775, endPoint y: 160, distance: 26.5
click at [749, 164] on button "Add a Job Manually" at bounding box center [746, 173] width 183 height 35
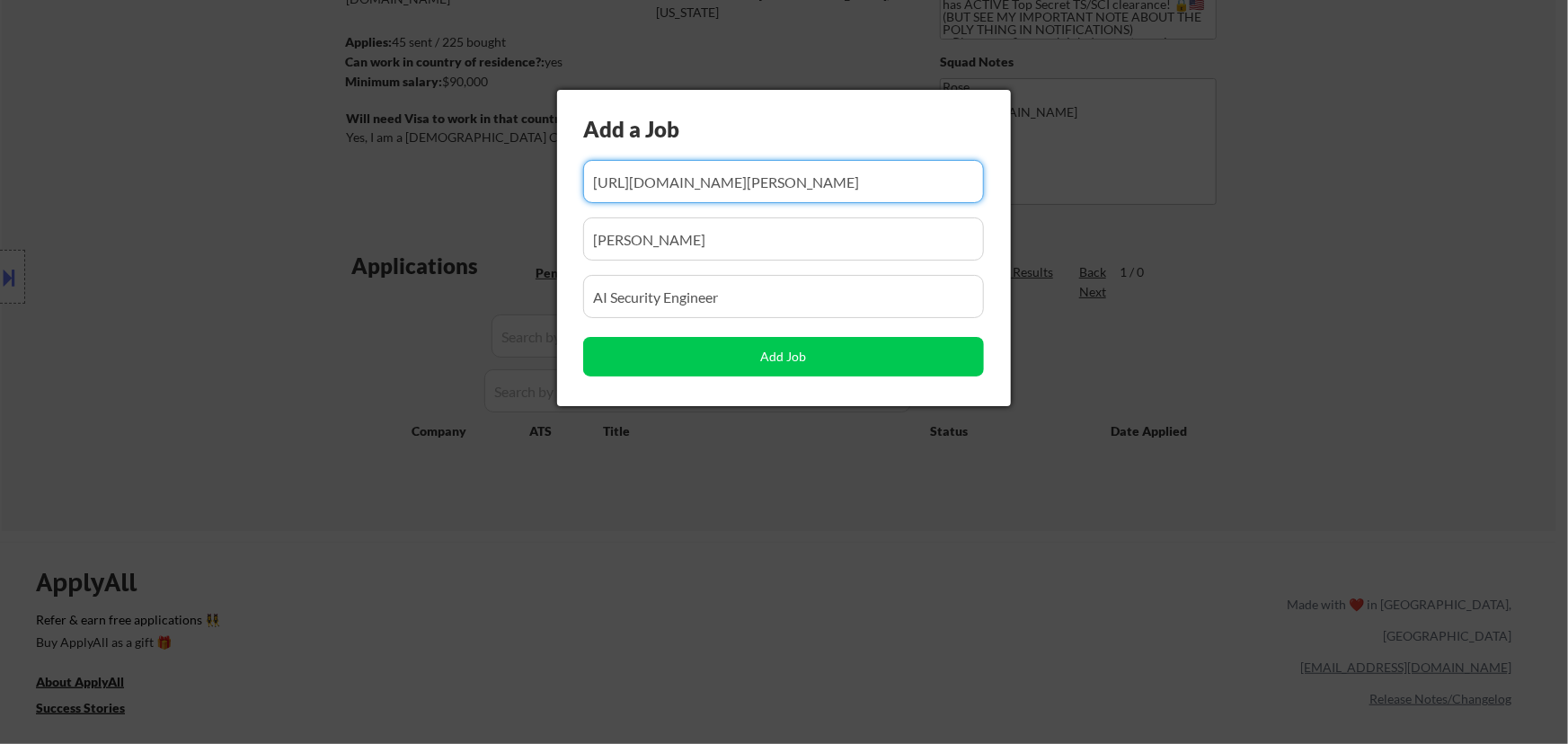
drag, startPoint x: 908, startPoint y: 186, endPoint x: 737, endPoint y: 187, distance: 171.0
click at [738, 187] on input "input" at bounding box center [783, 181] width 400 height 43
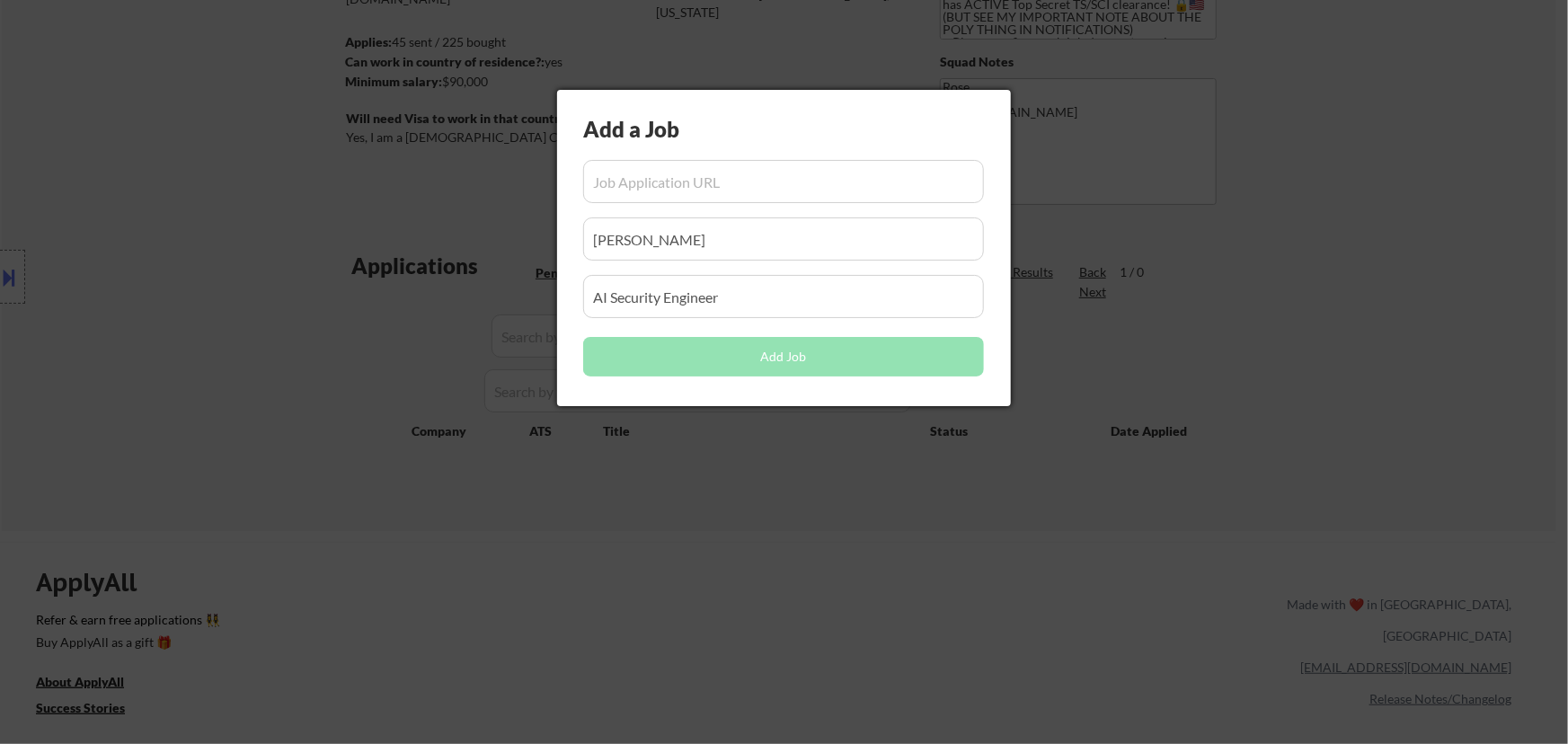
click at [780, 190] on input "input" at bounding box center [783, 181] width 400 height 43
paste input "[URL][DOMAIN_NAME]"
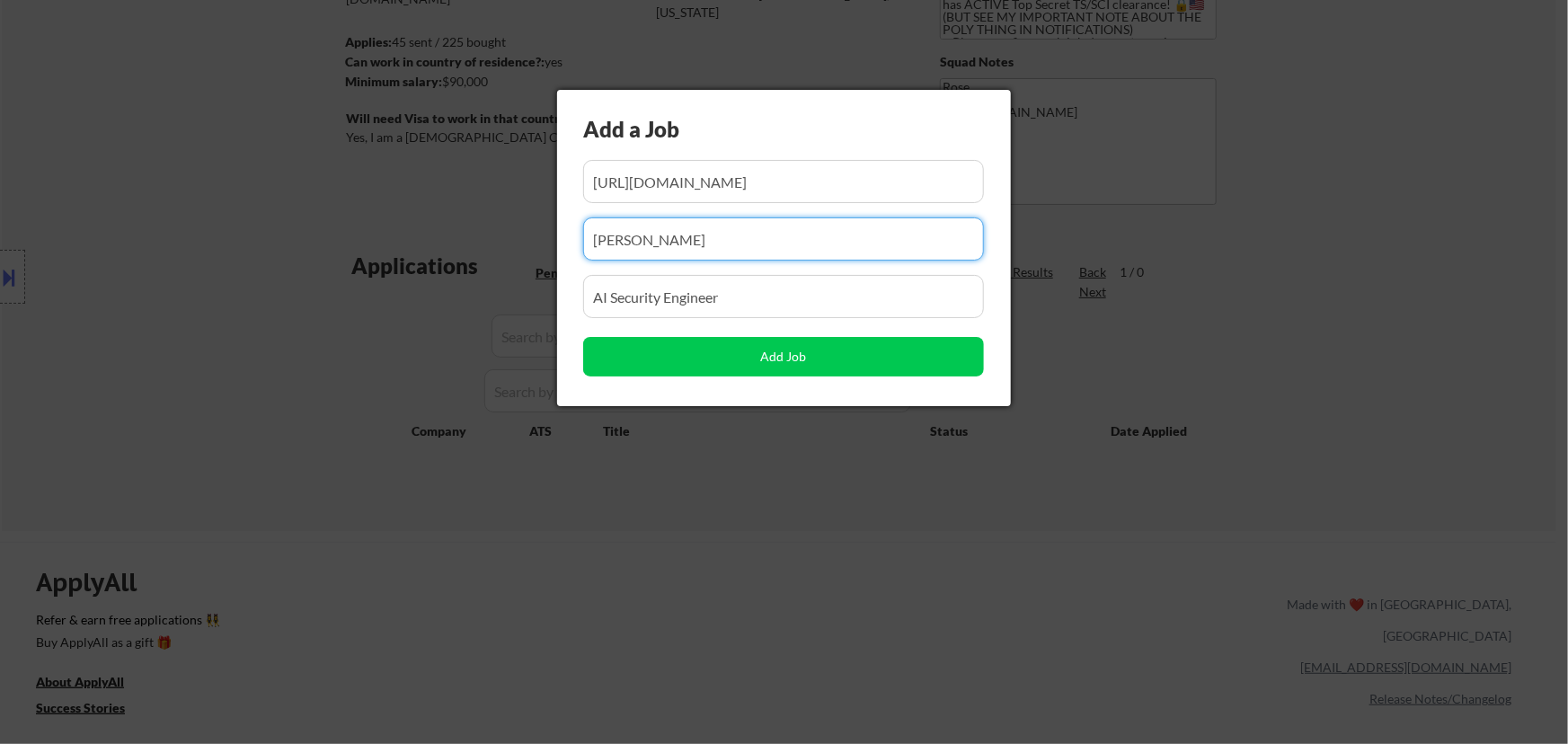
scroll to position [0, 0]
drag, startPoint x: 682, startPoint y: 242, endPoint x: 460, endPoint y: 252, distance: 222.2
click at [464, 252] on body "← Return to /applysquad Mailslurp Inbox Job Search Builder Favor Umeobi User Em…" at bounding box center [784, 127] width 1568 height 744
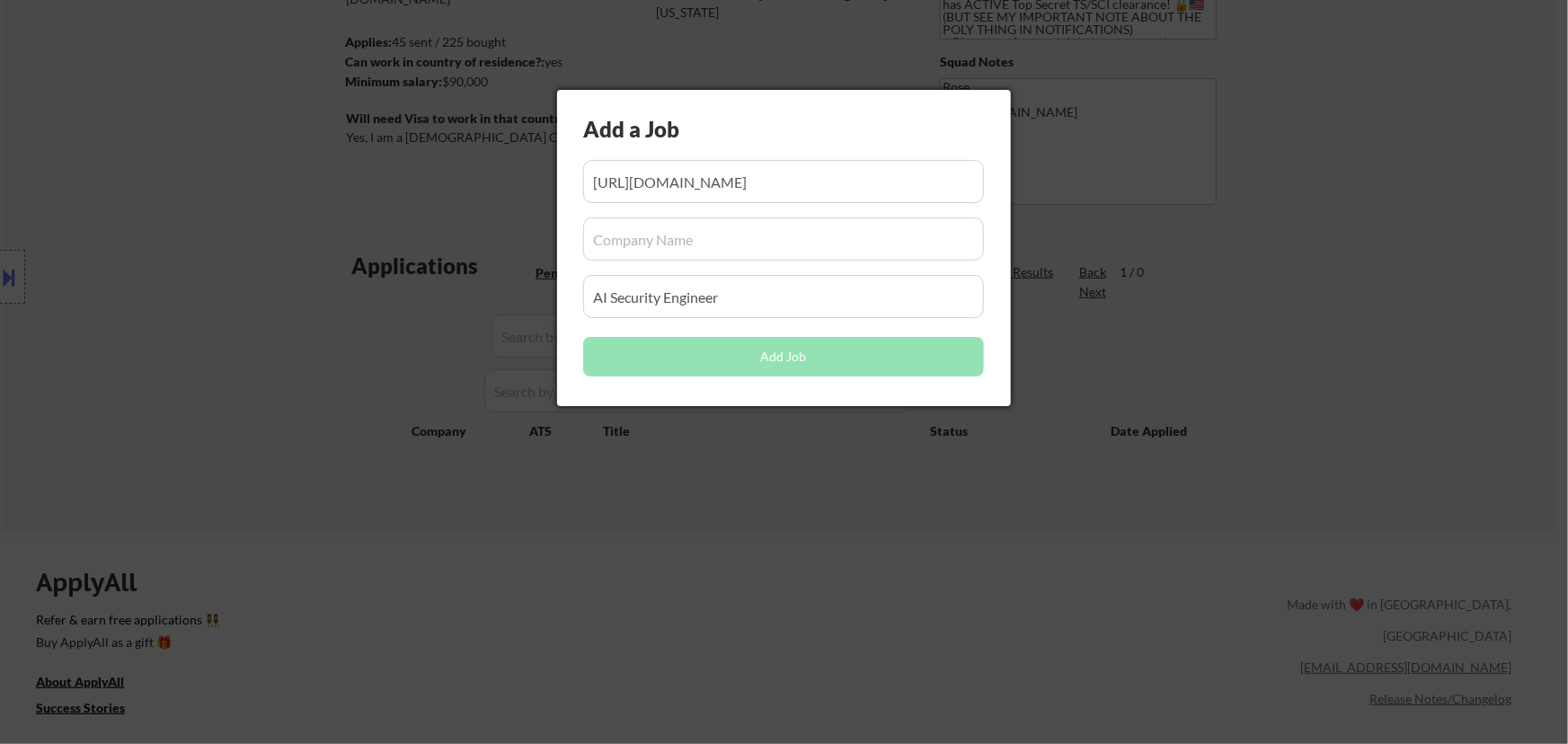
click at [812, 242] on input "input" at bounding box center [783, 239] width 400 height 43
paste input "[DOMAIN_NAME]"
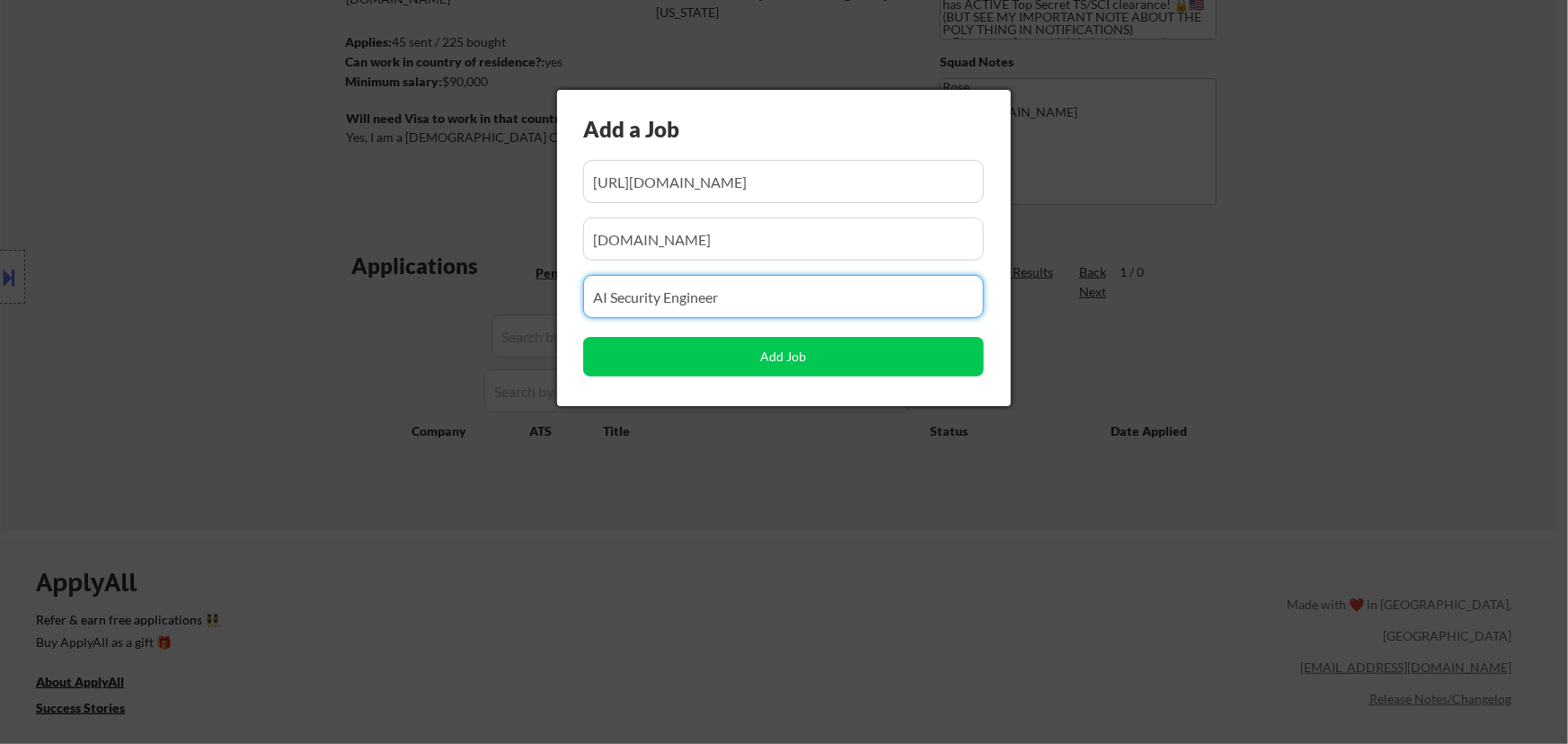
drag, startPoint x: 734, startPoint y: 293, endPoint x: 443, endPoint y: 314, distance: 291.8
click at [443, 314] on body "← Return to /applysquad Mailslurp Inbox Job Search Builder Favor Umeobi User Em…" at bounding box center [784, 127] width 1568 height 744
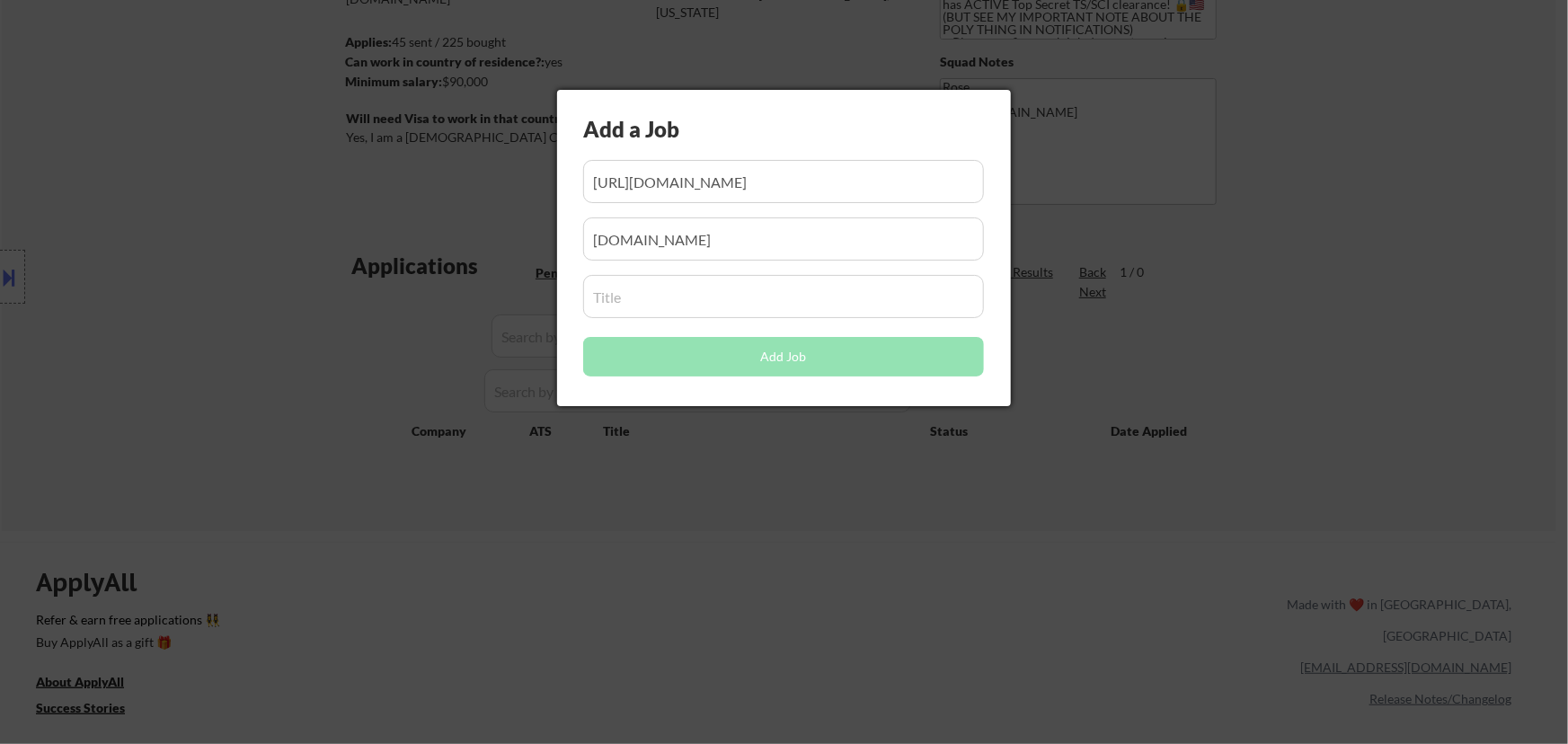
click at [693, 309] on input "input" at bounding box center [783, 296] width 400 height 43
paste input "IAM Security Analyst"
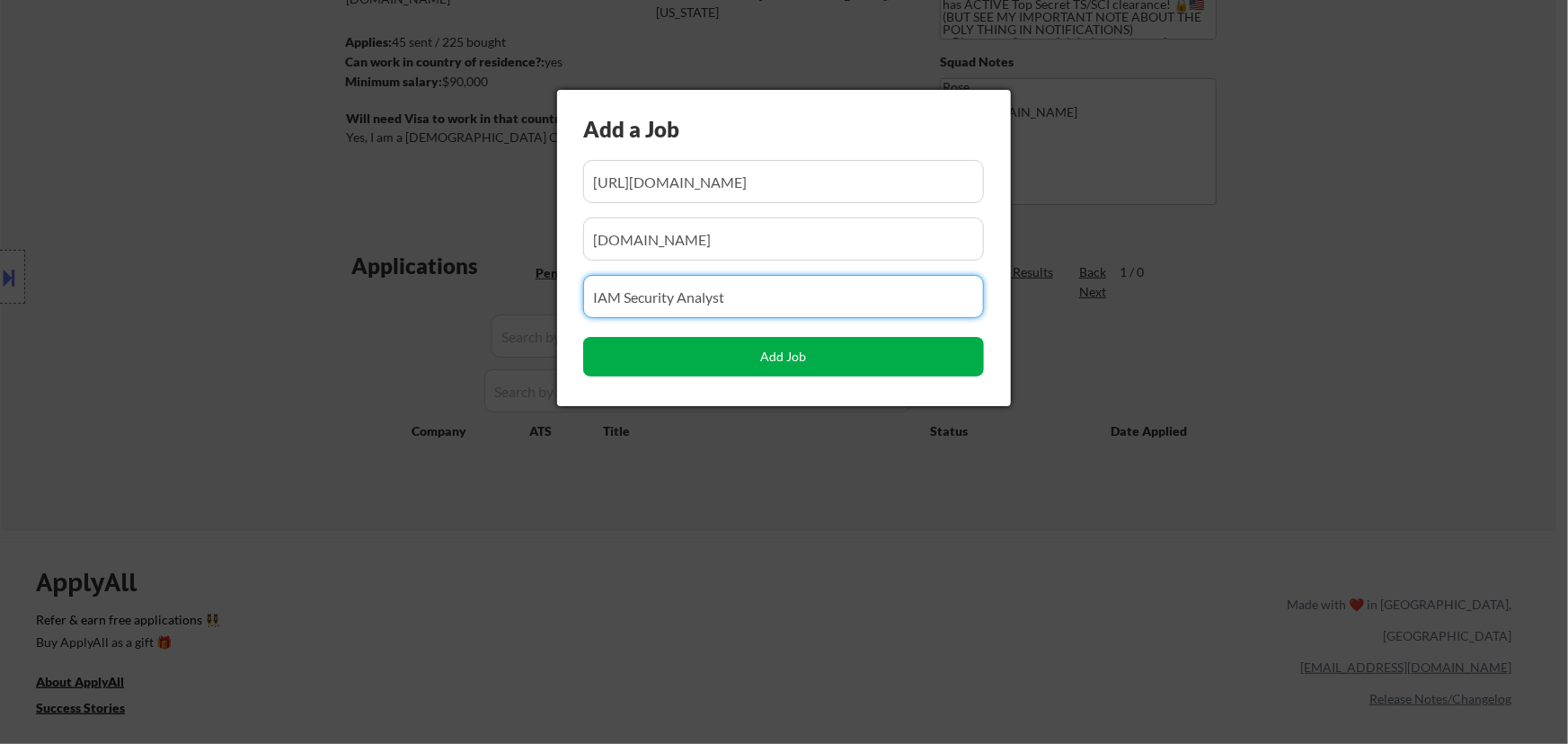
click at [771, 354] on button "Add Job" at bounding box center [783, 357] width 400 height 40
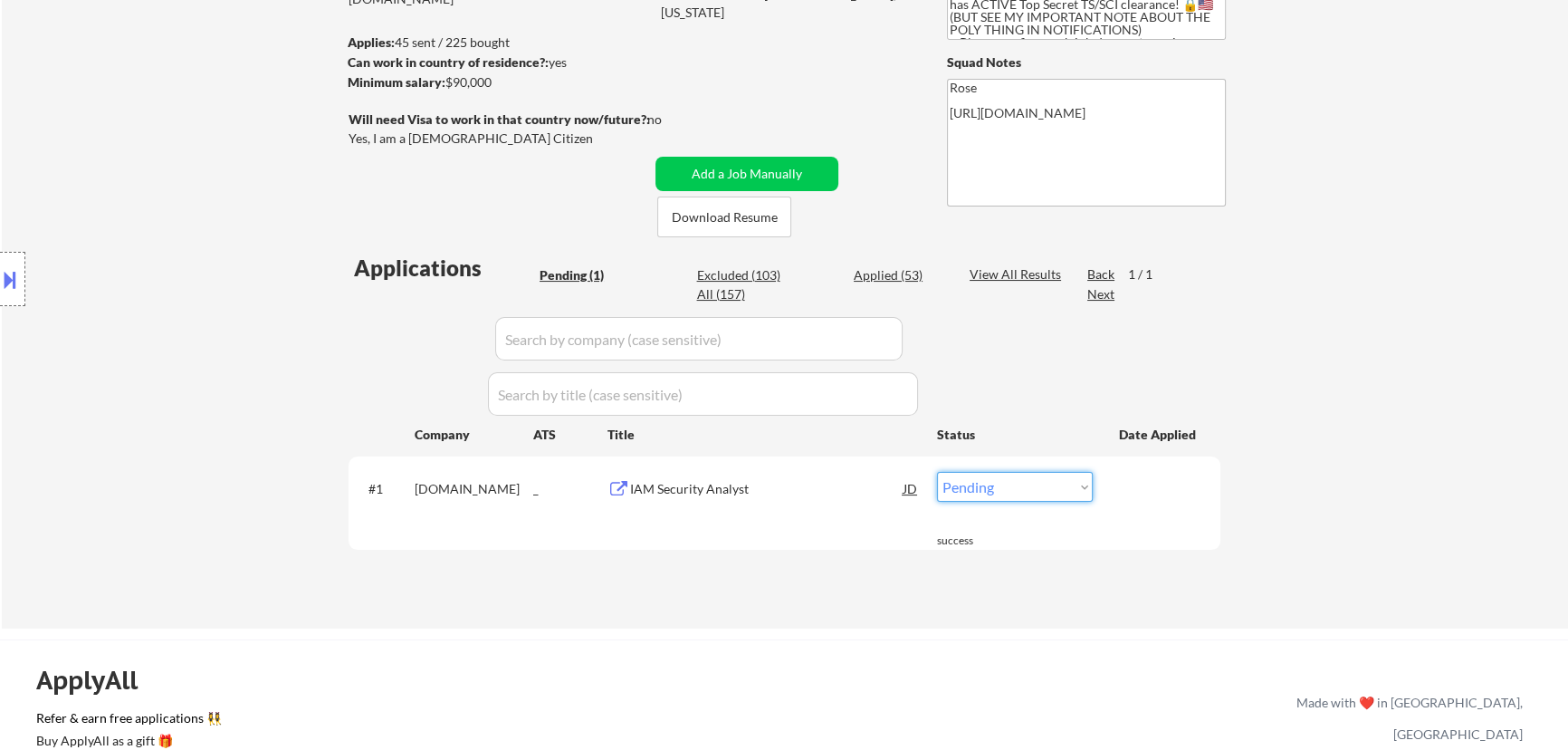
drag, startPoint x: 1071, startPoint y: 486, endPoint x: 1068, endPoint y: 496, distance: 10.4
click at [1071, 486] on select "Choose an option... Pending Applied Excluded (Questions) Excluded (Expired) Exc…" at bounding box center [1015, 487] width 155 height 30
click at [937, 472] on select "Choose an option... Pending Applied Excluded (Questions) Excluded (Expired) Exc…" at bounding box center [1015, 487] width 155 height 30
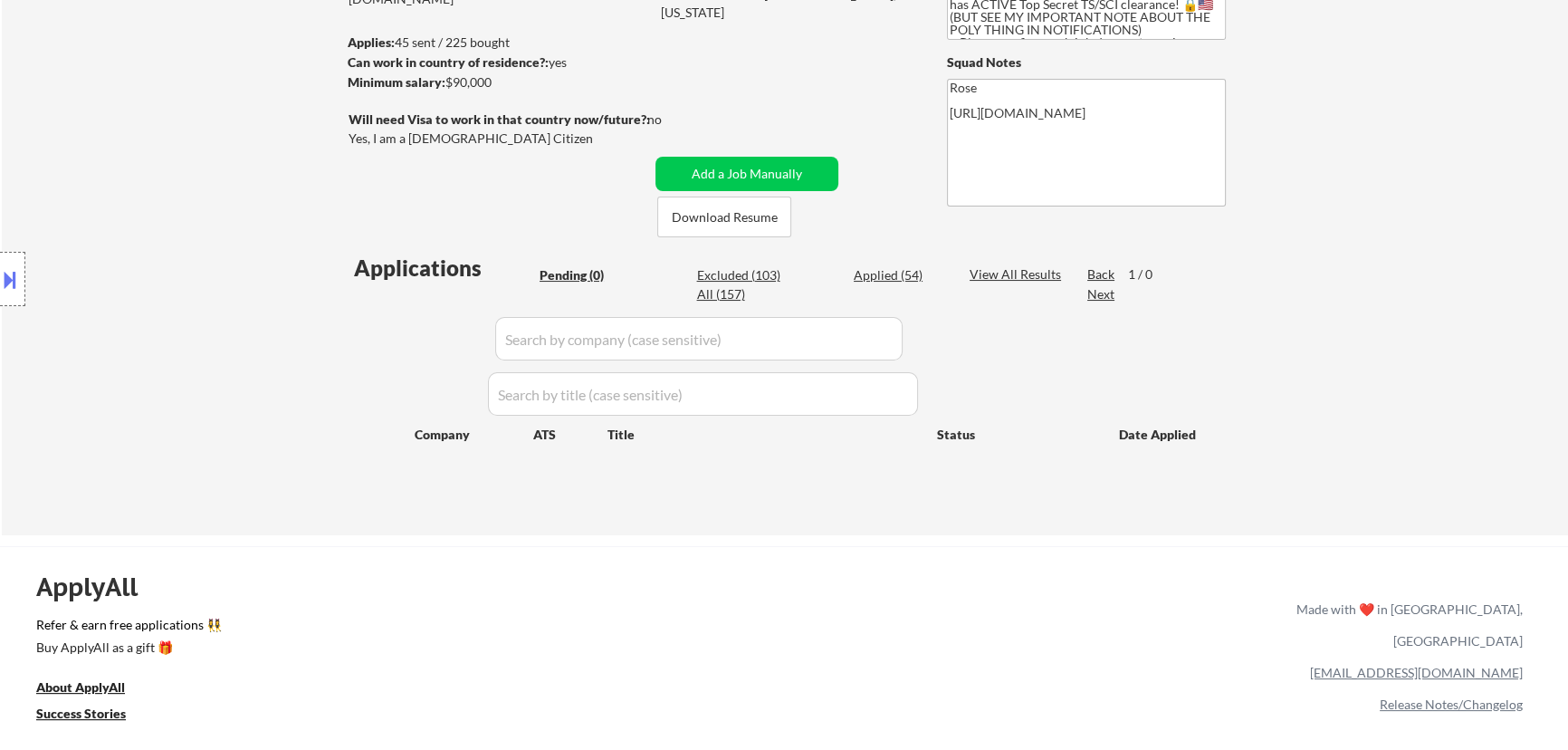
click at [893, 279] on div "Applied (54)" at bounding box center [899, 274] width 91 height 18
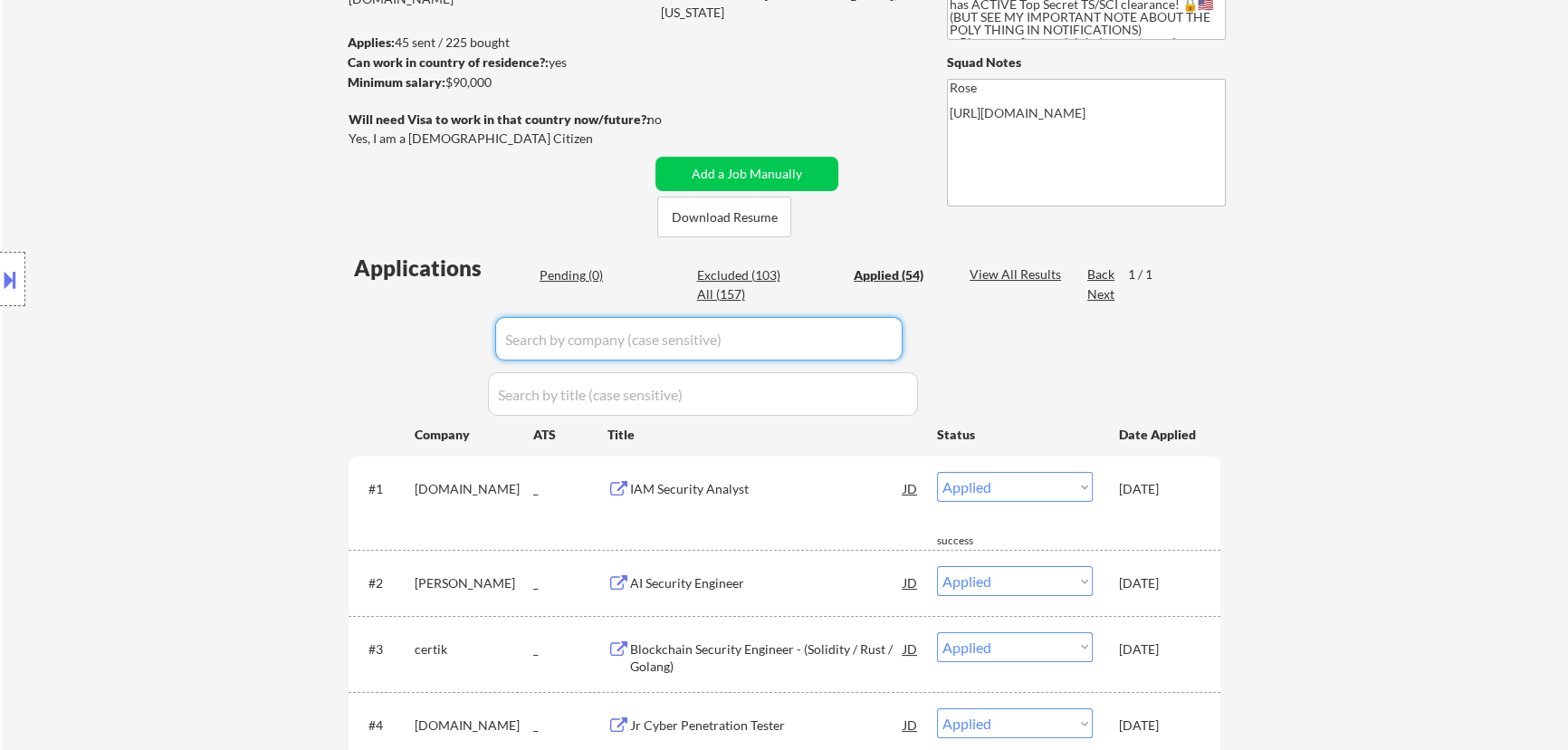
click at [818, 348] on input "input" at bounding box center [698, 339] width 407 height 43
paste input "/[PERSON_NAME]"
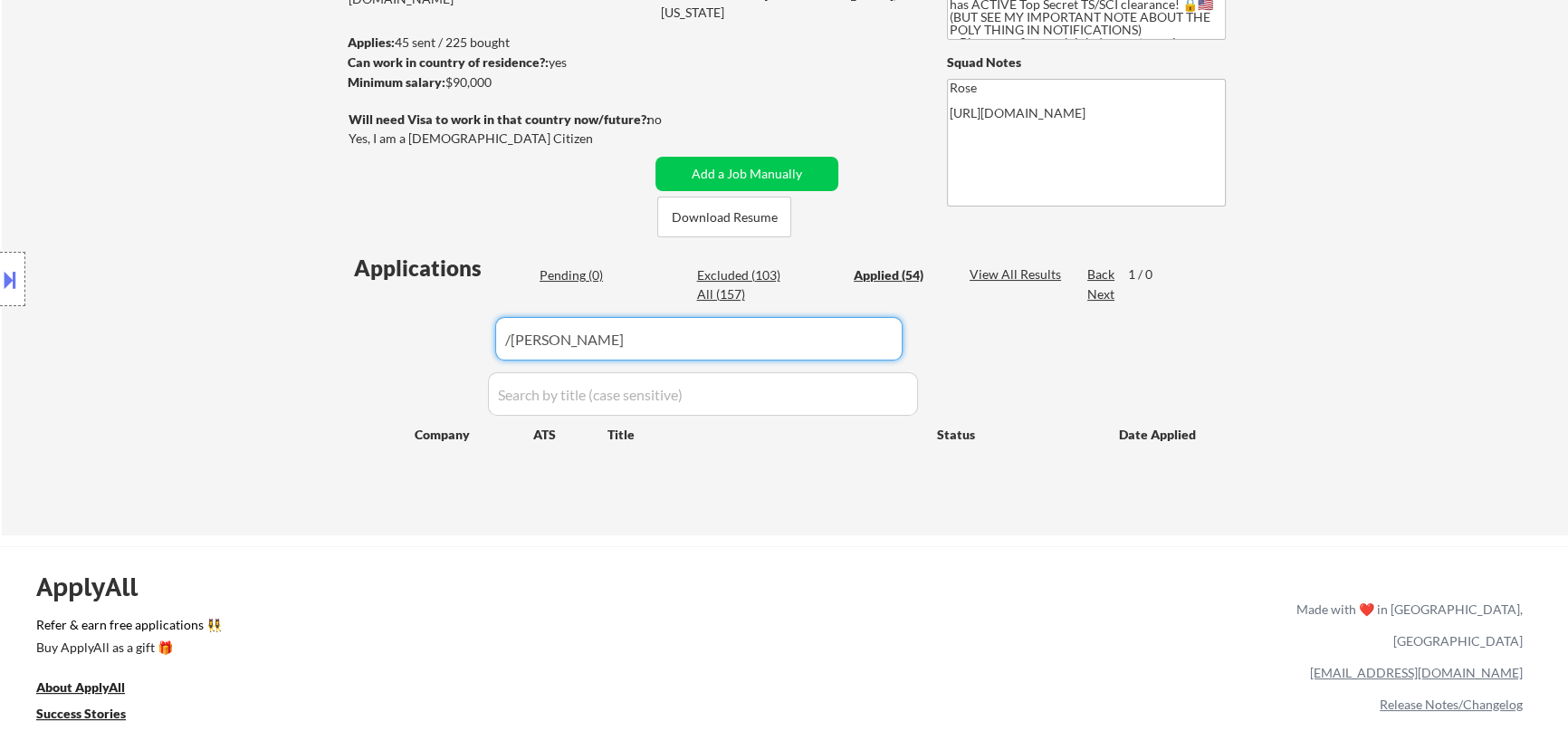
click at [509, 337] on input "input" at bounding box center [698, 339] width 407 height 43
drag, startPoint x: 591, startPoint y: 342, endPoint x: 420, endPoint y: 345, distance: 171.0
click at [420, 345] on div "Applications Pending (0) Excluded (103) Applied (54) All (157) View All Results…" at bounding box center [784, 376] width 872 height 248
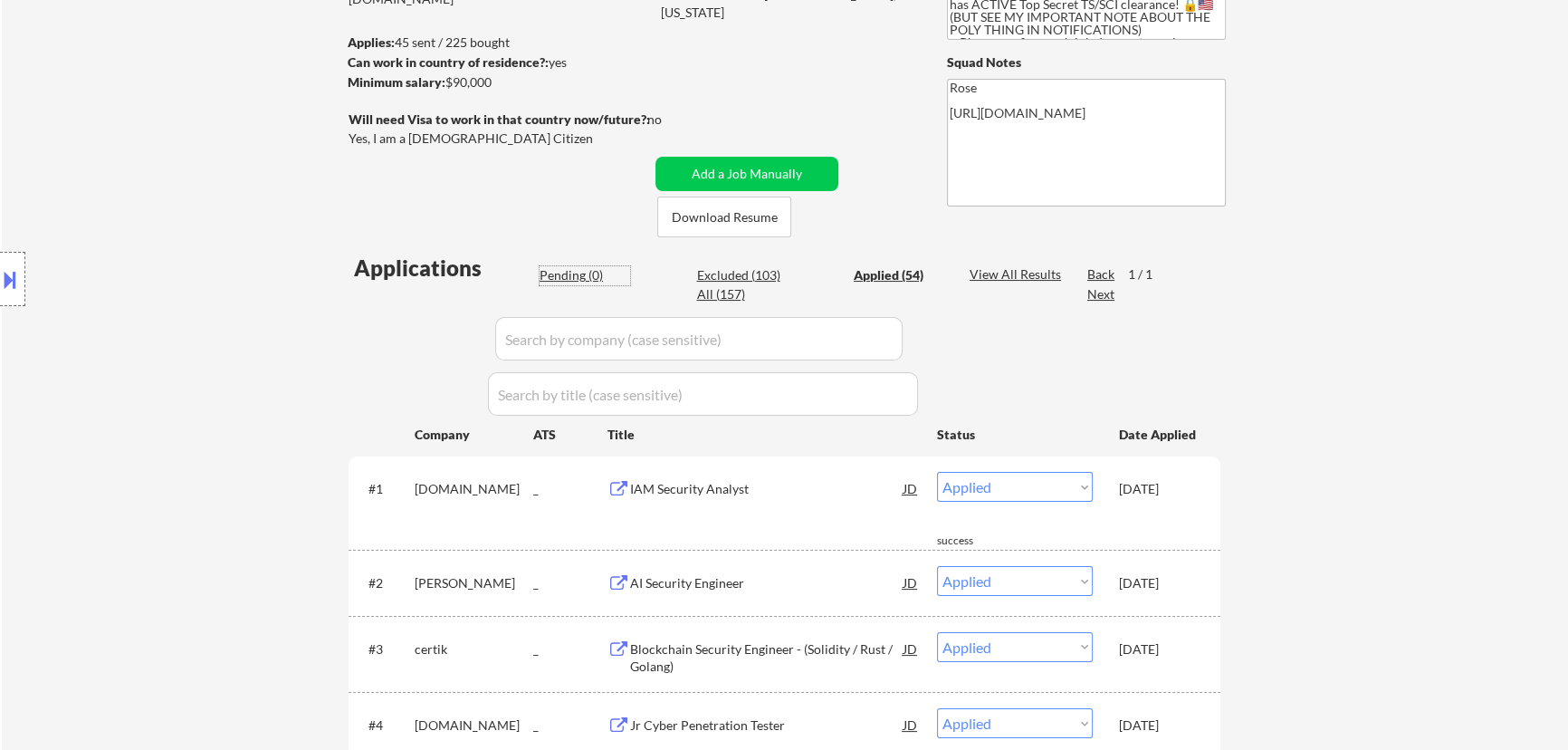
click at [559, 274] on div "Pending (0)" at bounding box center [584, 274] width 91 height 18
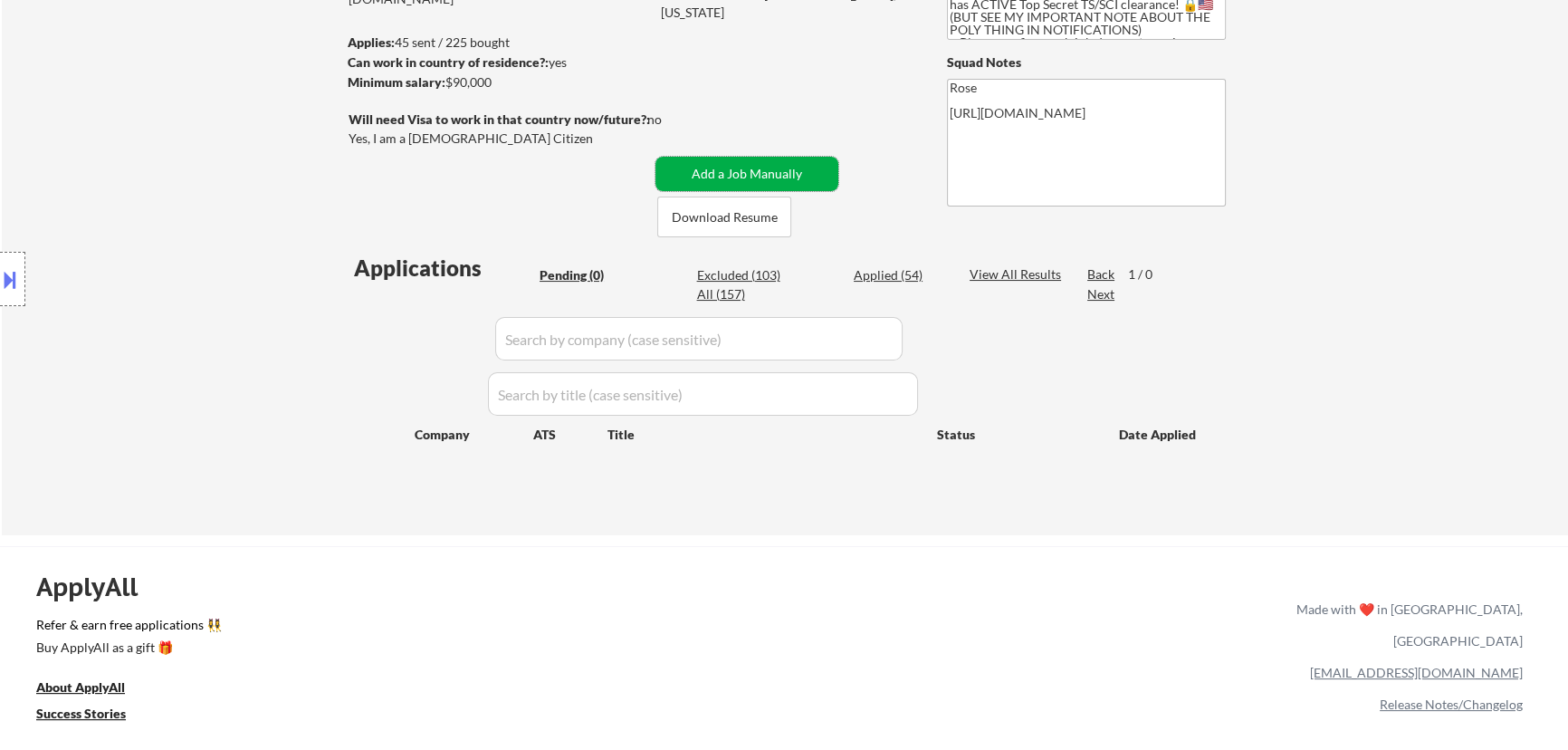
click at [755, 169] on button "Add a Job Manually" at bounding box center [746, 173] width 183 height 35
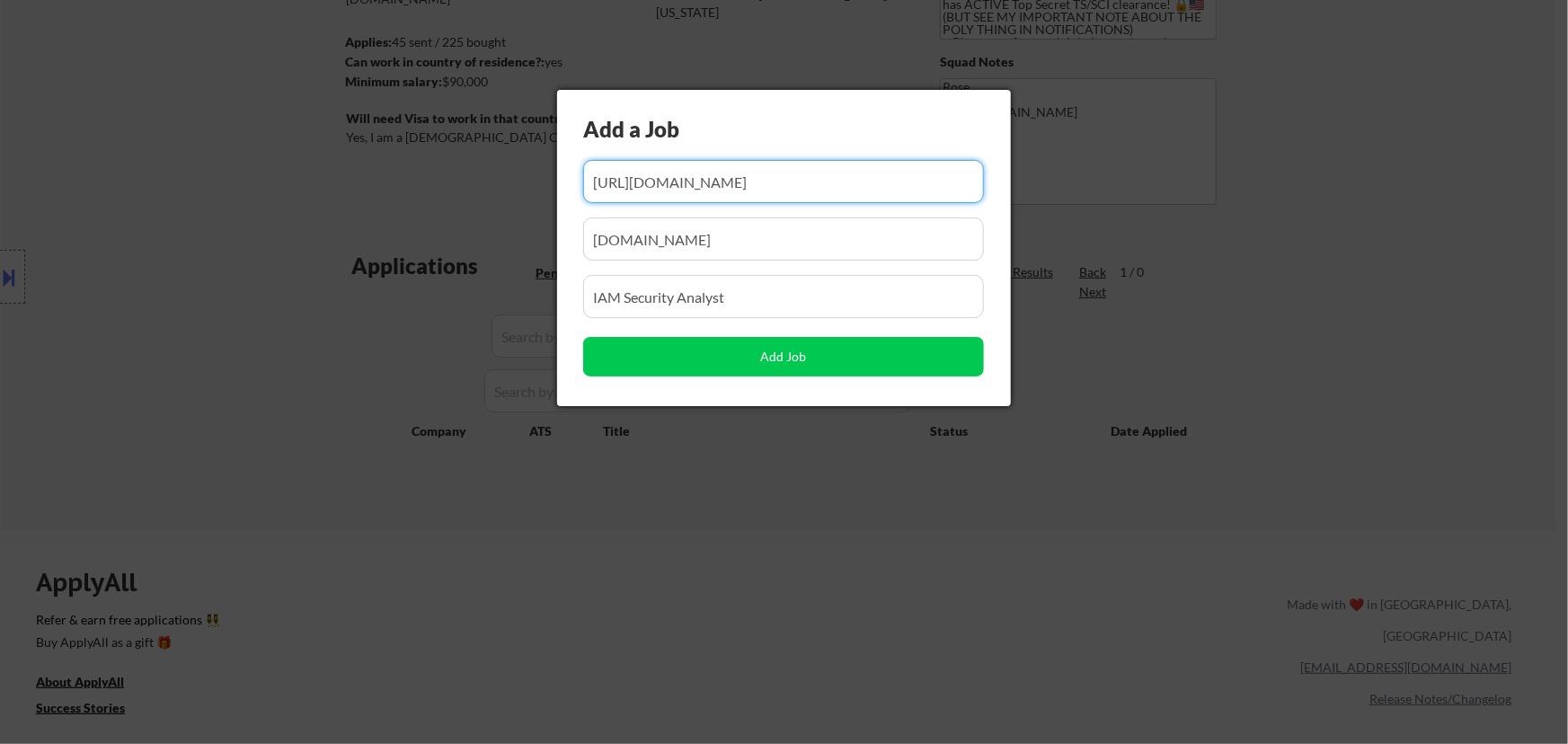
scroll to position [0, 1066]
drag, startPoint x: 813, startPoint y: 179, endPoint x: 669, endPoint y: 189, distance: 144.3
click at [669, 189] on input "input" at bounding box center [783, 181] width 400 height 43
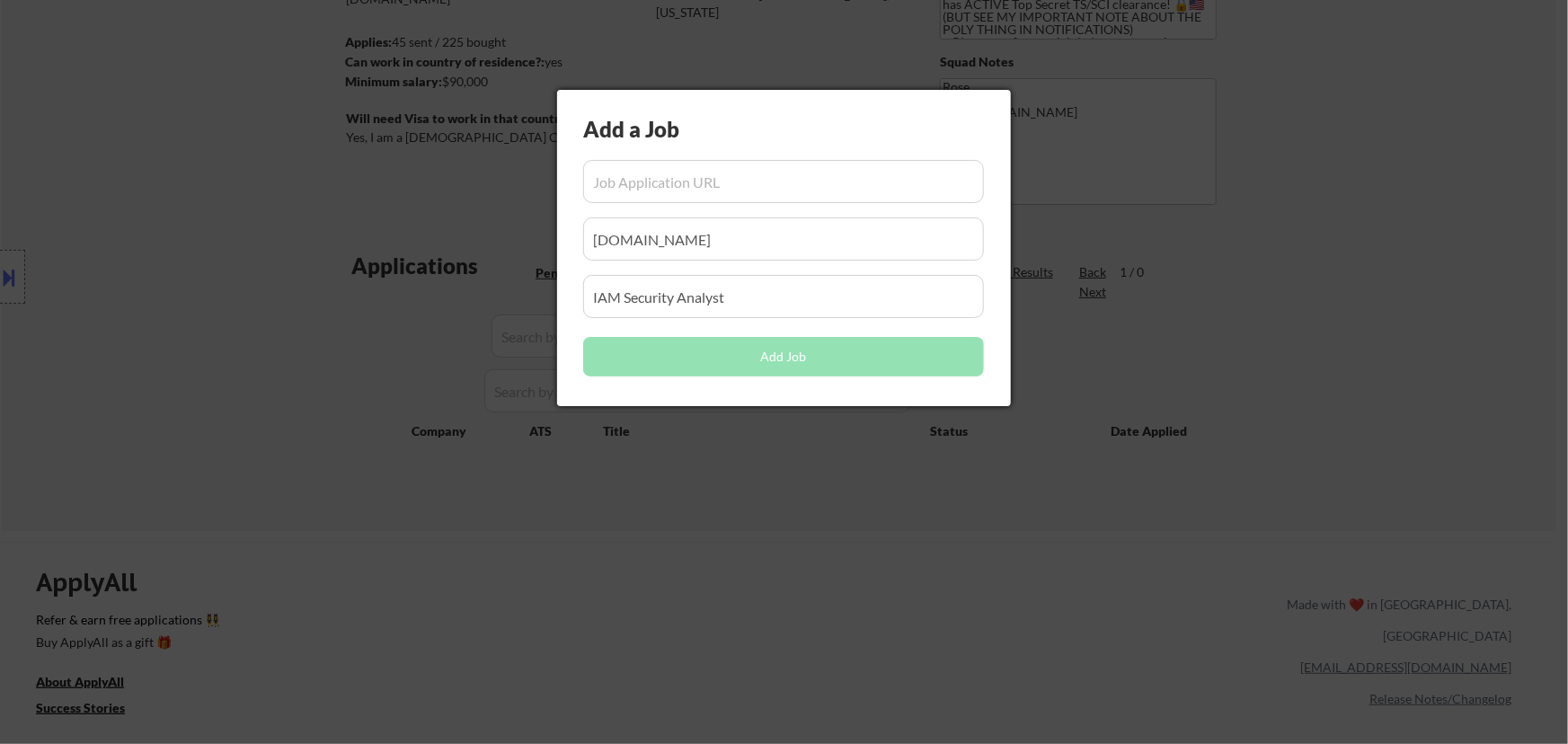
click at [661, 195] on input "input" at bounding box center [783, 181] width 400 height 43
paste input "[URL][PERSON_NAME][DOMAIN_NAME][PERSON_NAME]"
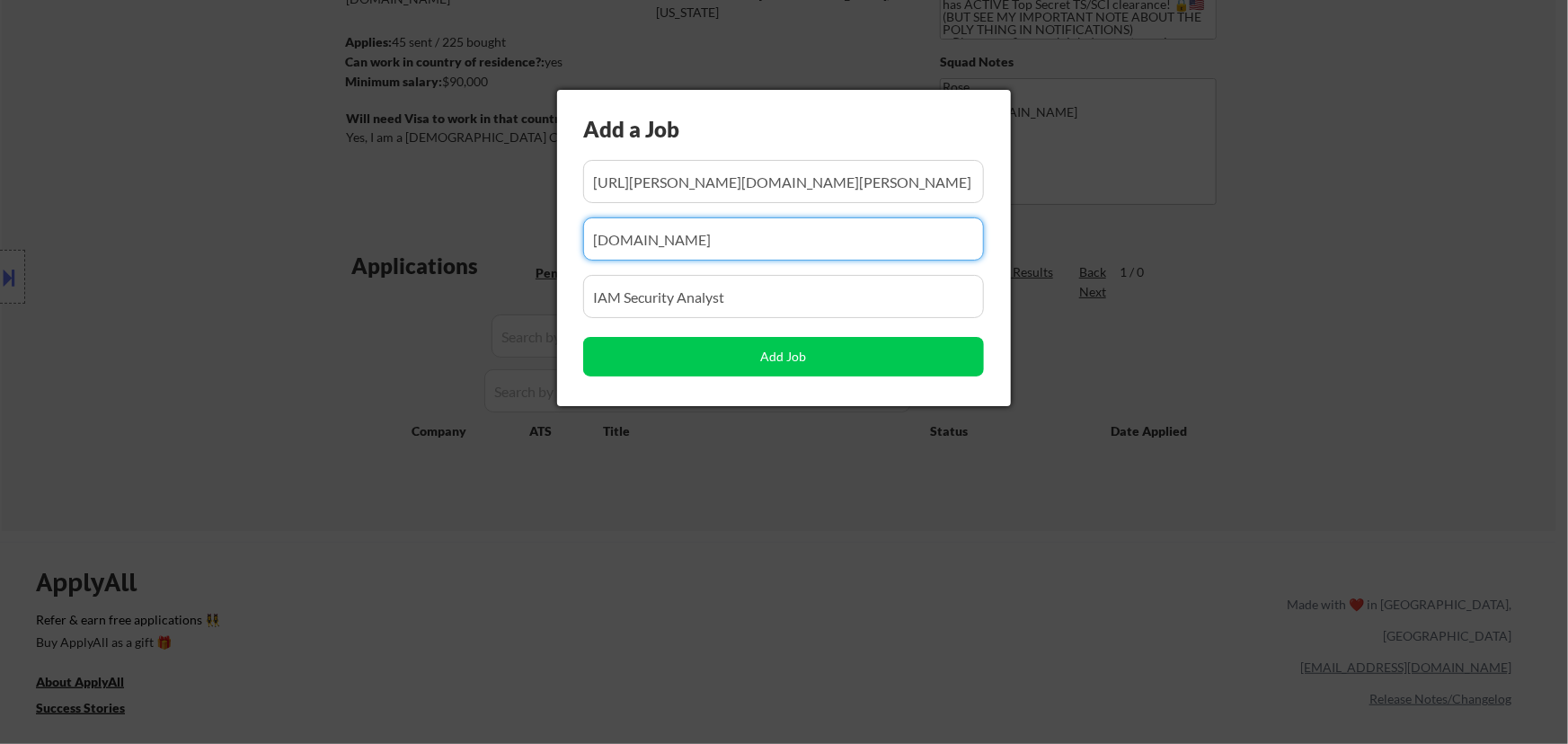
drag, startPoint x: 712, startPoint y: 241, endPoint x: 533, endPoint y: 247, distance: 179.1
click at [533, 247] on body "← Return to /applysquad Mailslurp Inbox Job Search Builder Favor Umeobi User Em…" at bounding box center [784, 127] width 1568 height 744
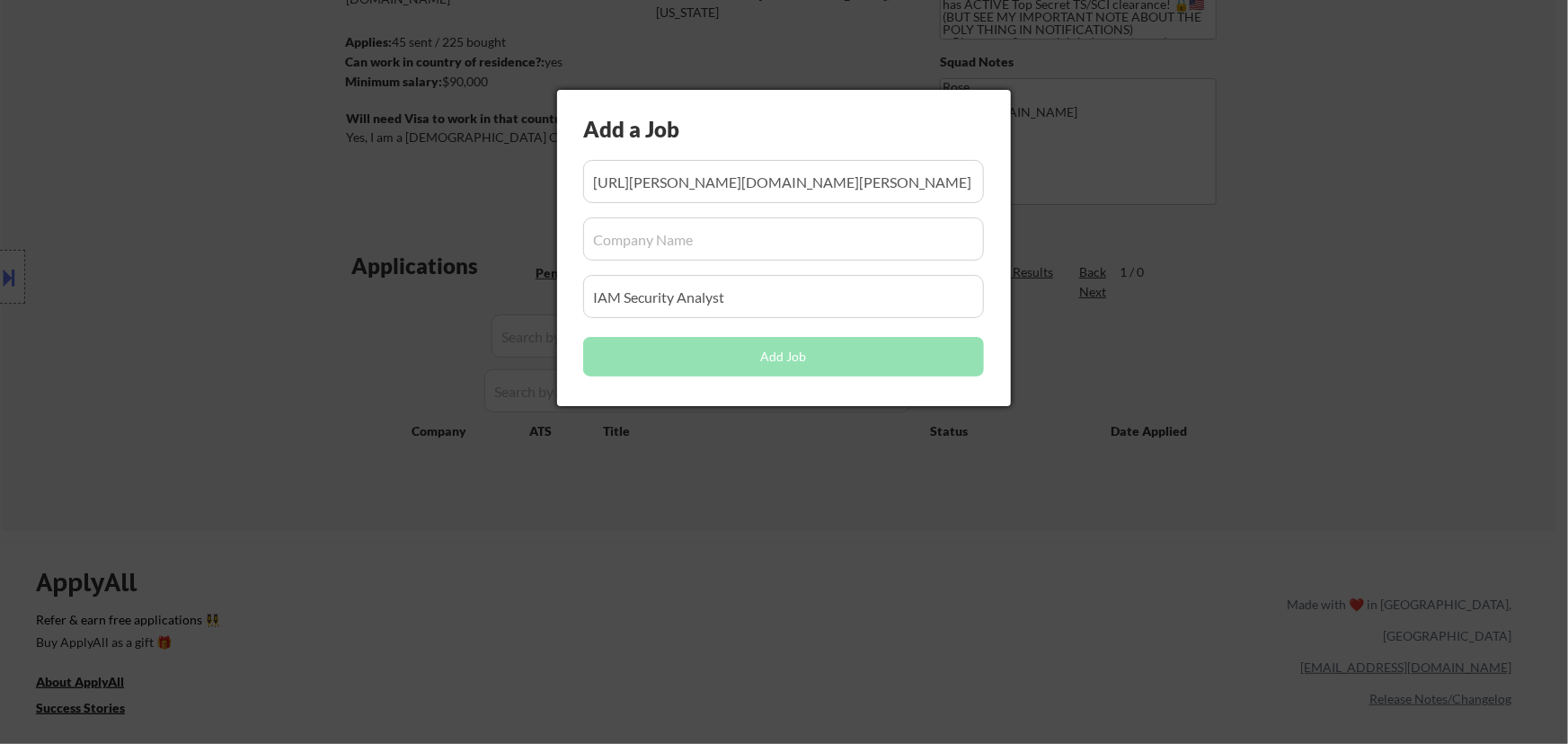
click at [639, 244] on input "input" at bounding box center [783, 239] width 400 height 43
paste input "[PERSON_NAME][DOMAIN_NAME]"
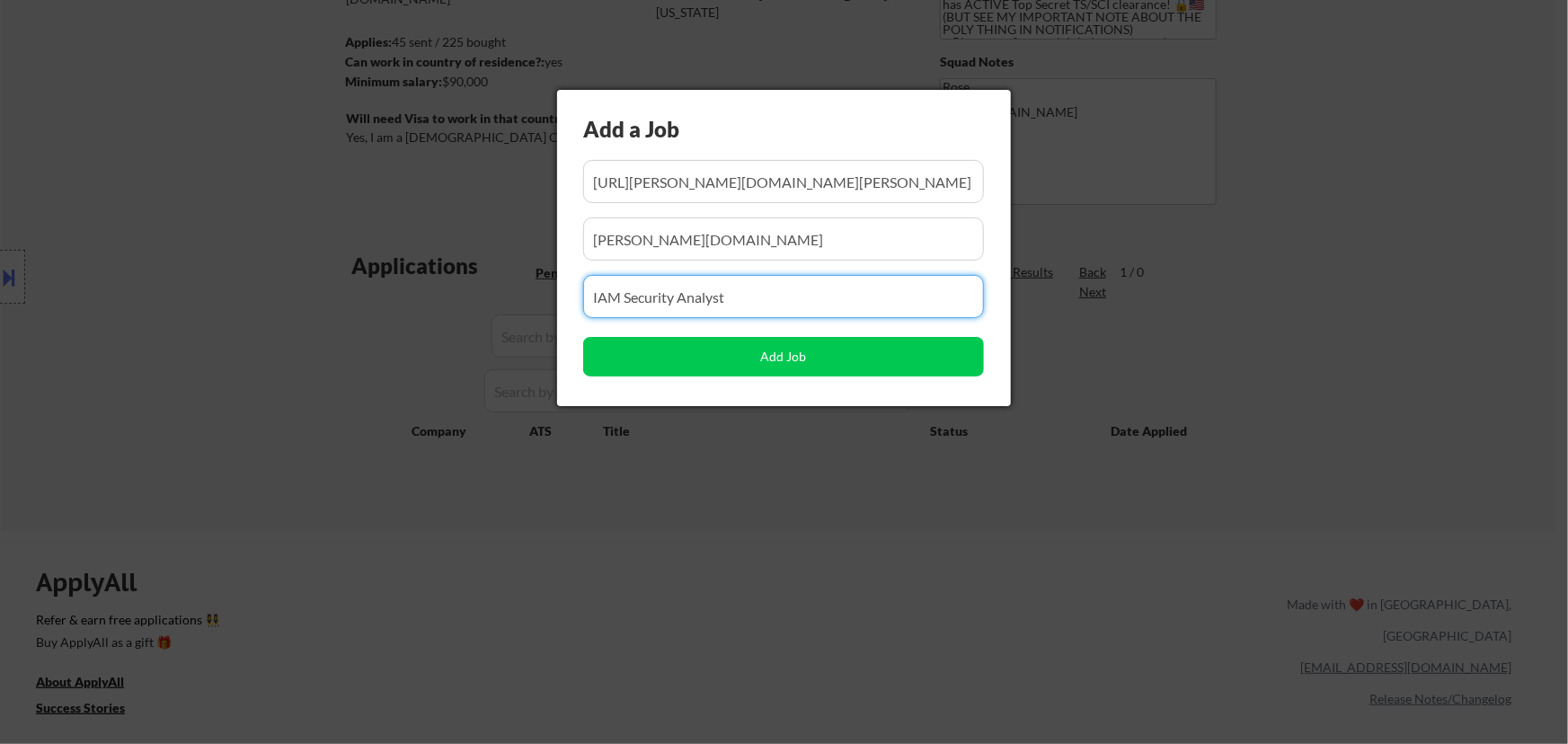
drag, startPoint x: 748, startPoint y: 296, endPoint x: 408, endPoint y: 294, distance: 340.0
click at [412, 296] on body "← Return to /applysquad Mailslurp Inbox Job Search Builder Favor Umeobi User Em…" at bounding box center [784, 127] width 1568 height 744
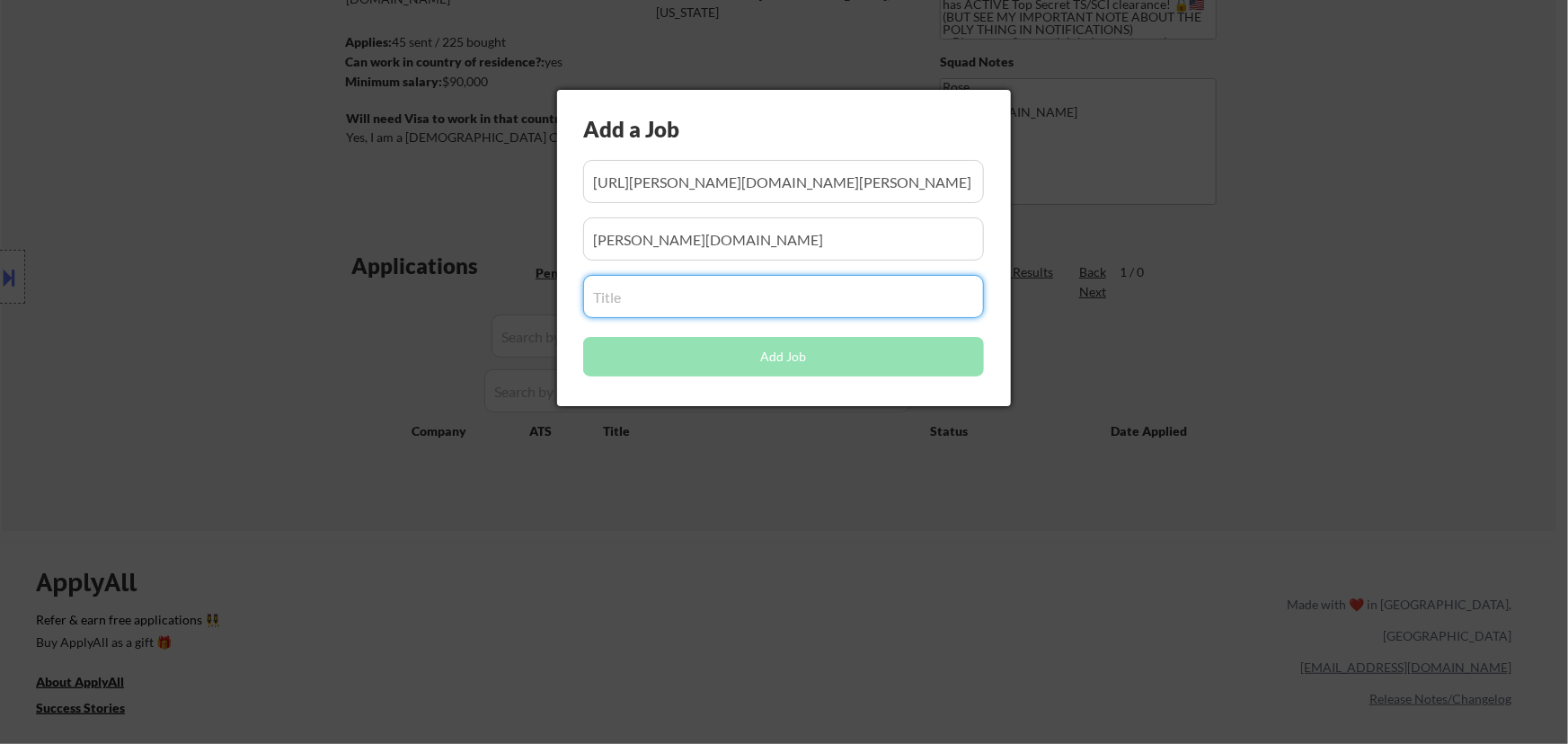
click at [652, 296] on input "input" at bounding box center [783, 296] width 400 height 43
paste input "Cyber Risk and Security Controls Analyst- MSI"
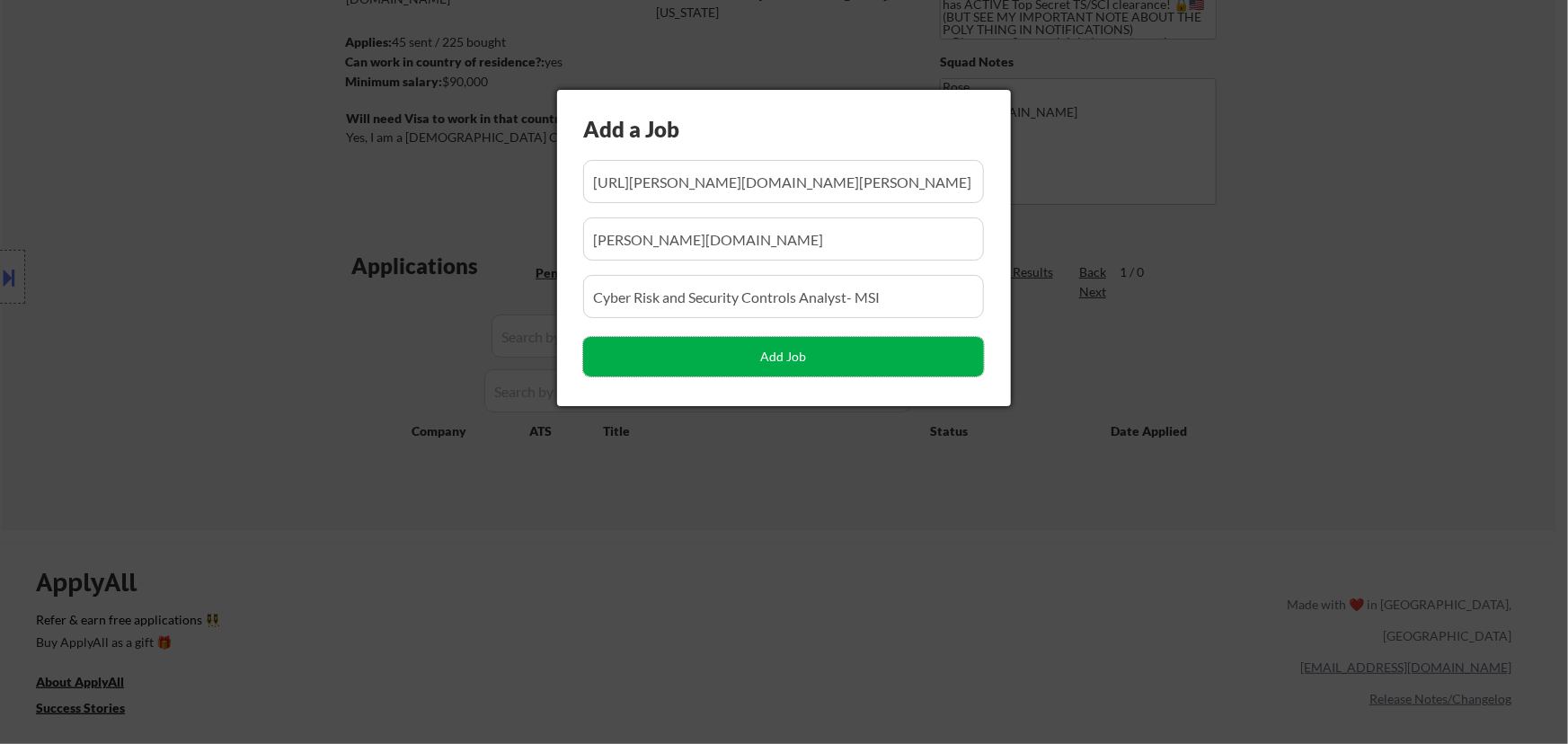
click at [795, 357] on button "Add Job" at bounding box center [783, 357] width 400 height 40
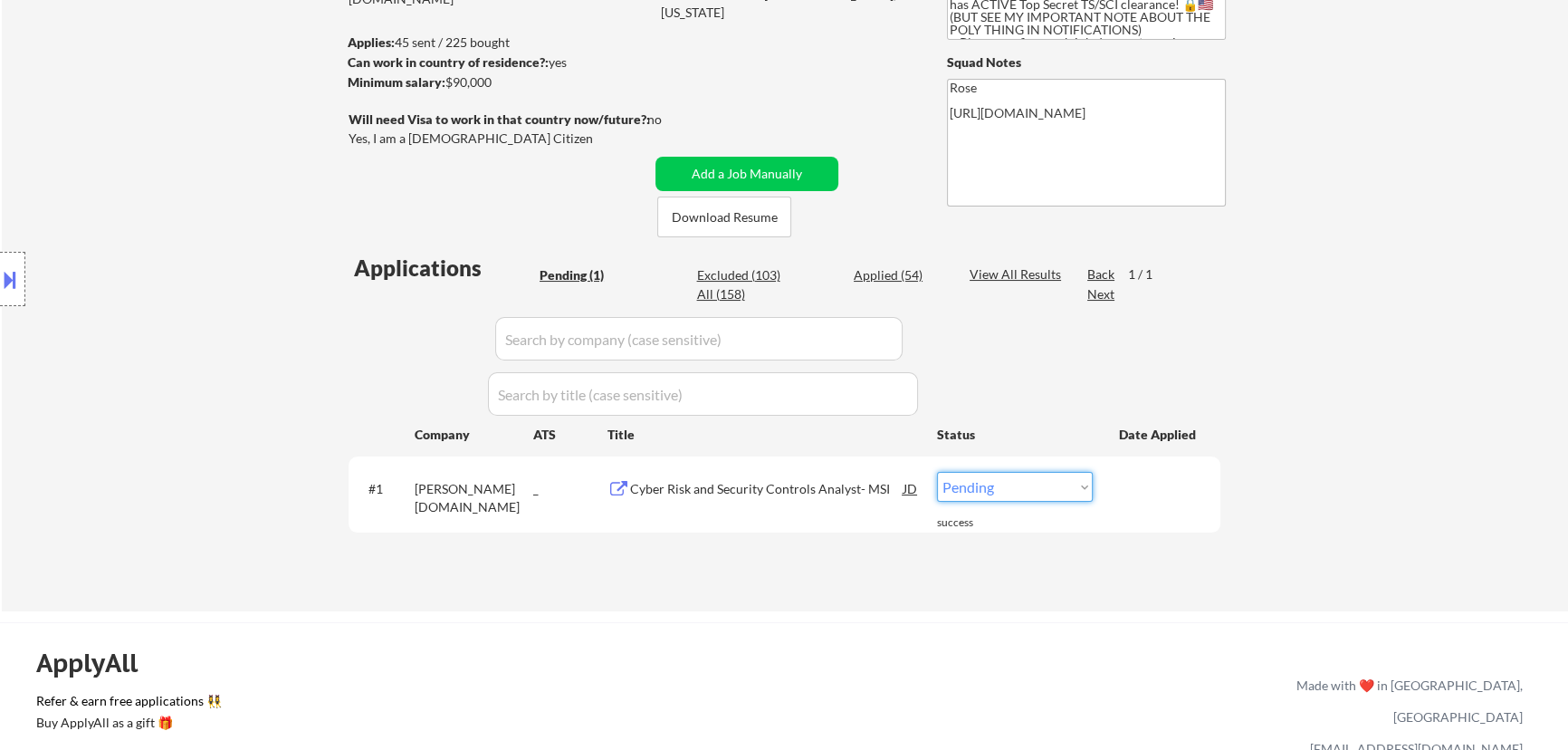
click at [1008, 489] on select "Choose an option... Pending Applied Excluded (Questions) Excluded (Expired) Exc…" at bounding box center [1015, 487] width 155 height 30
click at [937, 472] on select "Choose an option... Pending Applied Excluded (Questions) Excluded (Expired) Exc…" at bounding box center [1015, 487] width 155 height 30
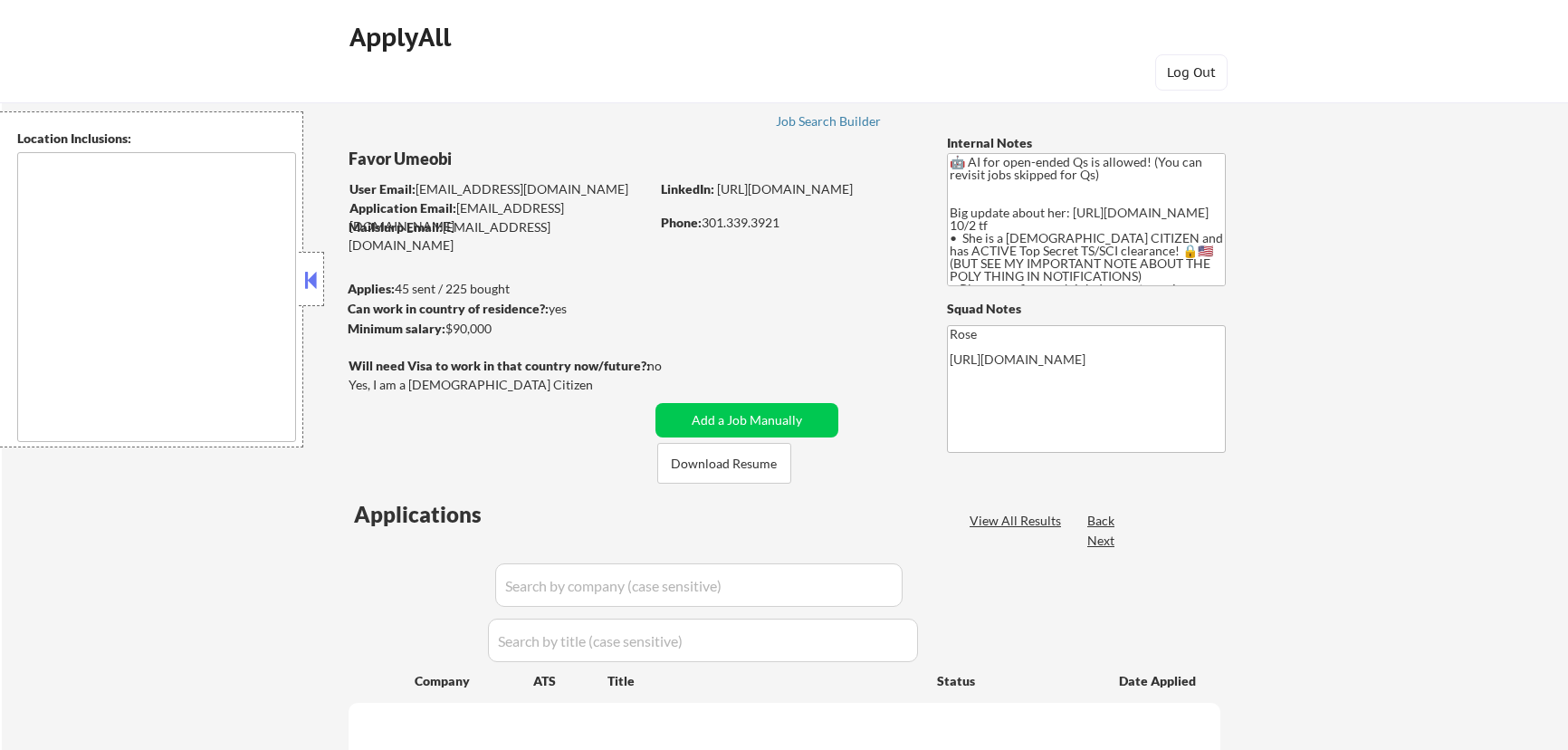
scroll to position [318, 0]
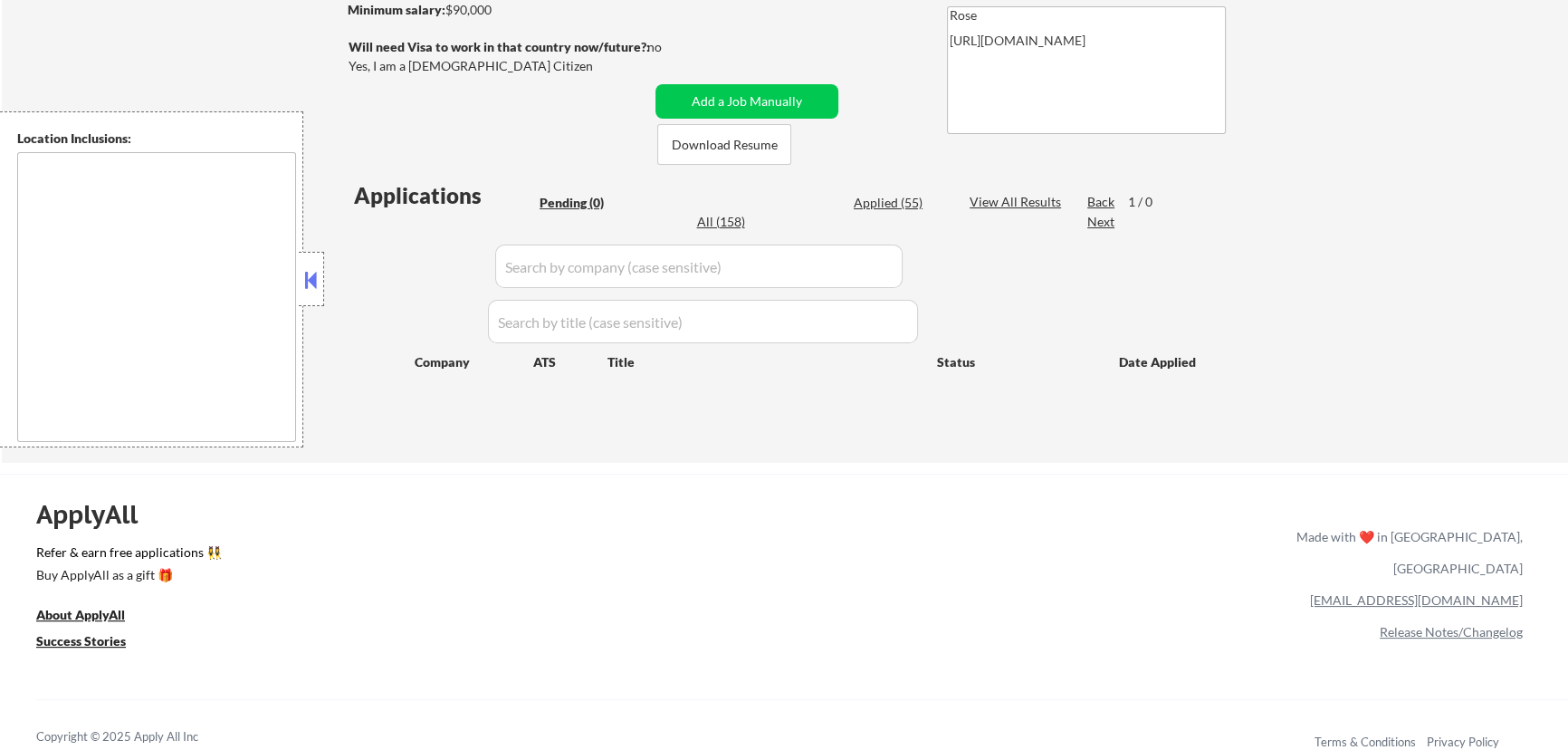
type textarea "[GEOGRAPHIC_DATA], [GEOGRAPHIC_DATA] [GEOGRAPHIC_DATA], [GEOGRAPHIC_DATA] [GEOG…"
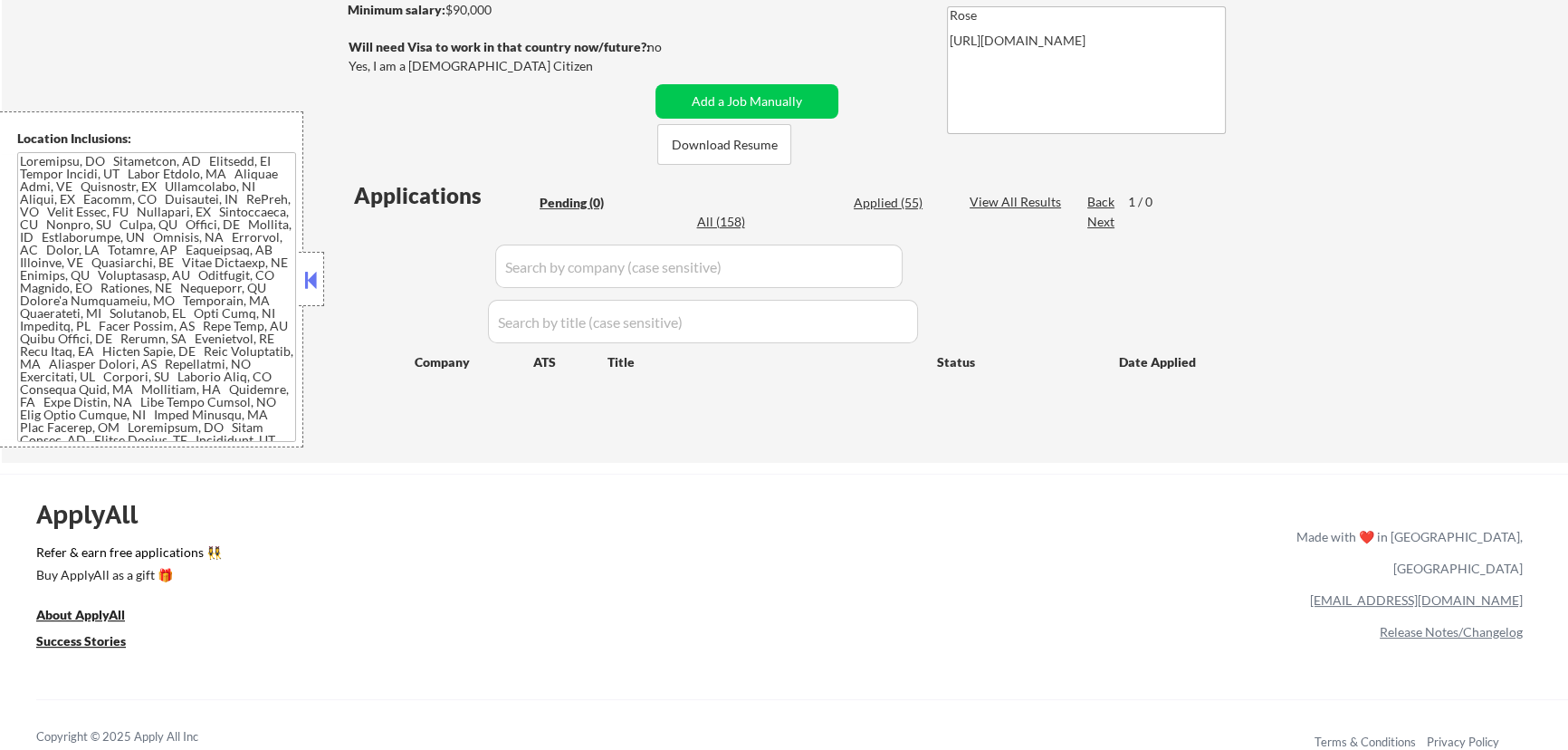
scroll to position [246, 0]
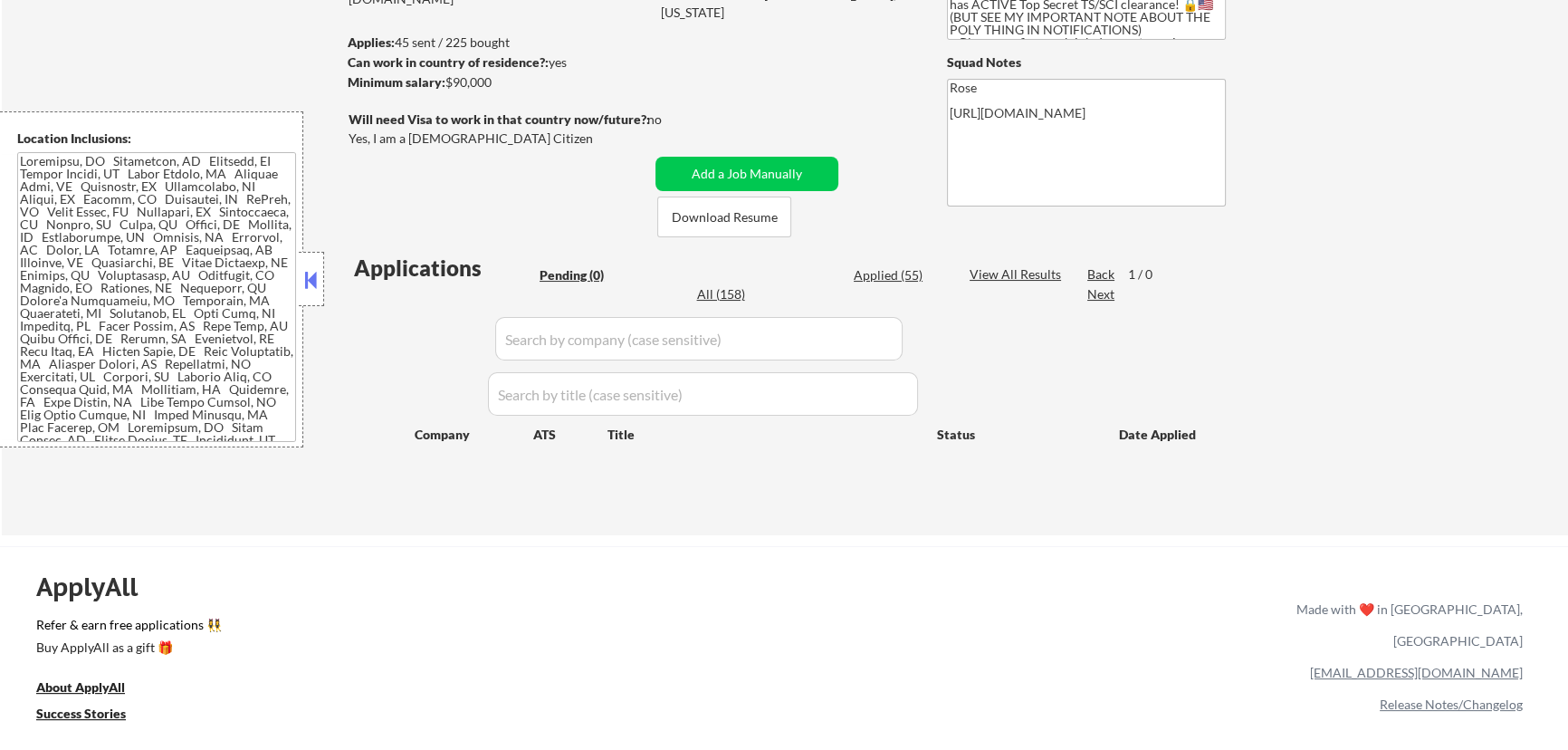
click at [566, 344] on input "input" at bounding box center [698, 339] width 407 height 43
click at [901, 272] on div "Applied (55)" at bounding box center [899, 274] width 91 height 18
click at [684, 351] on input "input" at bounding box center [698, 339] width 407 height 43
type input "deep"
click at [317, 284] on button at bounding box center [311, 279] width 20 height 27
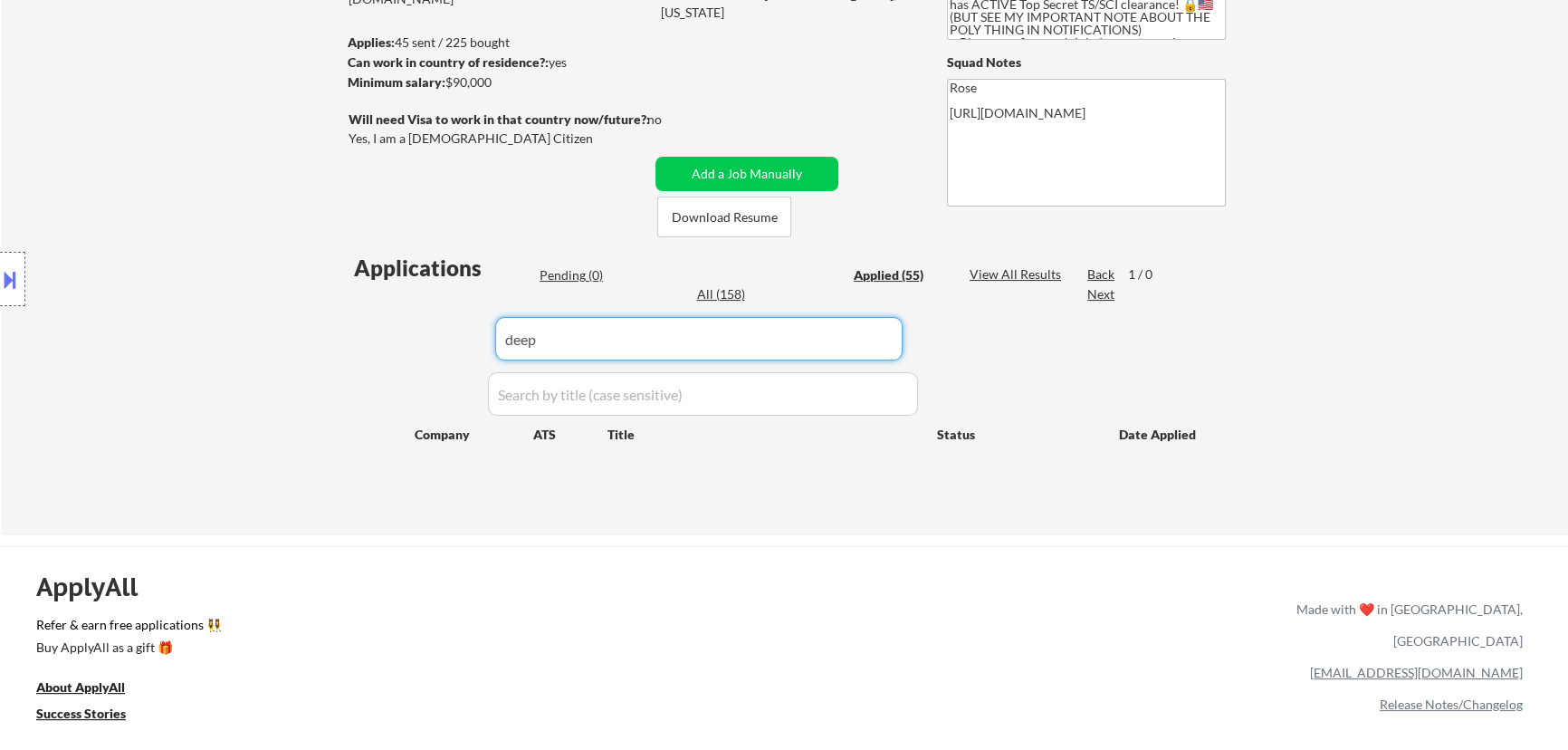
drag, startPoint x: 566, startPoint y: 338, endPoint x: 476, endPoint y: 343, distance: 90.1
click at [476, 343] on div "Applications Pending (0) Applied (55) All (158) View All Results Back 1 / 0 Nex…" at bounding box center [784, 376] width 872 height 248
click at [726, 523] on div "← Return to /applysquad Mailslurp Inbox Job Search Builder Favor Umeobi User Em…" at bounding box center [784, 180] width 1566 height 709
click at [893, 276] on div "Applied (55)" at bounding box center [899, 274] width 91 height 18
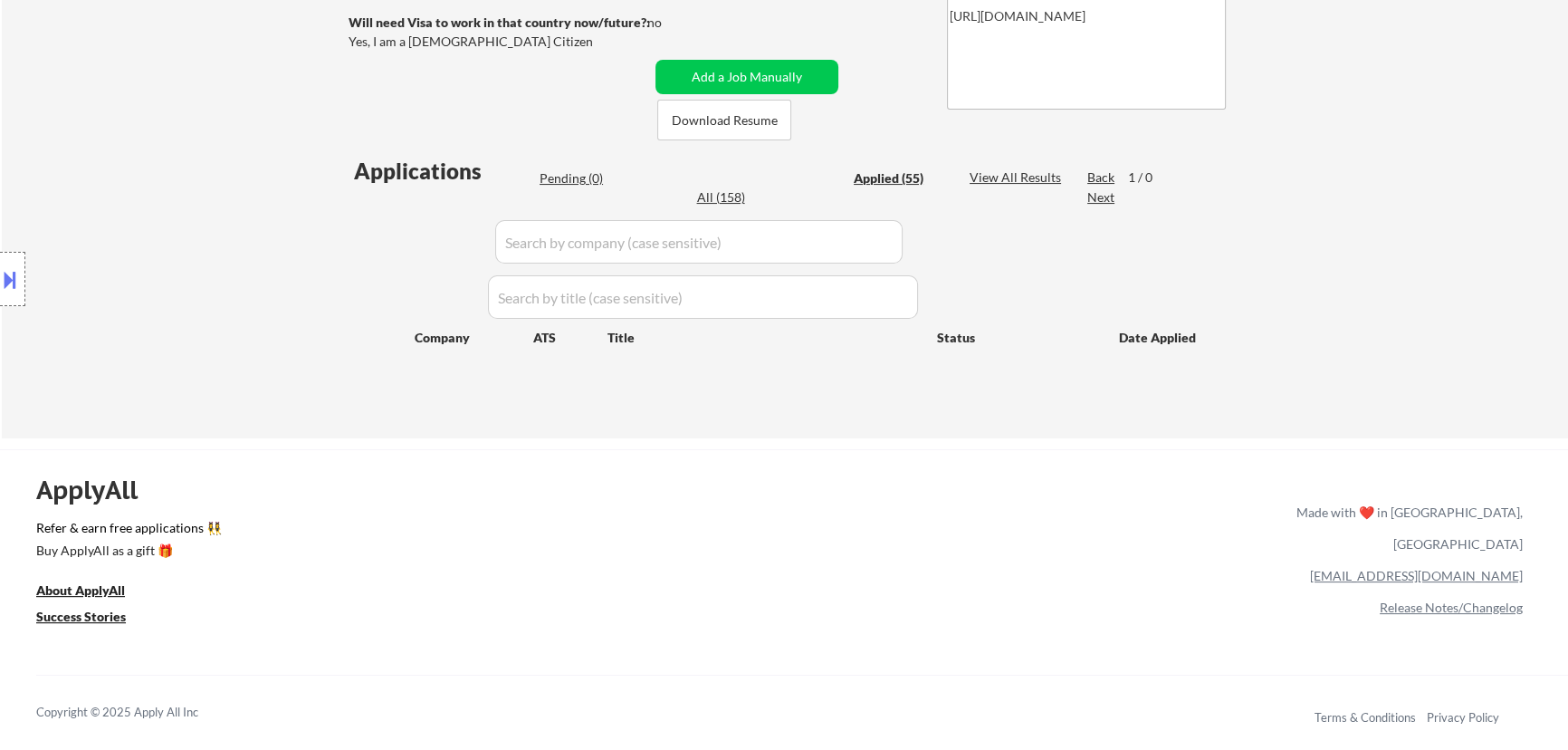
scroll to position [383, 0]
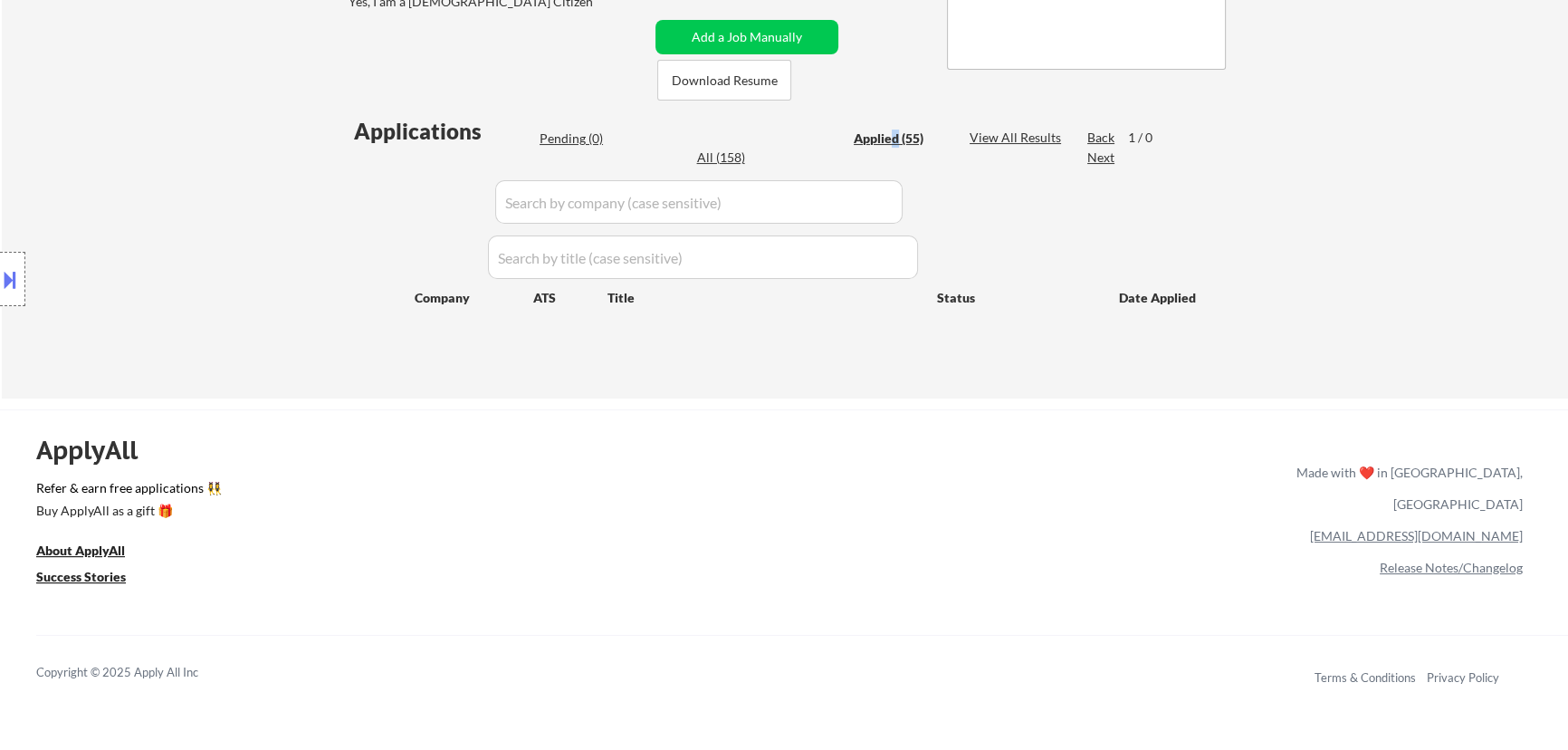
click at [896, 136] on div "Applied (55)" at bounding box center [899, 138] width 91 height 18
click at [574, 134] on div "Pending (0)" at bounding box center [584, 138] width 91 height 18
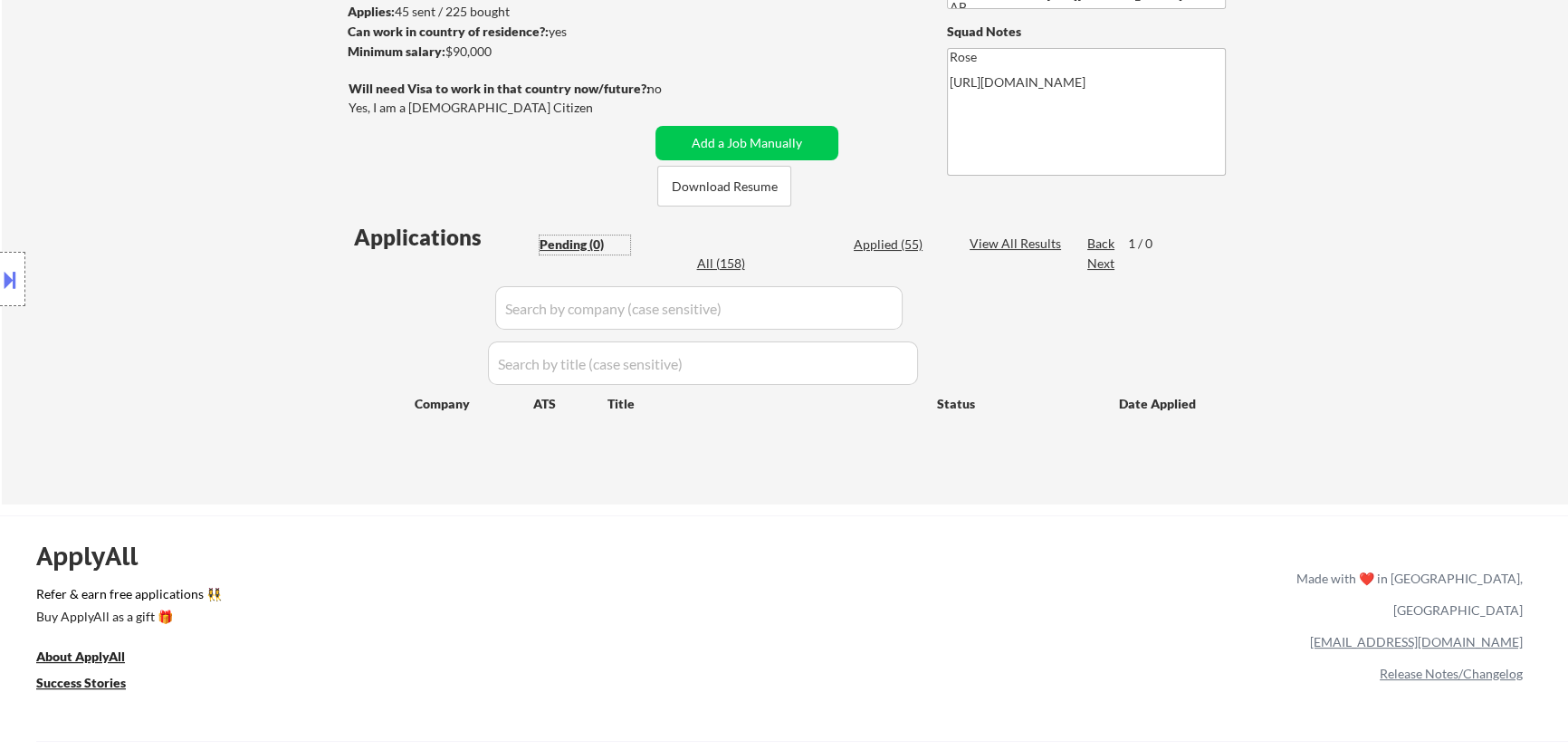
scroll to position [411, 0]
